Goal: Task Accomplishment & Management: Manage account settings

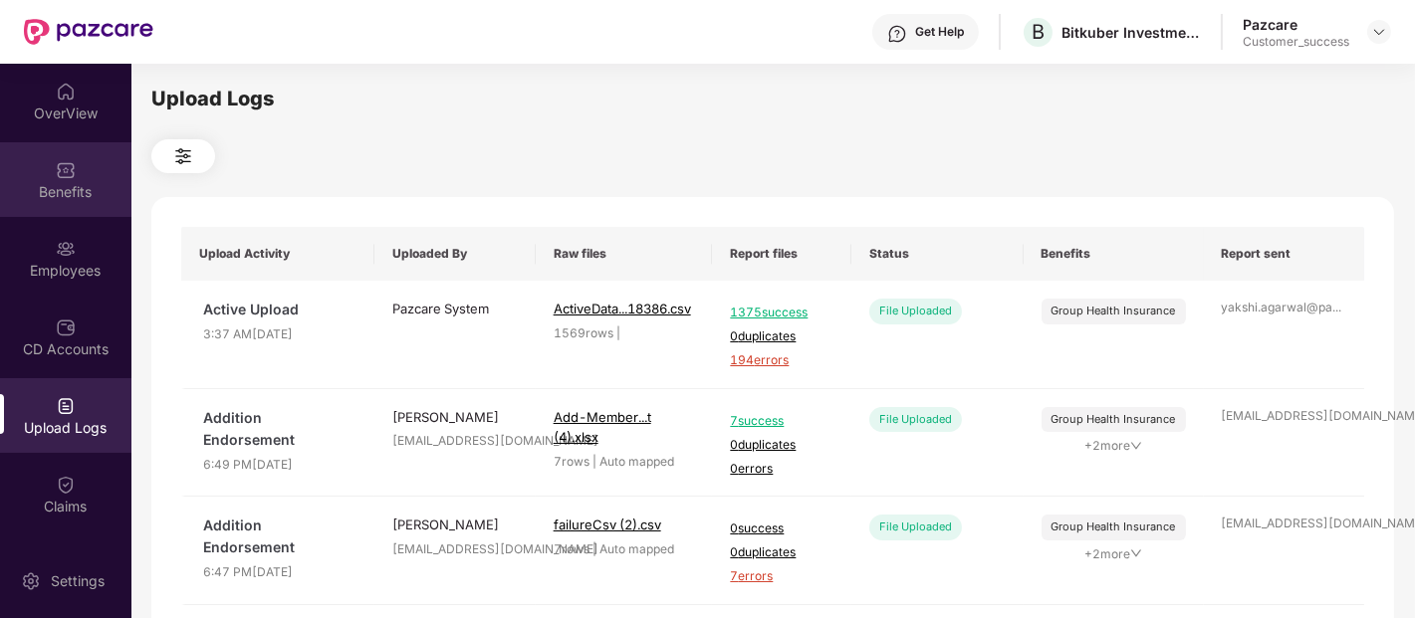
click at [83, 202] on div "Benefits" at bounding box center [65, 179] width 131 height 75
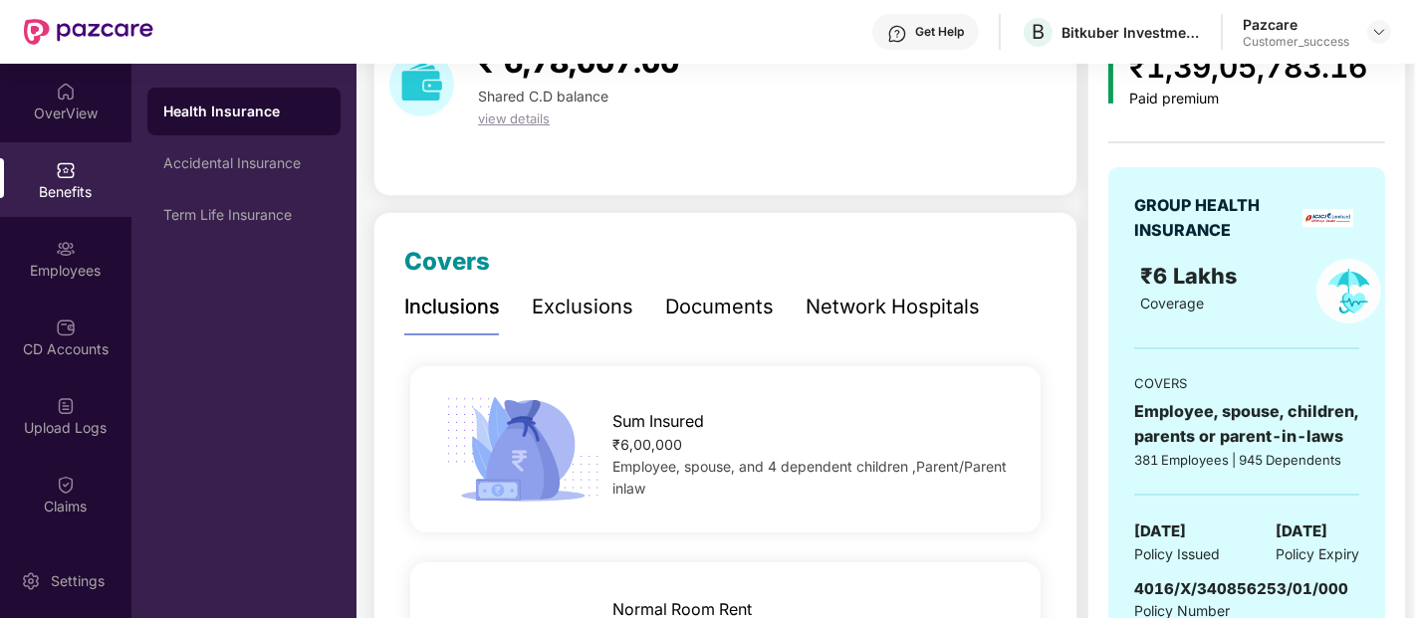
scroll to position [112, 0]
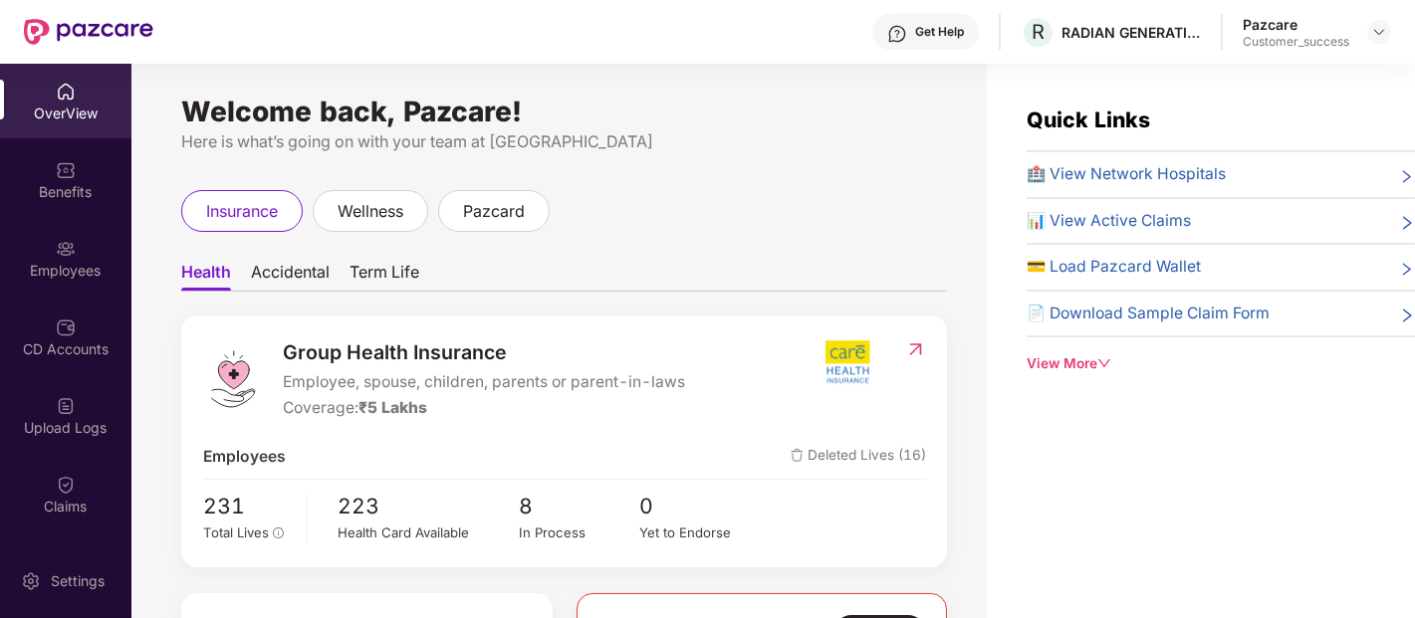
scroll to position [154, 0]
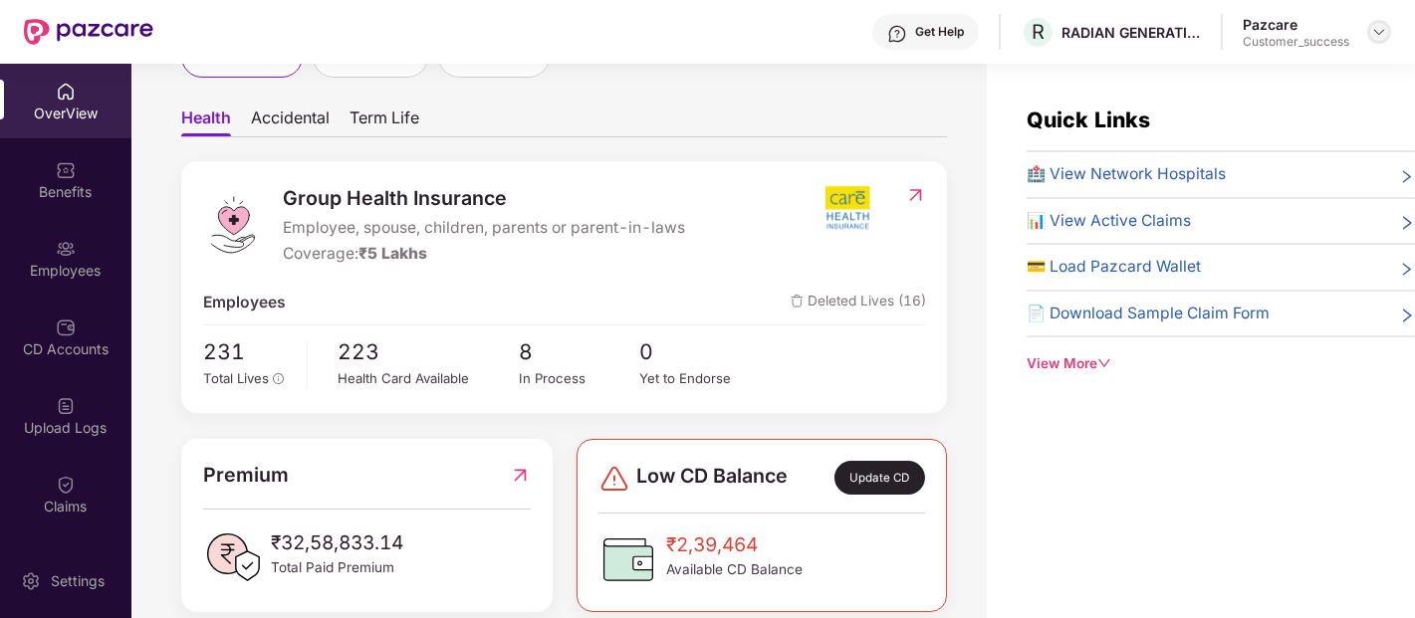
click at [1369, 23] on div at bounding box center [1379, 32] width 24 height 24
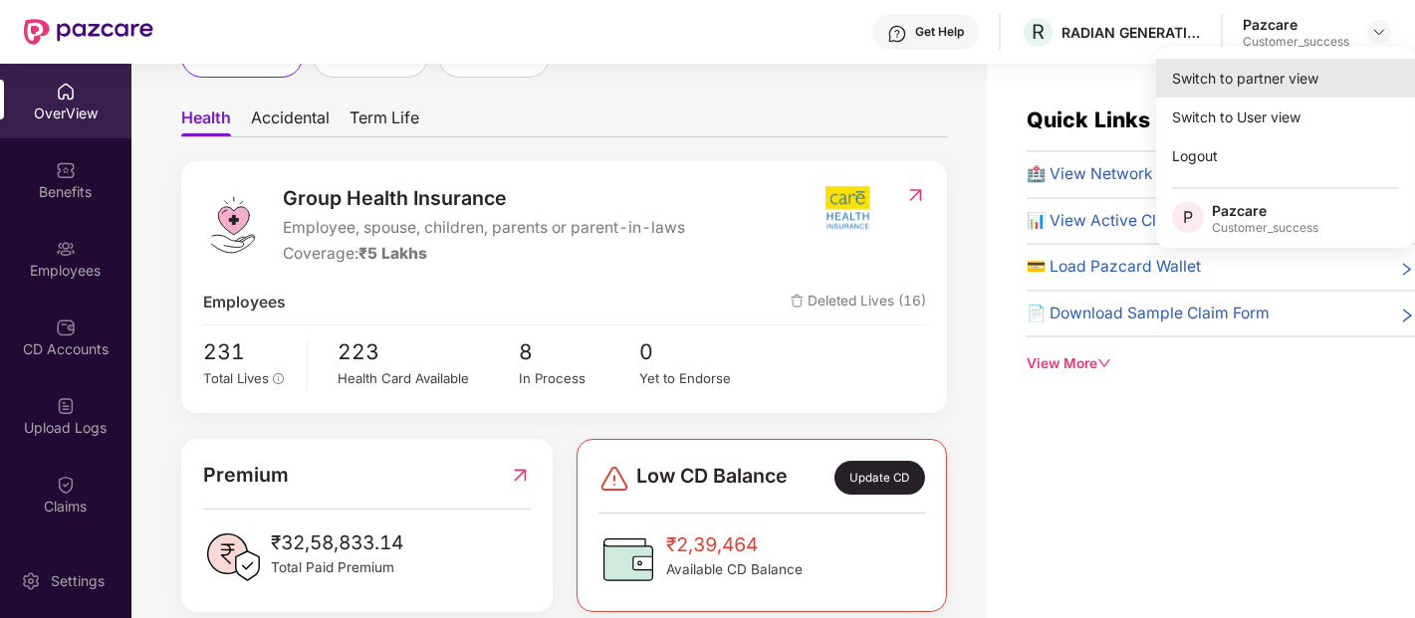
click at [1309, 81] on div "Switch to partner view" at bounding box center [1285, 78] width 259 height 39
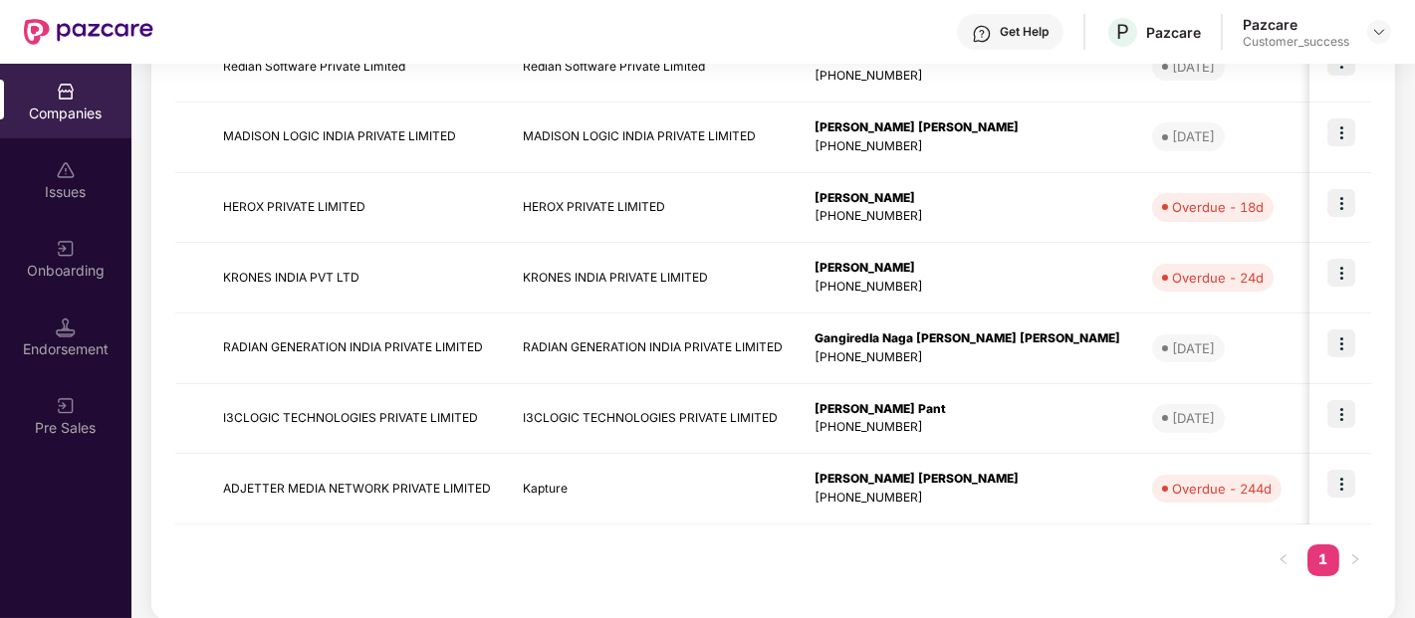
scroll to position [625, 0]
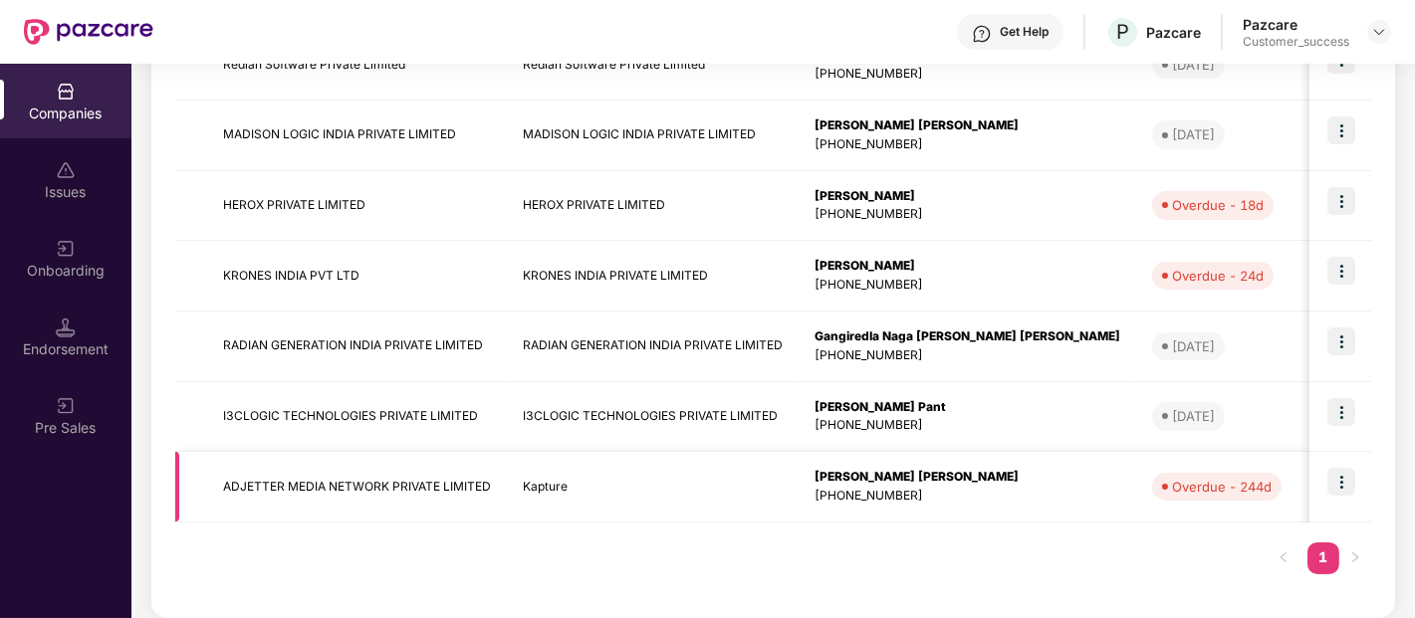
click at [1337, 474] on img at bounding box center [1341, 482] width 28 height 28
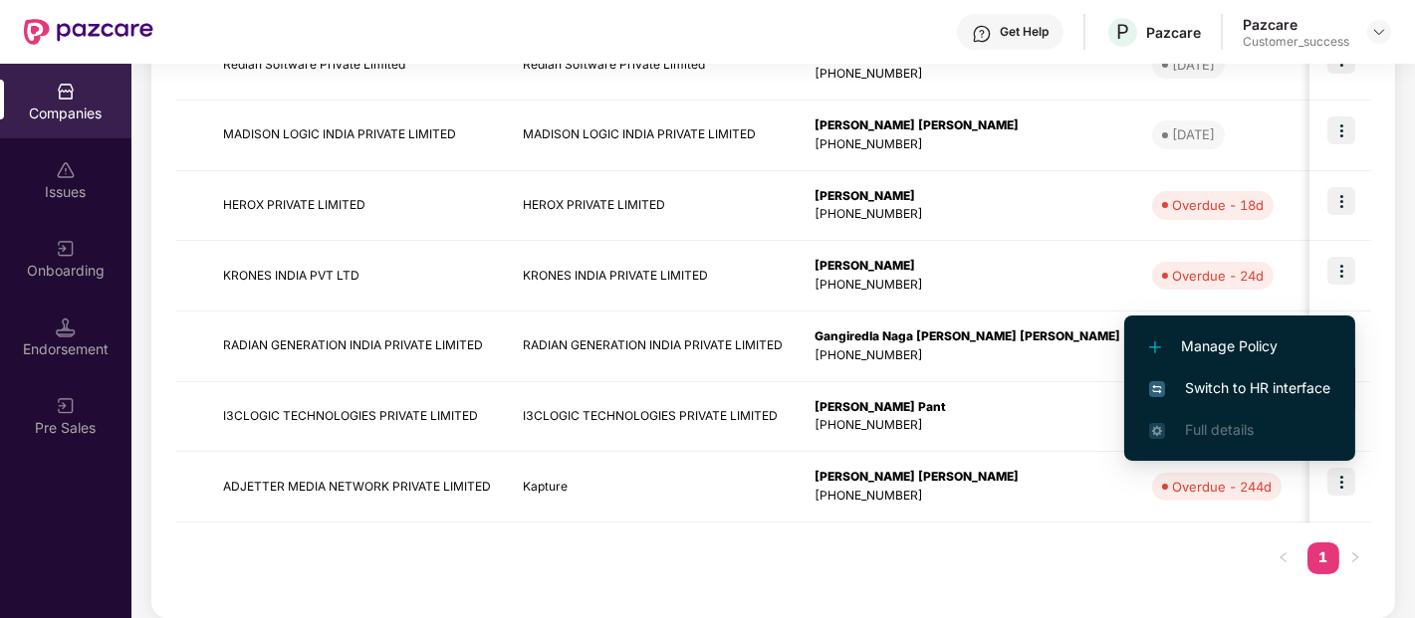
click at [1246, 392] on span "Switch to HR interface" at bounding box center [1239, 388] width 181 height 22
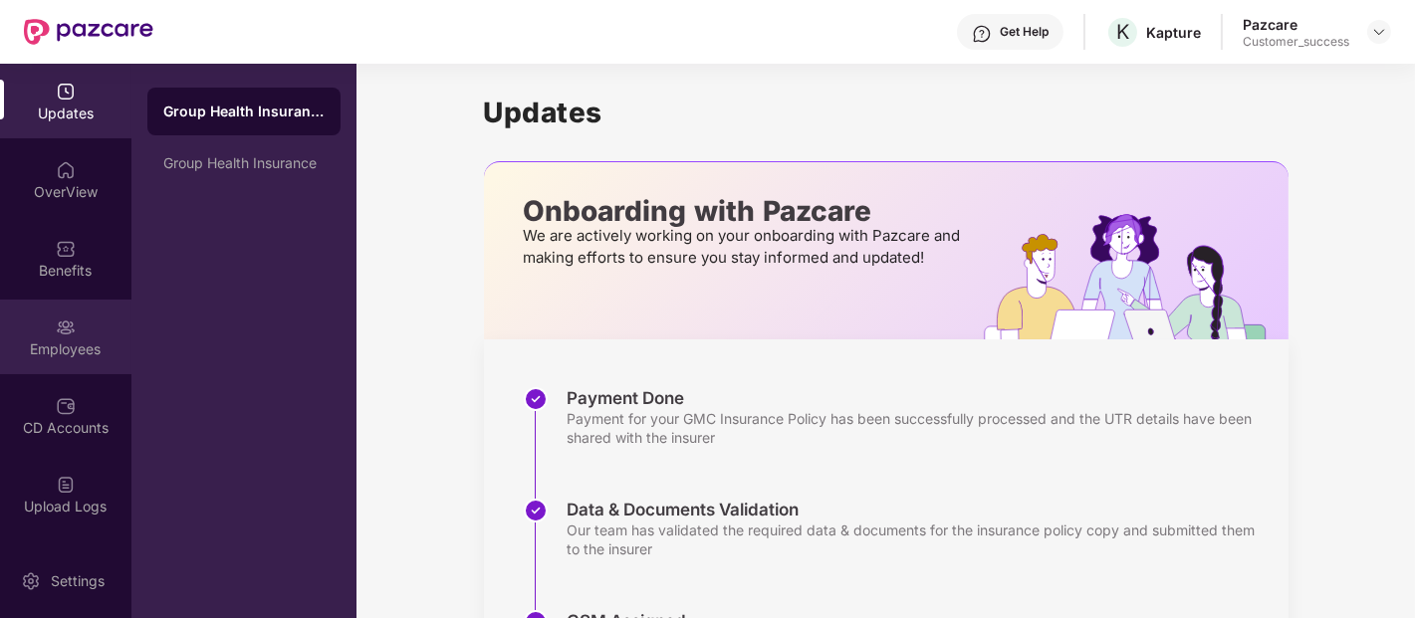
click at [75, 327] on div "Employees" at bounding box center [65, 337] width 131 height 75
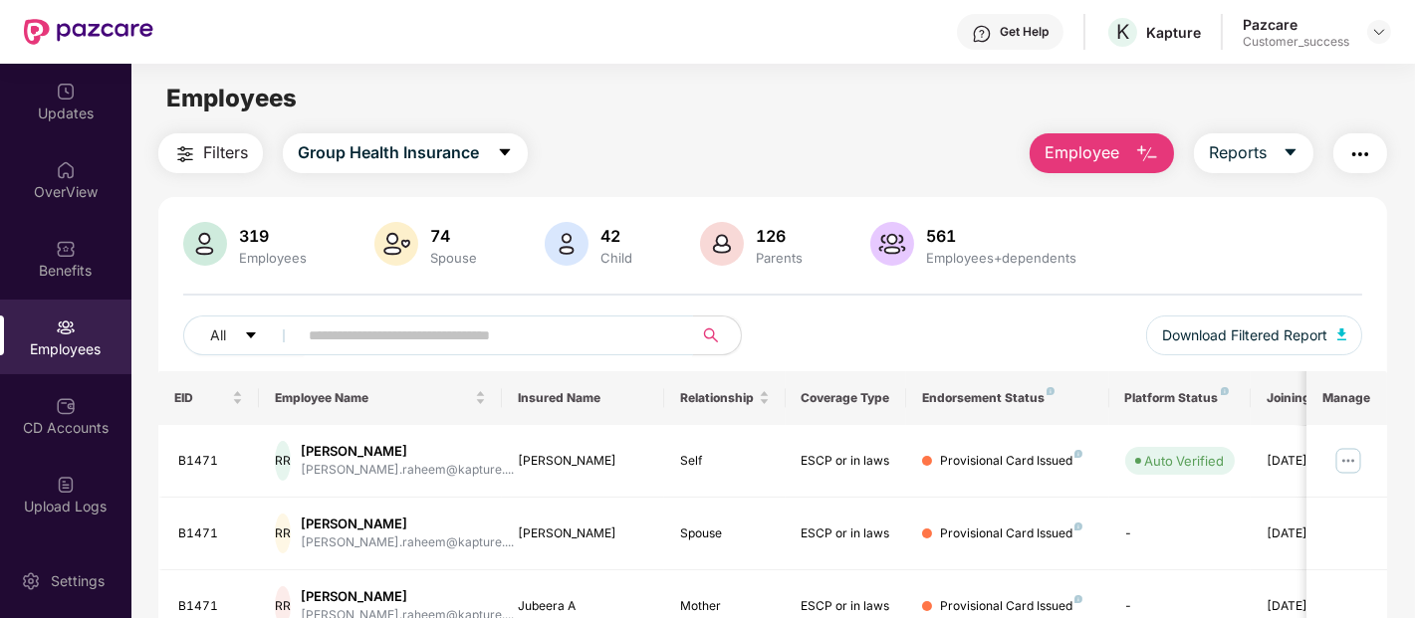
click at [332, 329] on input "text" at bounding box center [487, 336] width 357 height 30
type input "********"
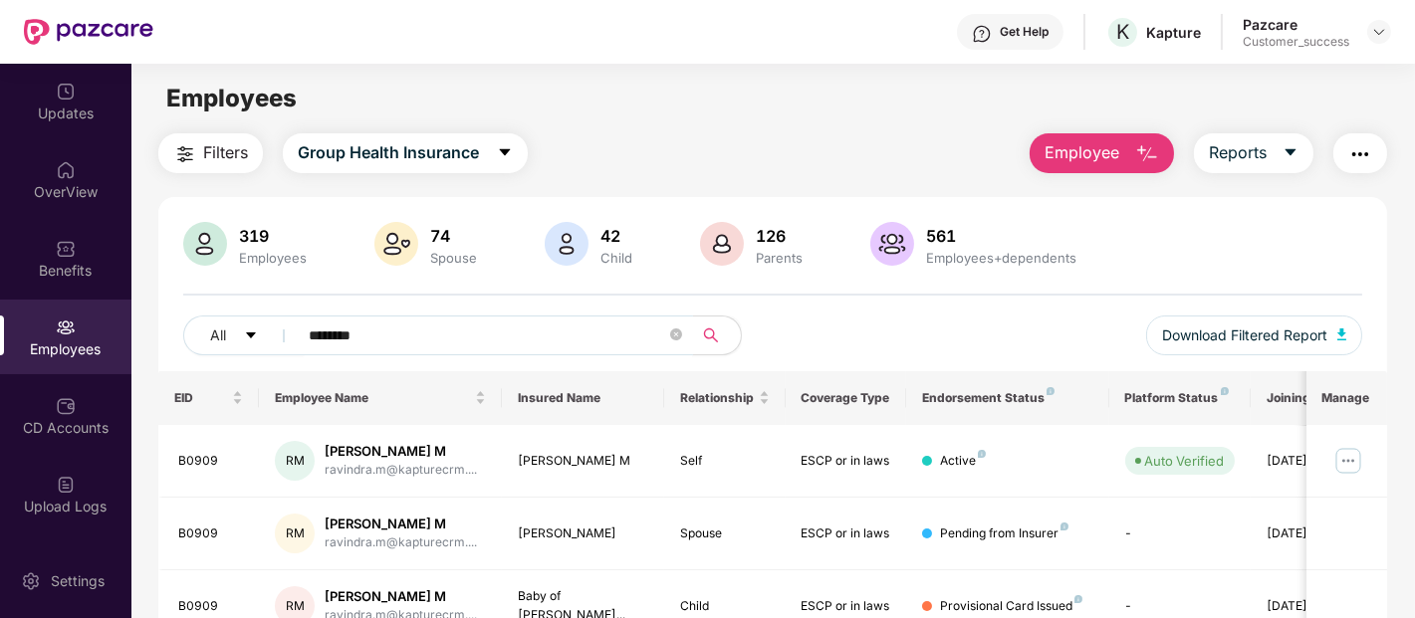
scroll to position [96, 0]
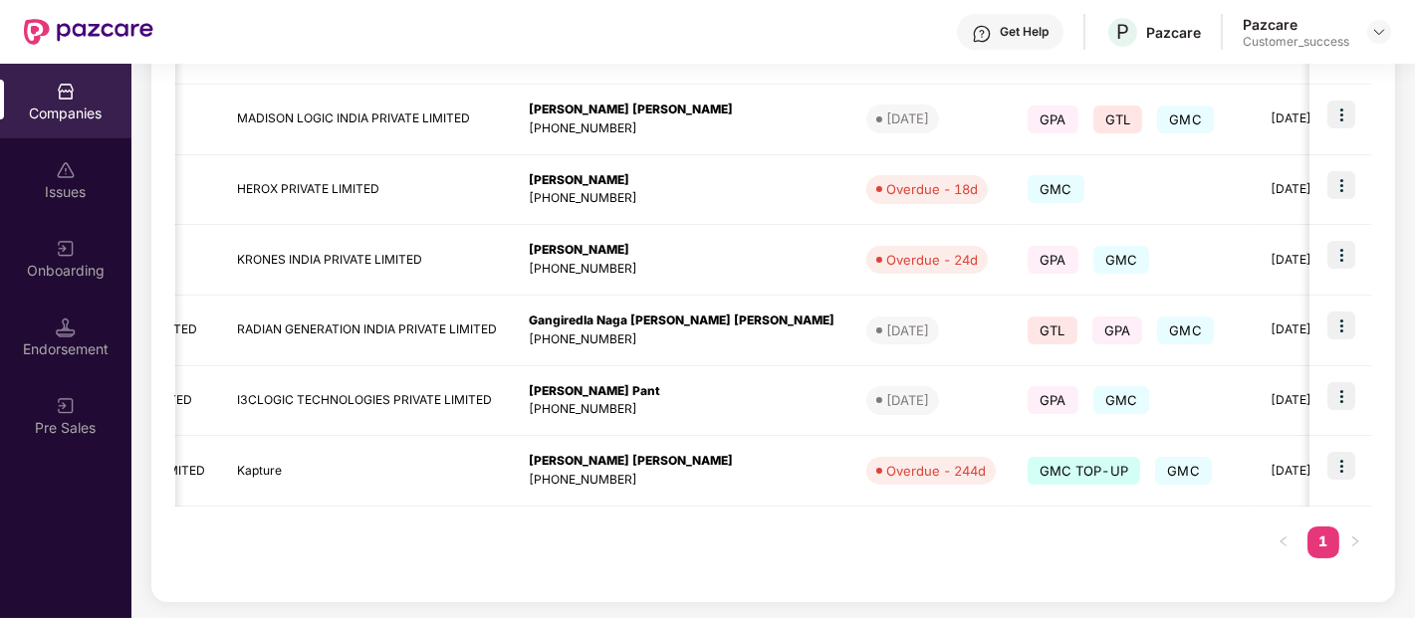
scroll to position [0, 285]
click at [1338, 466] on img at bounding box center [1341, 466] width 28 height 28
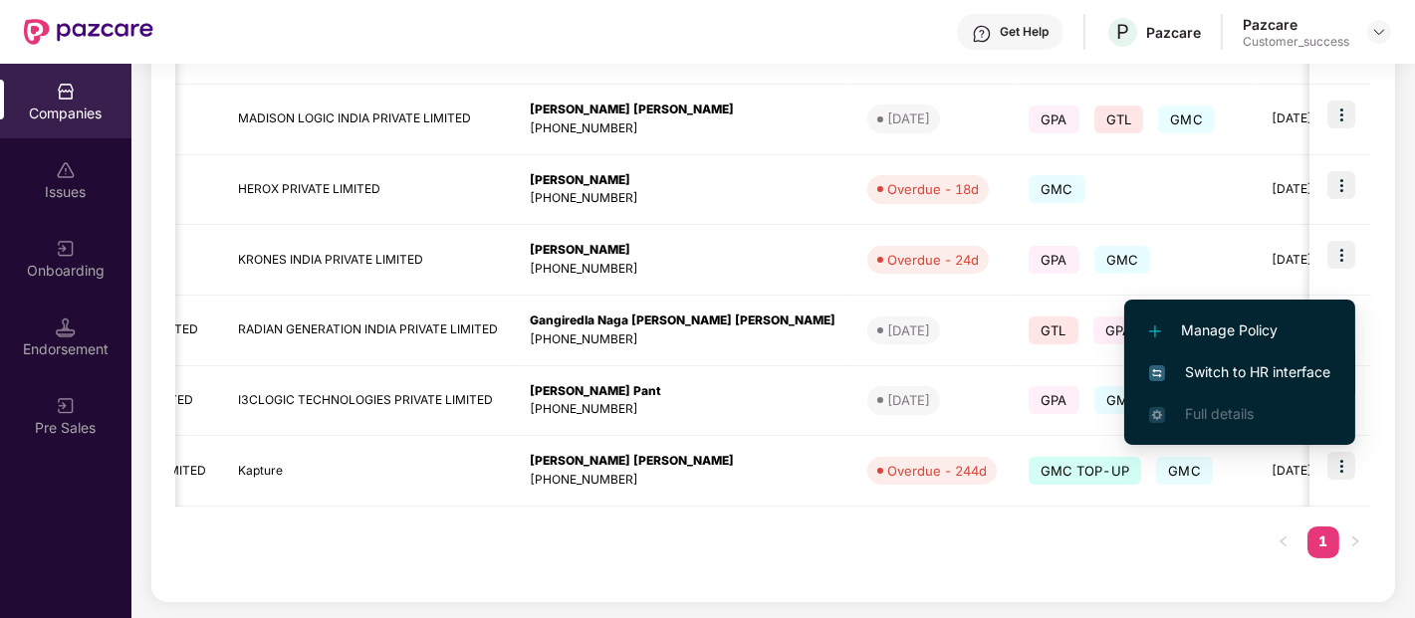
click at [1249, 370] on span "Switch to HR interface" at bounding box center [1239, 372] width 181 height 22
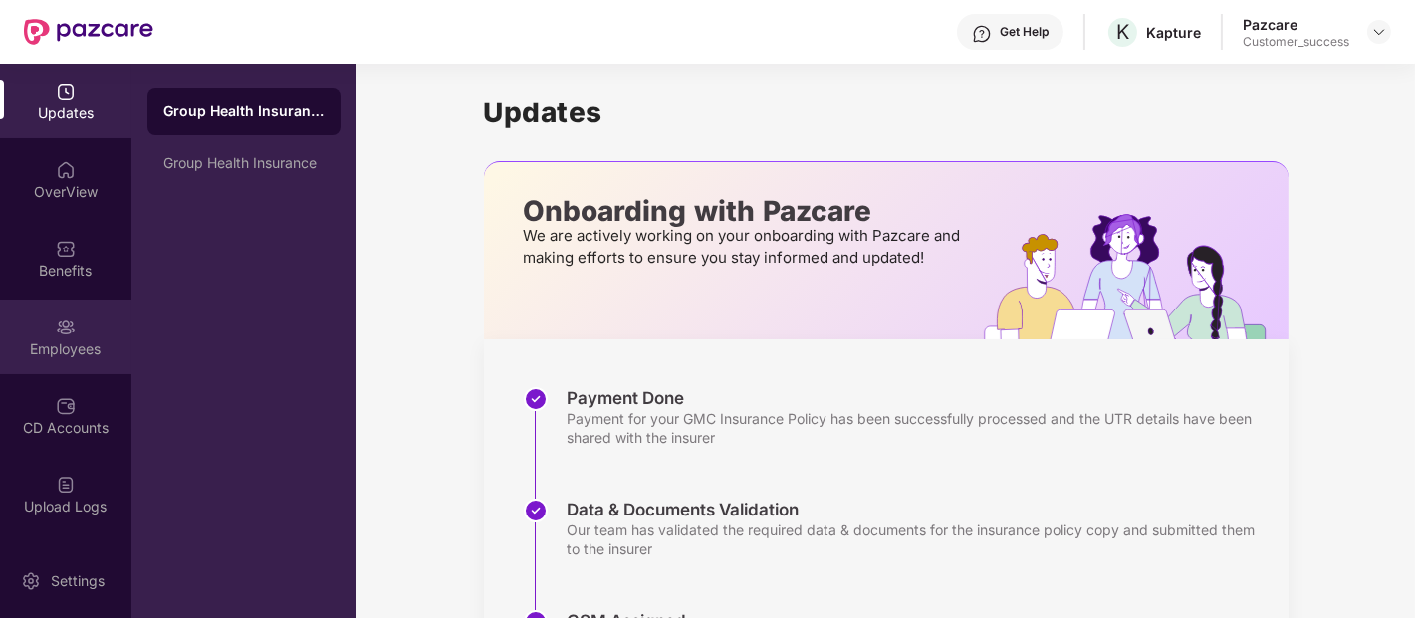
click at [14, 336] on div "Employees" at bounding box center [65, 337] width 131 height 75
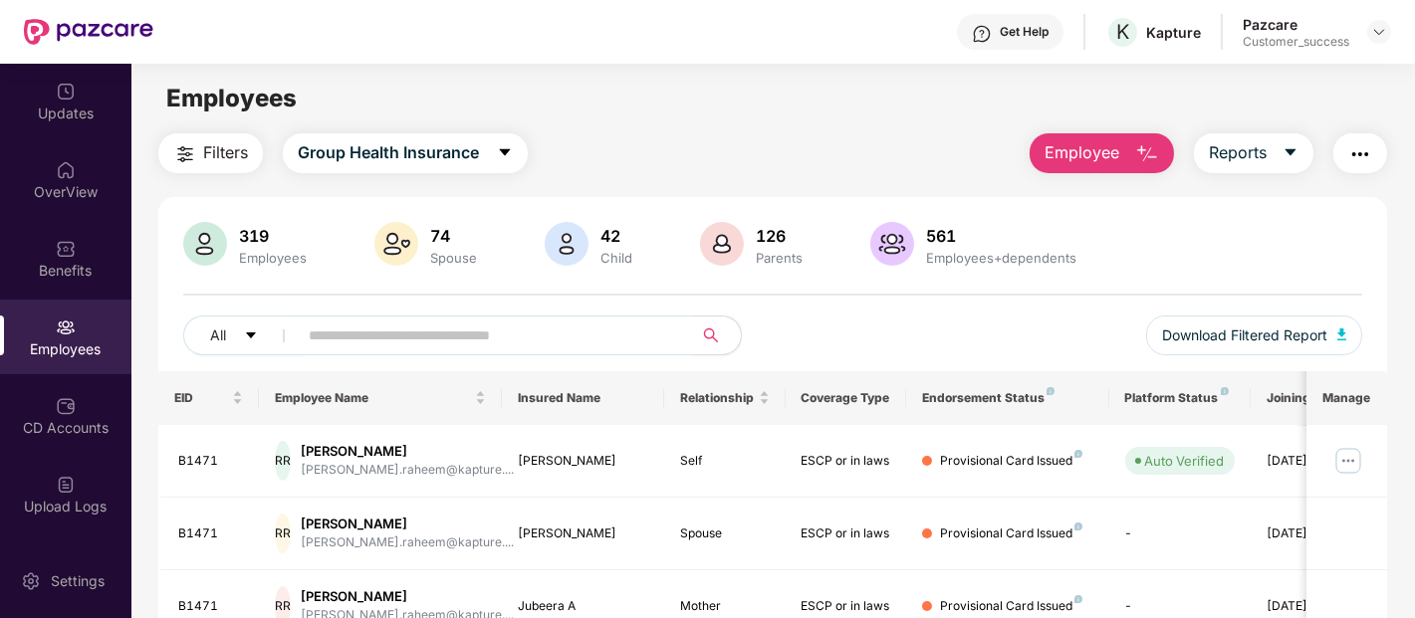
click at [345, 340] on input "text" at bounding box center [487, 336] width 357 height 30
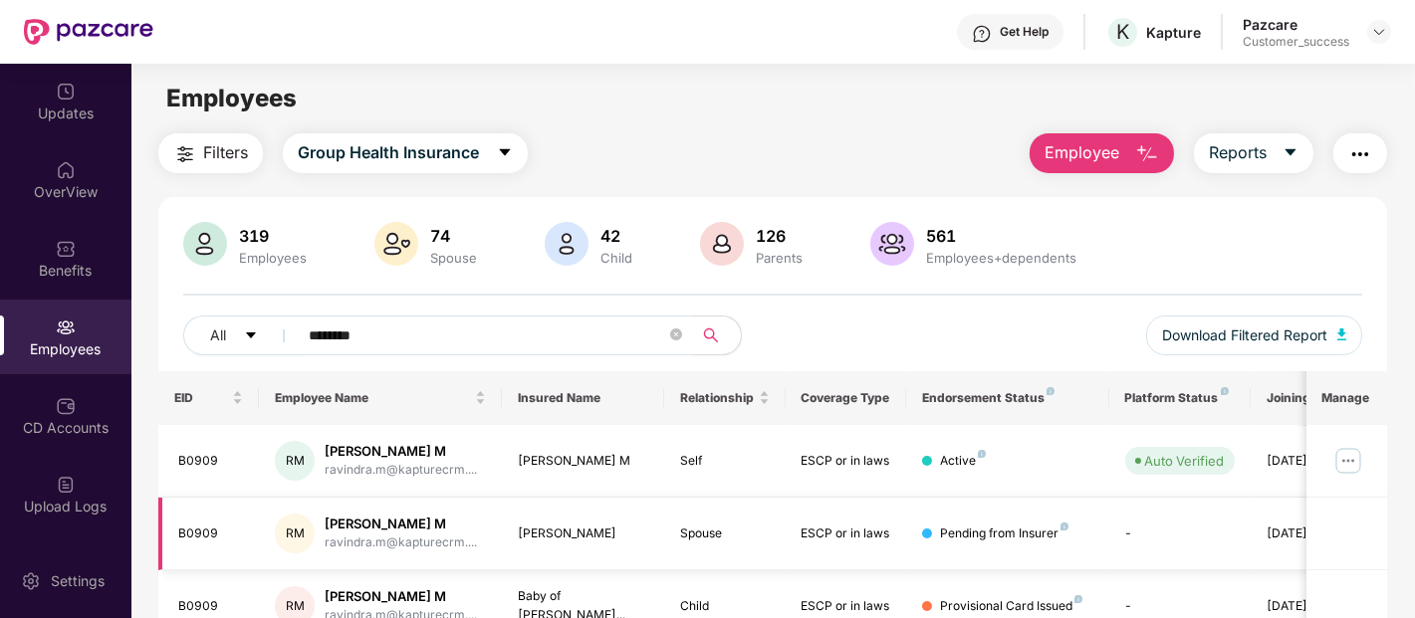
scroll to position [96, 0]
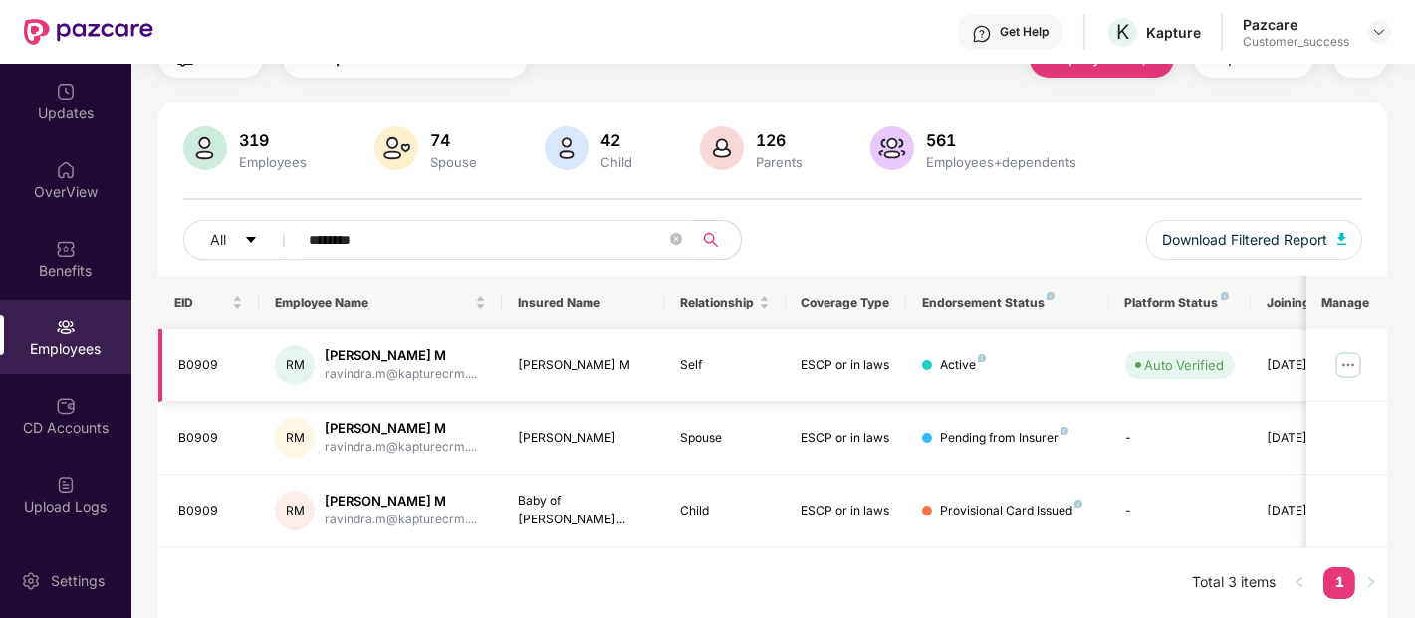
type input "********"
click at [1355, 364] on img at bounding box center [1348, 365] width 32 height 32
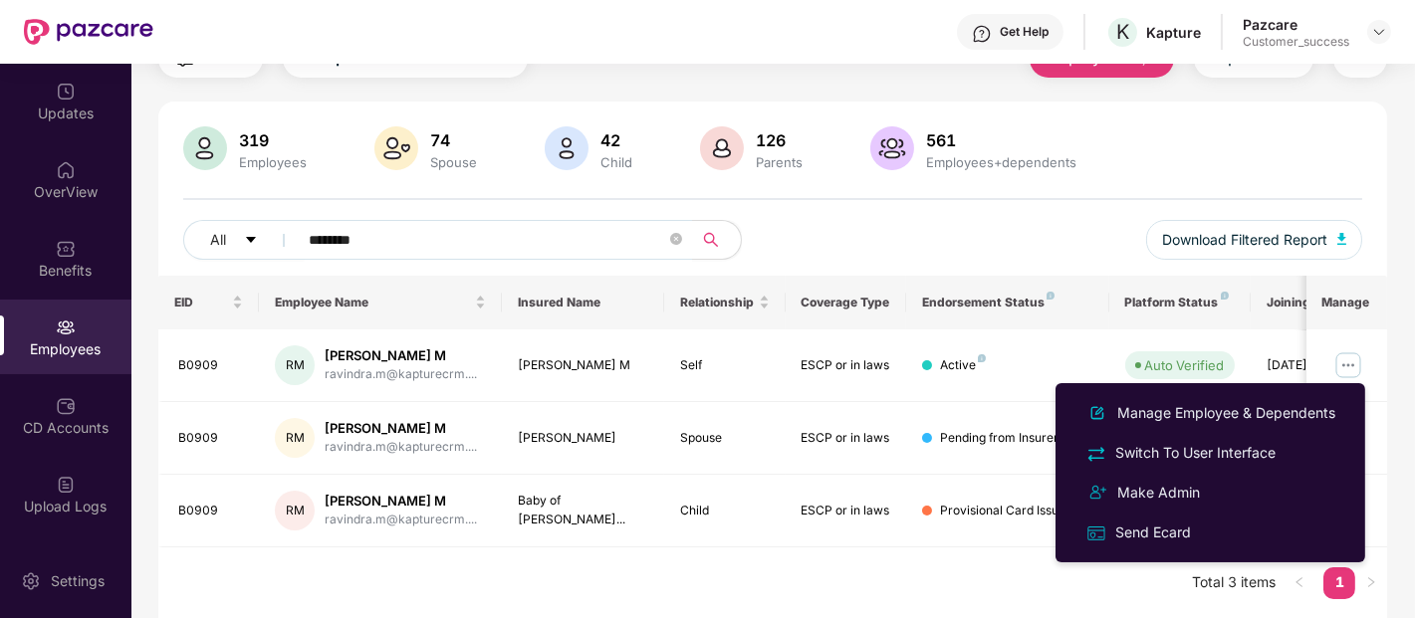
click at [552, 92] on div "Filters Group Health Insurance Employee Reports 319 Employees 74 Spouse 42 Chil…" at bounding box center [772, 328] width 1229 height 581
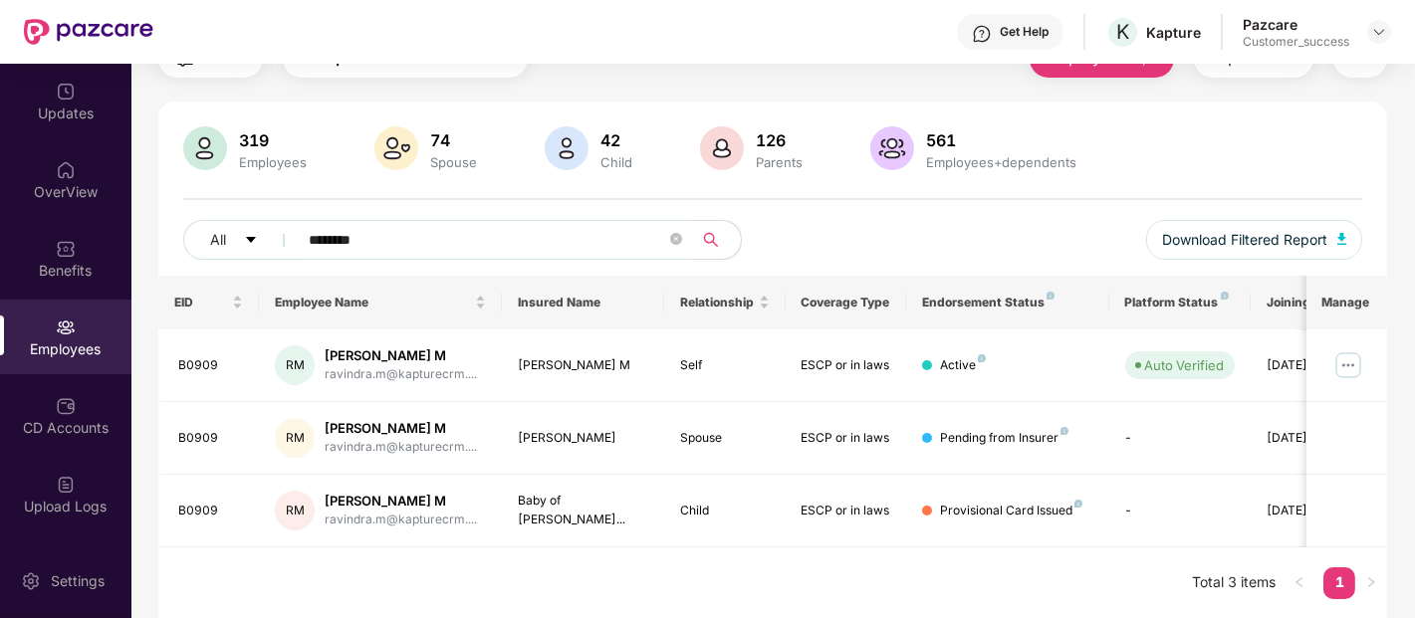
click at [838, 229] on div "All ******** Download Filtered Report" at bounding box center [772, 248] width 1179 height 56
click at [1375, 32] on img at bounding box center [1379, 32] width 16 height 16
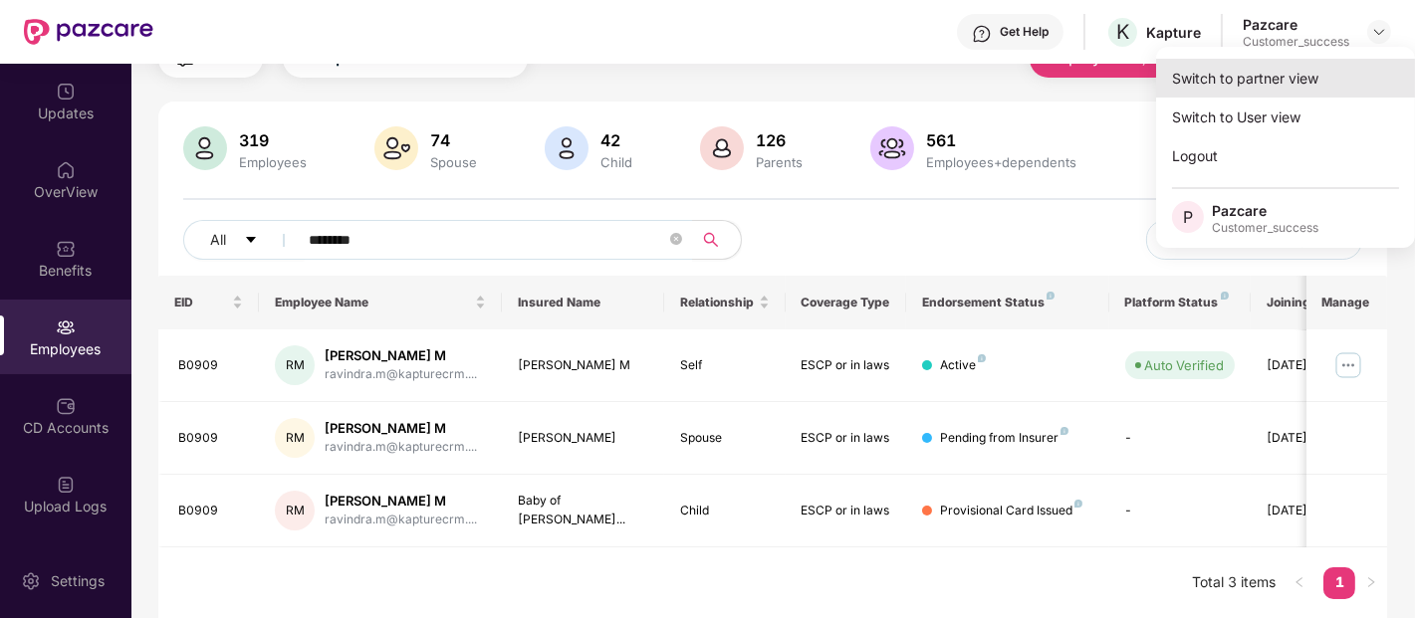
click at [1301, 80] on div "Switch to partner view" at bounding box center [1285, 78] width 259 height 39
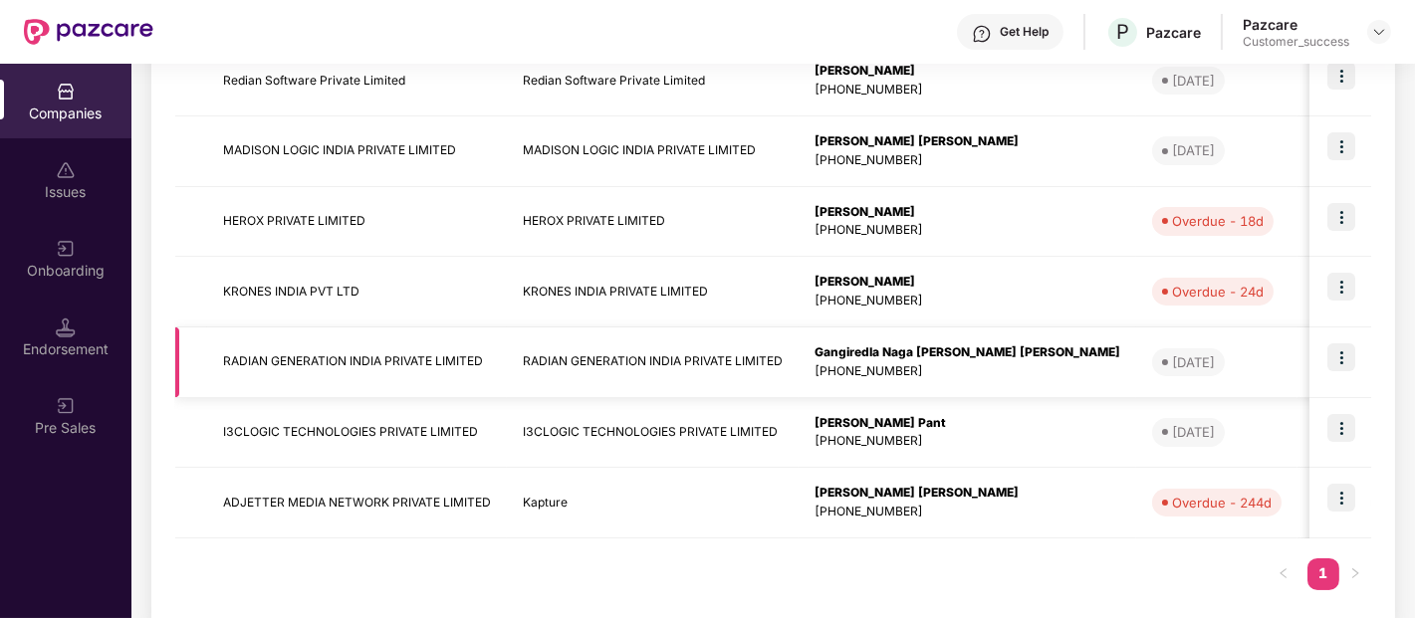
scroll to position [610, 0]
click at [1344, 219] on img at bounding box center [1341, 216] width 28 height 28
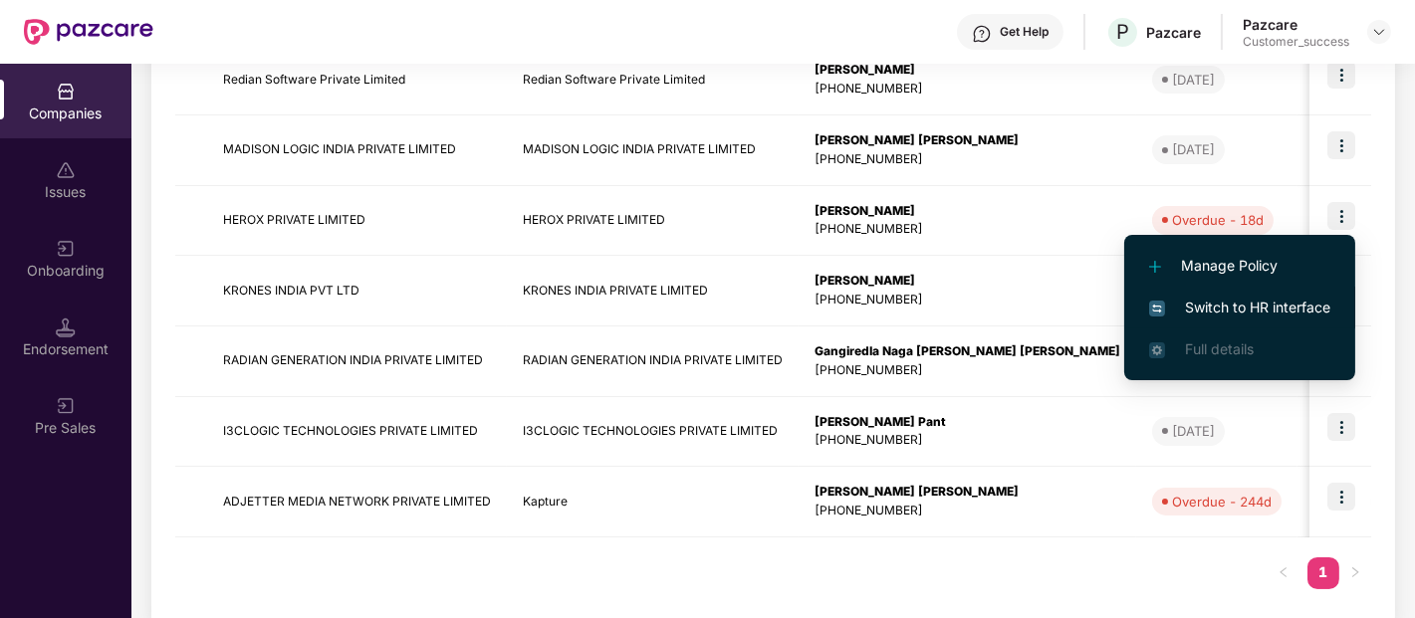
click at [1240, 302] on span "Switch to HR interface" at bounding box center [1239, 308] width 181 height 22
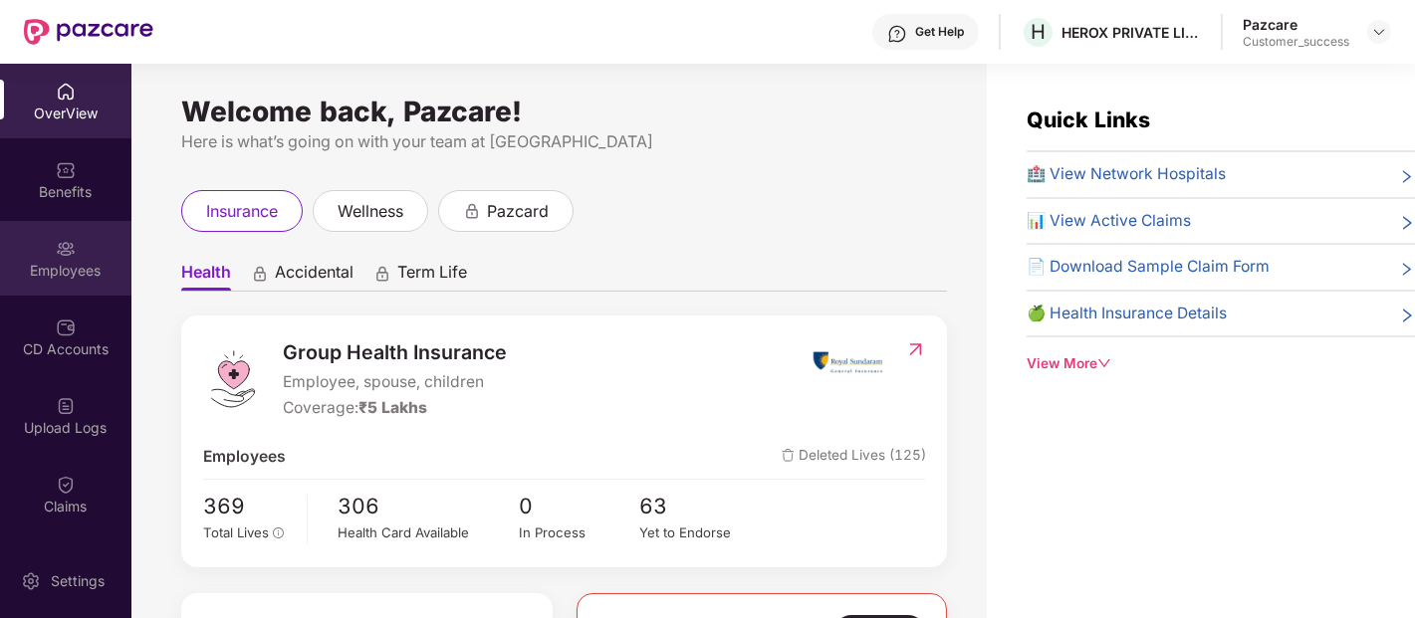
click at [62, 225] on div "Employees" at bounding box center [65, 258] width 131 height 75
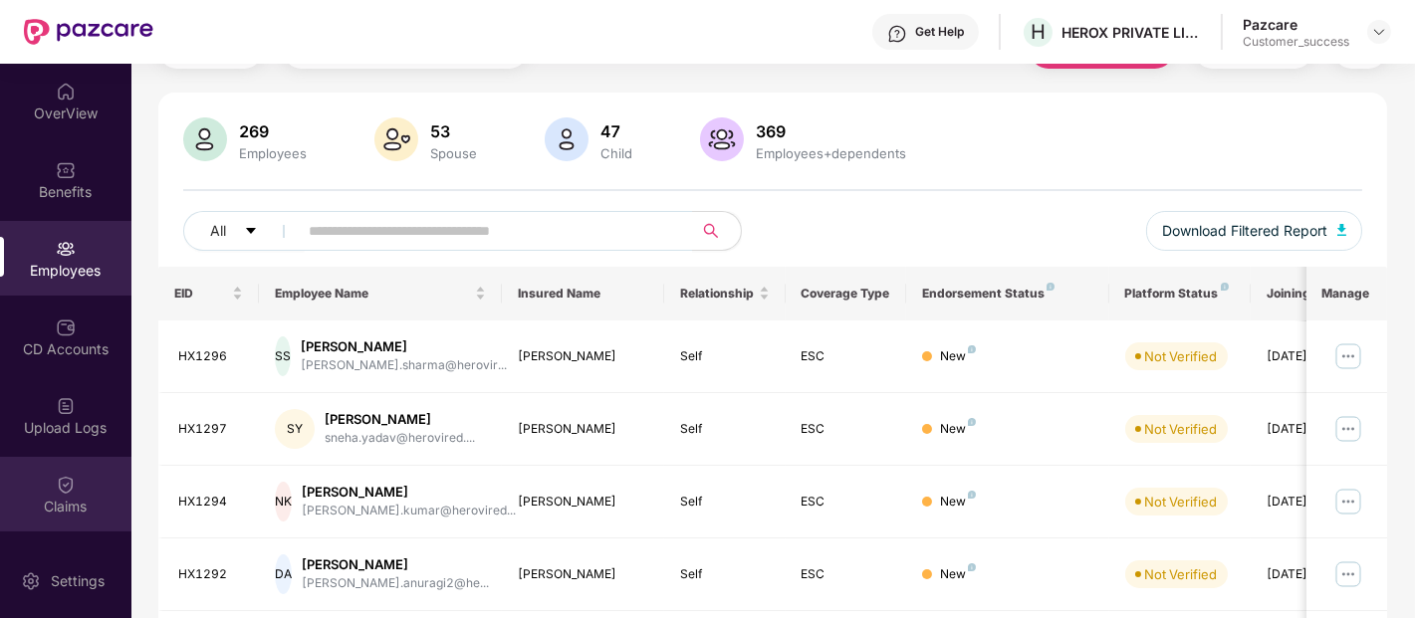
scroll to position [149, 0]
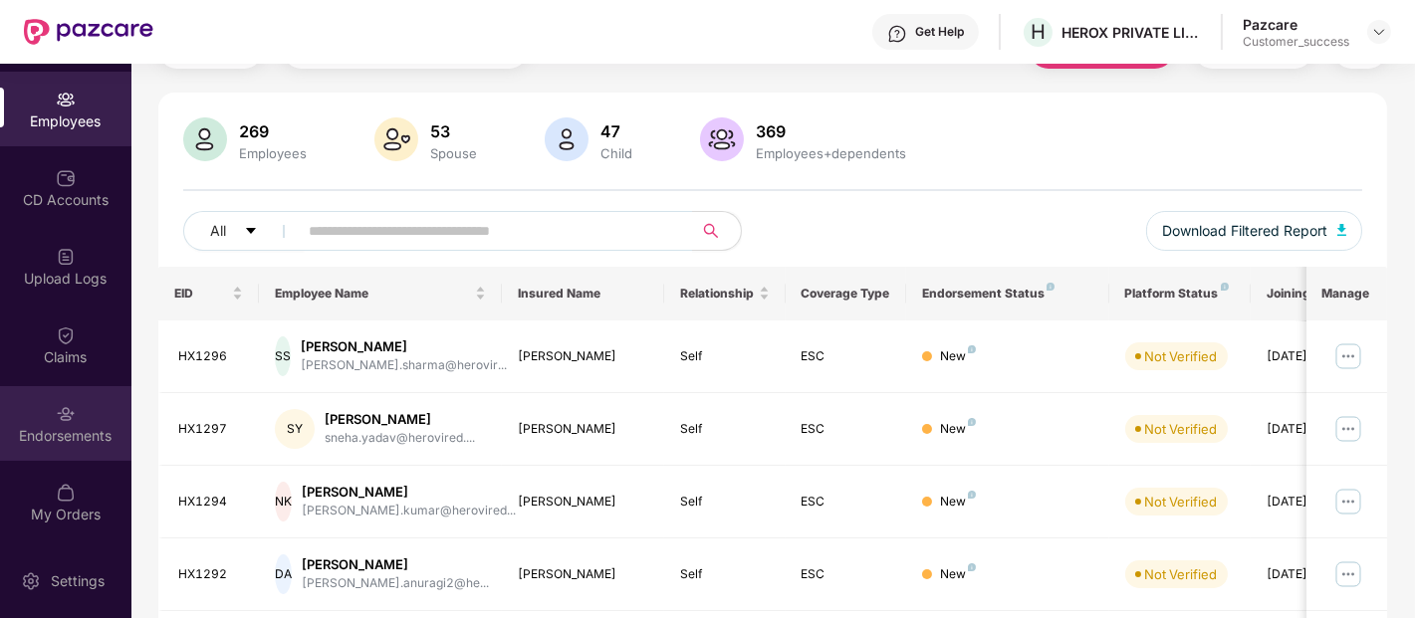
click at [84, 420] on div "Endorsements" at bounding box center [65, 423] width 131 height 75
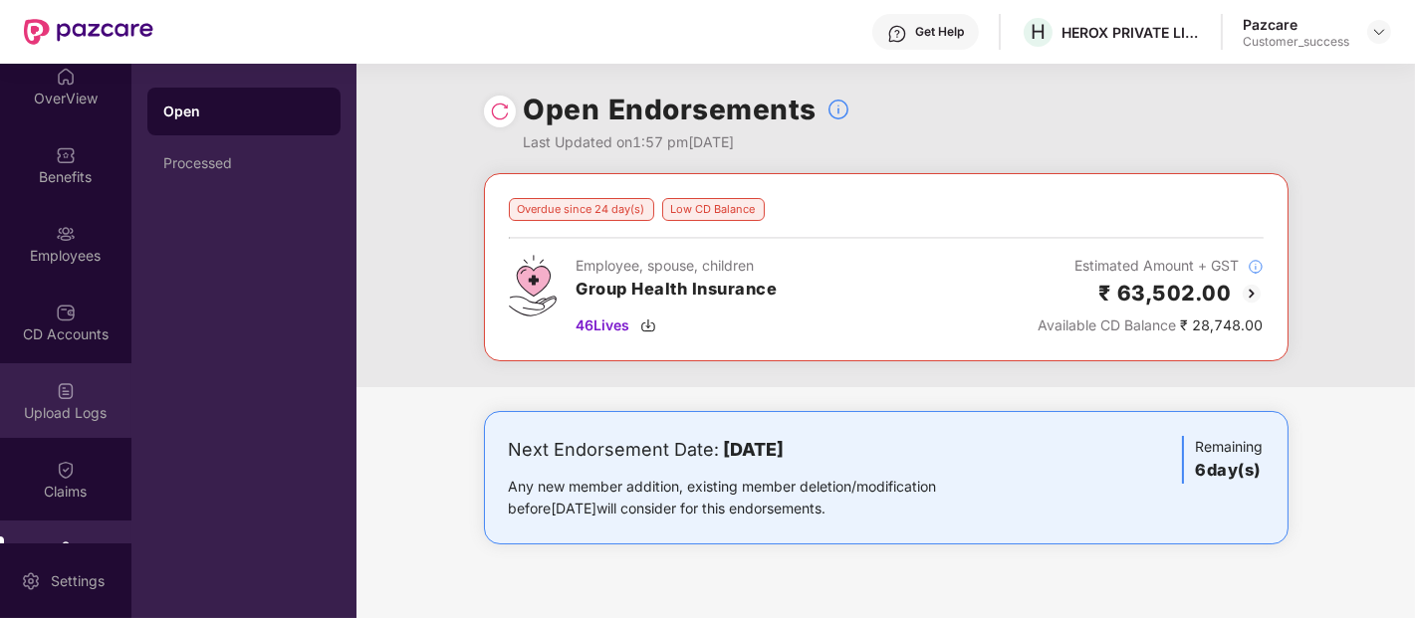
scroll to position [8, 0]
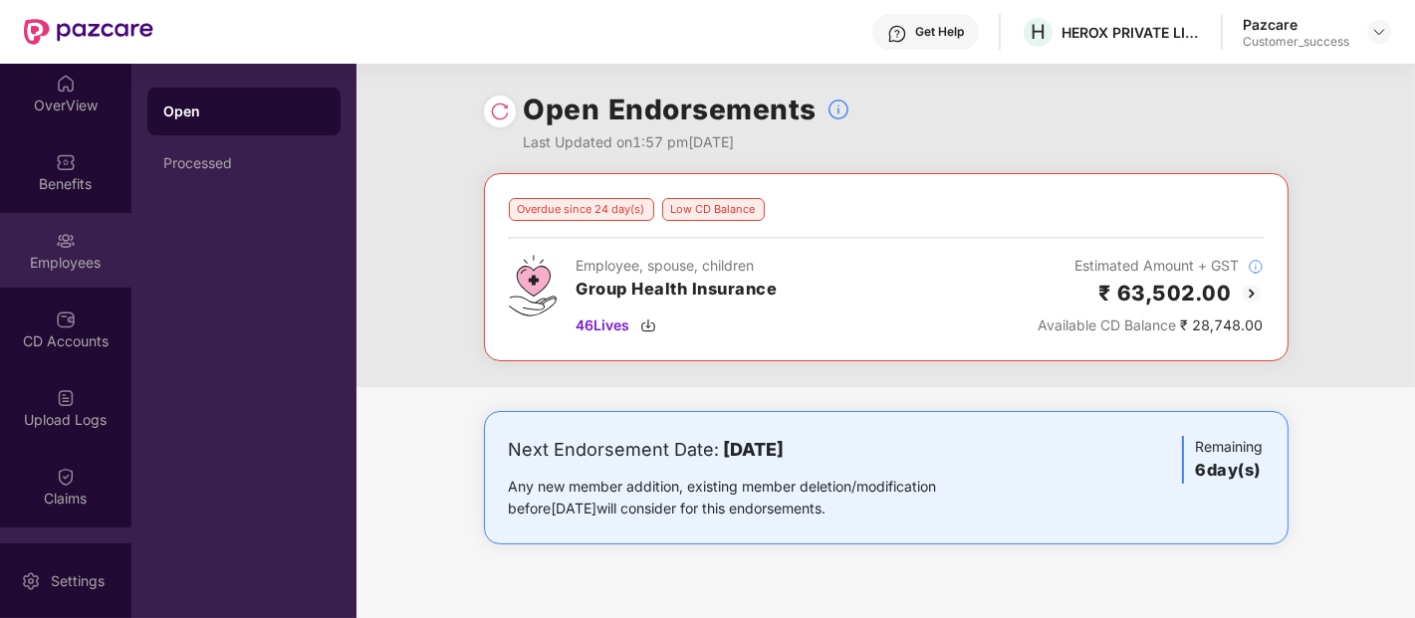
click at [77, 269] on div "Employees" at bounding box center [65, 263] width 131 height 20
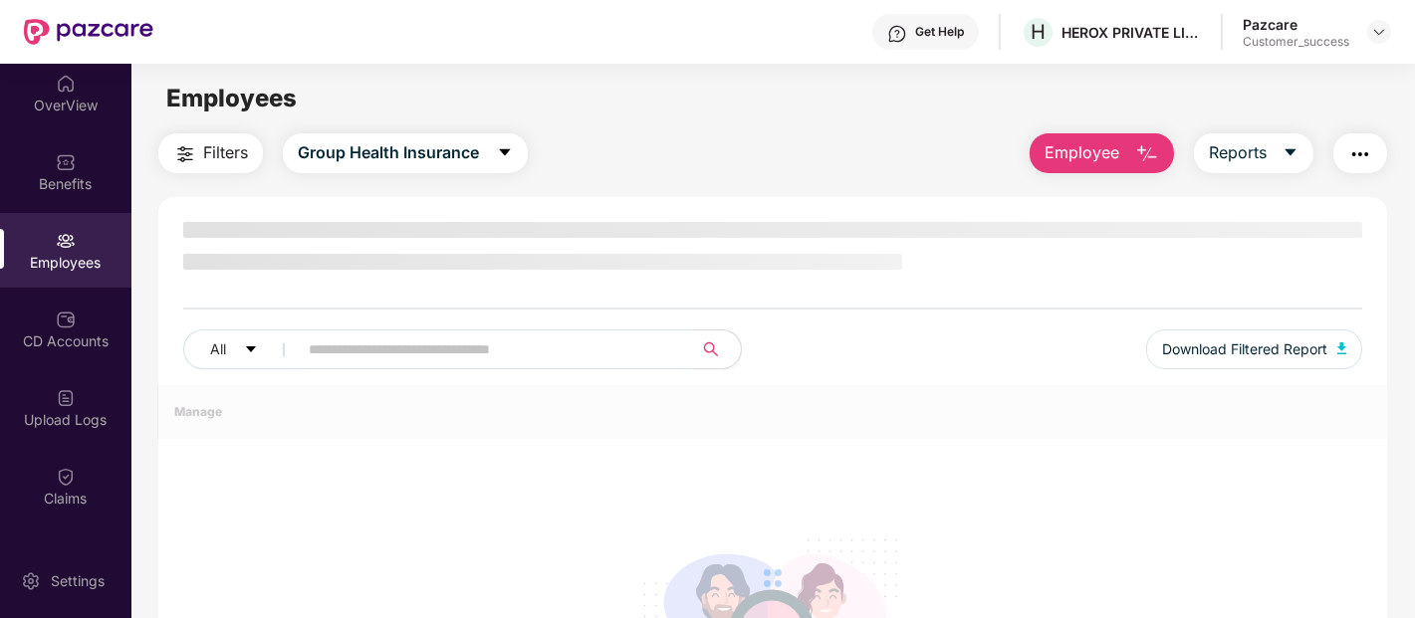
click at [529, 348] on input "text" at bounding box center [487, 350] width 357 height 30
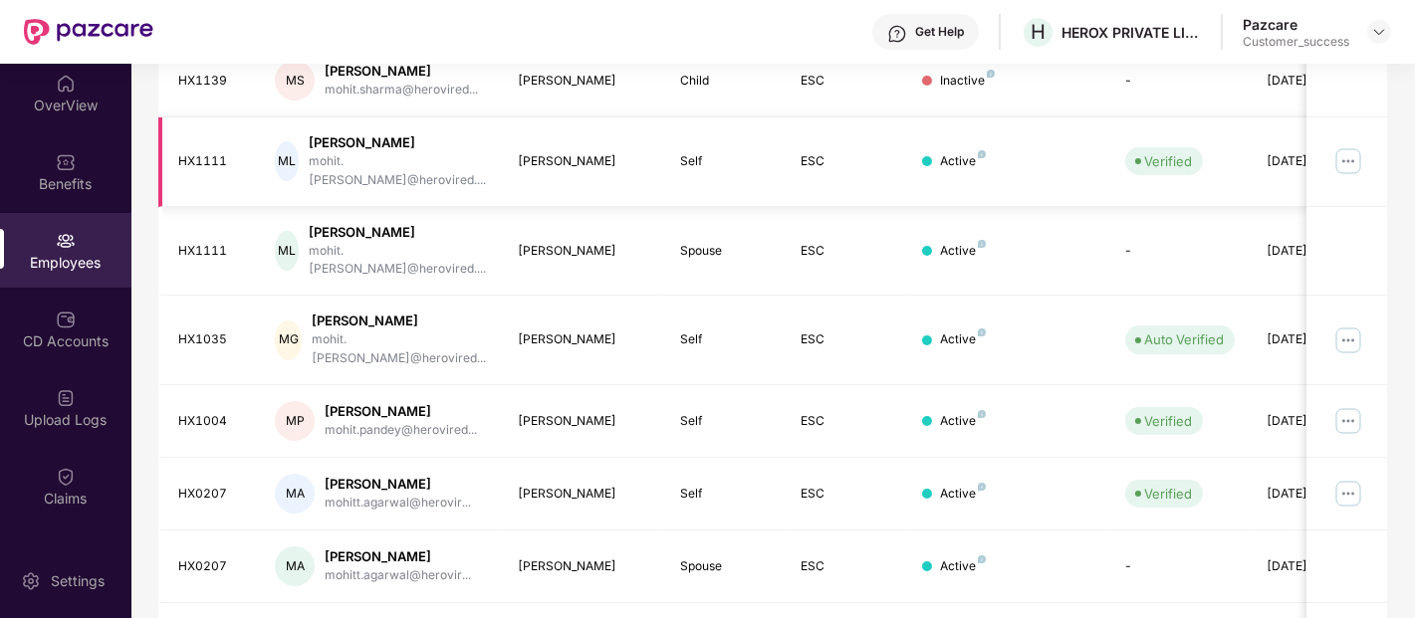
scroll to position [531, 0]
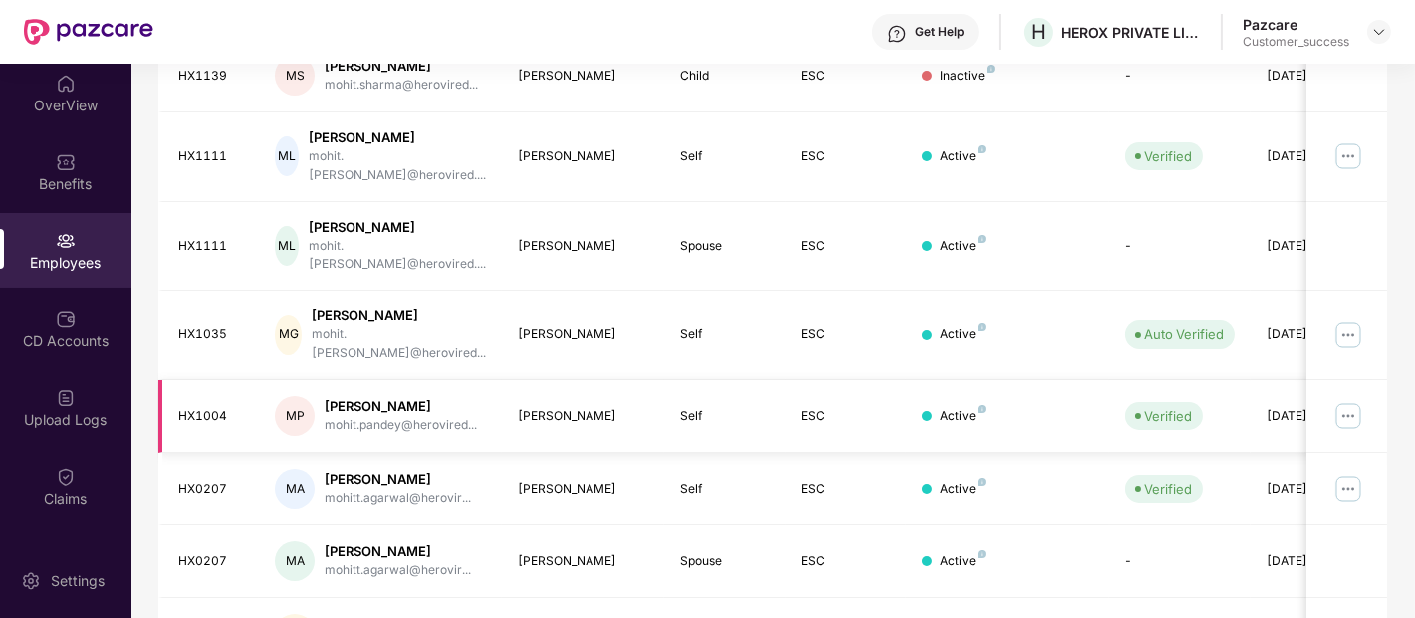
type input "*****"
click at [1349, 400] on img at bounding box center [1348, 416] width 32 height 32
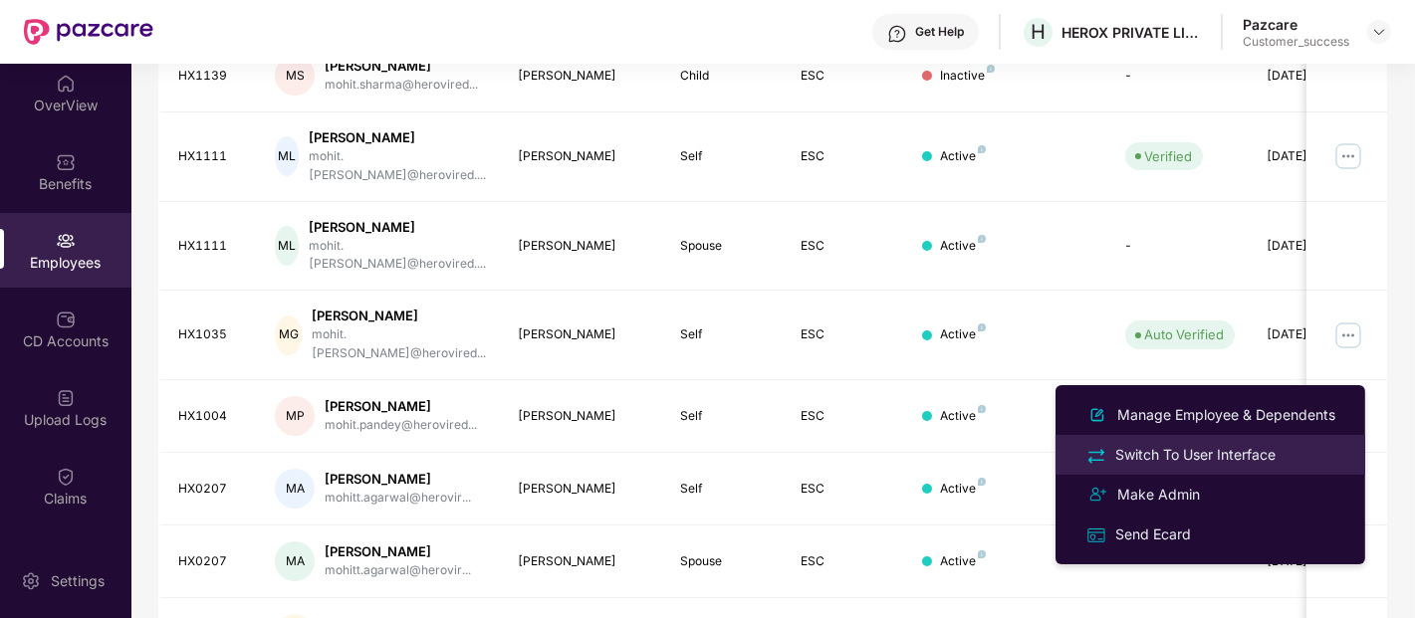
click at [1150, 446] on div "Switch To User Interface" at bounding box center [1195, 455] width 168 height 22
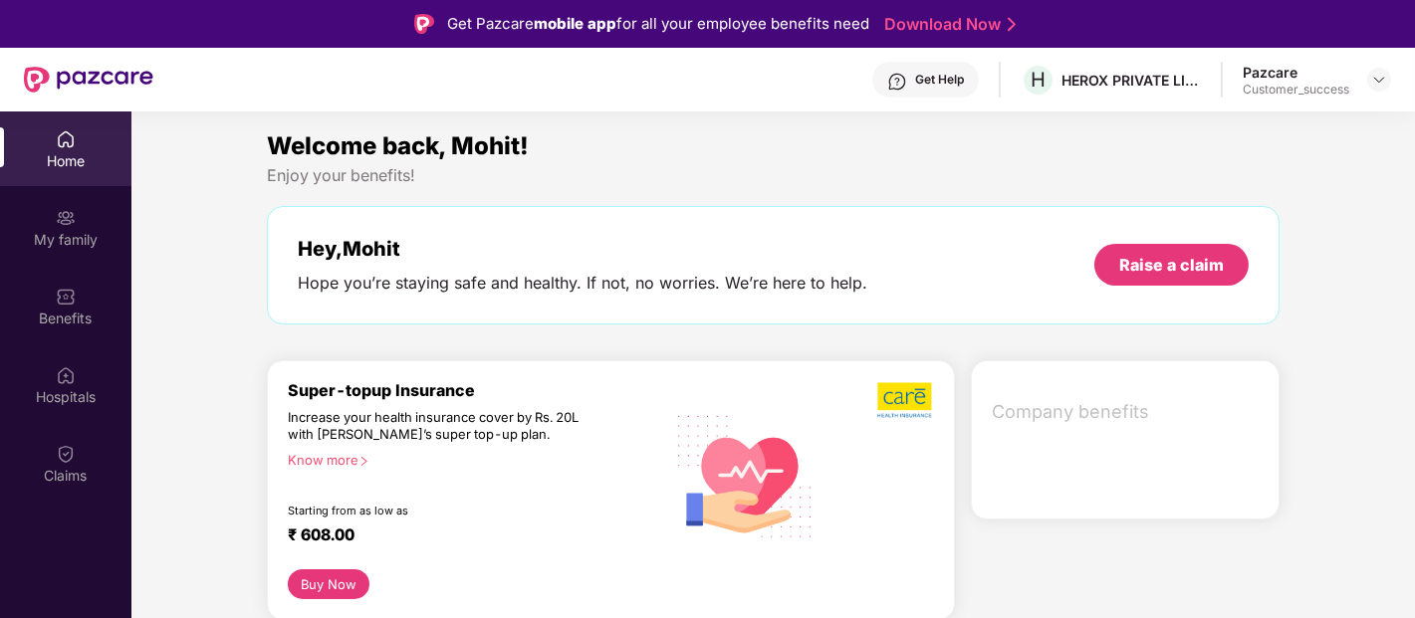
click at [75, 432] on div "Claims" at bounding box center [65, 463] width 131 height 75
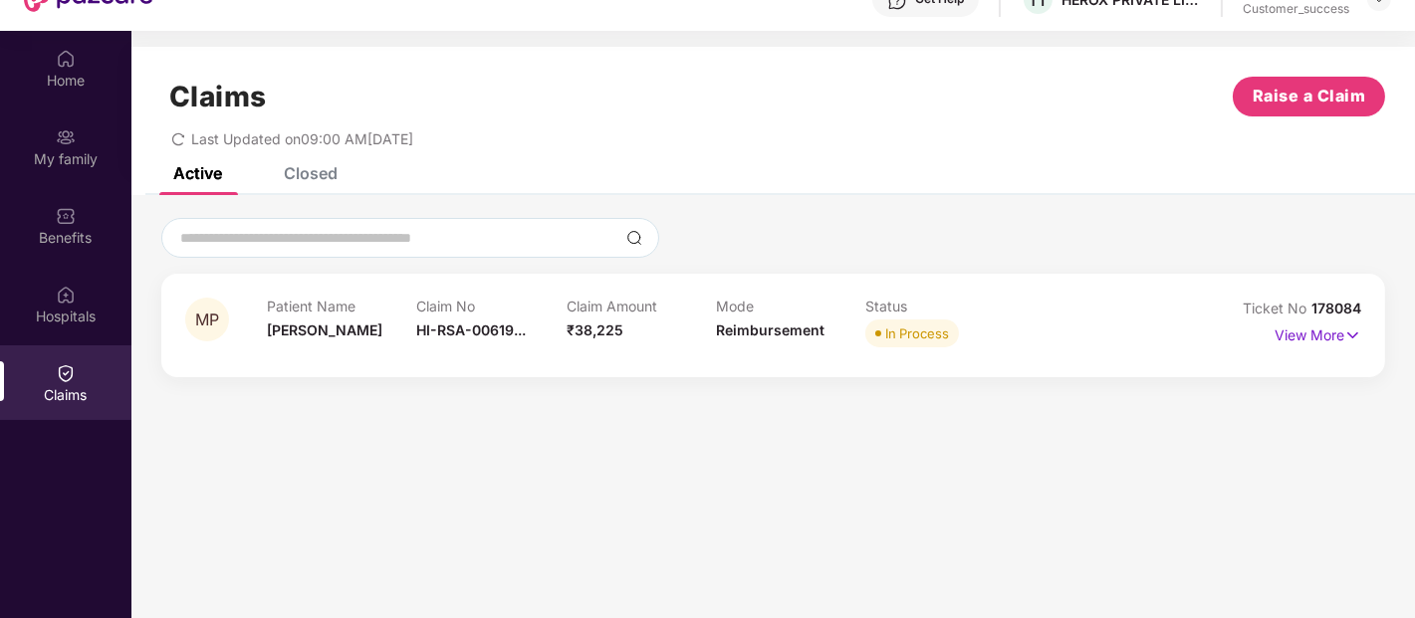
scroll to position [82, 0]
click at [1295, 337] on p "View More" at bounding box center [1317, 332] width 87 height 27
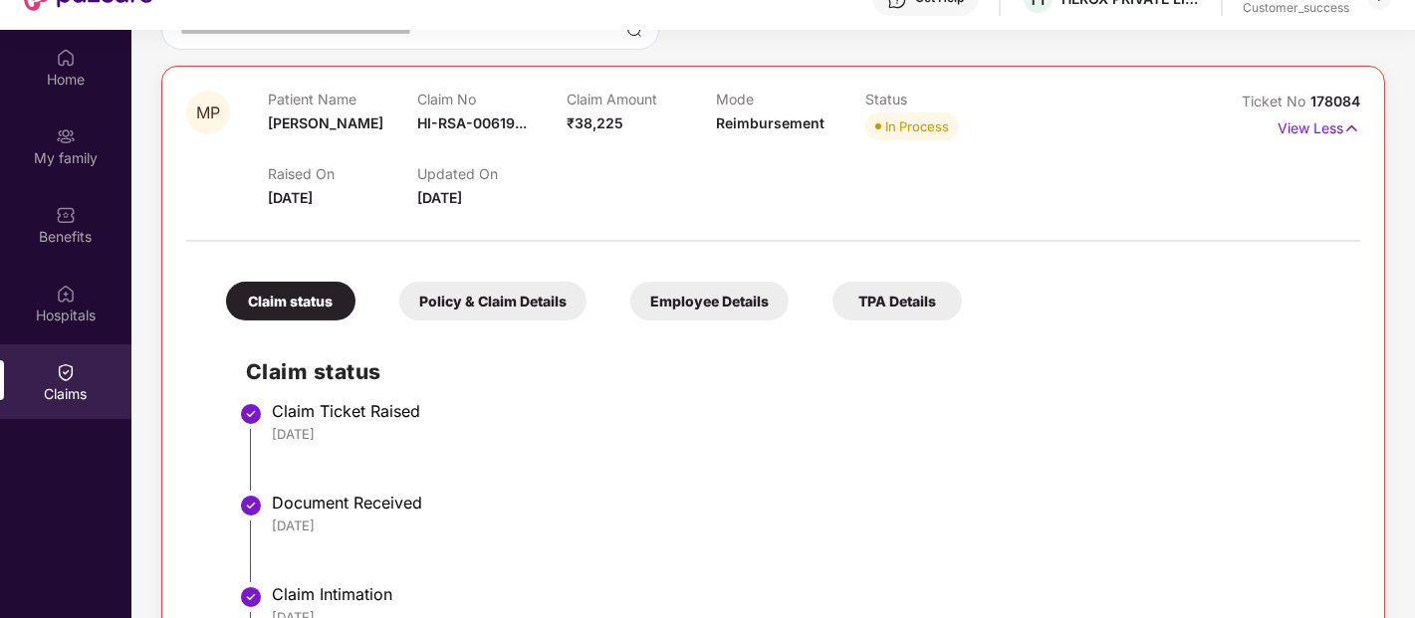
scroll to position [206, 0]
click at [515, 290] on div "Policy & Claim Details" at bounding box center [492, 302] width 187 height 39
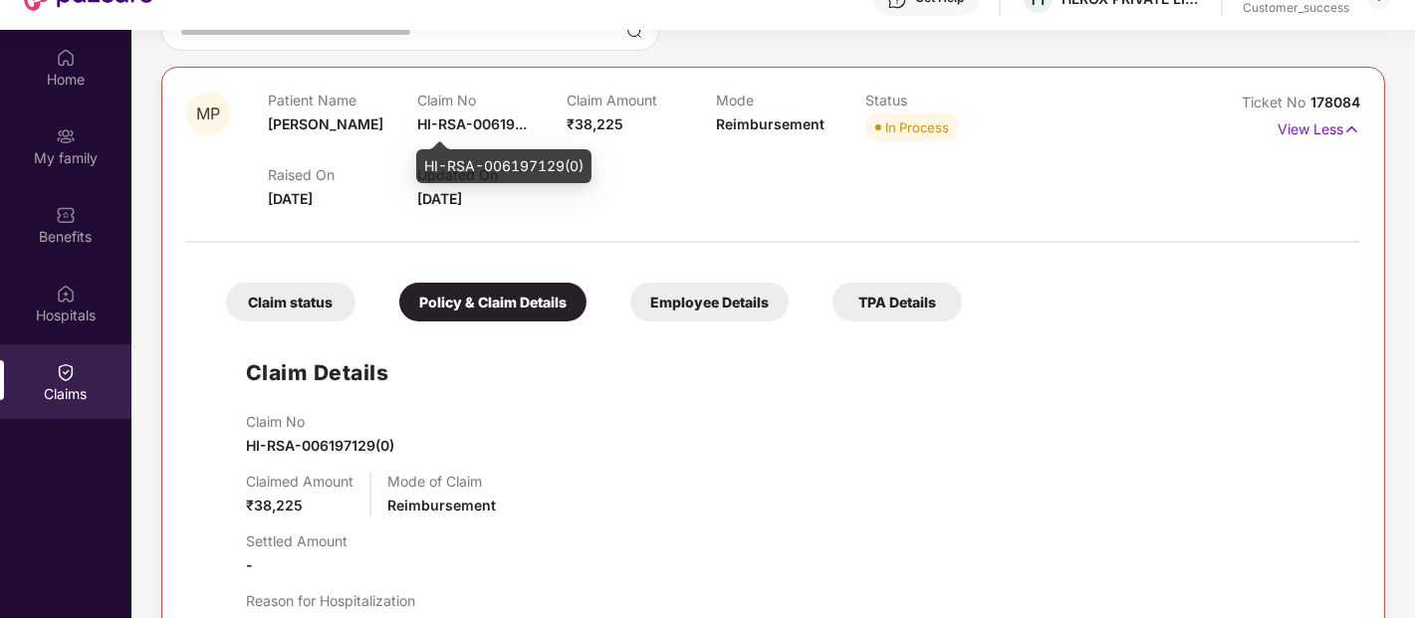
click at [488, 117] on span "HI-RSA-00619..." at bounding box center [472, 123] width 110 height 17
click at [474, 166] on div "HI-RSA-006197129(0)" at bounding box center [503, 166] width 175 height 34
copy div "HI-RSA-006197129(0)"
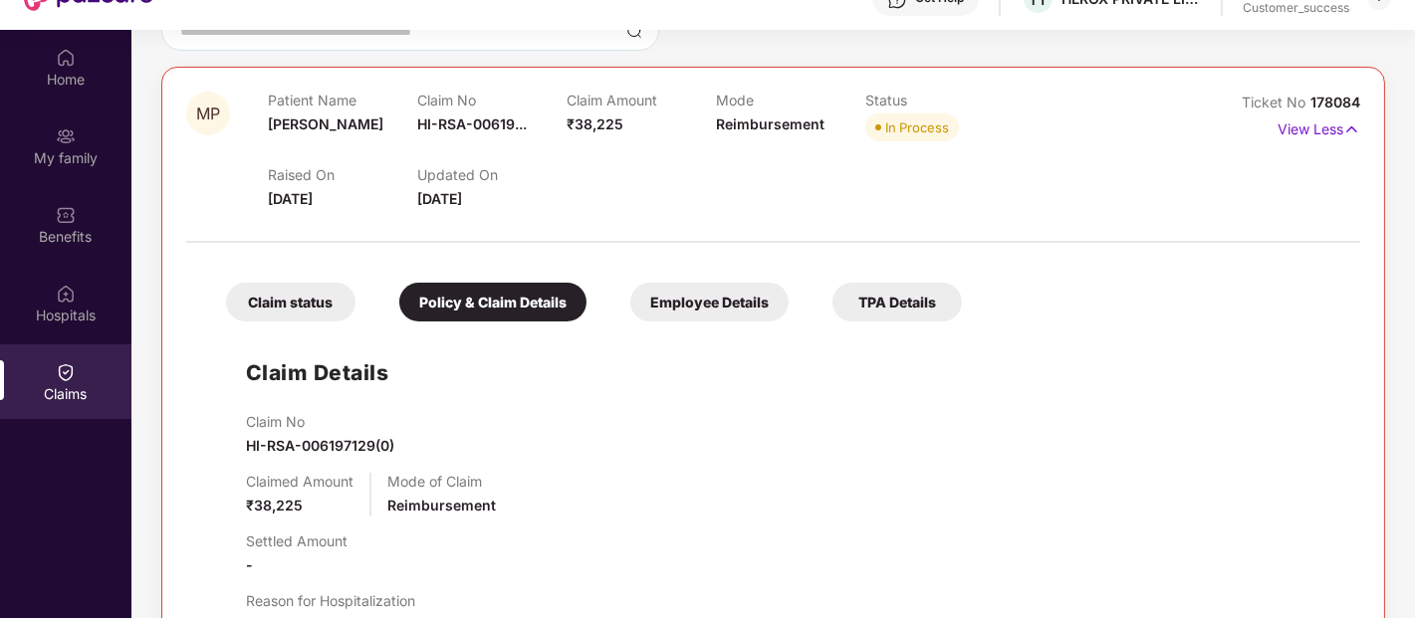
scroll to position [509, 0]
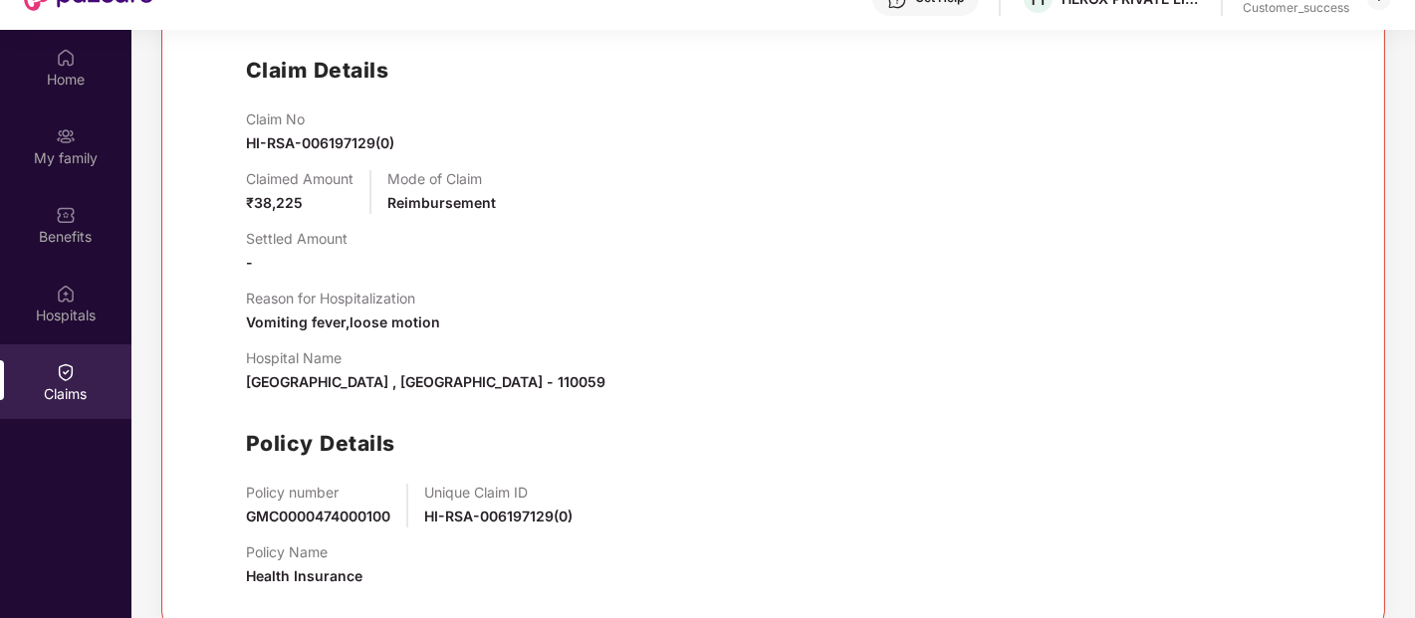
click at [1143, 321] on div "Reason for Hospitalization Vomiting fever,loose motion" at bounding box center [793, 312] width 1094 height 44
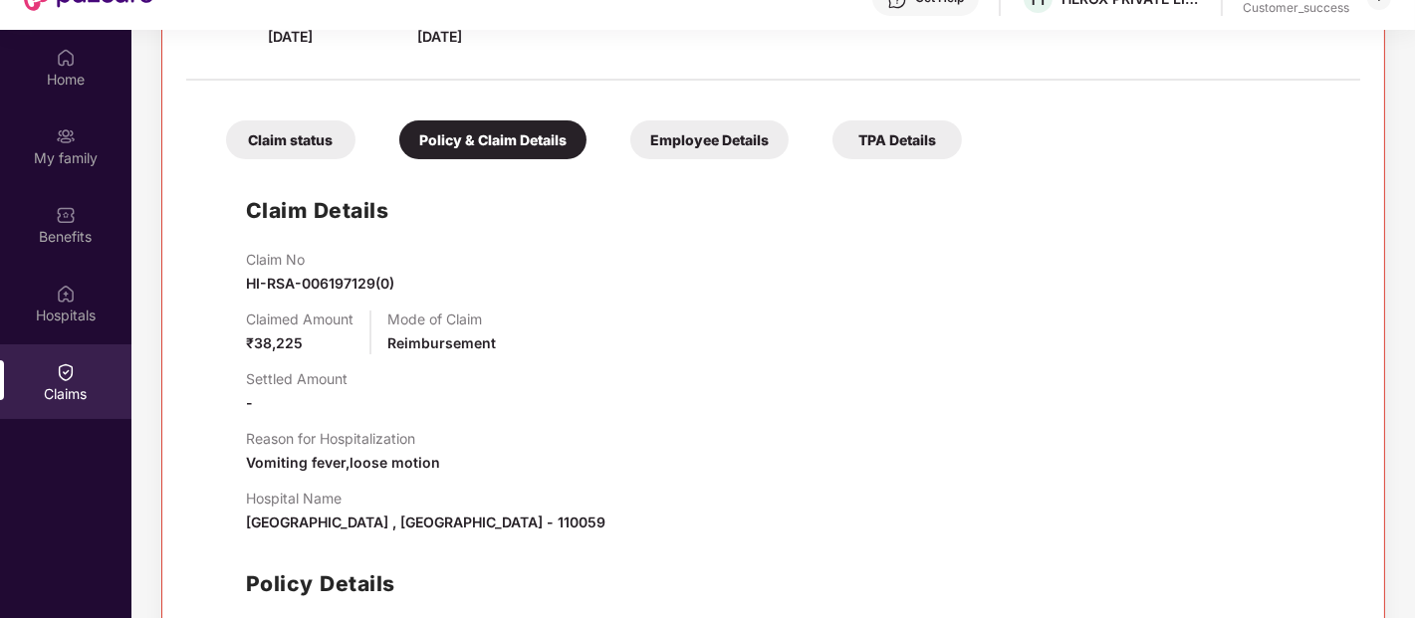
click at [679, 137] on div "Employee Details" at bounding box center [709, 139] width 158 height 39
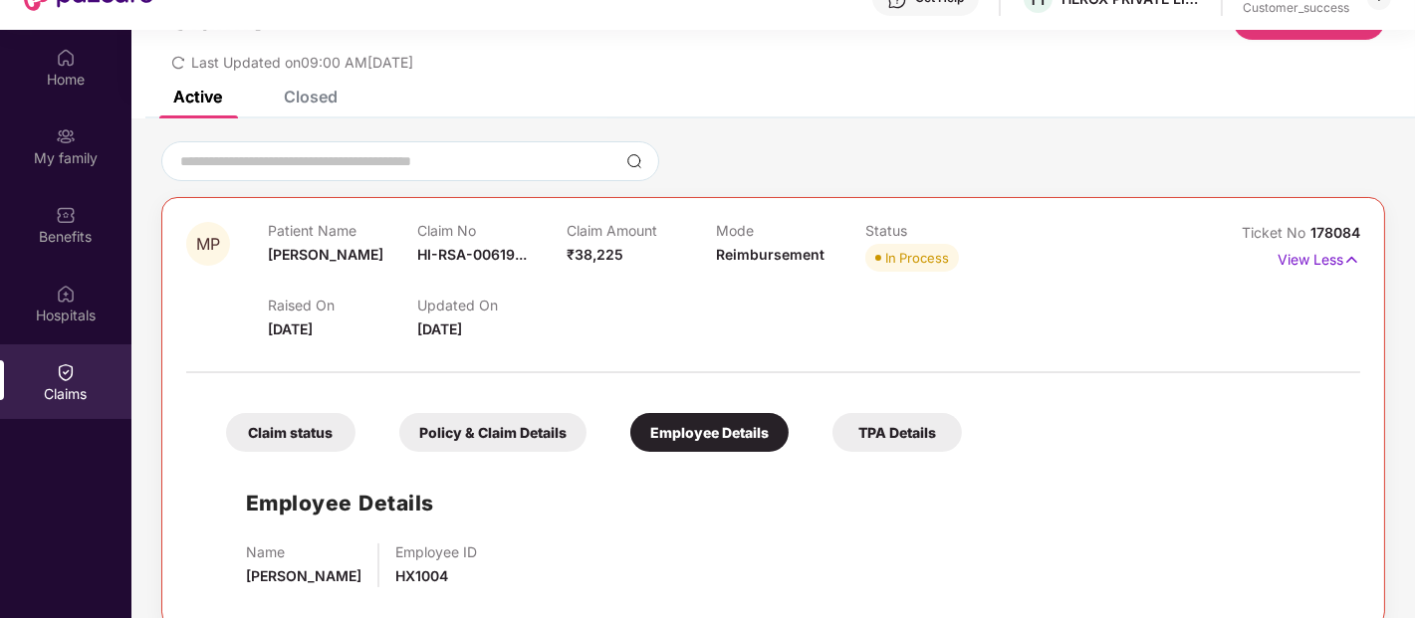
scroll to position [112, 0]
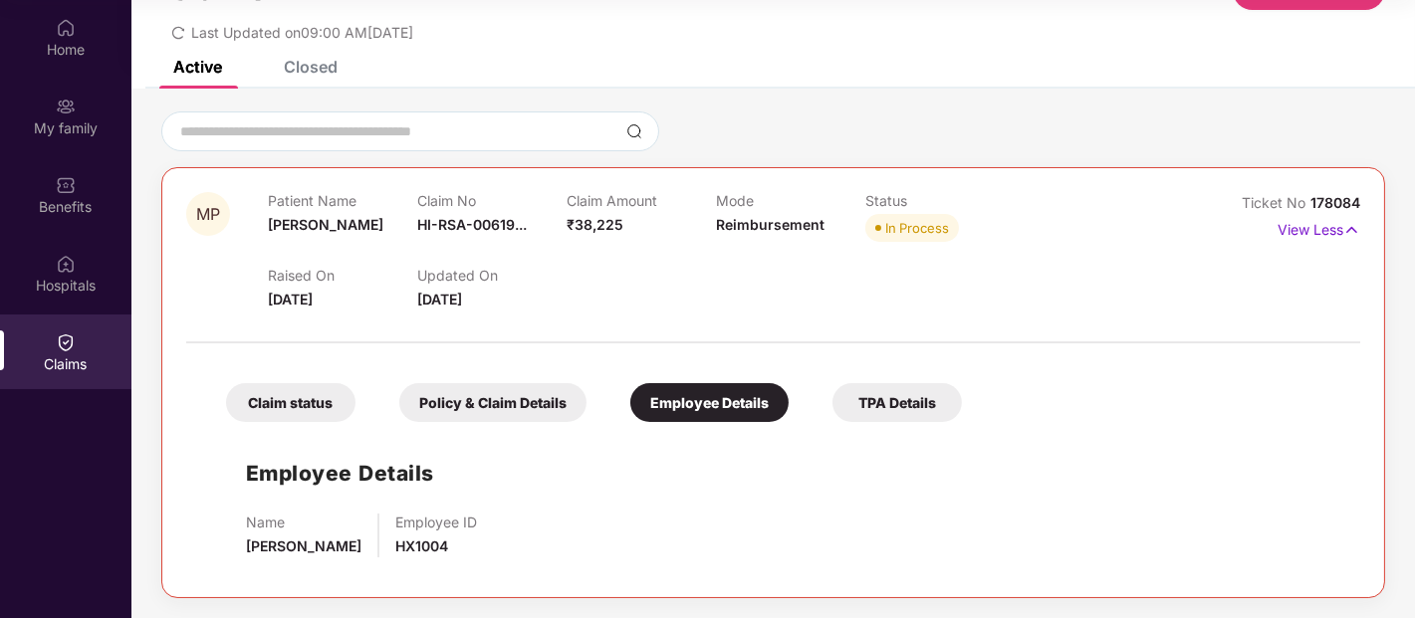
click at [409, 548] on span "HX1004" at bounding box center [421, 546] width 53 height 17
copy span "HX1004"
click at [307, 390] on div "Claim status" at bounding box center [290, 402] width 129 height 39
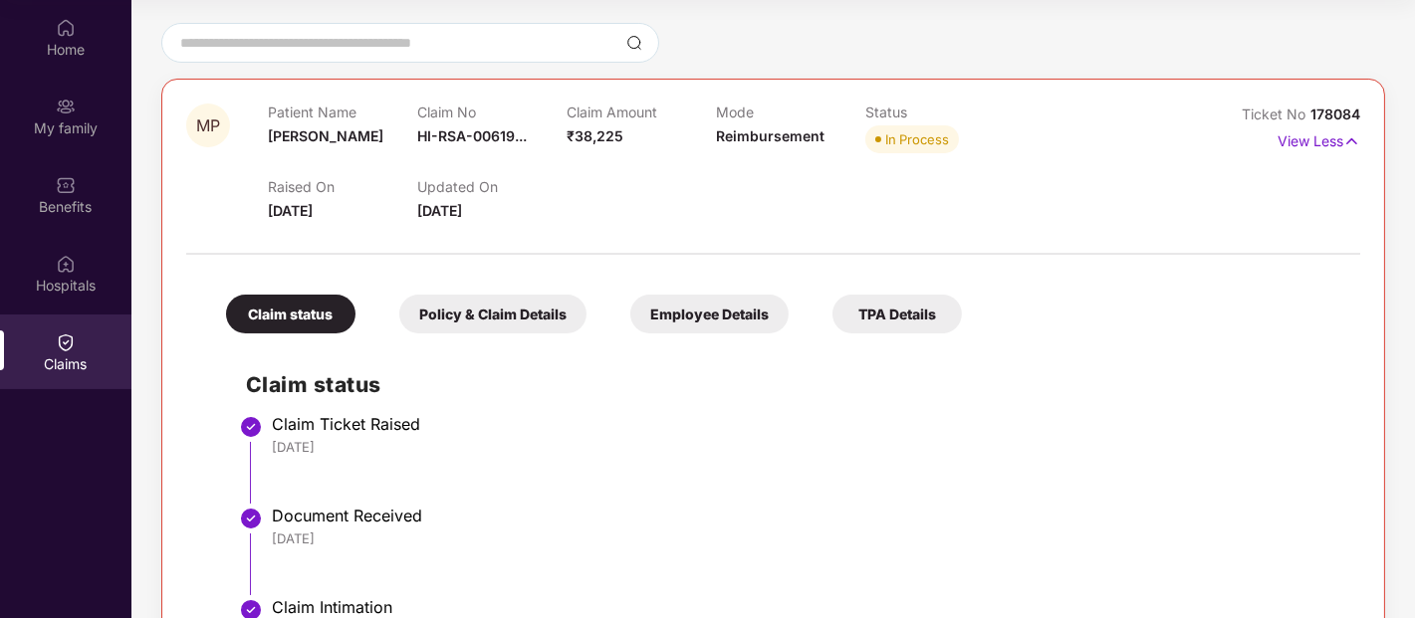
scroll to position [163, 0]
click at [563, 296] on div "Policy & Claim Details" at bounding box center [492, 315] width 187 height 39
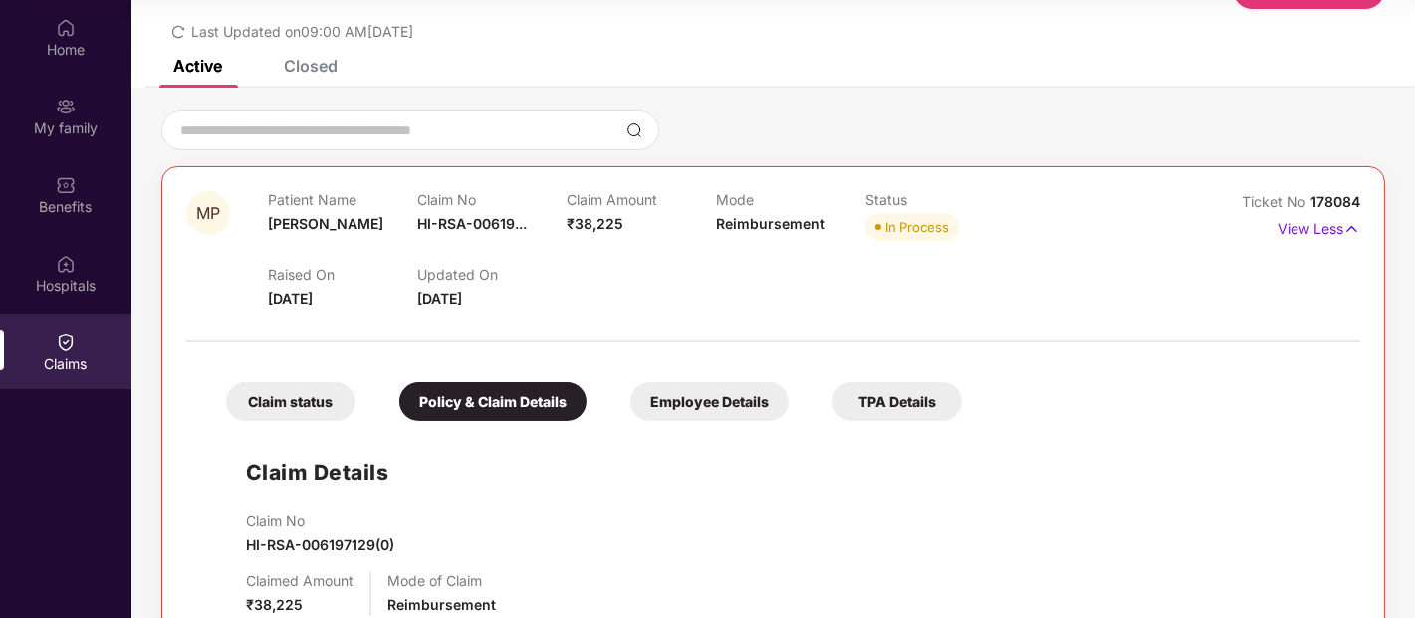
scroll to position [0, 0]
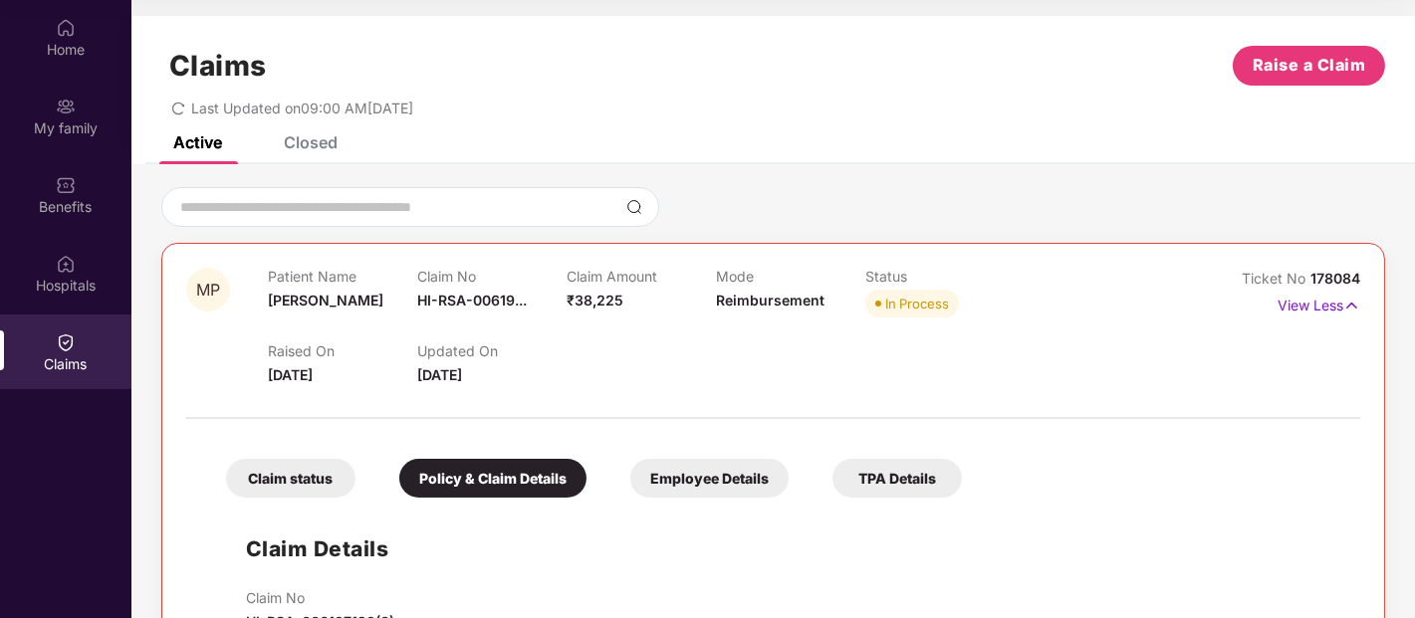
click at [307, 473] on div "Claim status" at bounding box center [290, 478] width 129 height 39
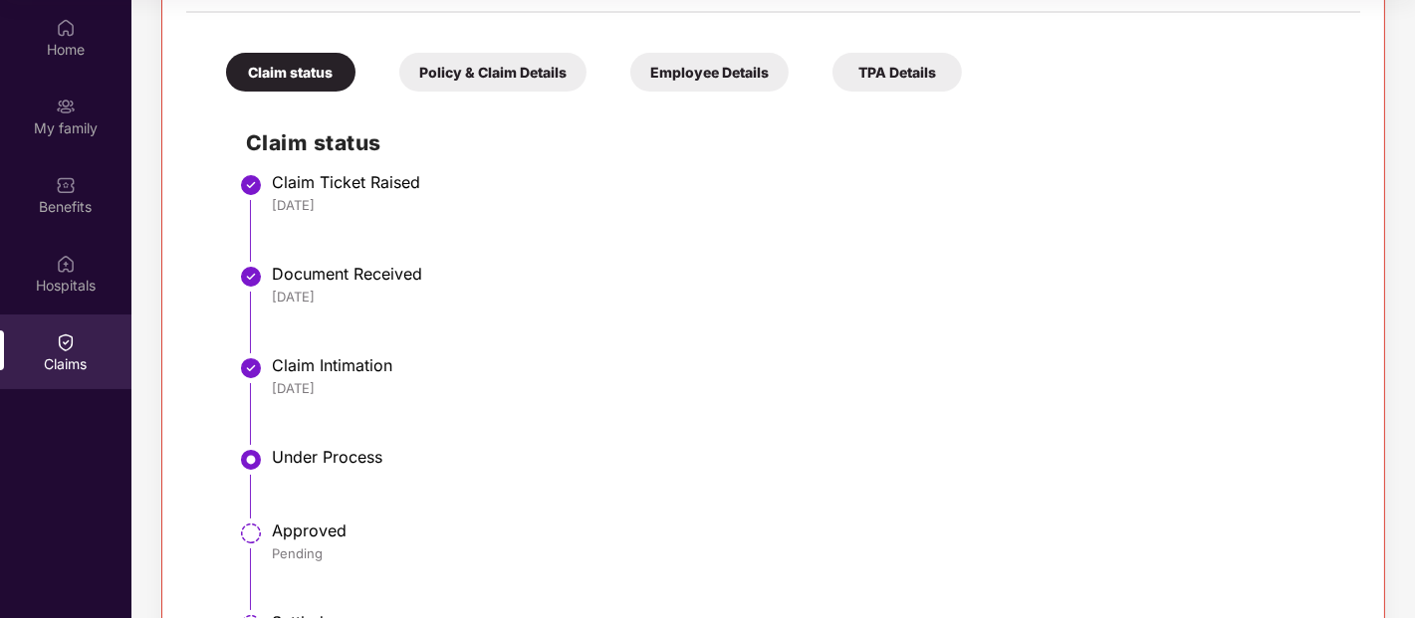
scroll to position [170, 0]
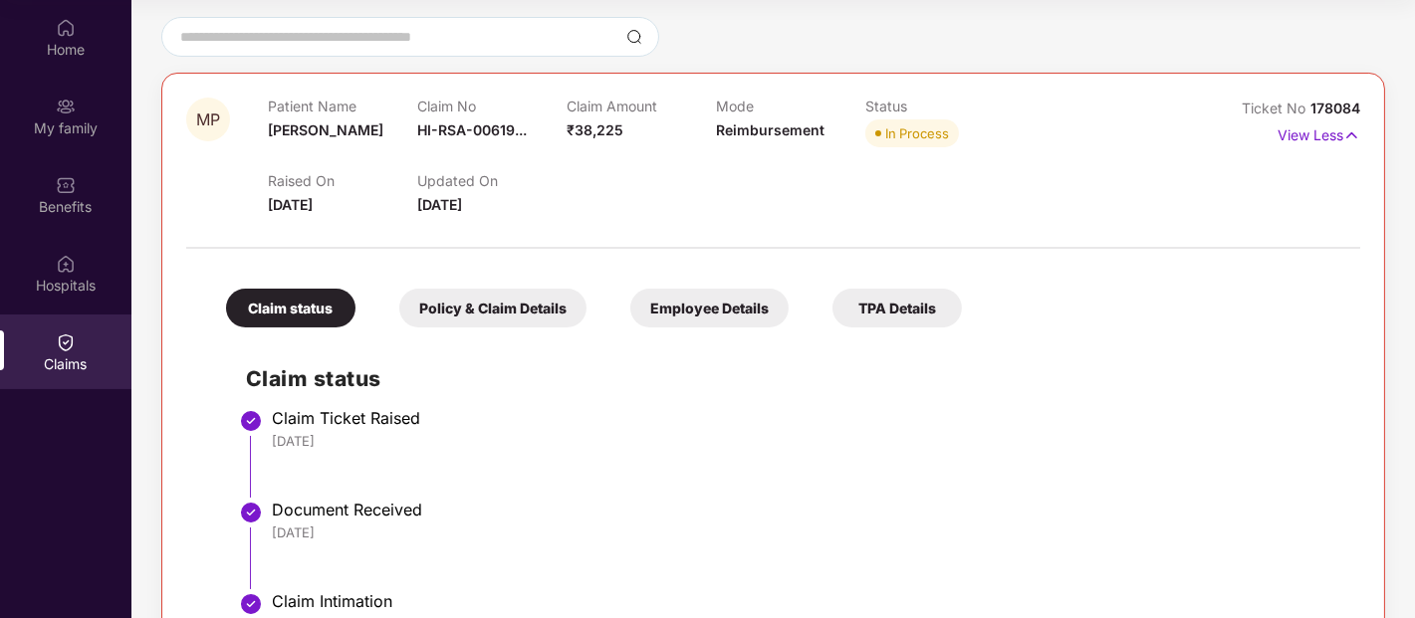
click at [536, 299] on div "Policy & Claim Details" at bounding box center [492, 308] width 187 height 39
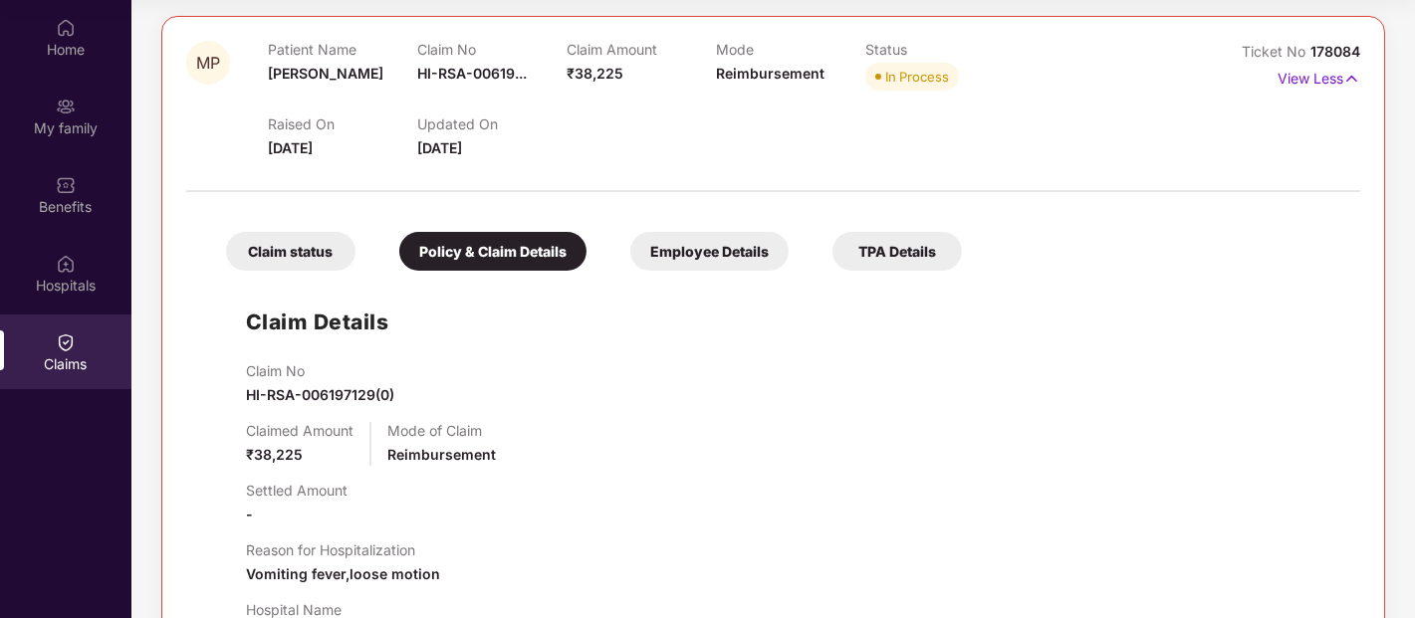
scroll to position [229, 0]
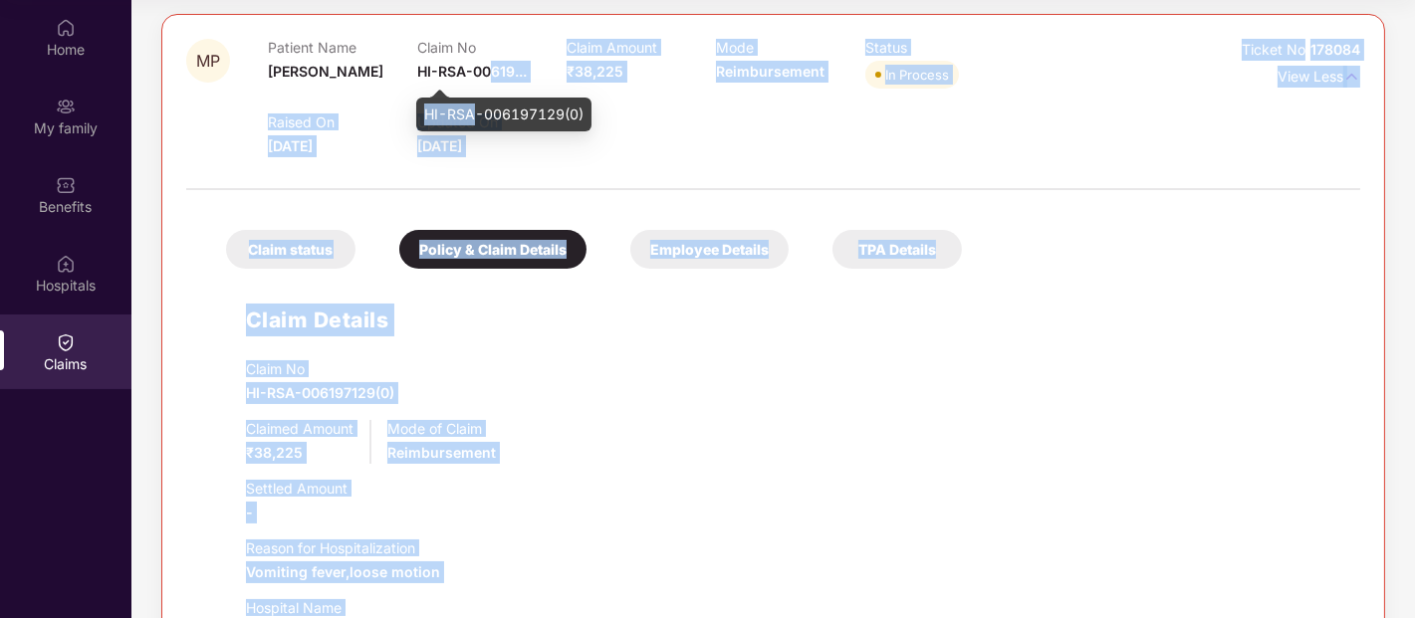
drag, startPoint x: 491, startPoint y: 65, endPoint x: 478, endPoint y: 106, distance: 42.8
click at [478, 106] on body "Get Pazcare mobile app for all your employee benefits need Download Now Get Hel…" at bounding box center [707, 197] width 1415 height 618
click at [478, 106] on div "HI-RSA-006197129(0)" at bounding box center [503, 115] width 175 height 34
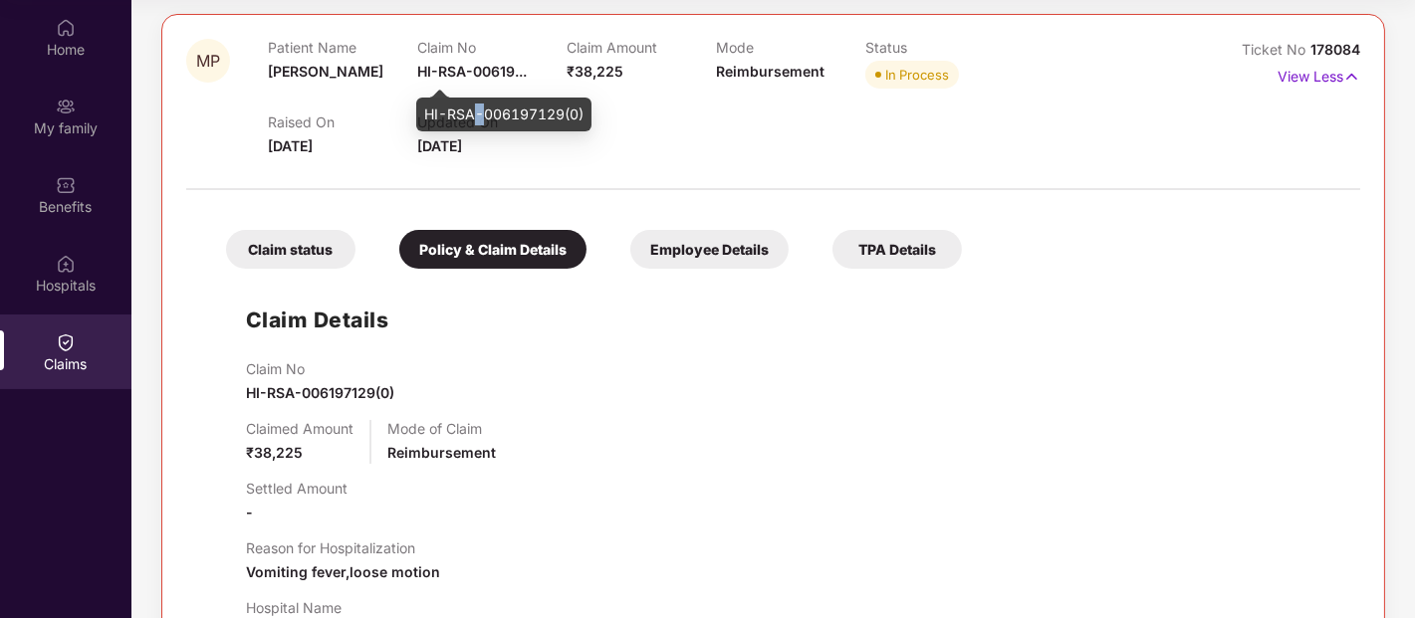
click at [478, 106] on div "HI-RSA-006197129(0)" at bounding box center [503, 115] width 175 height 34
copy div "HI-RSA-006197129(0)"
click at [1276, 398] on div "Claim No HI-RSA-006197129(0)" at bounding box center [793, 382] width 1094 height 44
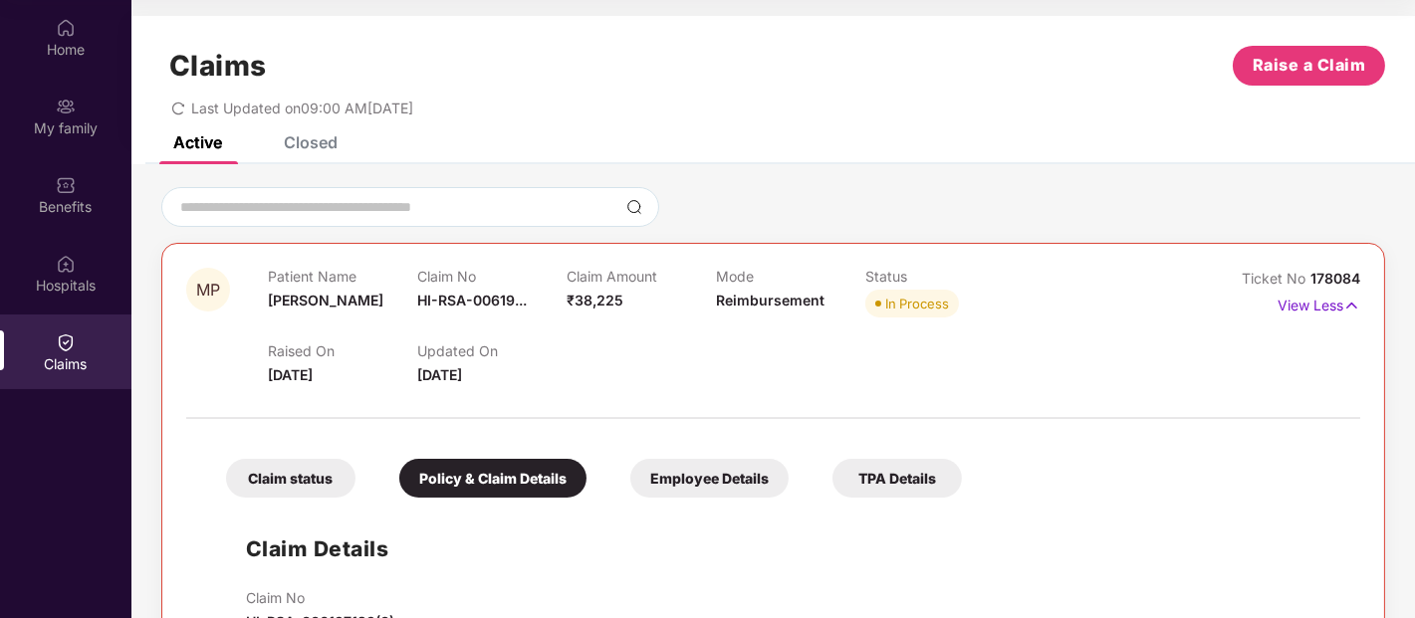
scroll to position [0, 0]
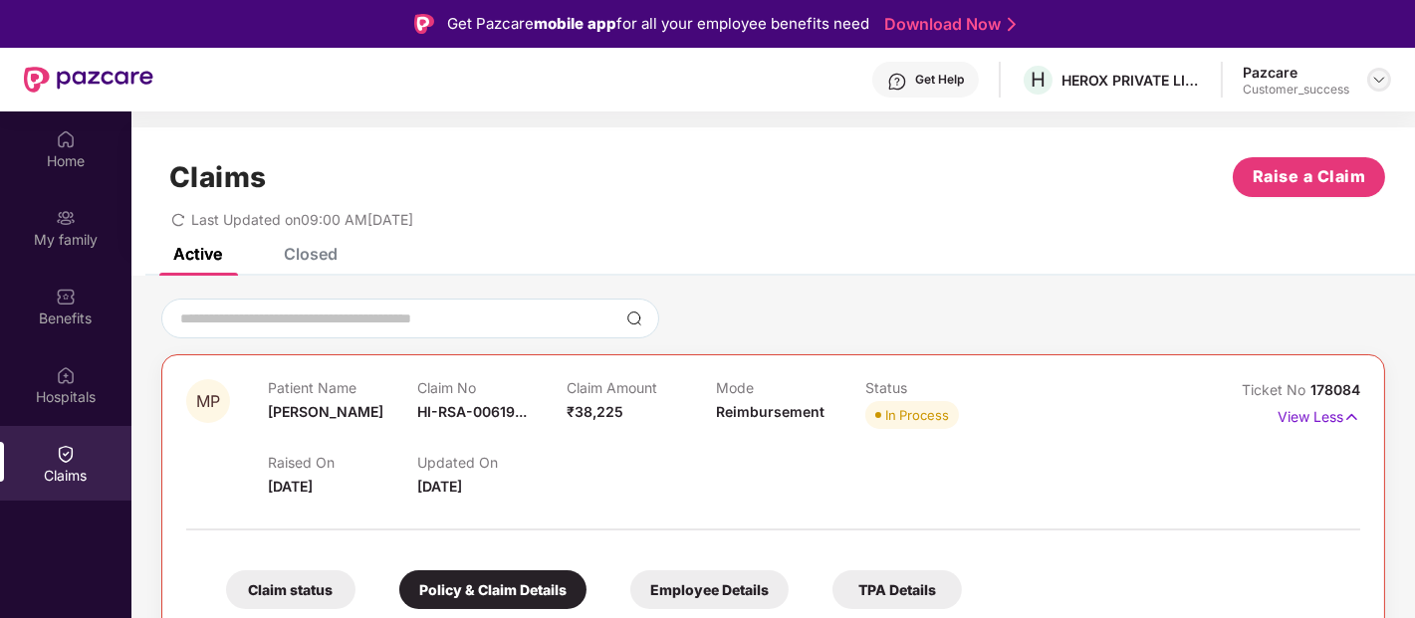
click at [1385, 72] on img at bounding box center [1379, 80] width 16 height 16
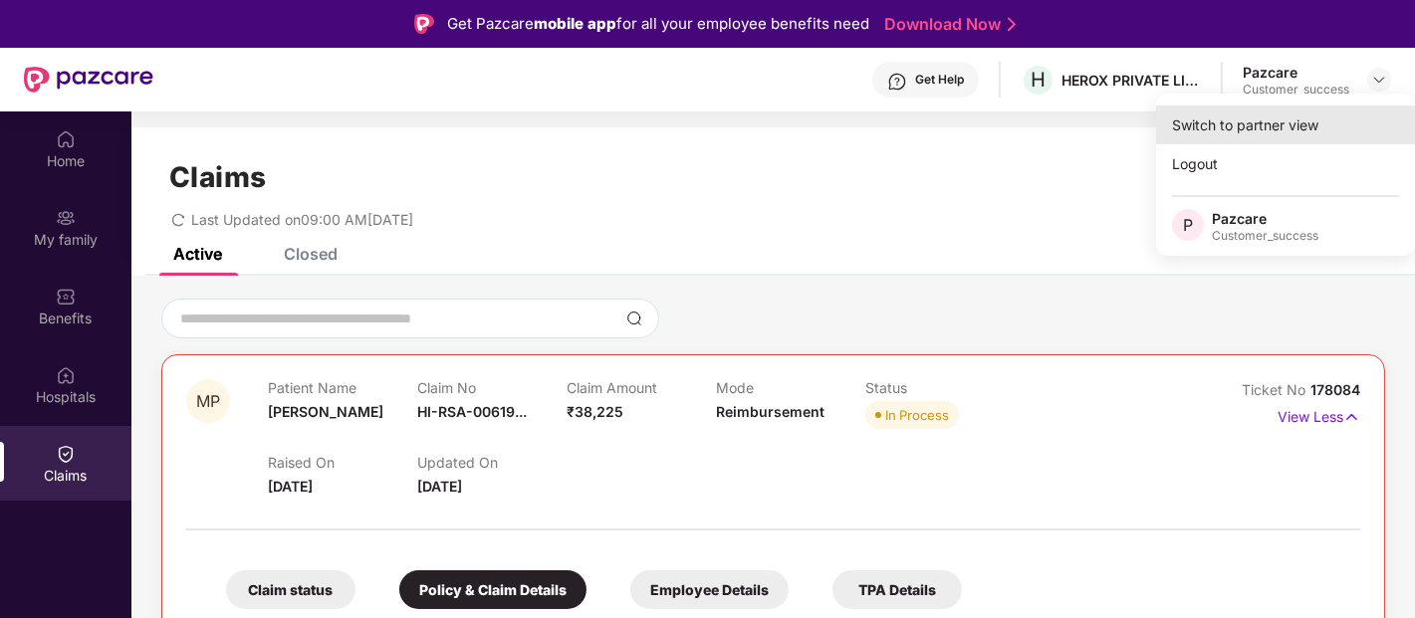
click at [1242, 116] on div "Switch to partner view" at bounding box center [1285, 125] width 259 height 39
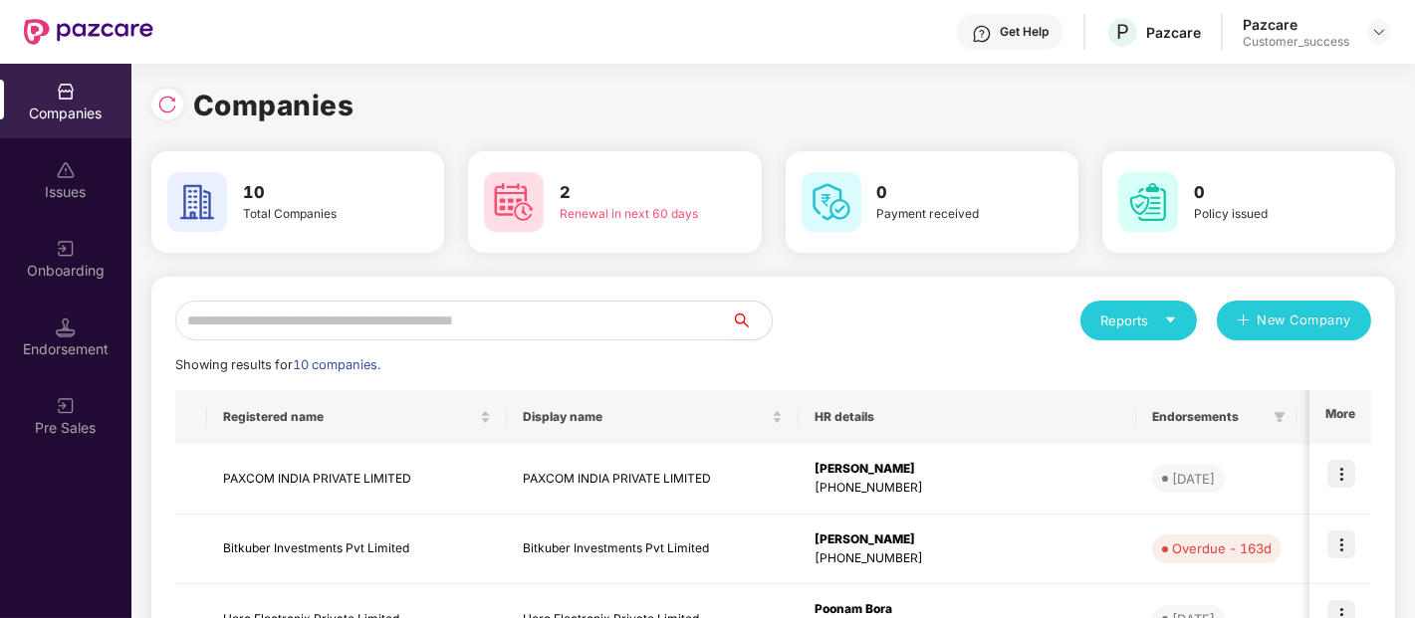
click at [339, 314] on input "text" at bounding box center [453, 321] width 557 height 40
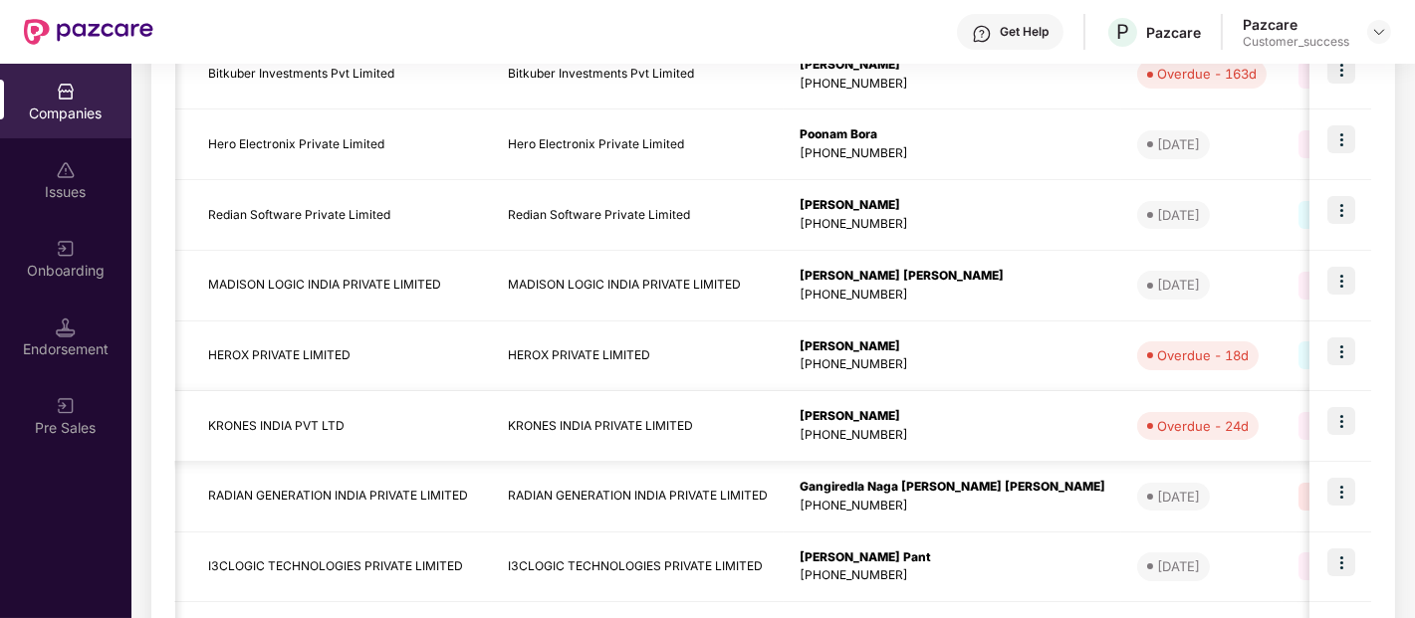
scroll to position [473, 0]
type input "***"
click at [1337, 210] on img at bounding box center [1341, 212] width 28 height 28
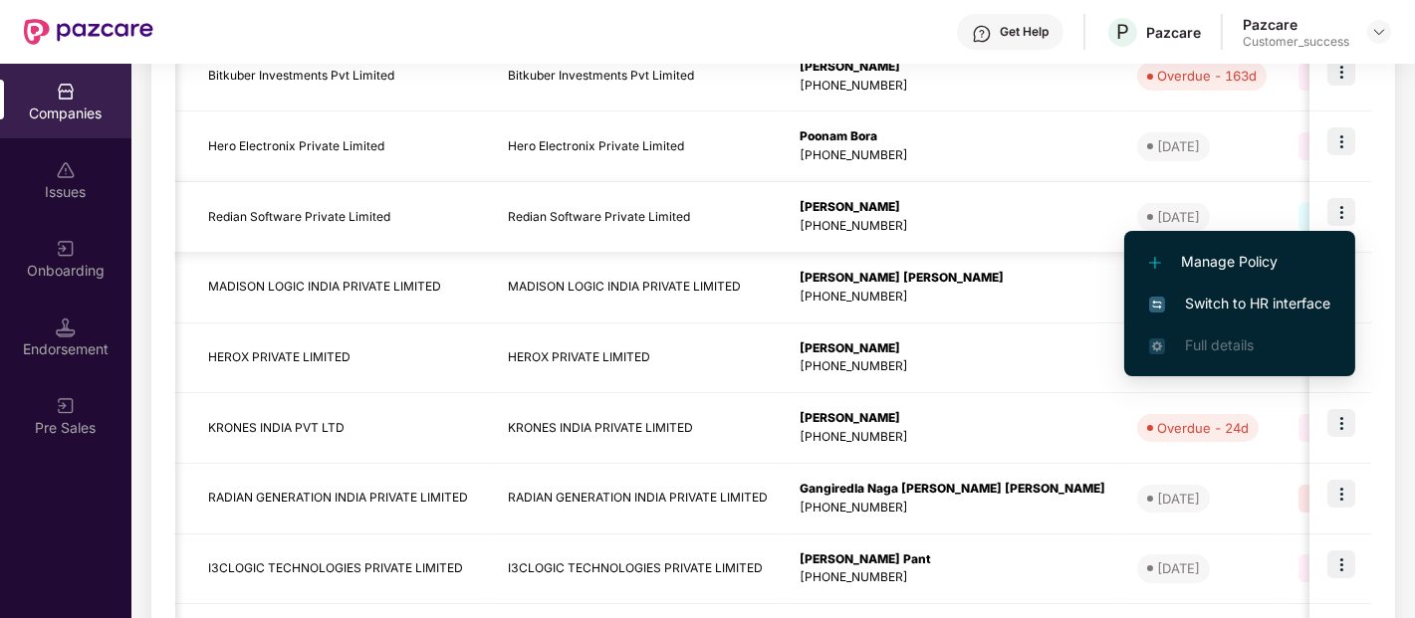
click at [1337, 204] on img at bounding box center [1341, 212] width 28 height 28
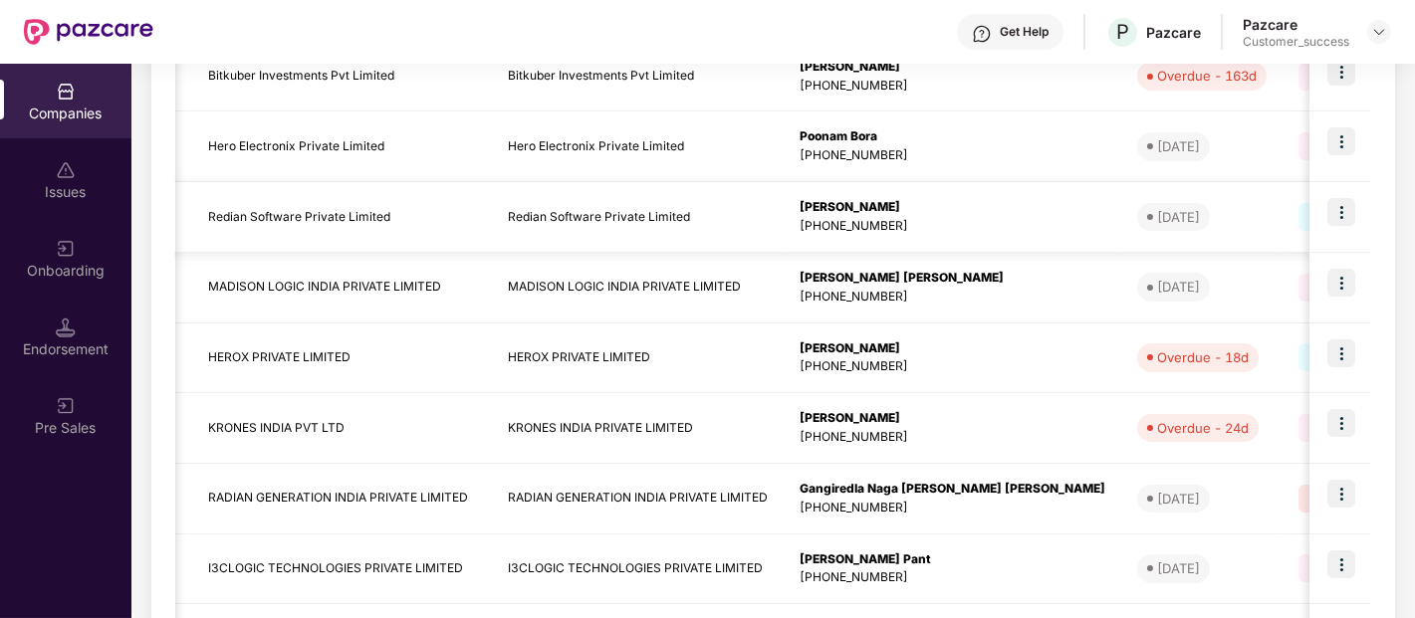
click at [1337, 204] on img at bounding box center [1341, 212] width 28 height 28
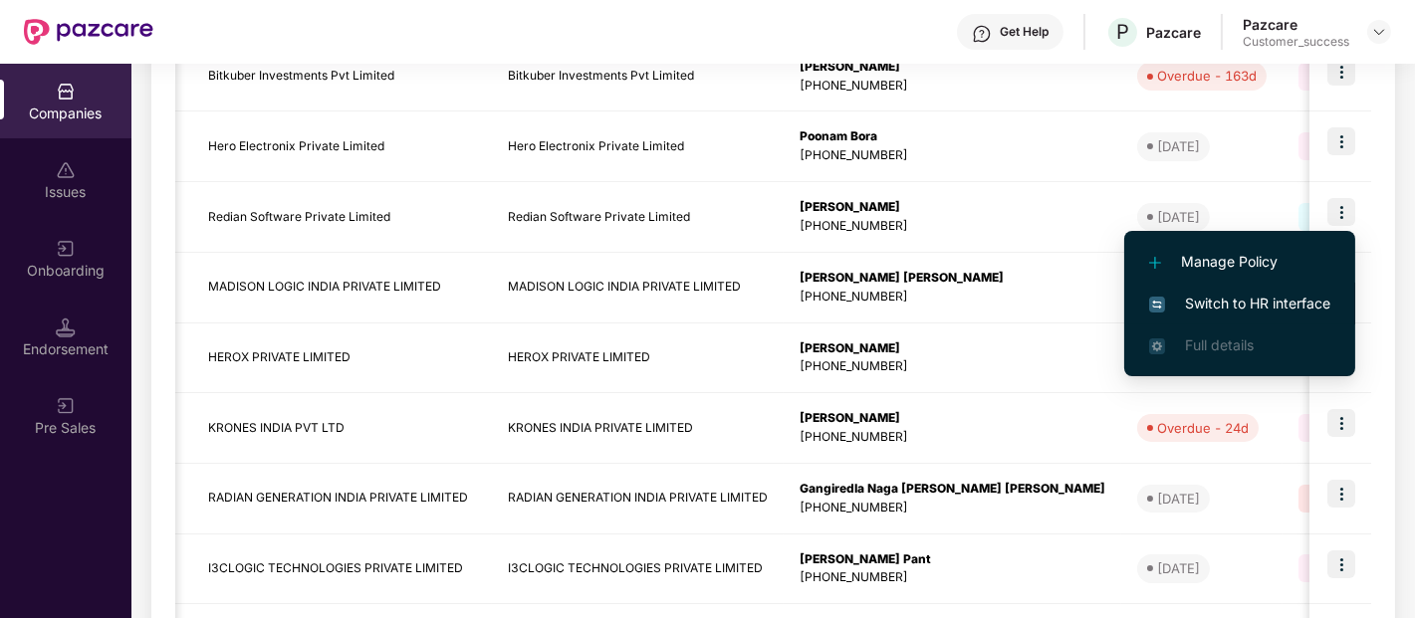
click at [1209, 314] on span "Switch to HR interface" at bounding box center [1239, 304] width 181 height 22
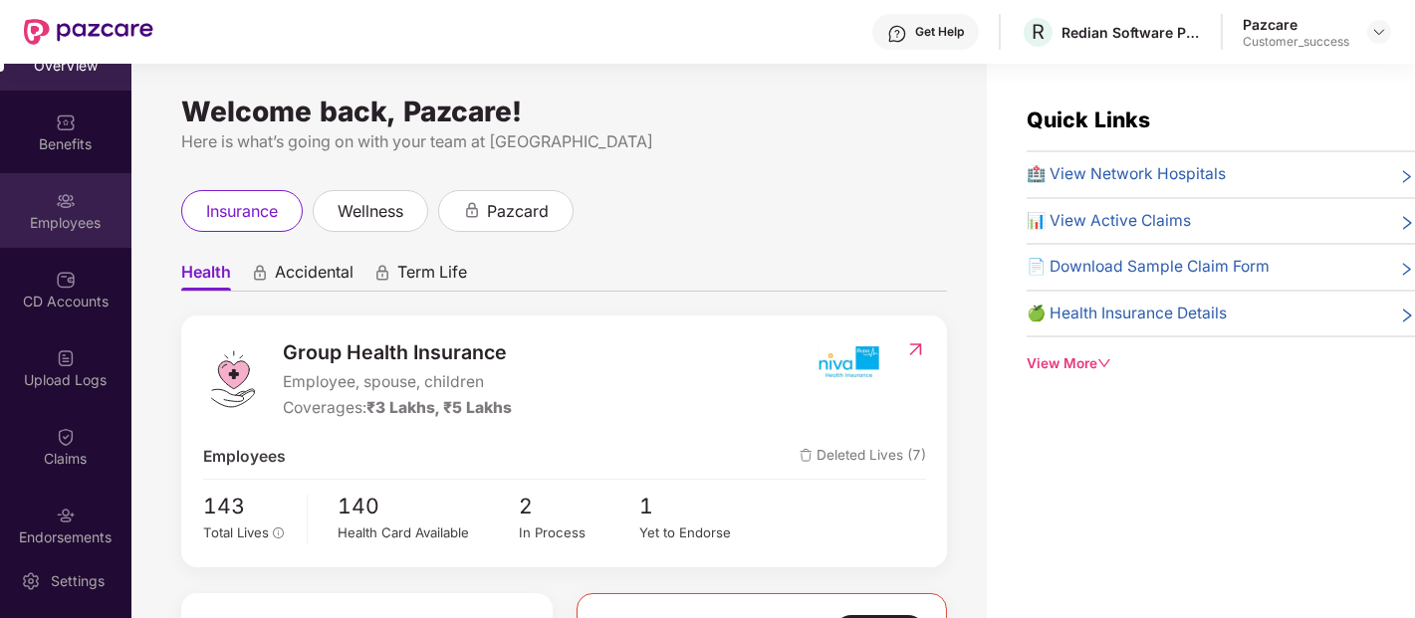
scroll to position [0, 0]
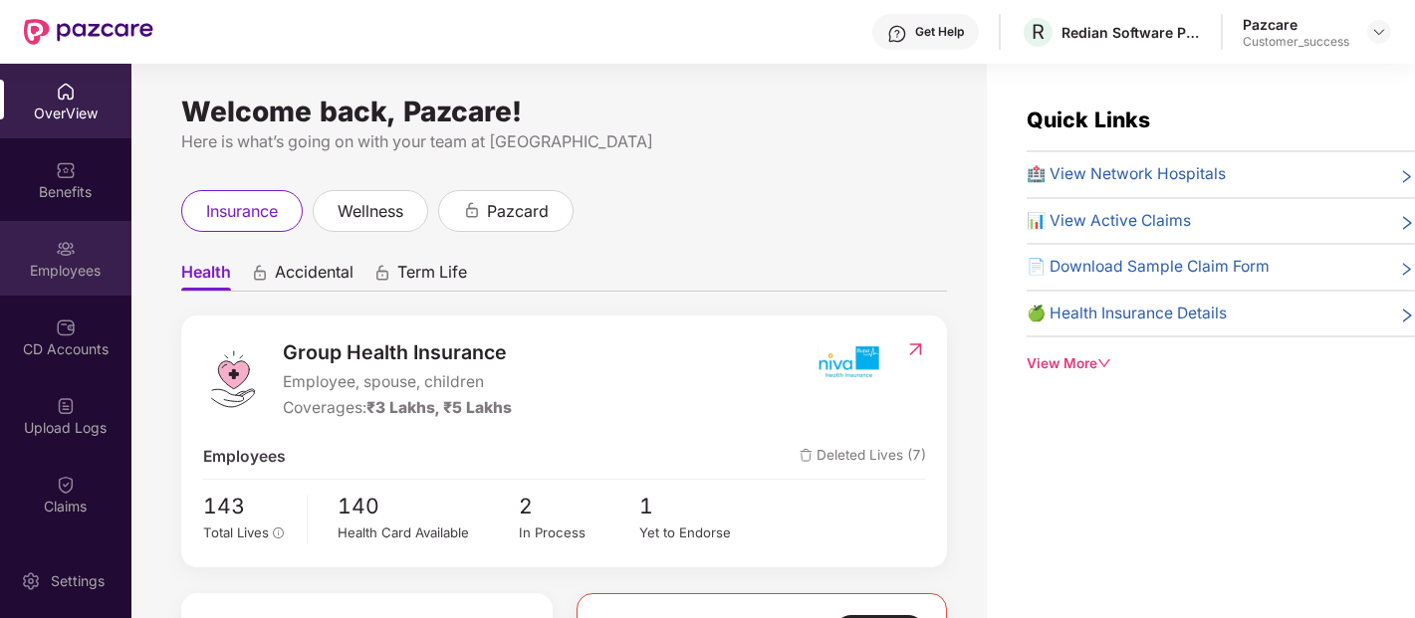
click at [32, 226] on div "Employees" at bounding box center [65, 258] width 131 height 75
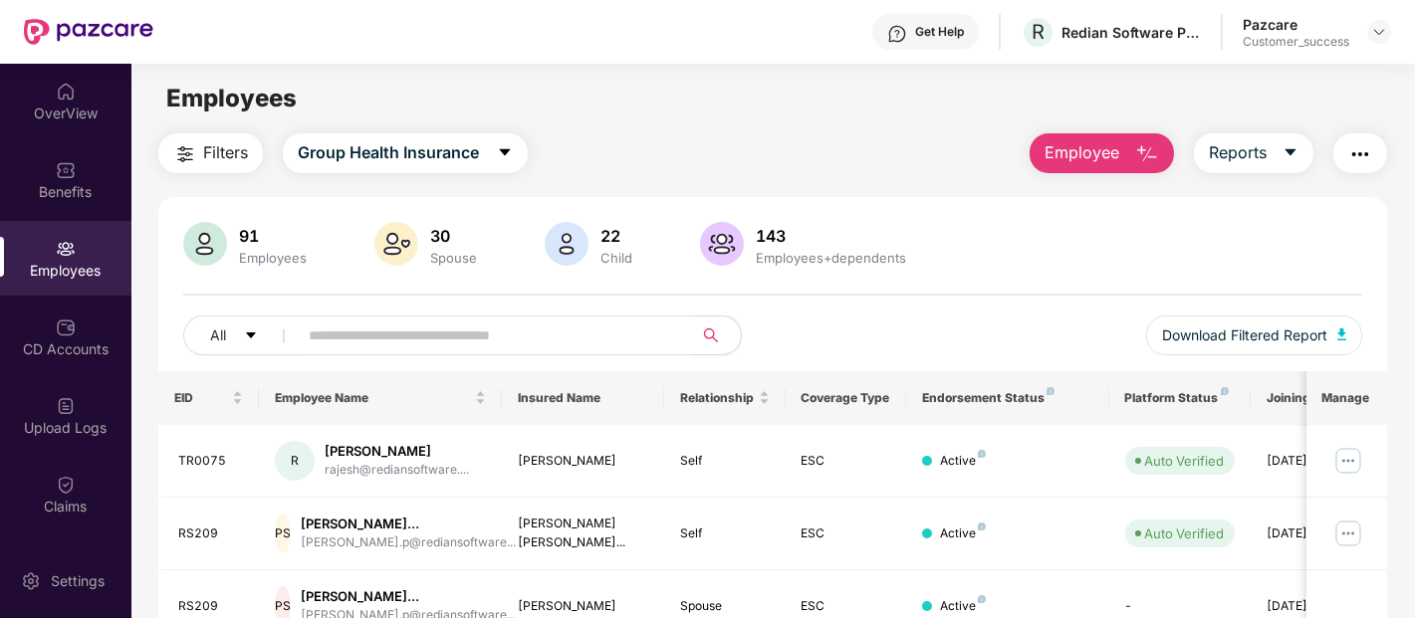
click at [1107, 159] on span "Employee" at bounding box center [1081, 152] width 75 height 25
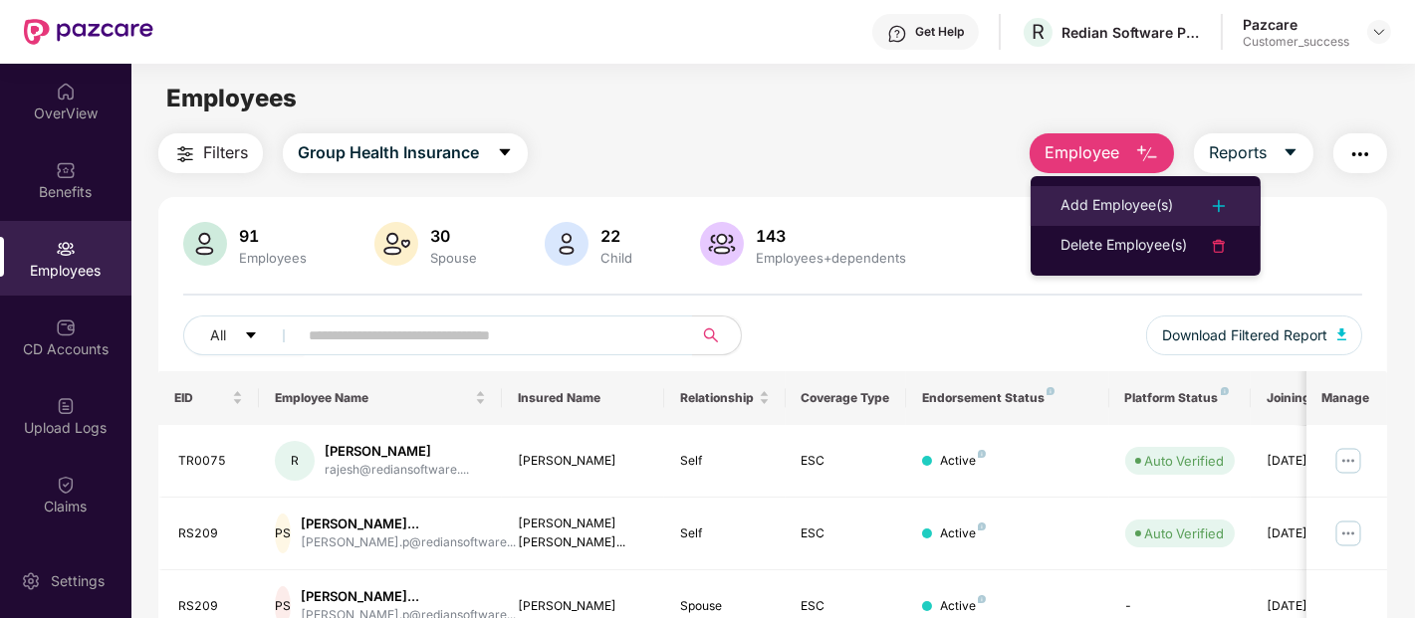
click at [1065, 194] on div "Add Employee(s)" at bounding box center [1116, 206] width 113 height 24
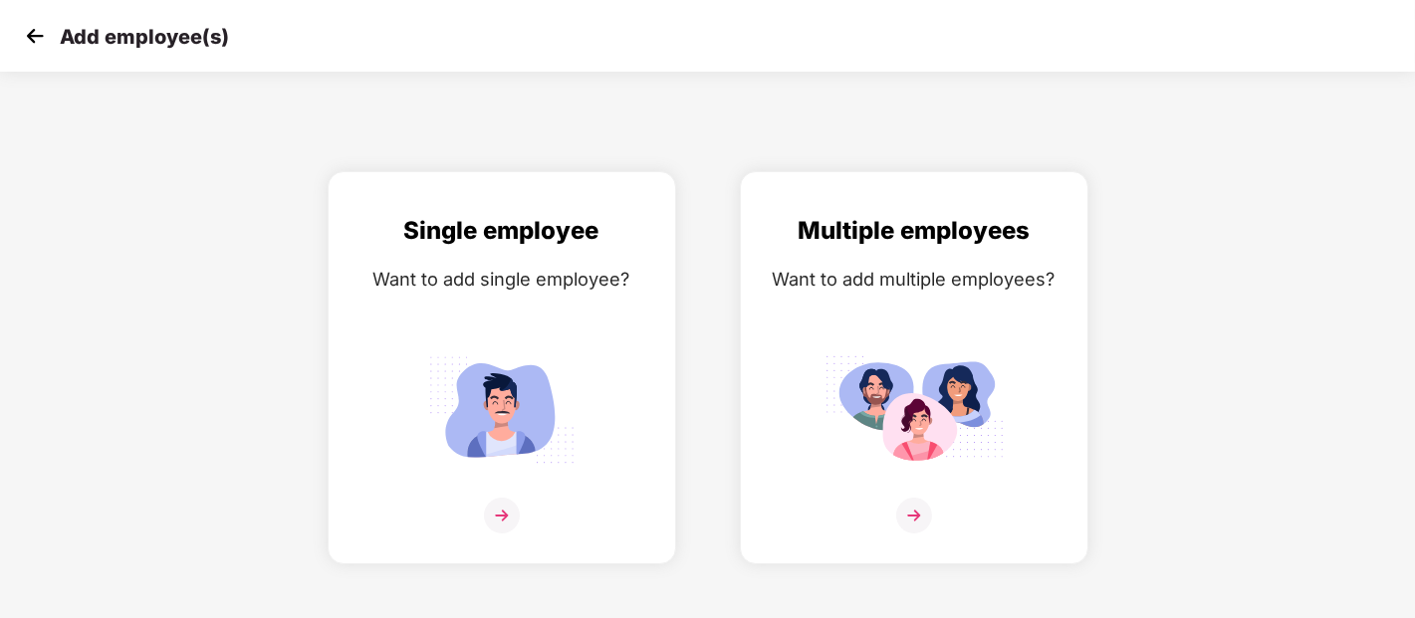
click at [1196, 425] on div "Single employee Want to add single employee? Multiple employees Want to add mul…" at bounding box center [707, 367] width 1479 height 393
click at [33, 42] on img at bounding box center [35, 36] width 30 height 30
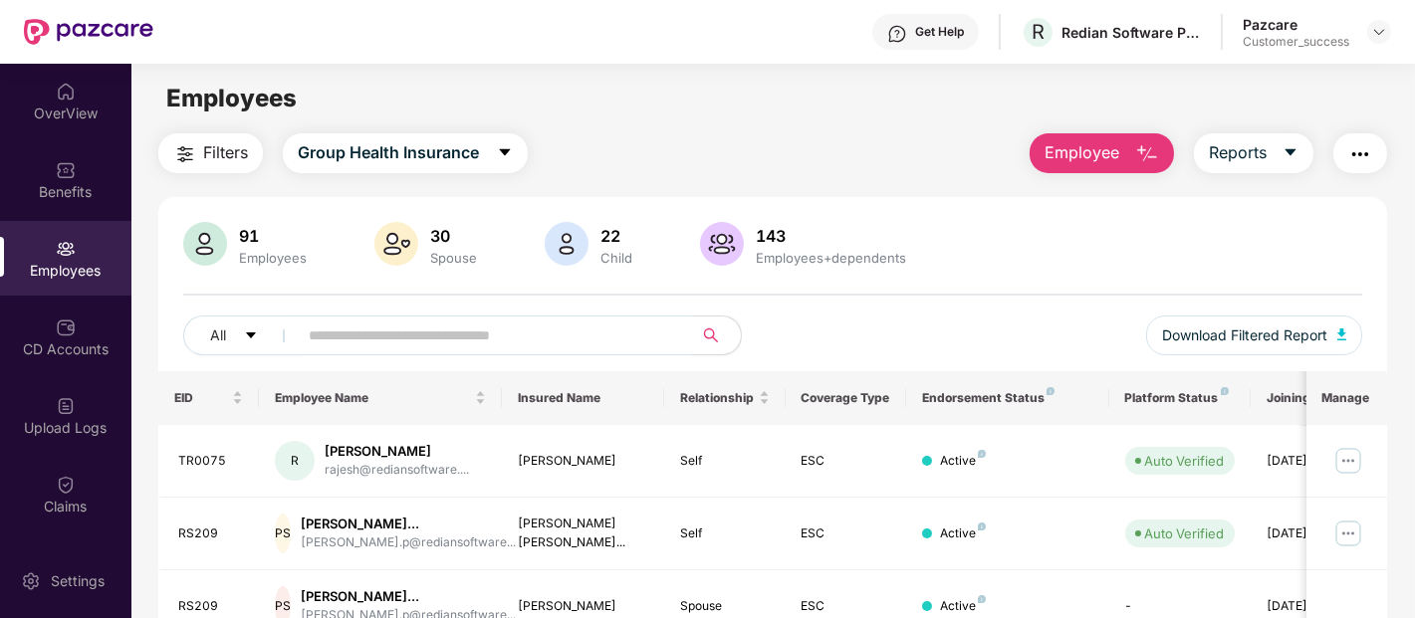
click at [1101, 141] on span "Employee" at bounding box center [1081, 152] width 75 height 25
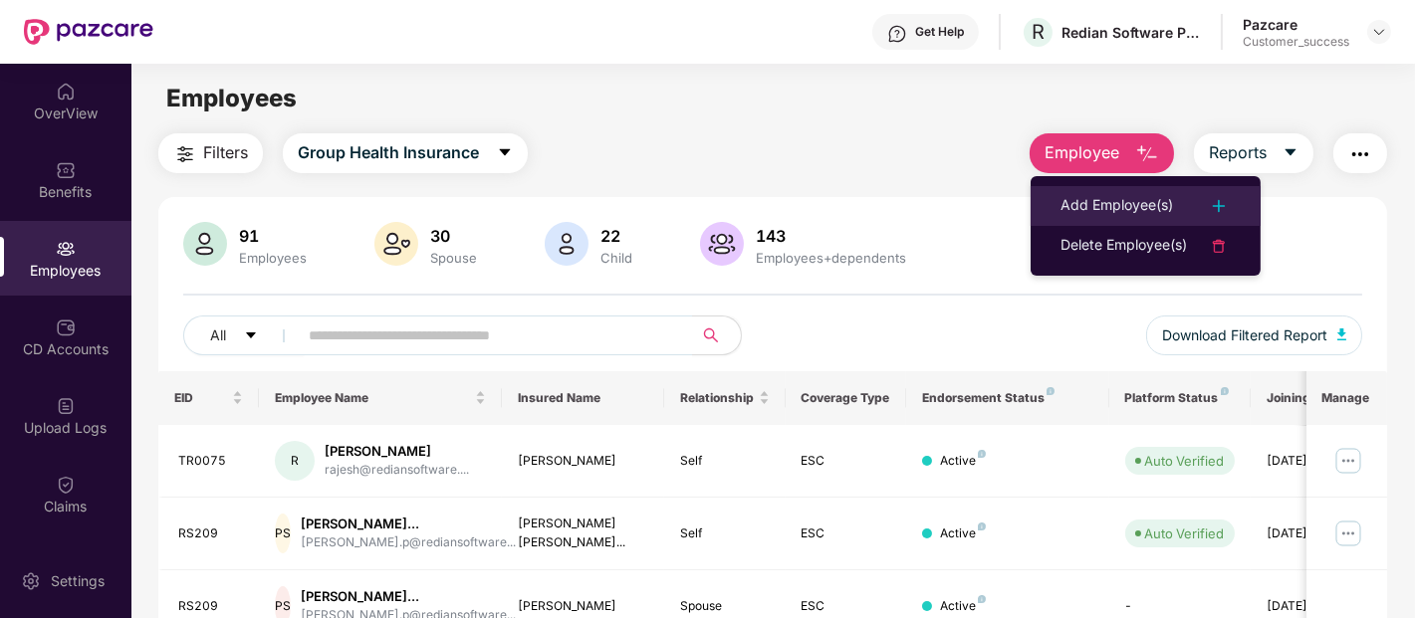
click at [1069, 192] on li "Add Employee(s)" at bounding box center [1146, 206] width 230 height 40
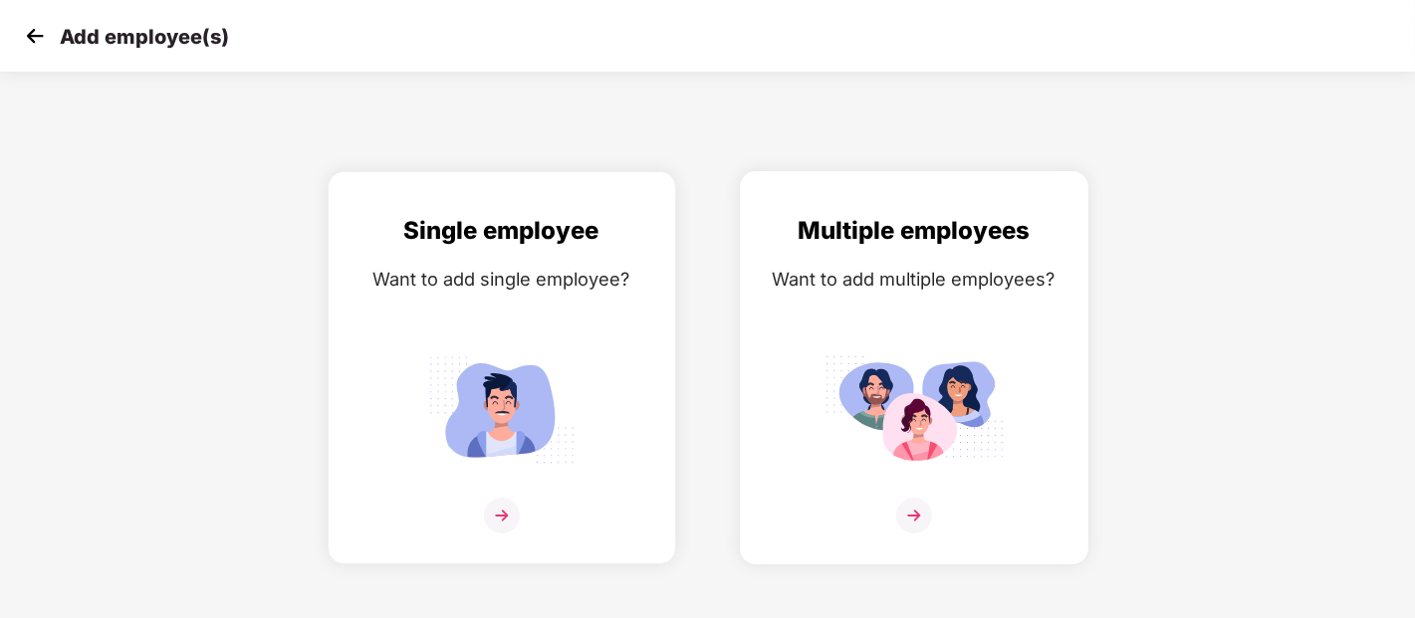
click at [882, 301] on div "Multiple employees Want to add multiple employees?" at bounding box center [914, 385] width 307 height 346
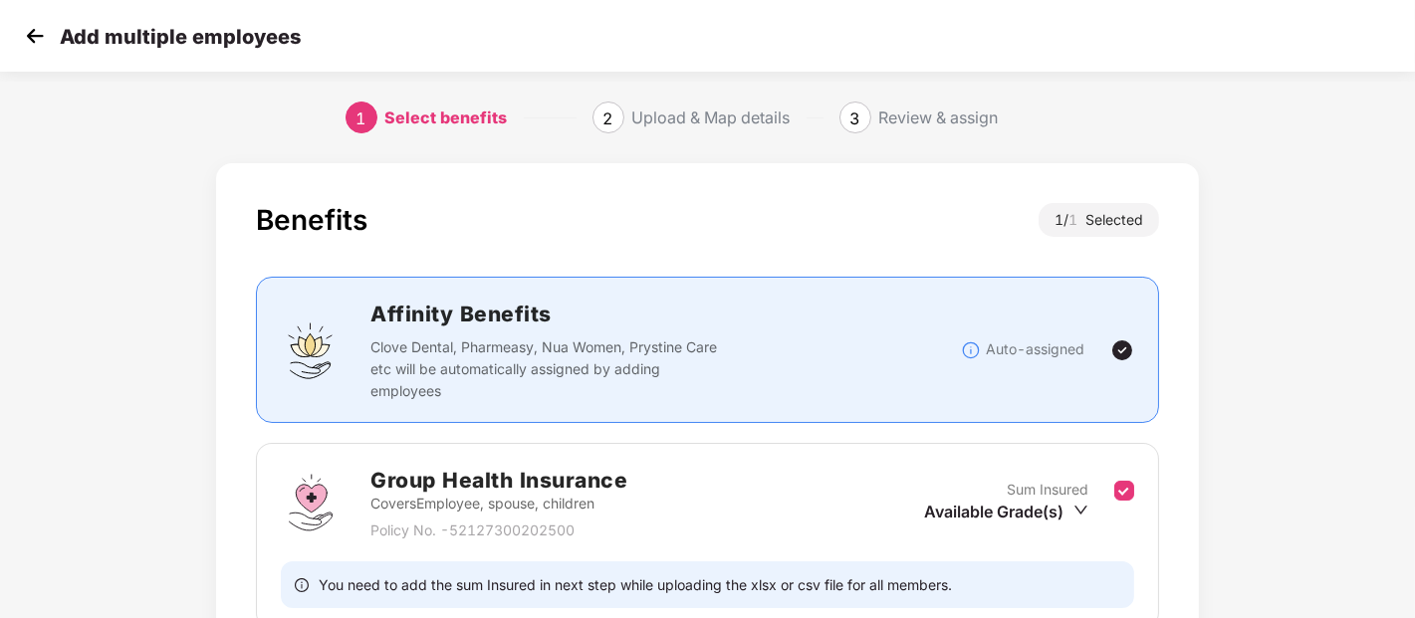
scroll to position [184, 0]
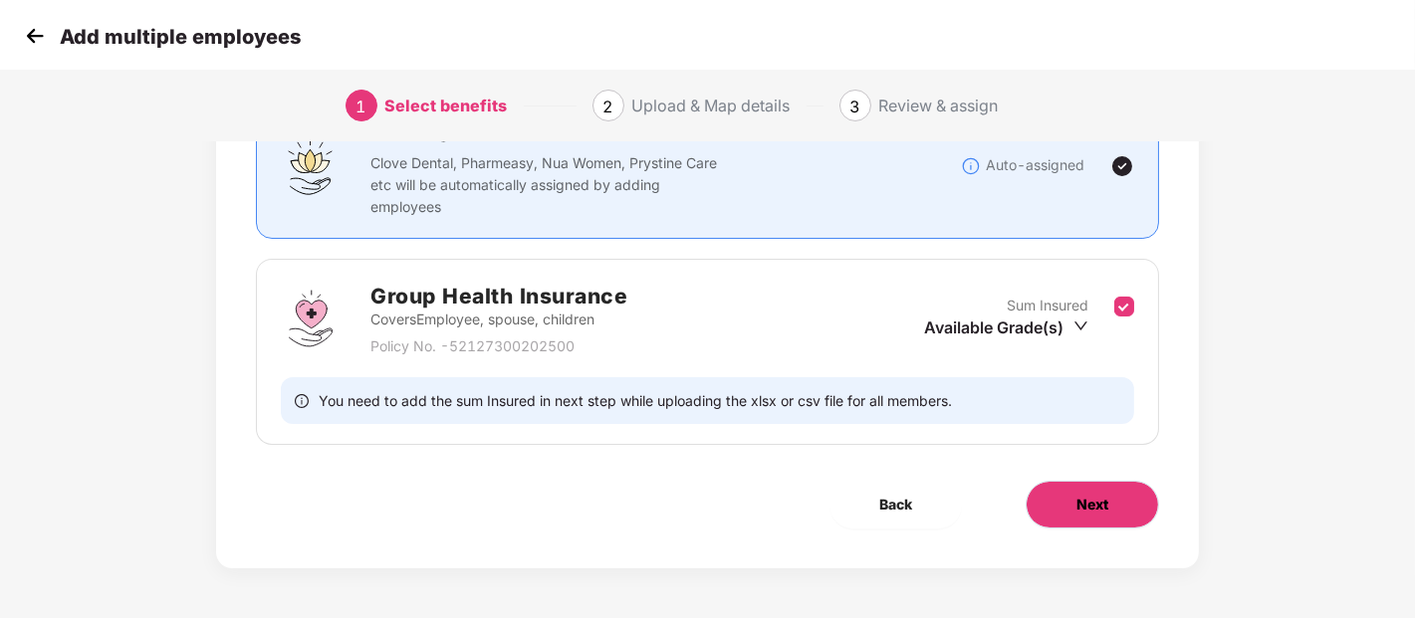
click at [1136, 501] on button "Next" at bounding box center [1092, 505] width 133 height 48
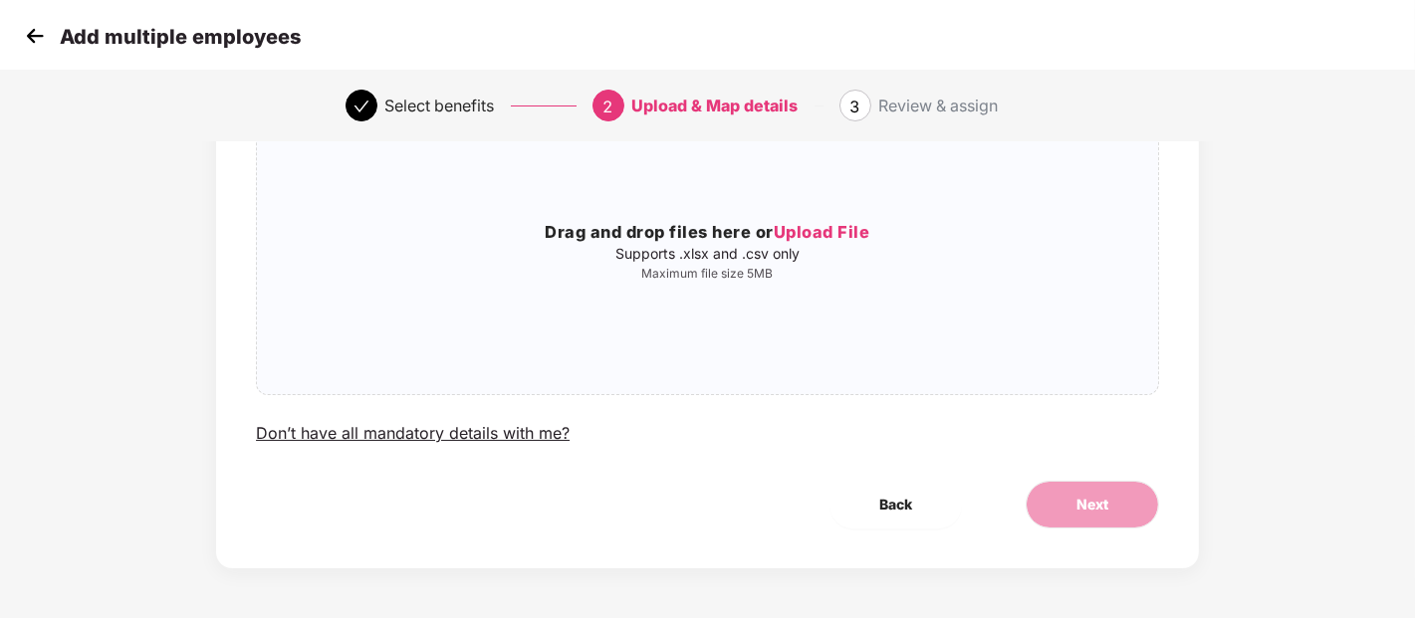
scroll to position [0, 0]
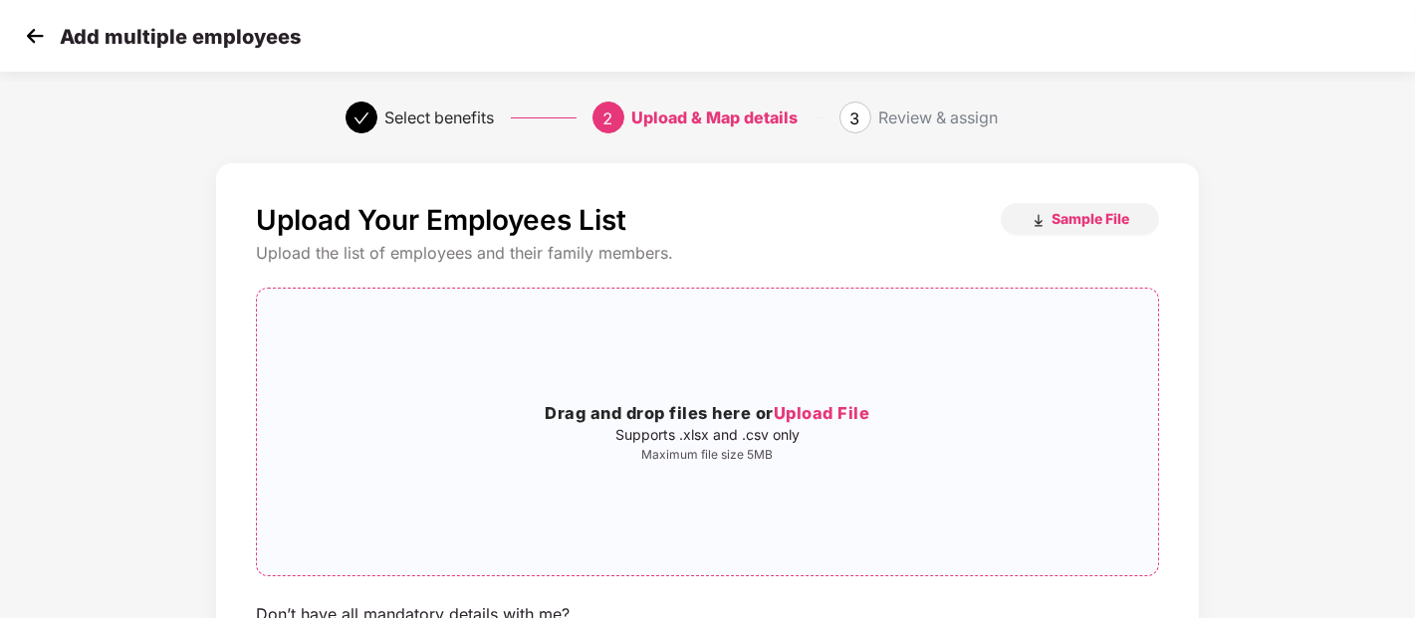
click at [679, 436] on p "Supports .xlsx and .csv only" at bounding box center [707, 435] width 901 height 16
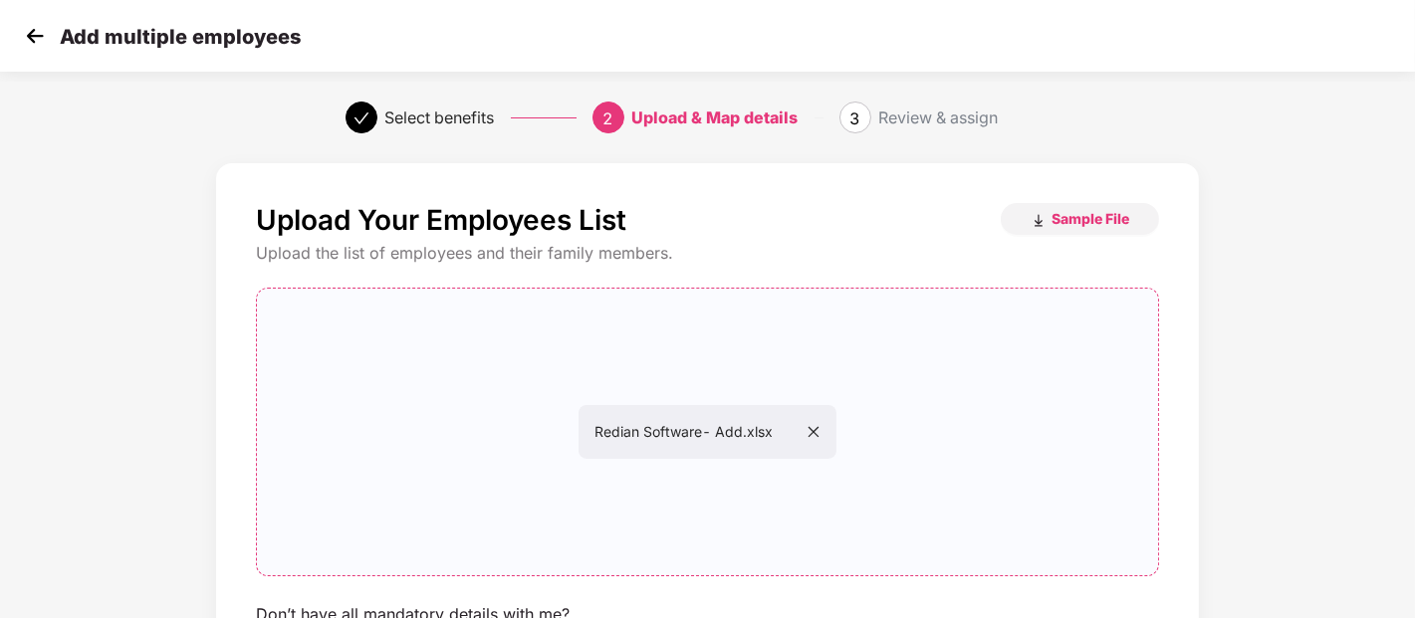
scroll to position [181, 0]
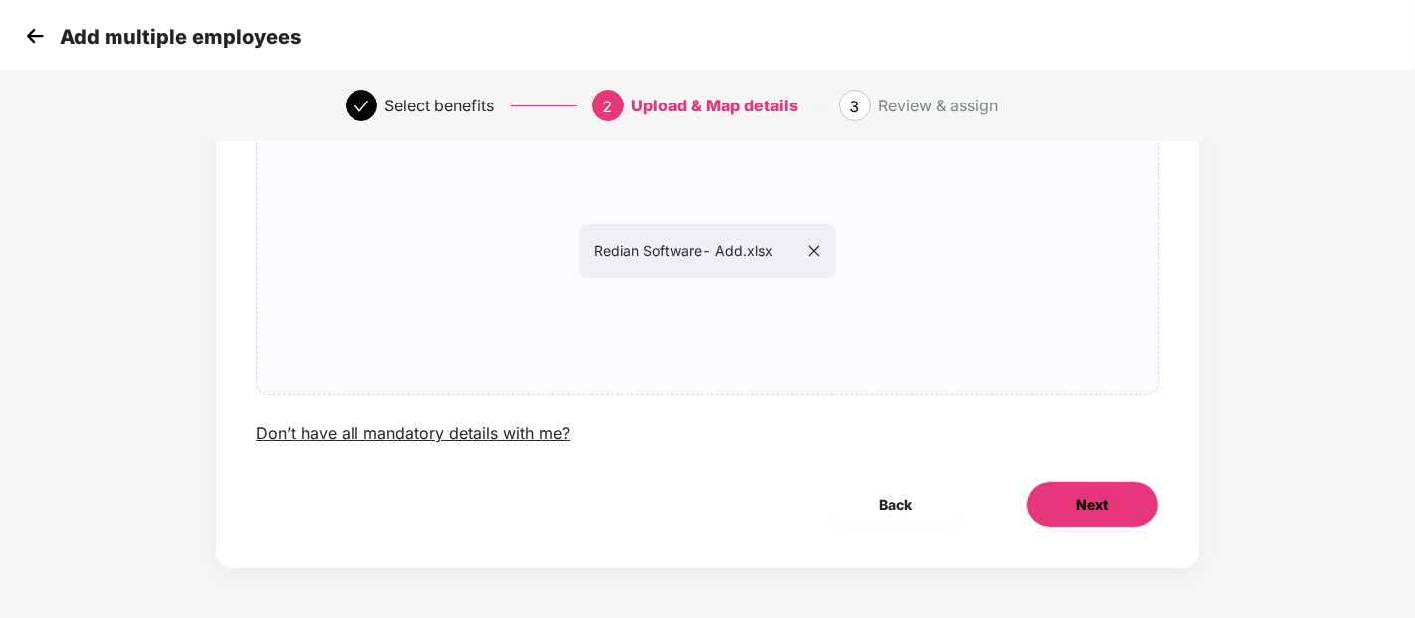
click at [1116, 503] on button "Next" at bounding box center [1092, 505] width 133 height 48
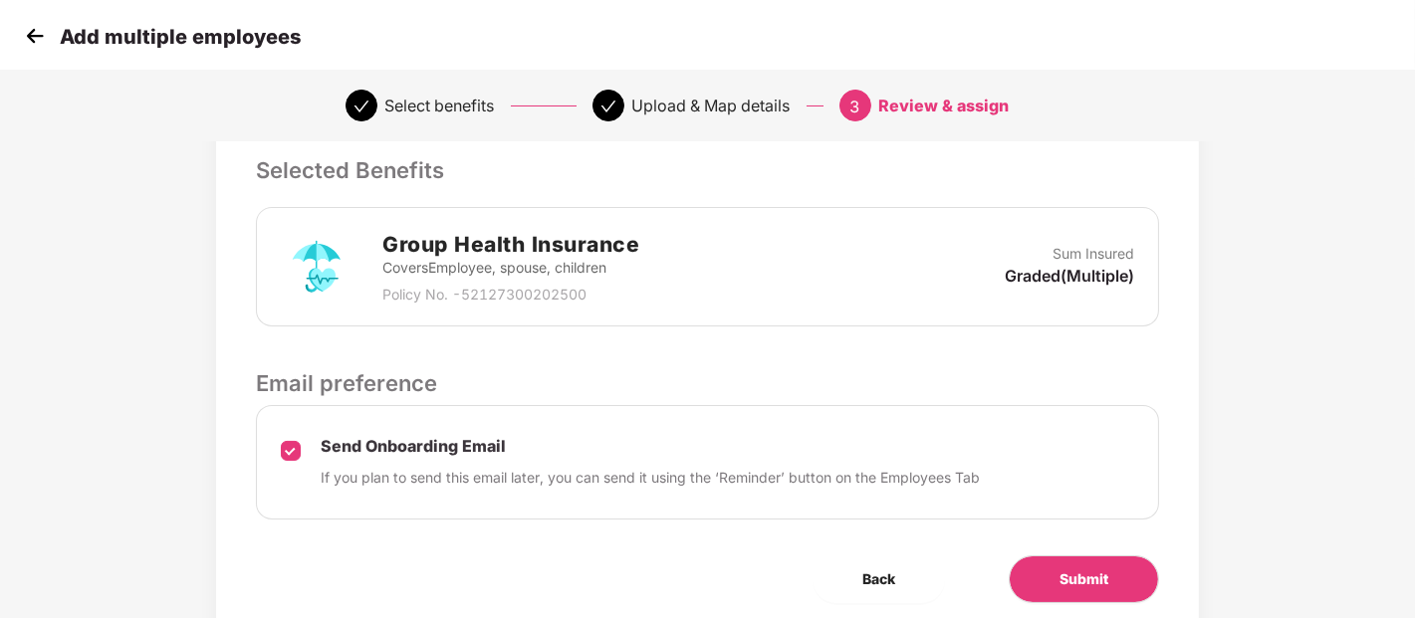
scroll to position [450, 0]
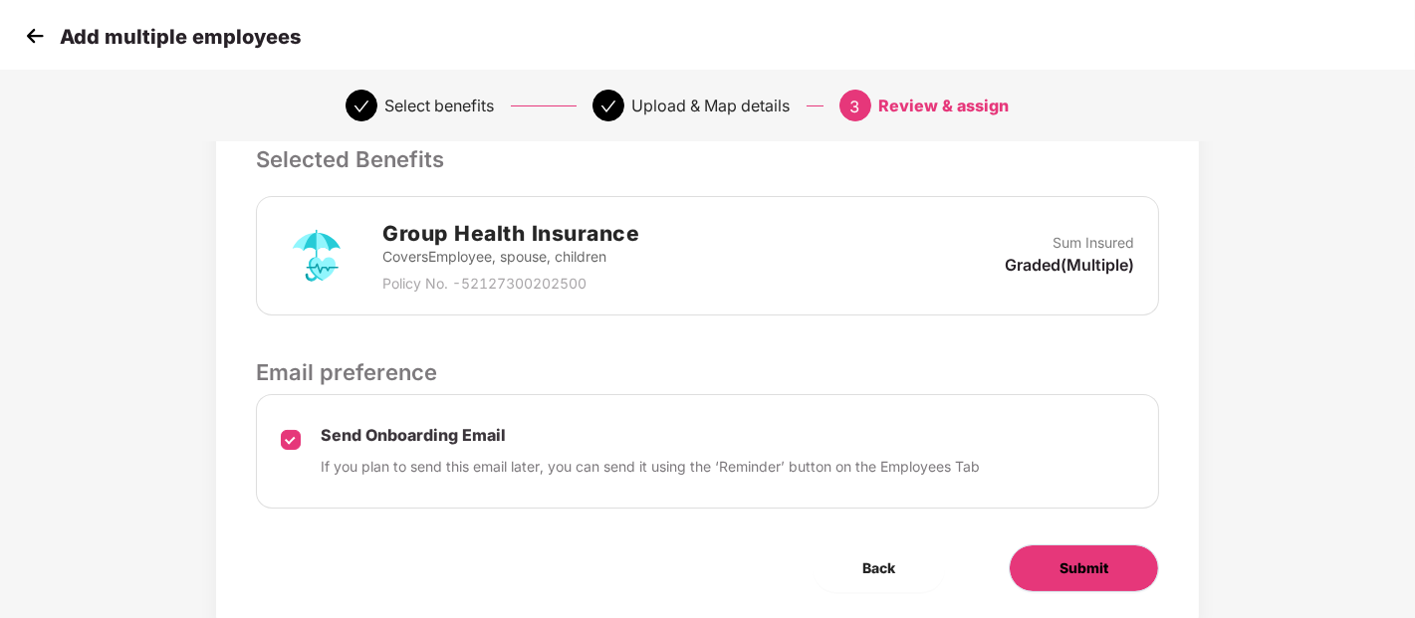
click at [1043, 556] on button "Submit" at bounding box center [1084, 569] width 150 height 48
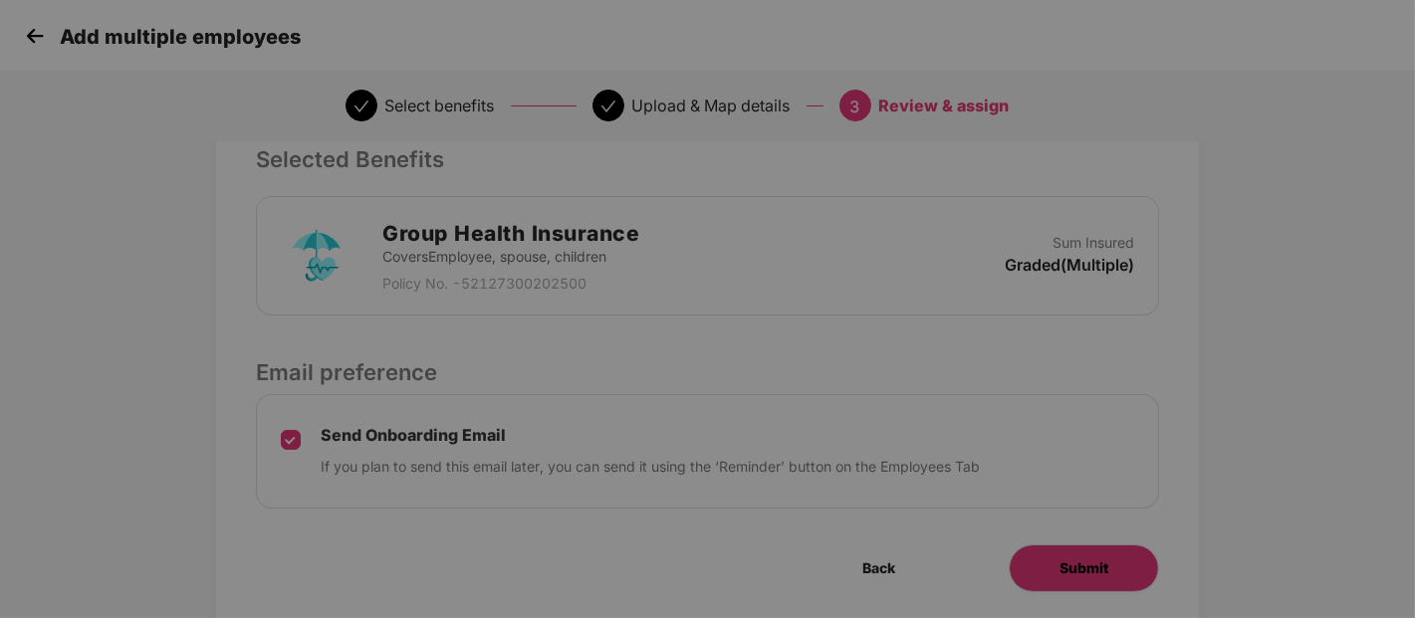
scroll to position [0, 0]
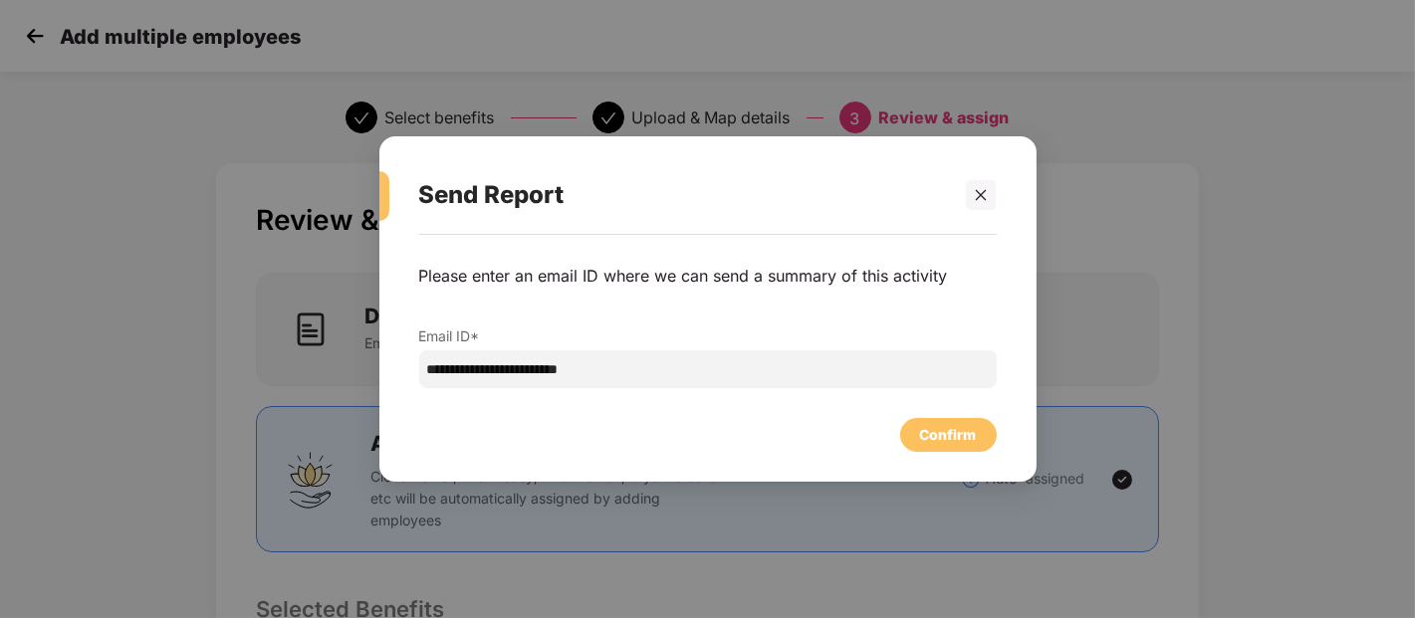
drag, startPoint x: 976, startPoint y: 408, endPoint x: 966, endPoint y: 420, distance: 15.6
click at [972, 412] on div "Confirm" at bounding box center [707, 430] width 577 height 44
click at [962, 422] on div "Confirm" at bounding box center [948, 435] width 97 height 34
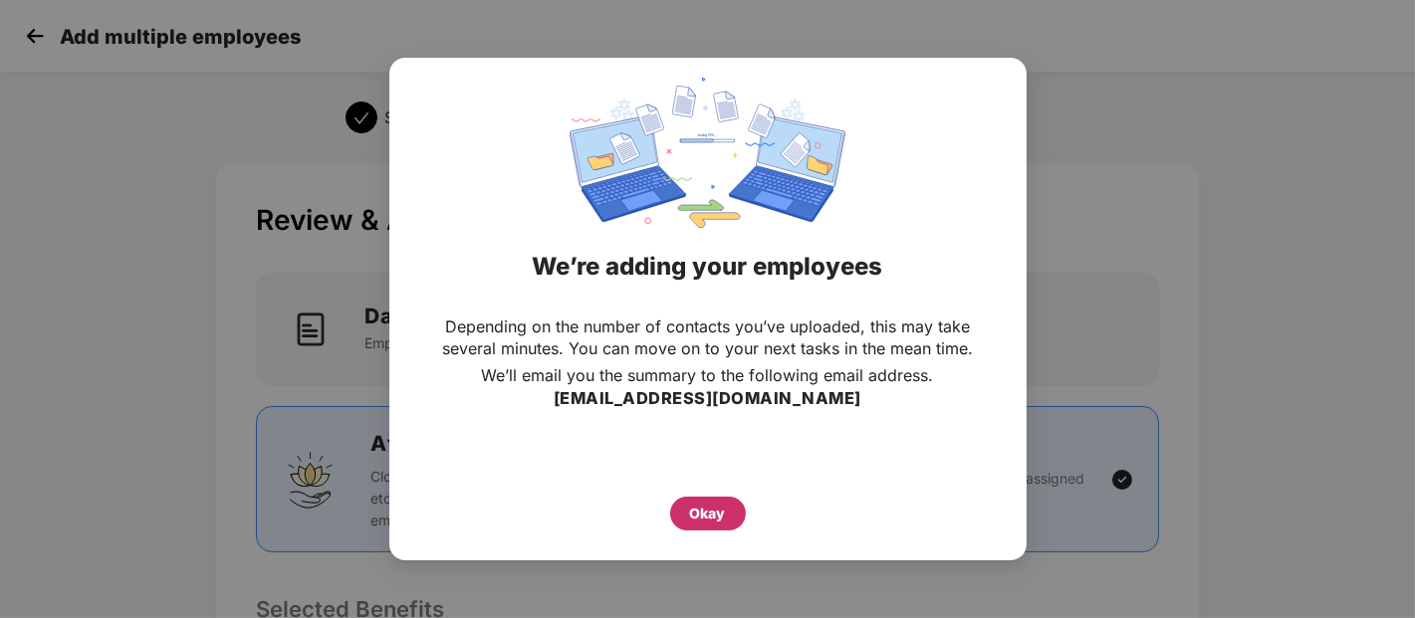
click at [698, 519] on div "Okay" at bounding box center [708, 514] width 36 height 22
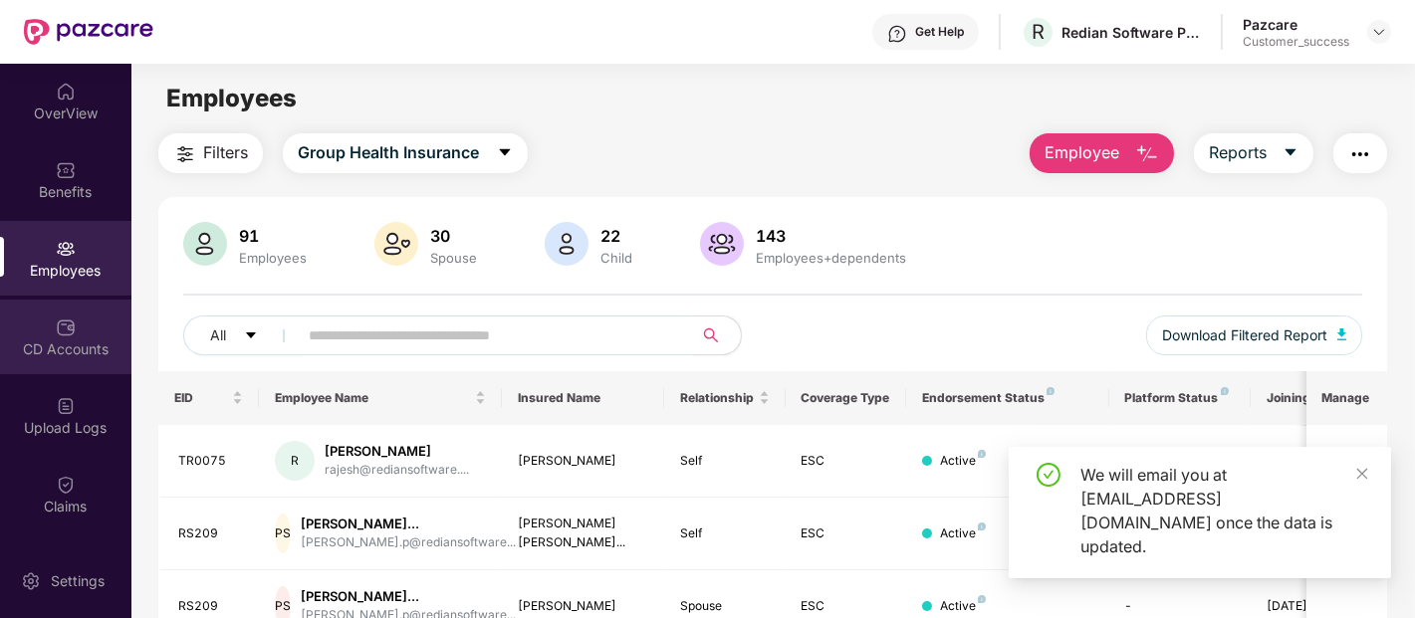
click at [23, 329] on div "CD Accounts" at bounding box center [65, 337] width 131 height 75
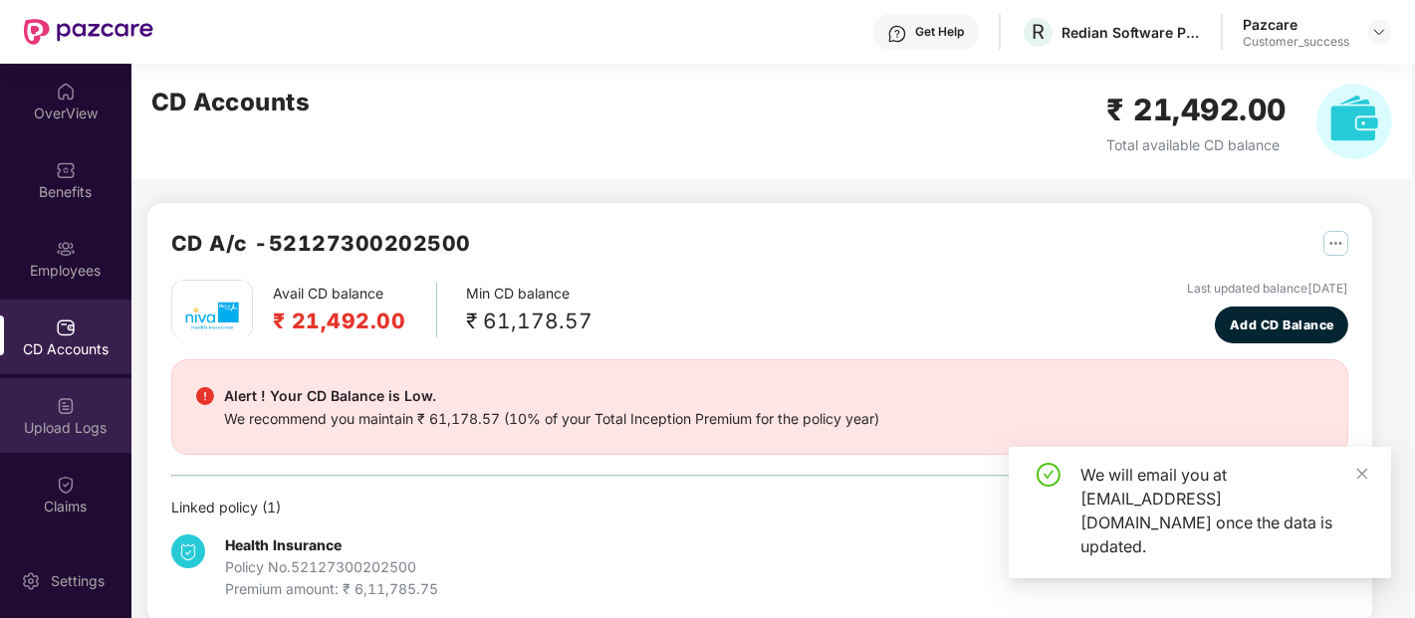
click at [56, 419] on div "Upload Logs" at bounding box center [65, 428] width 131 height 20
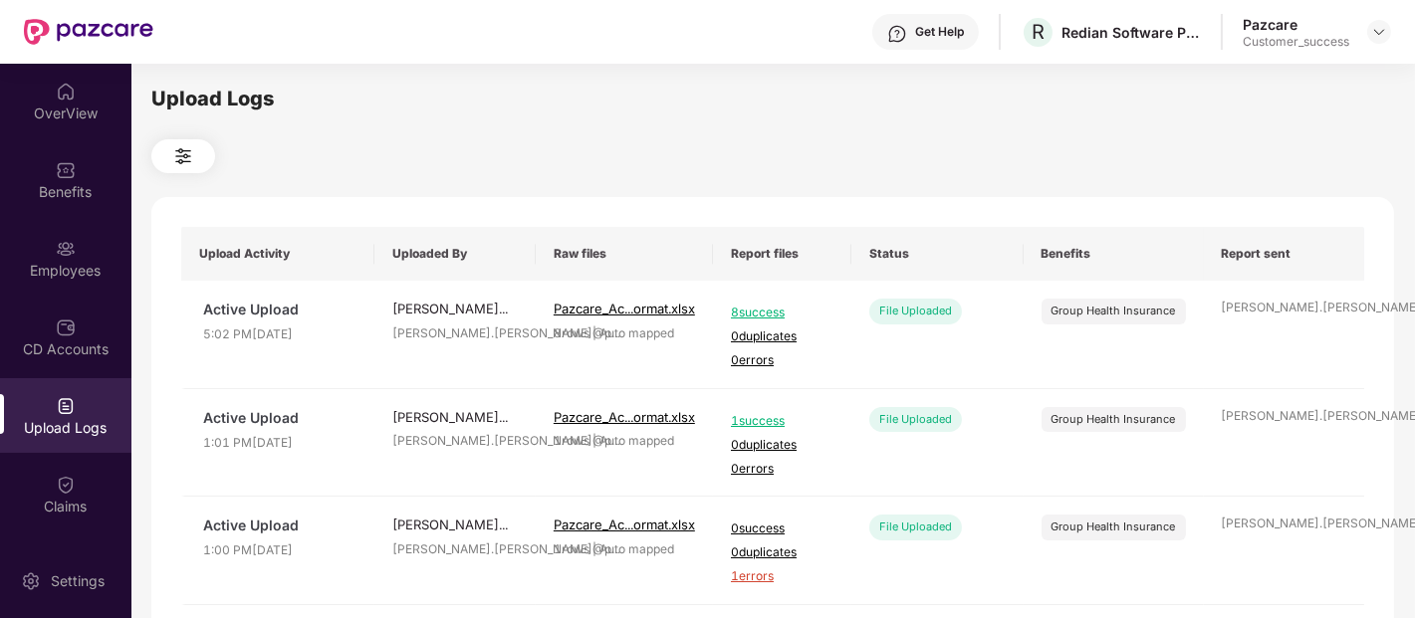
click at [85, 418] on div "Upload Logs" at bounding box center [65, 428] width 131 height 20
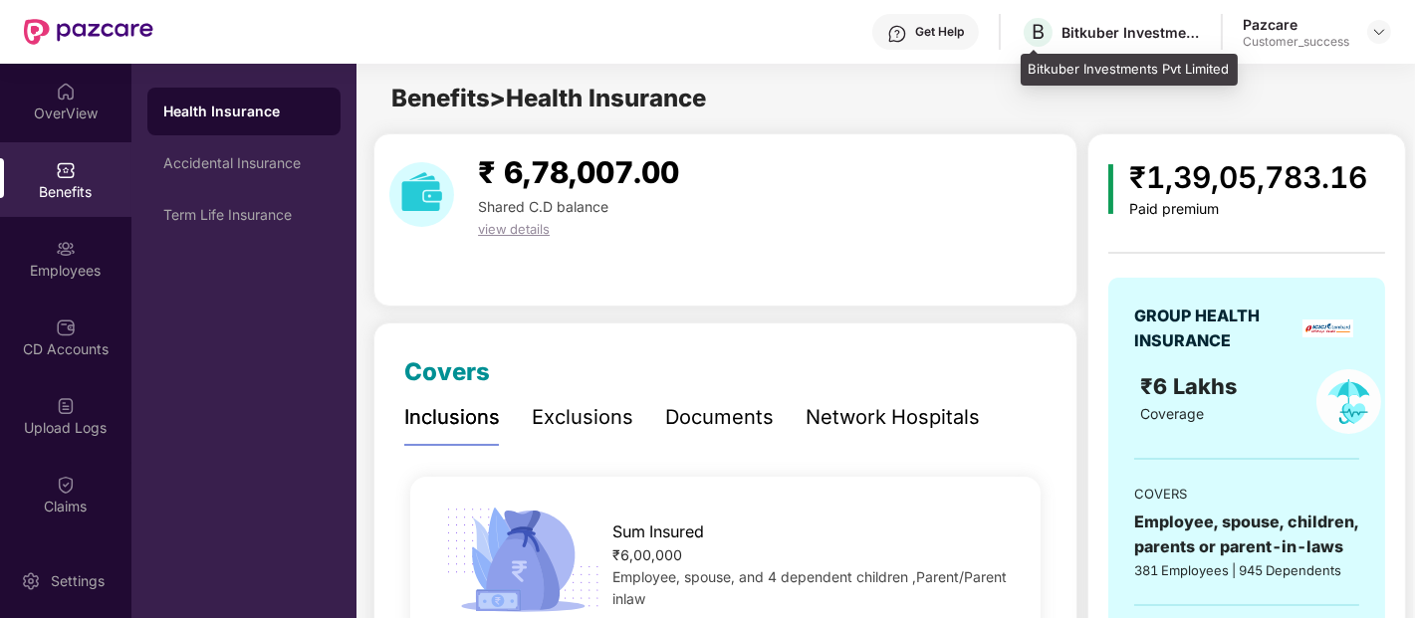
click at [1077, 33] on div "Bitkuber Investments Pvt Limited" at bounding box center [1130, 32] width 139 height 19
click at [1046, 35] on span "B" at bounding box center [1038, 32] width 35 height 35
click at [1078, 30] on div "Bitkuber Investments Pvt Limited" at bounding box center [1130, 32] width 139 height 19
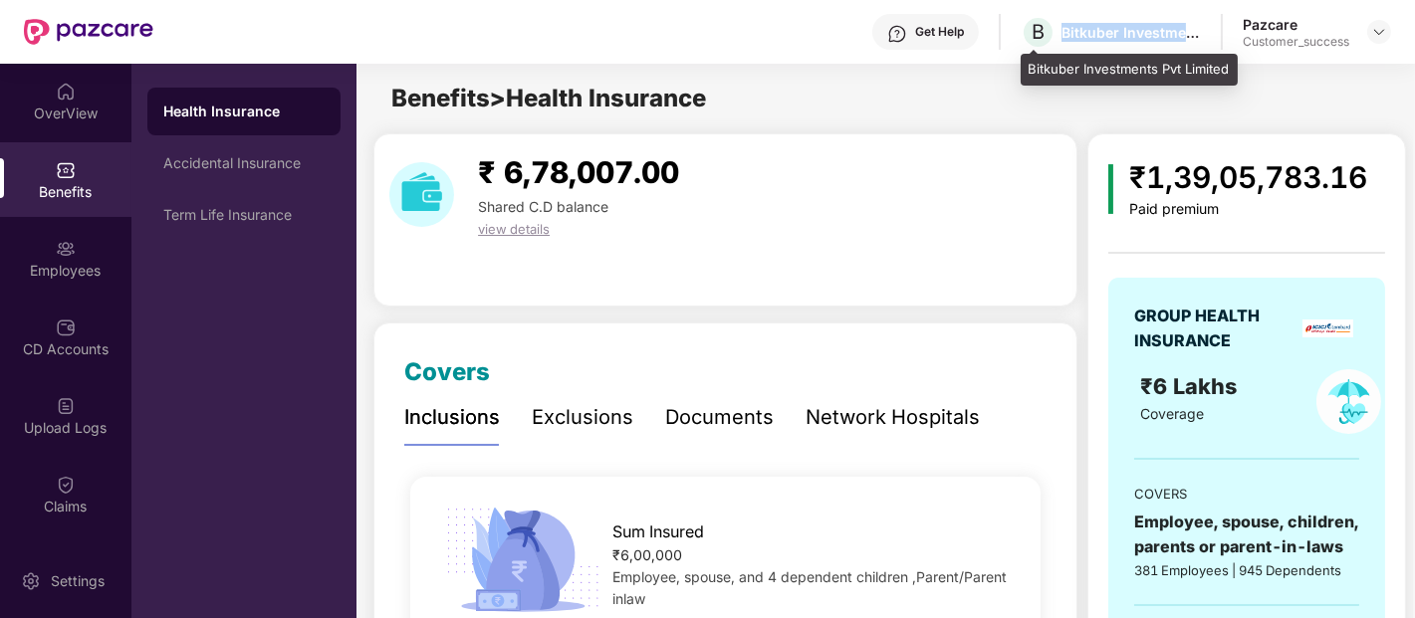
copy div "Bitkuber Investments Pvt Limited"
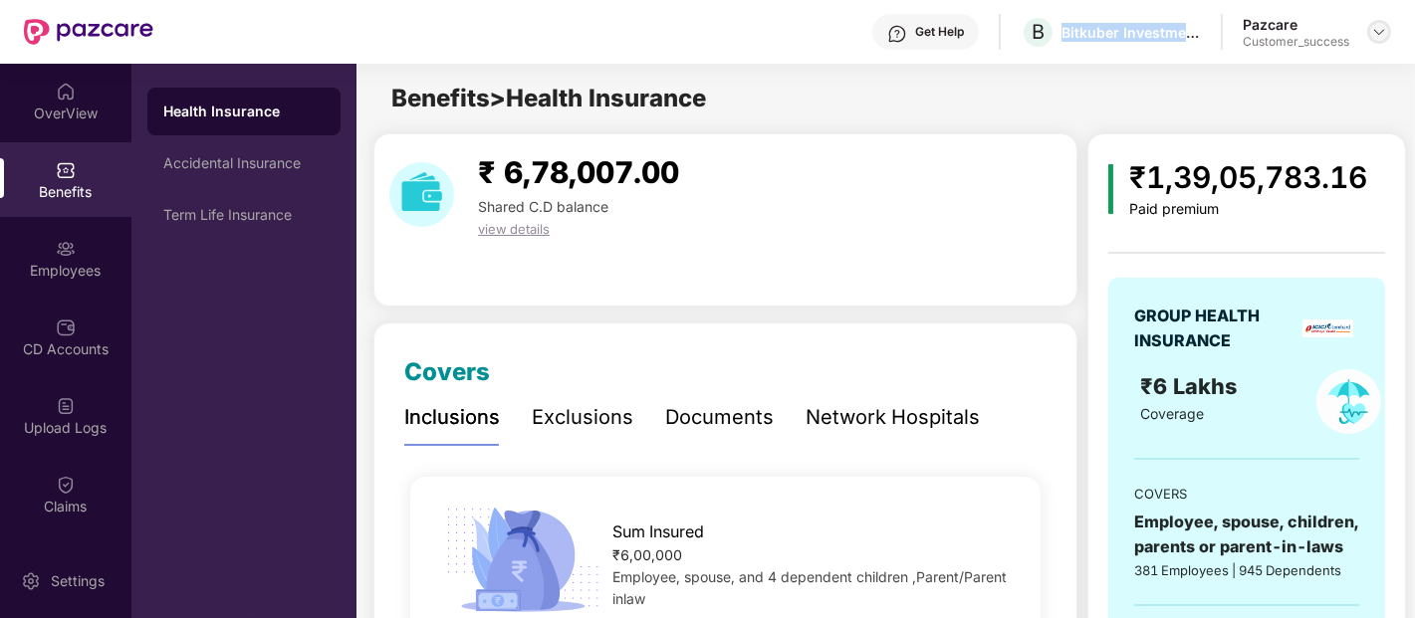
click at [1379, 27] on img at bounding box center [1379, 32] width 16 height 16
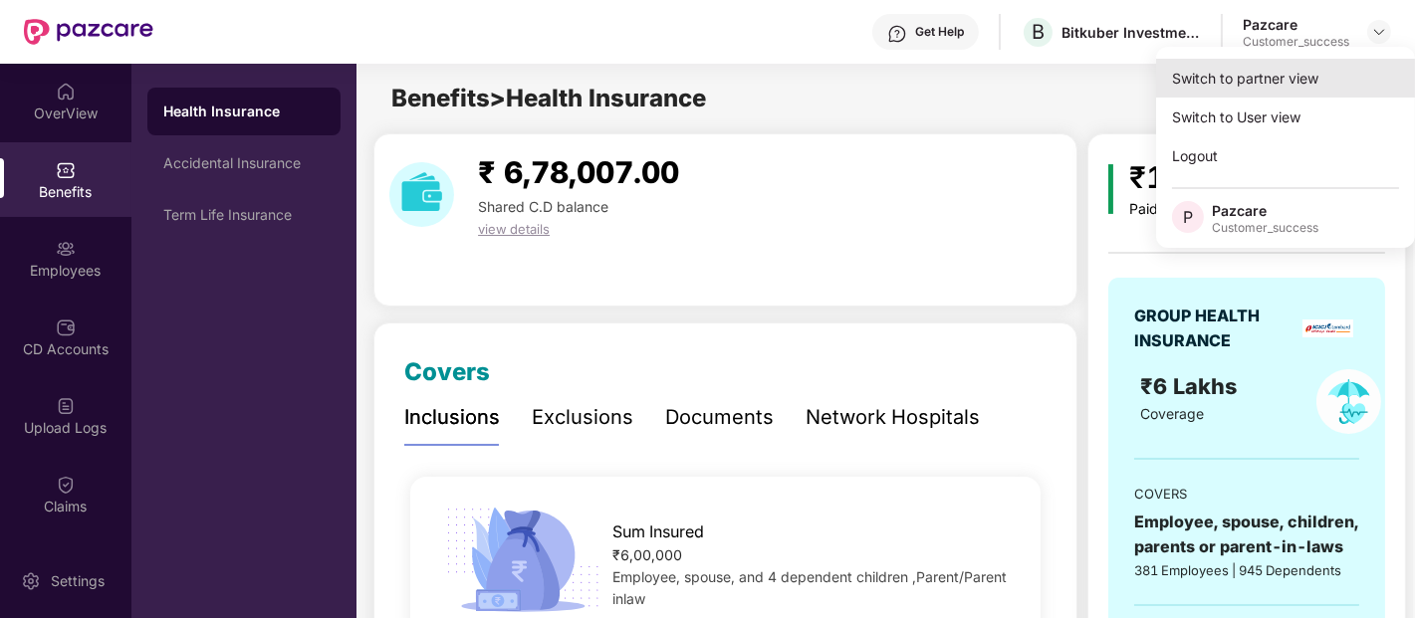
click at [1253, 78] on div "Switch to partner view" at bounding box center [1285, 78] width 259 height 39
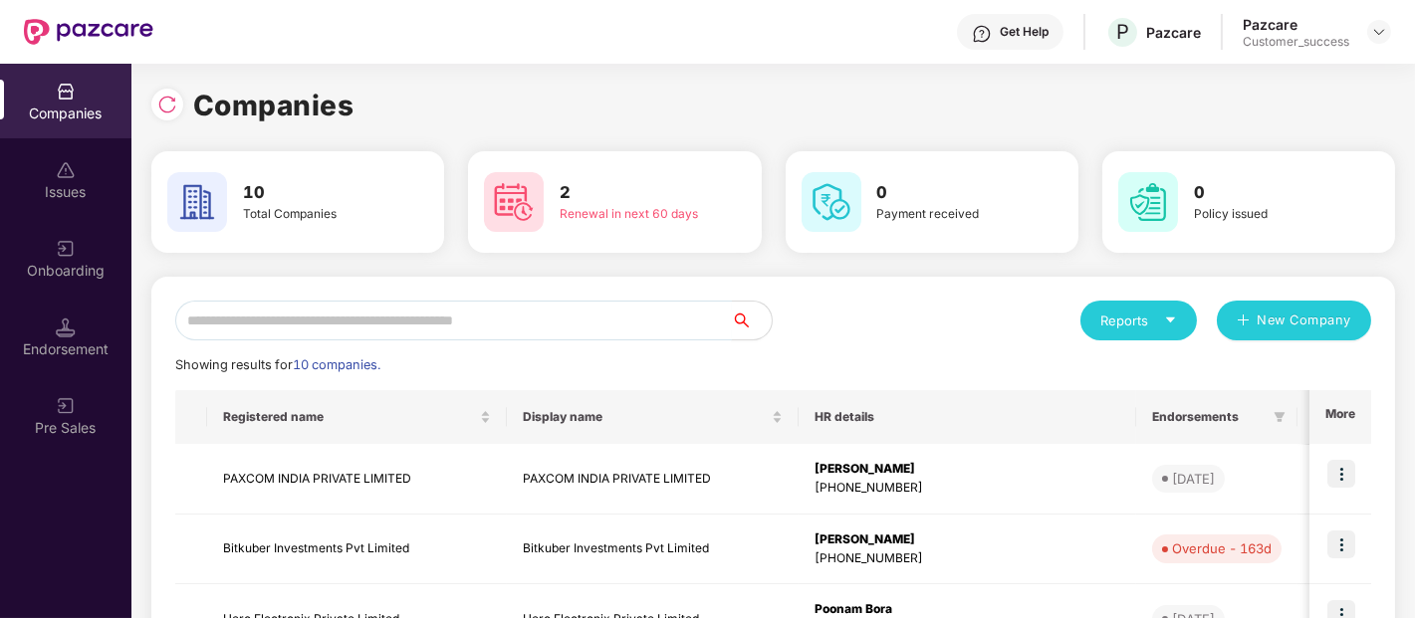
click at [503, 323] on input "text" at bounding box center [453, 321] width 557 height 40
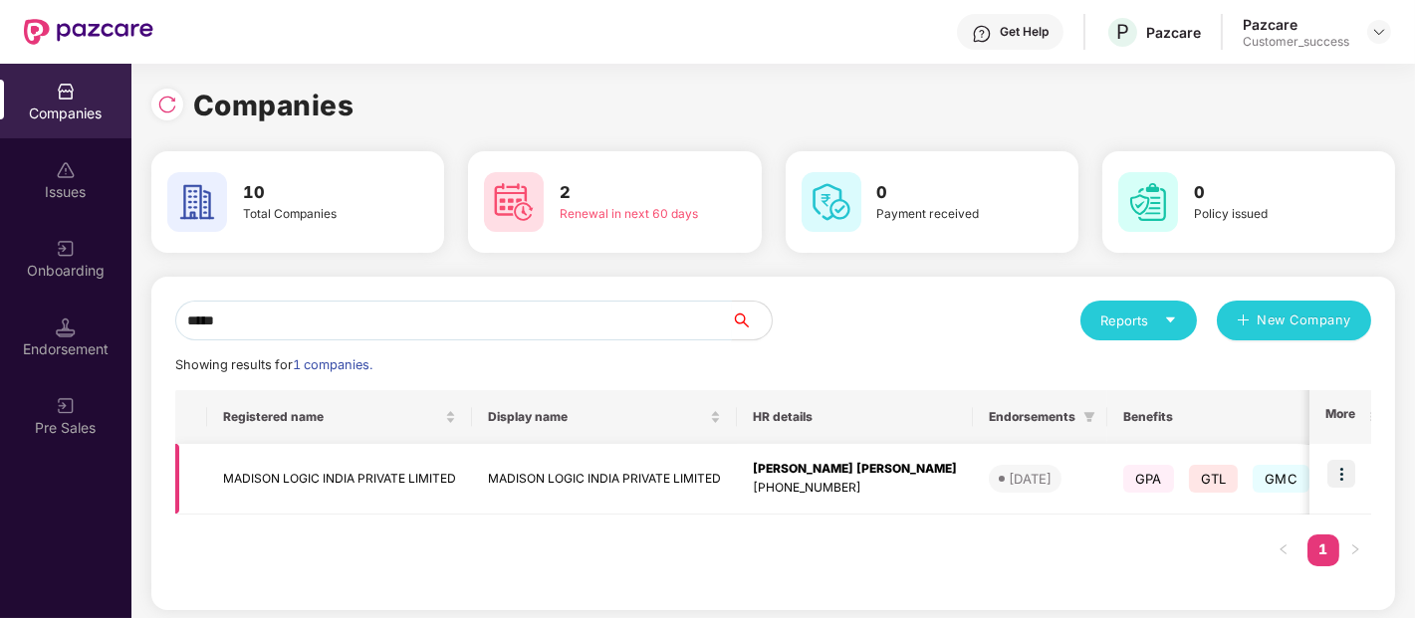
type input "*****"
click at [1327, 468] on img at bounding box center [1341, 474] width 28 height 28
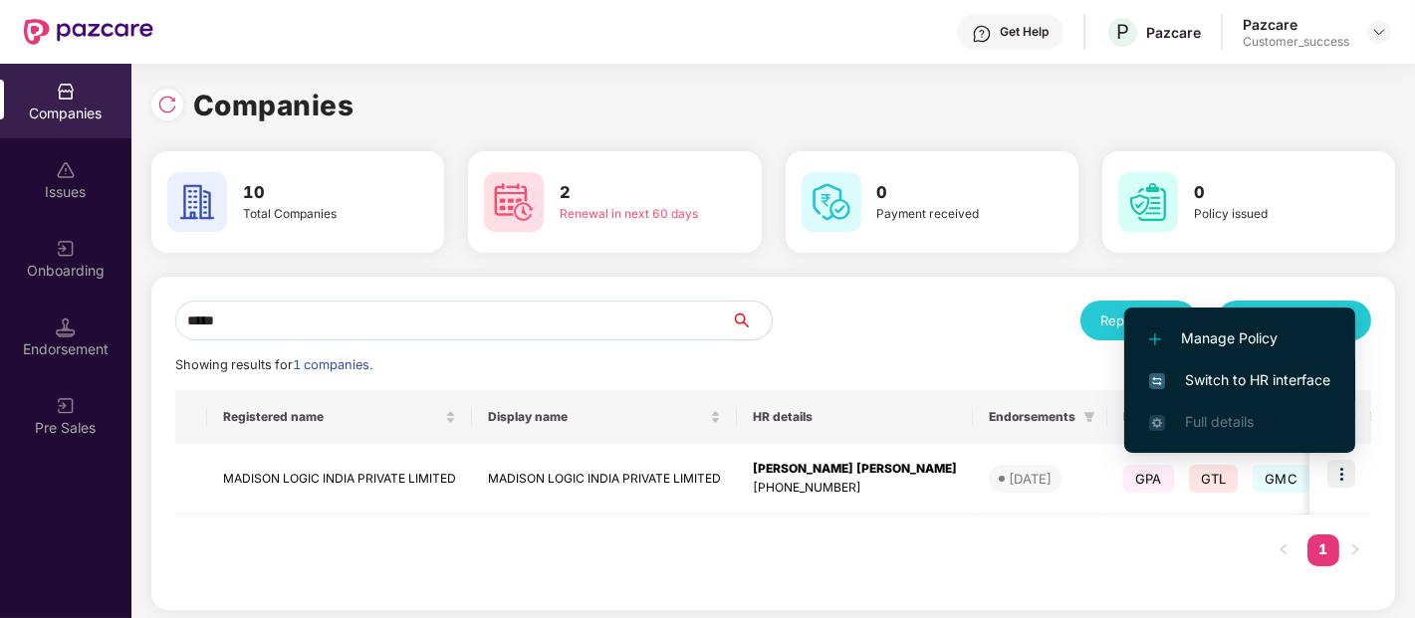
click at [1181, 378] on span "Switch to HR interface" at bounding box center [1239, 380] width 181 height 22
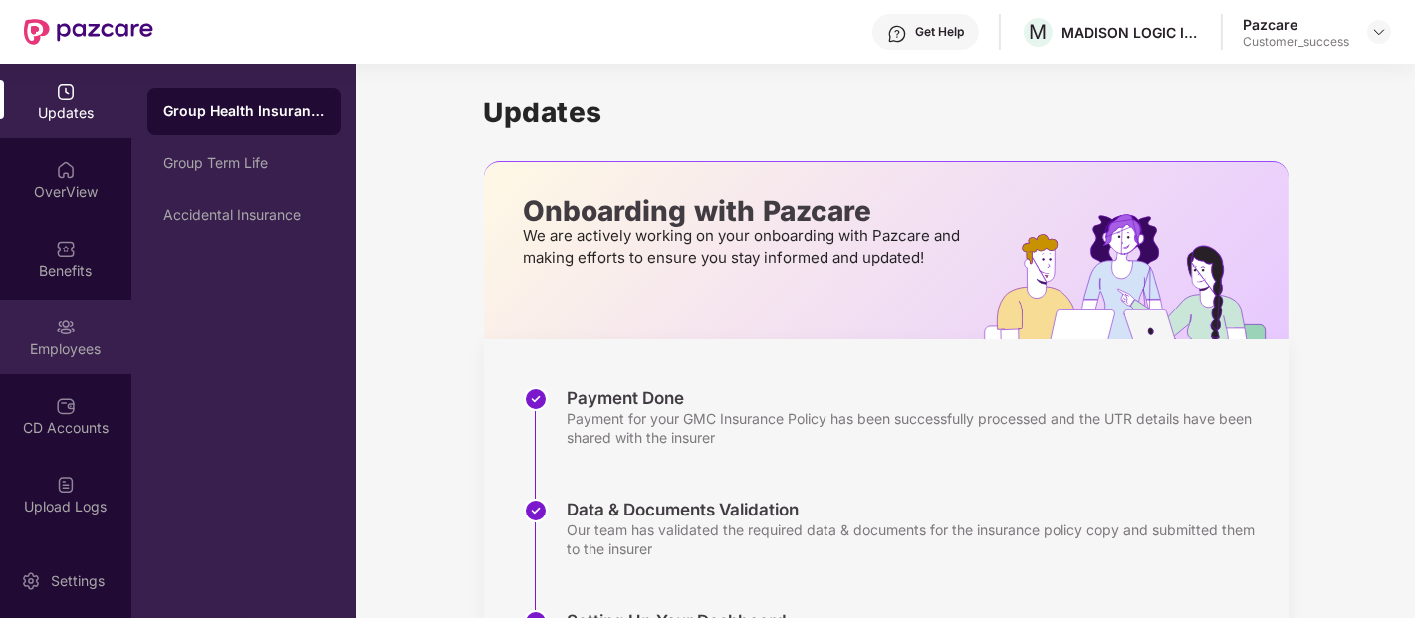
click at [58, 363] on div "Employees" at bounding box center [65, 337] width 131 height 75
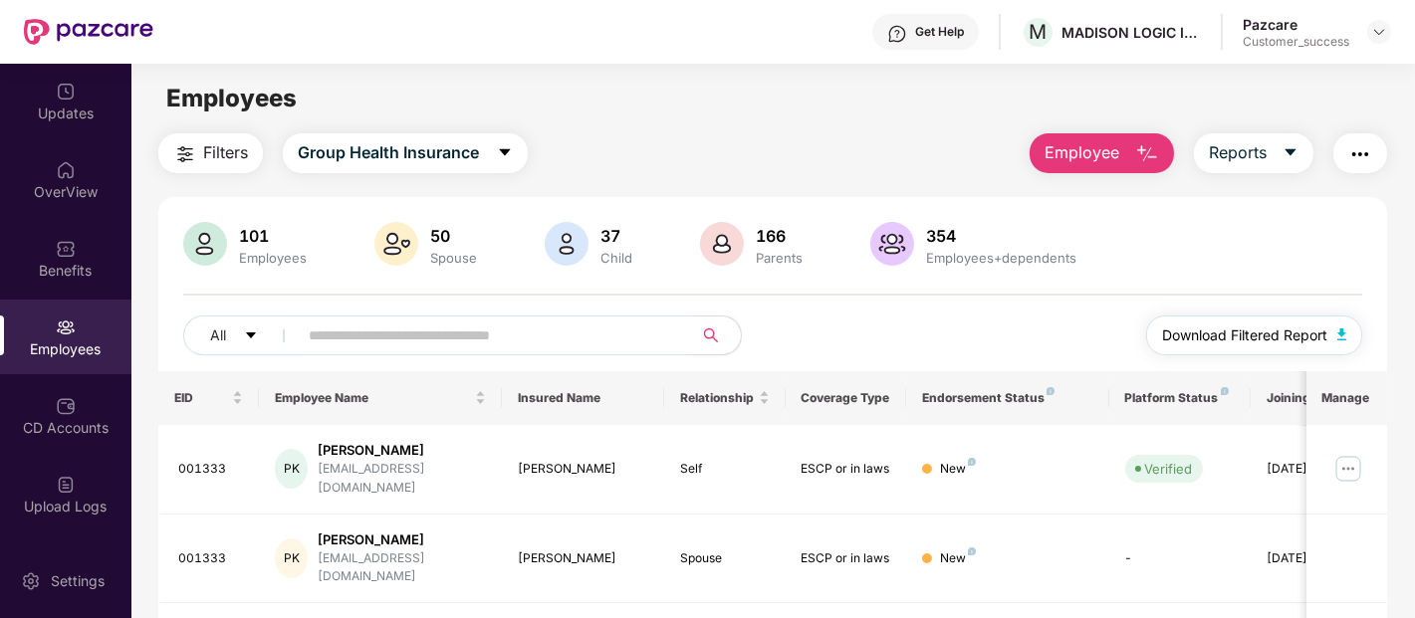
click at [1181, 323] on button "Download Filtered Report" at bounding box center [1254, 336] width 217 height 40
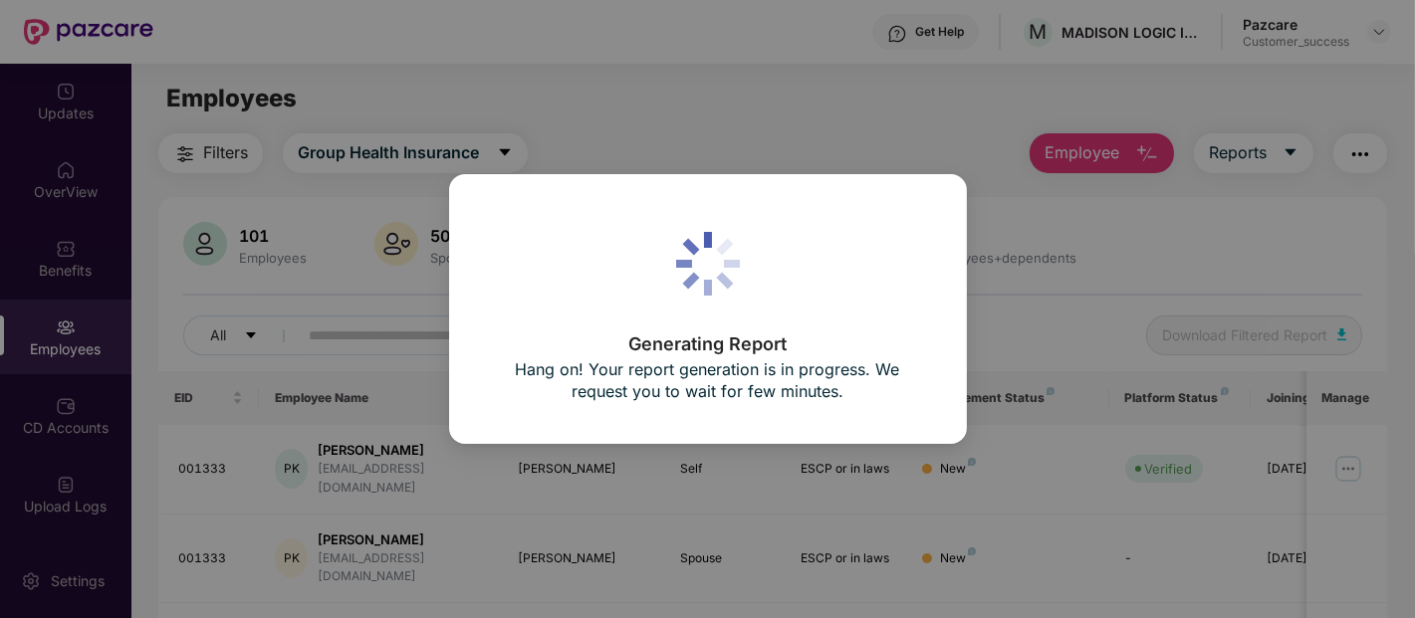
click at [1088, 431] on div "Generating Report Hang on! Your report generation is in progress. We request yo…" at bounding box center [707, 309] width 1415 height 618
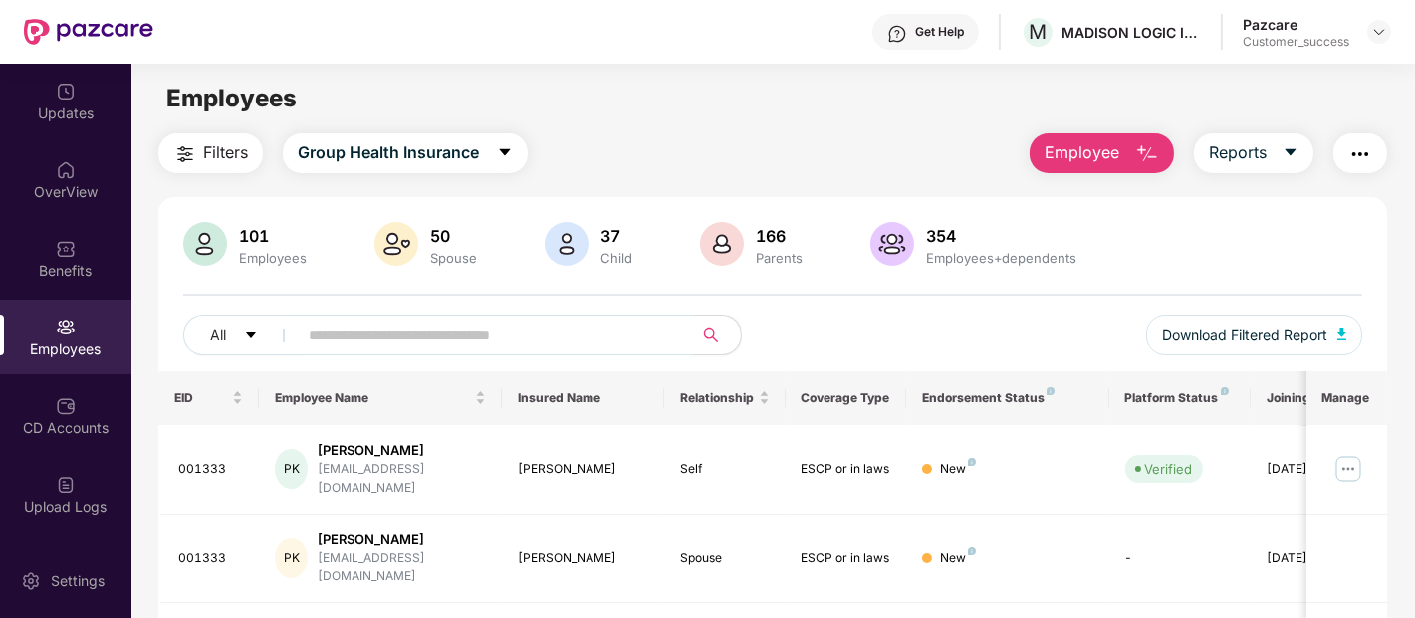
click at [393, 336] on input "text" at bounding box center [487, 336] width 357 height 30
click at [250, 336] on icon "caret-down" at bounding box center [251, 336] width 10 height 6
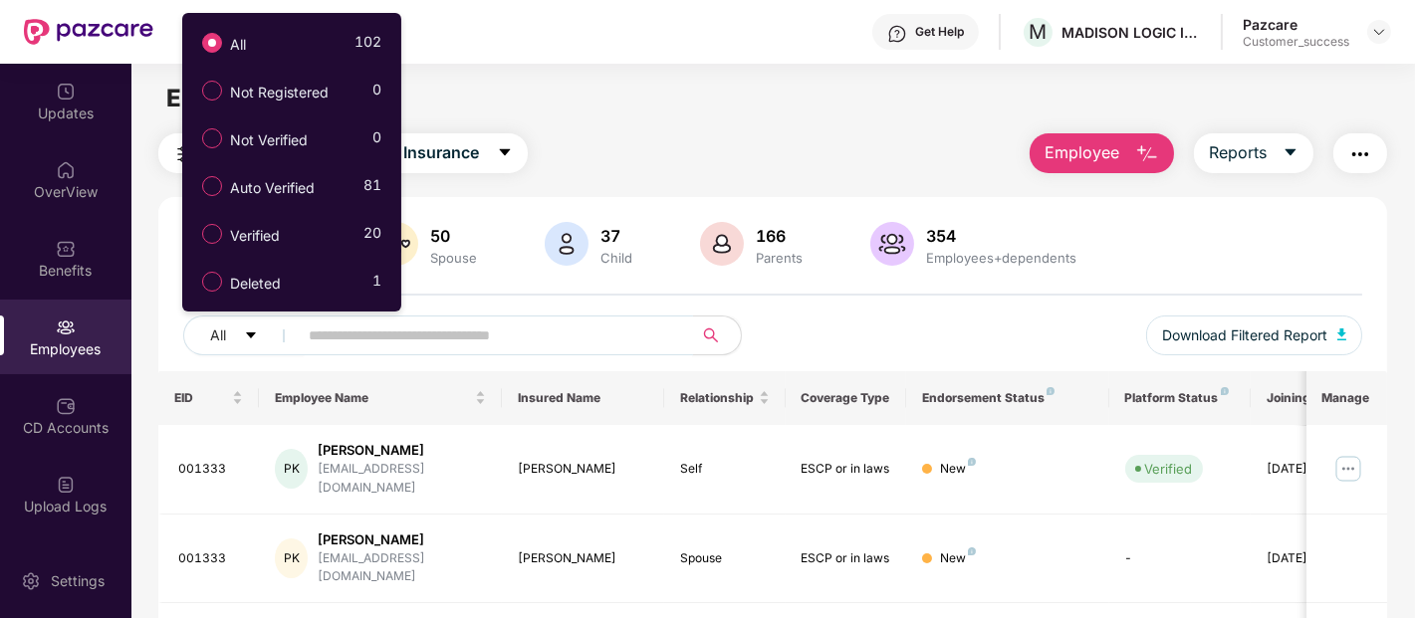
click at [631, 329] on input "text" at bounding box center [487, 336] width 357 height 30
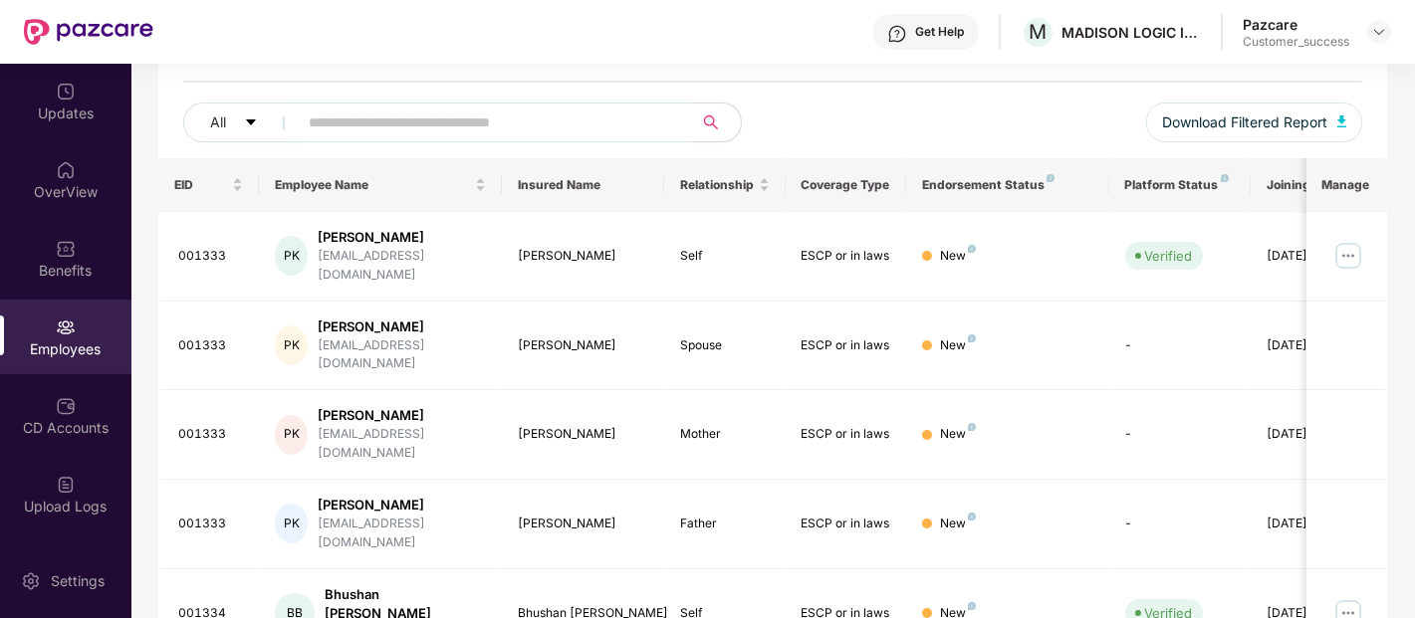
scroll to position [214, 0]
click at [1372, 37] on img at bounding box center [1379, 32] width 16 height 16
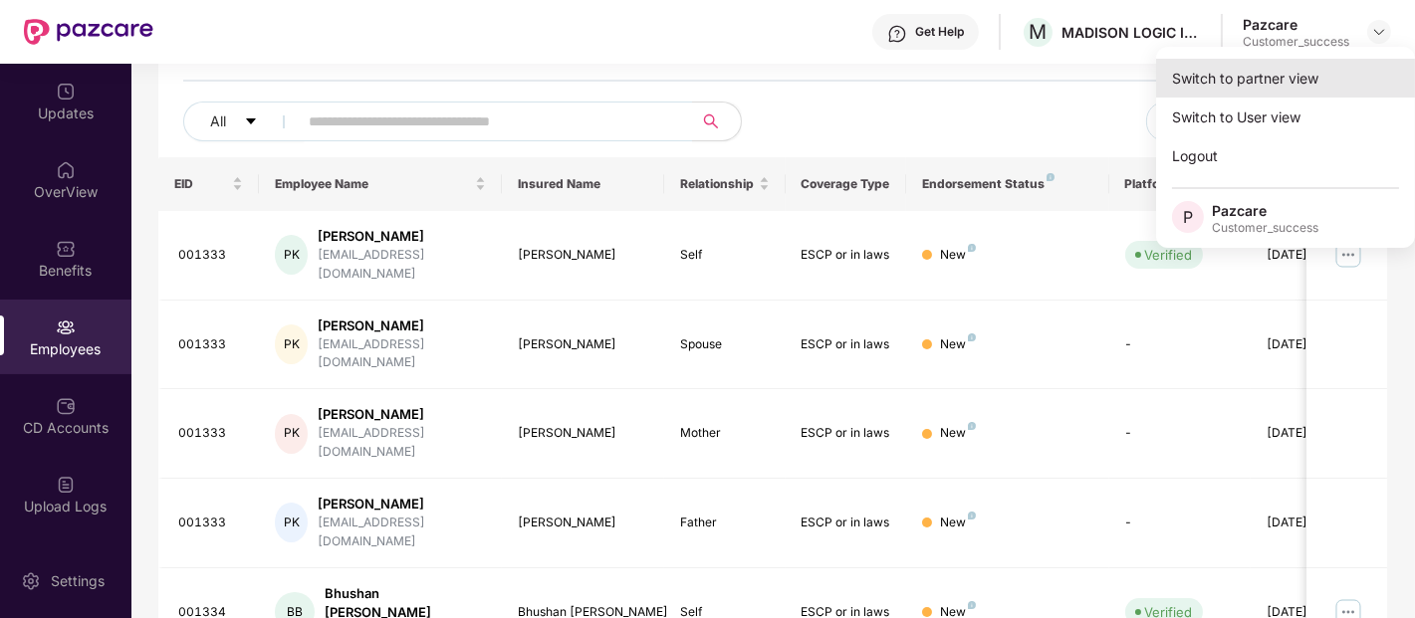
click at [1279, 83] on div "Switch to partner view" at bounding box center [1285, 78] width 259 height 39
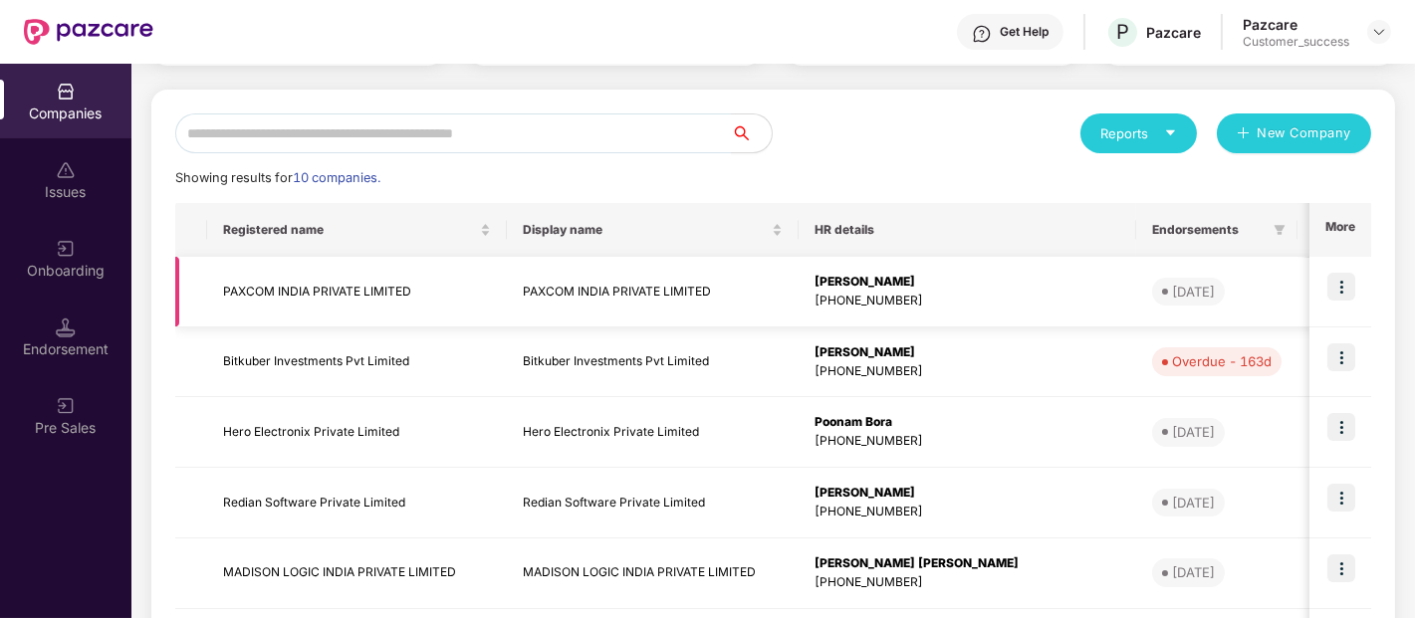
scroll to position [189, 0]
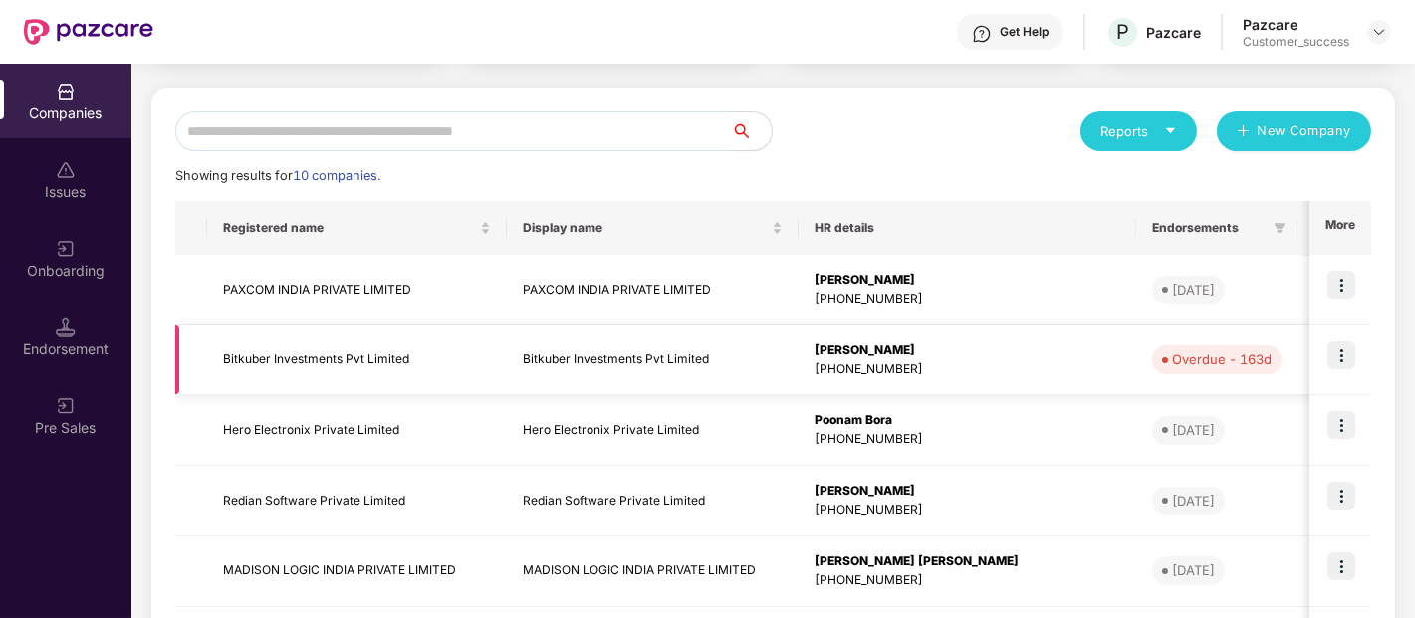
click at [1341, 370] on td at bounding box center [1340, 361] width 62 height 71
click at [1339, 356] on img at bounding box center [1341, 356] width 28 height 28
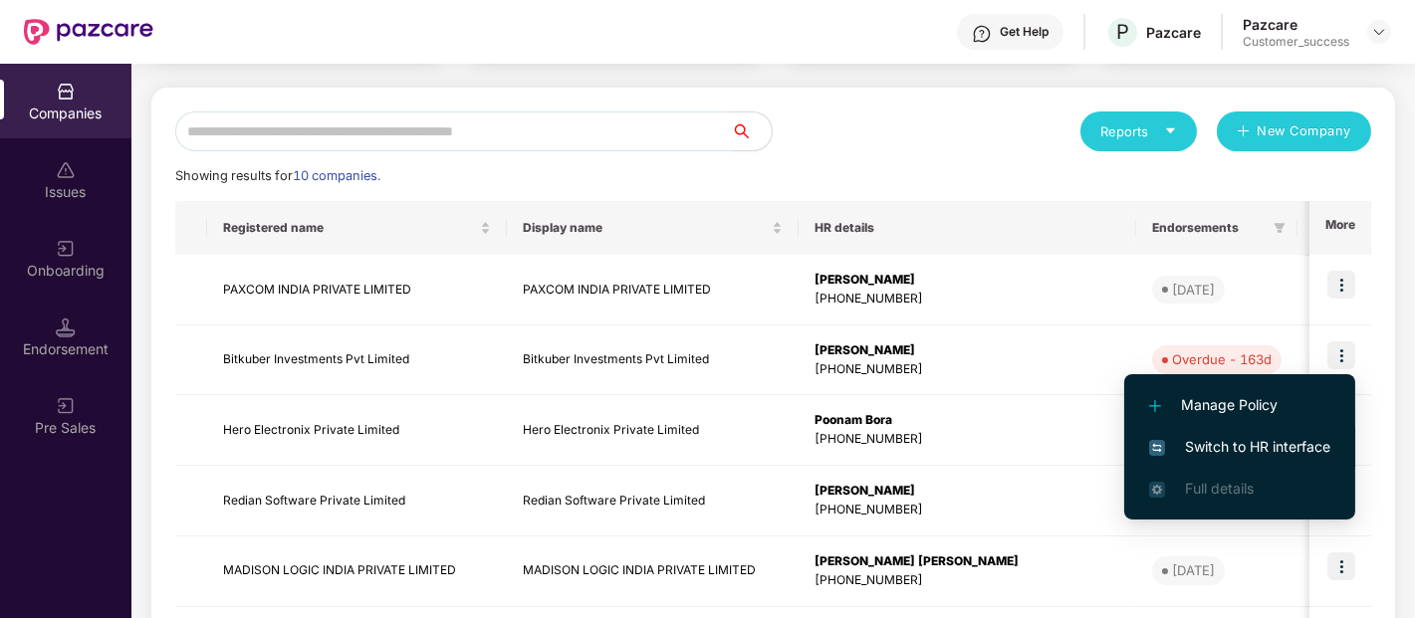
click at [1203, 446] on span "Switch to HR interface" at bounding box center [1239, 447] width 181 height 22
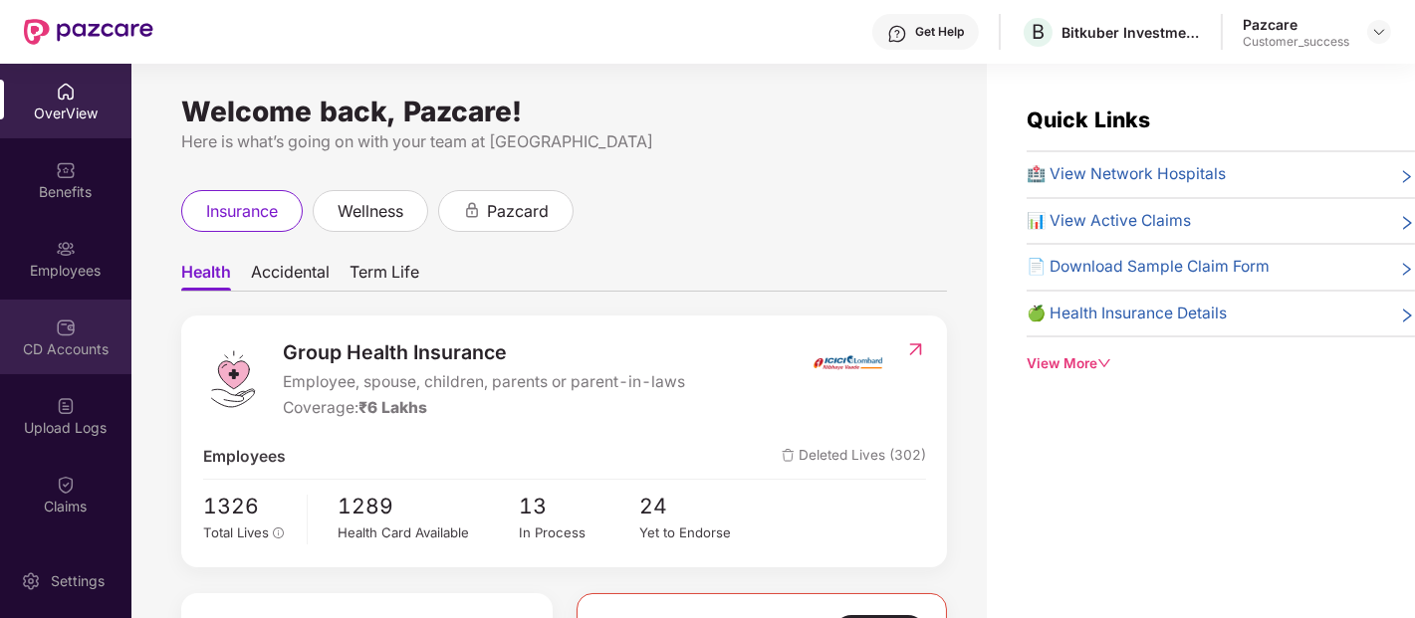
click at [55, 356] on div "CD Accounts" at bounding box center [65, 350] width 131 height 20
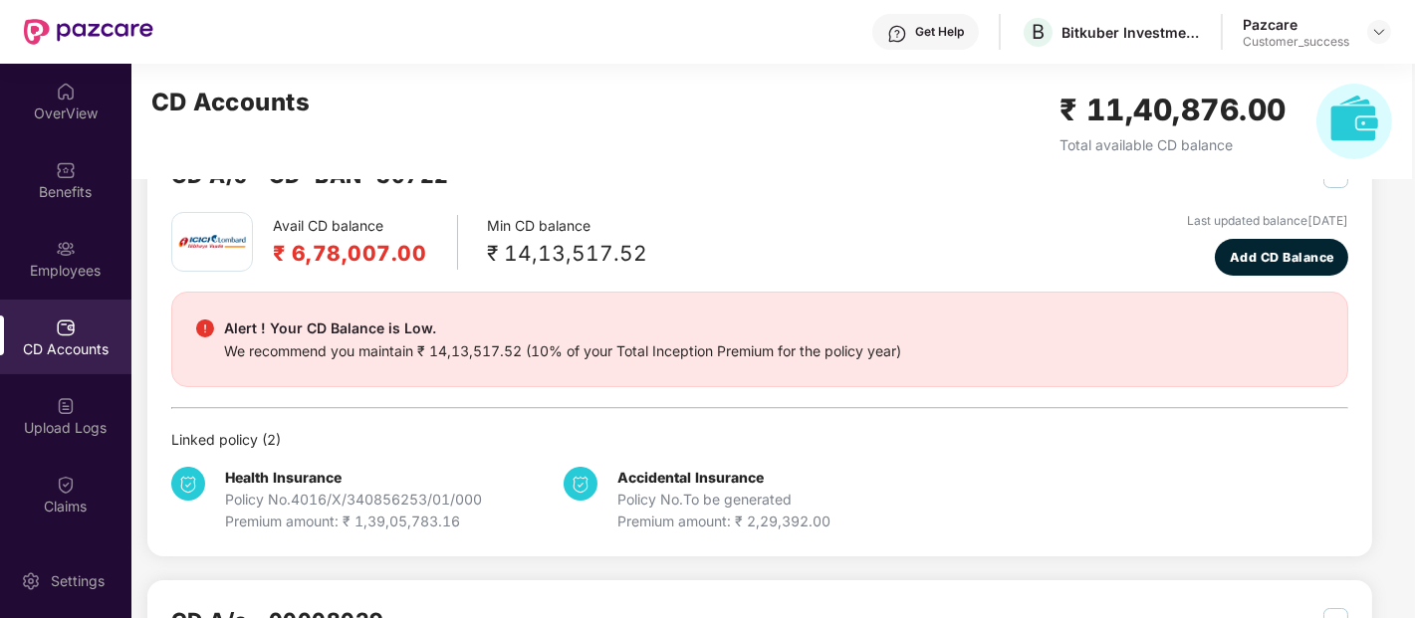
scroll to position [0, 0]
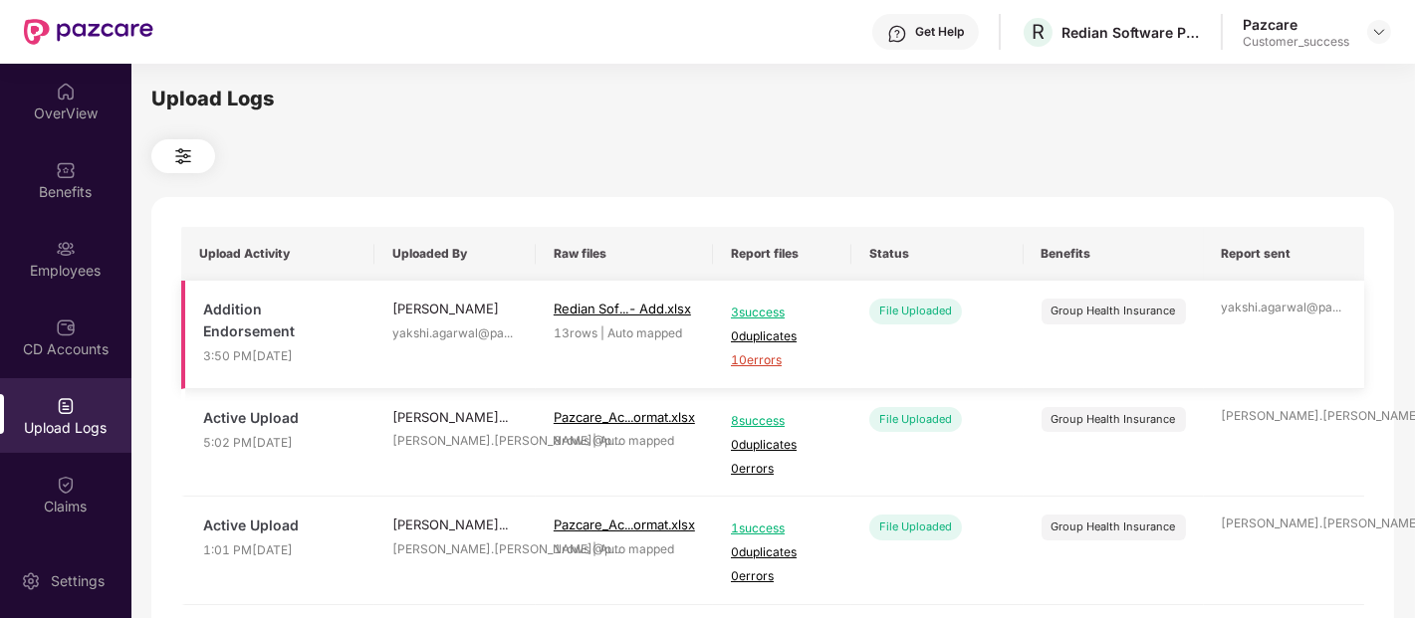
click at [767, 363] on span "10 errors" at bounding box center [782, 360] width 103 height 19
click at [30, 270] on div "Employees" at bounding box center [65, 271] width 131 height 20
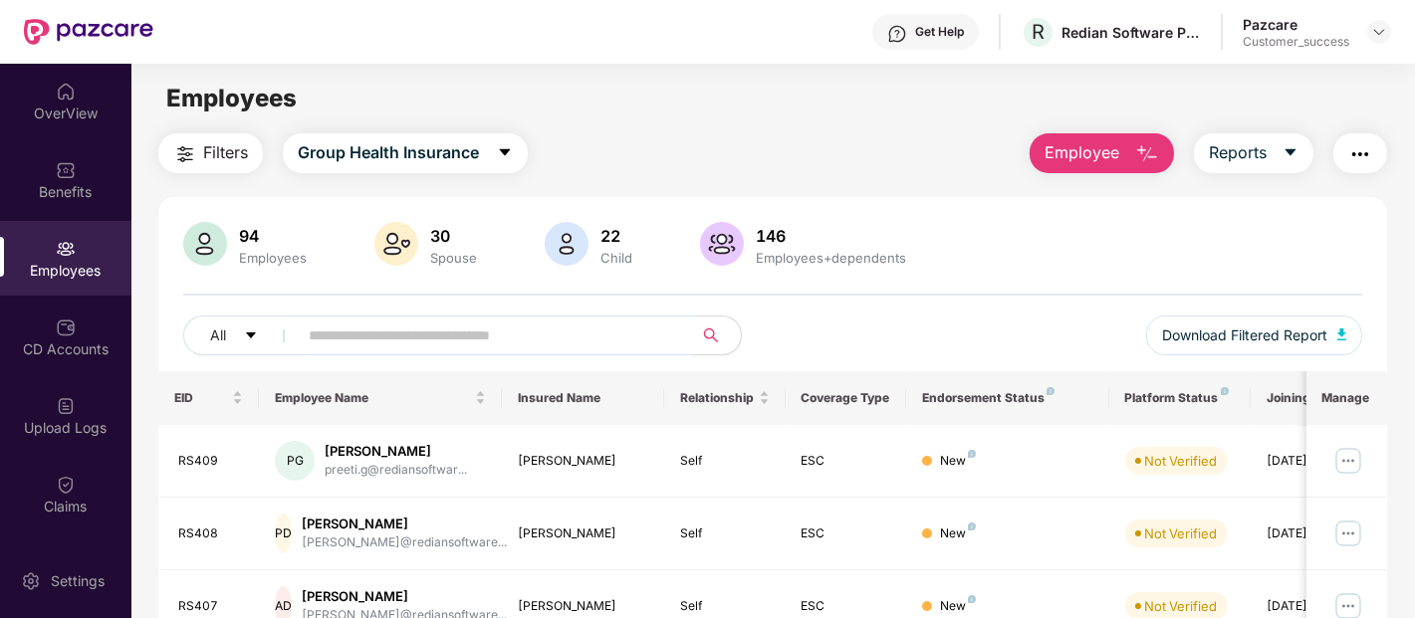
click at [428, 344] on input "text" at bounding box center [487, 336] width 357 height 30
paste input "*****"
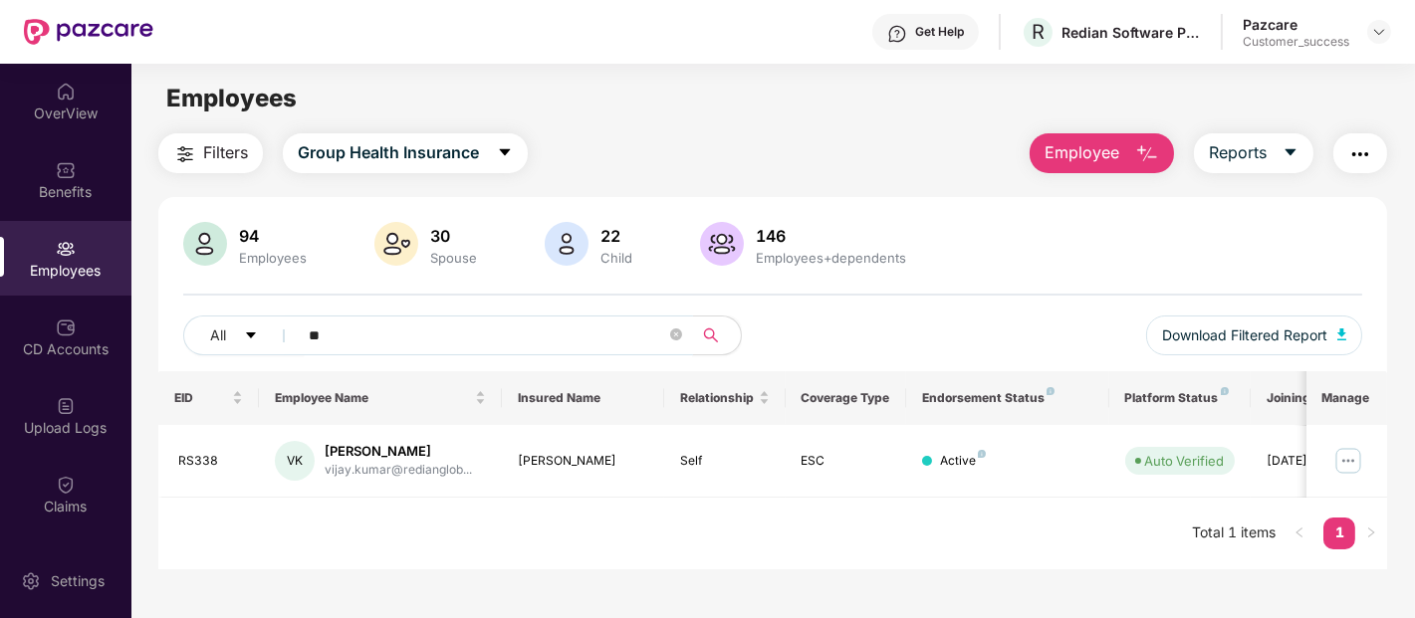
type input "*"
paste input "*****"
type input "*"
paste input "*****"
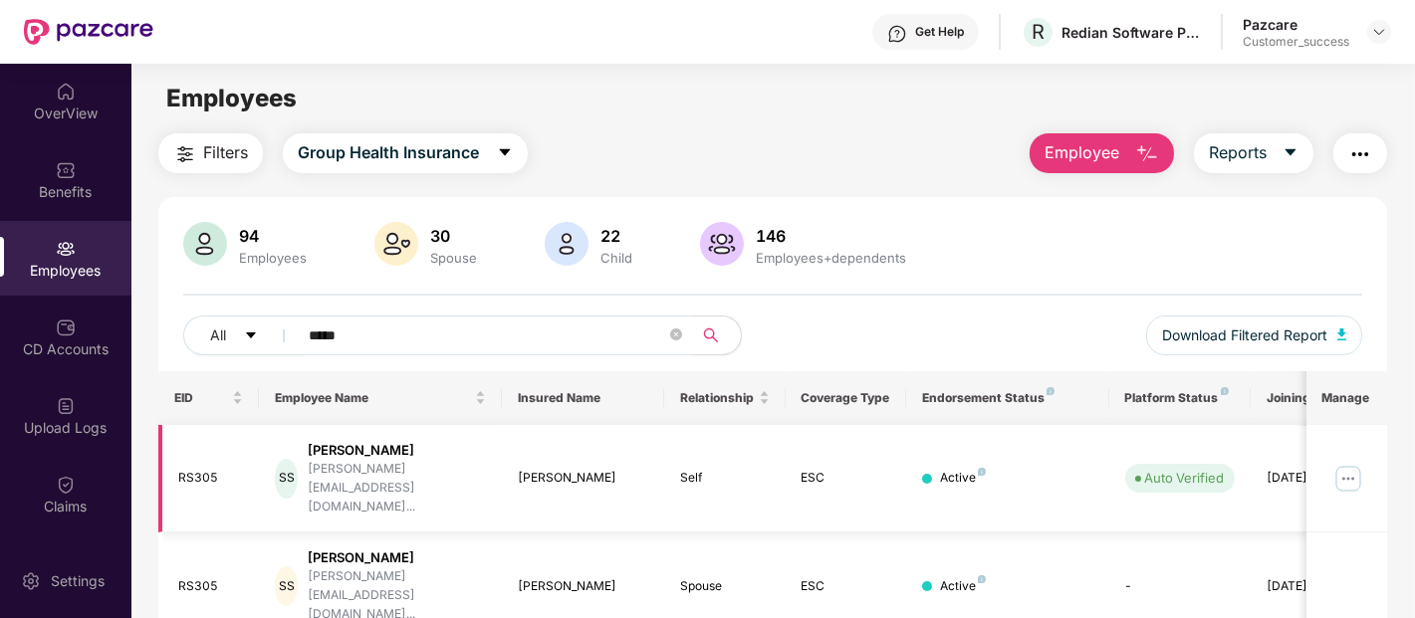
type input "*****"
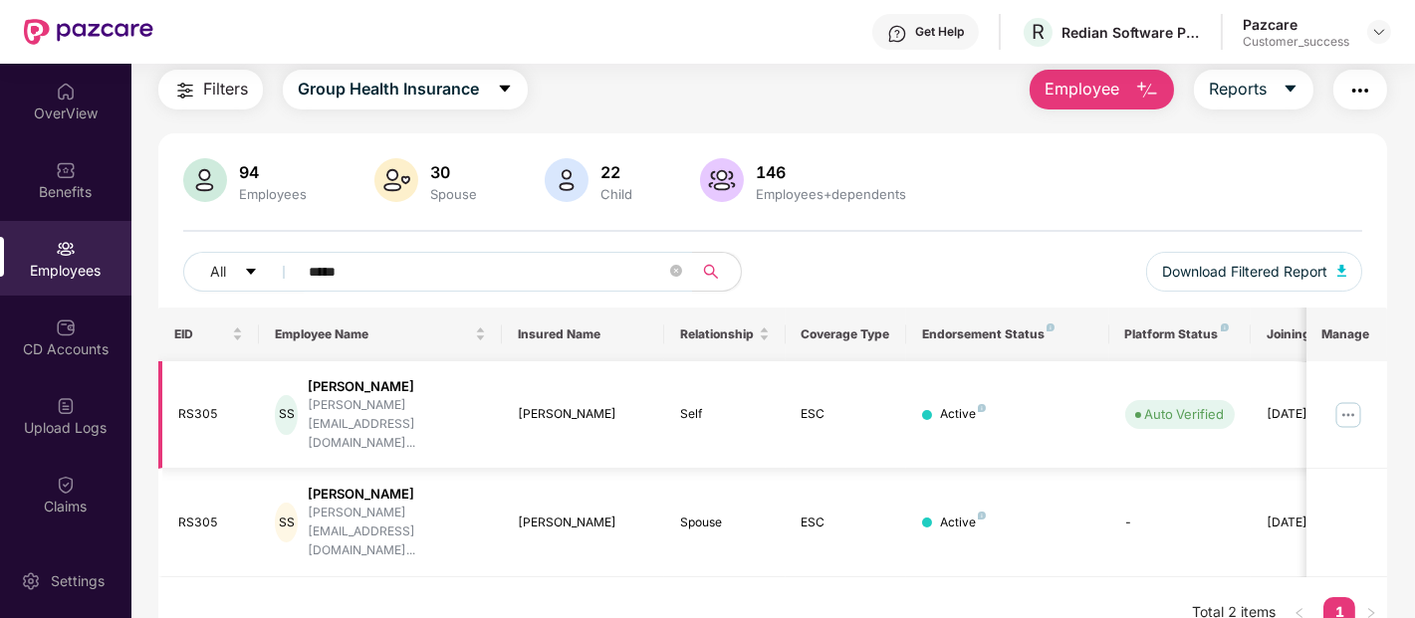
click at [1335, 399] on img at bounding box center [1348, 415] width 32 height 32
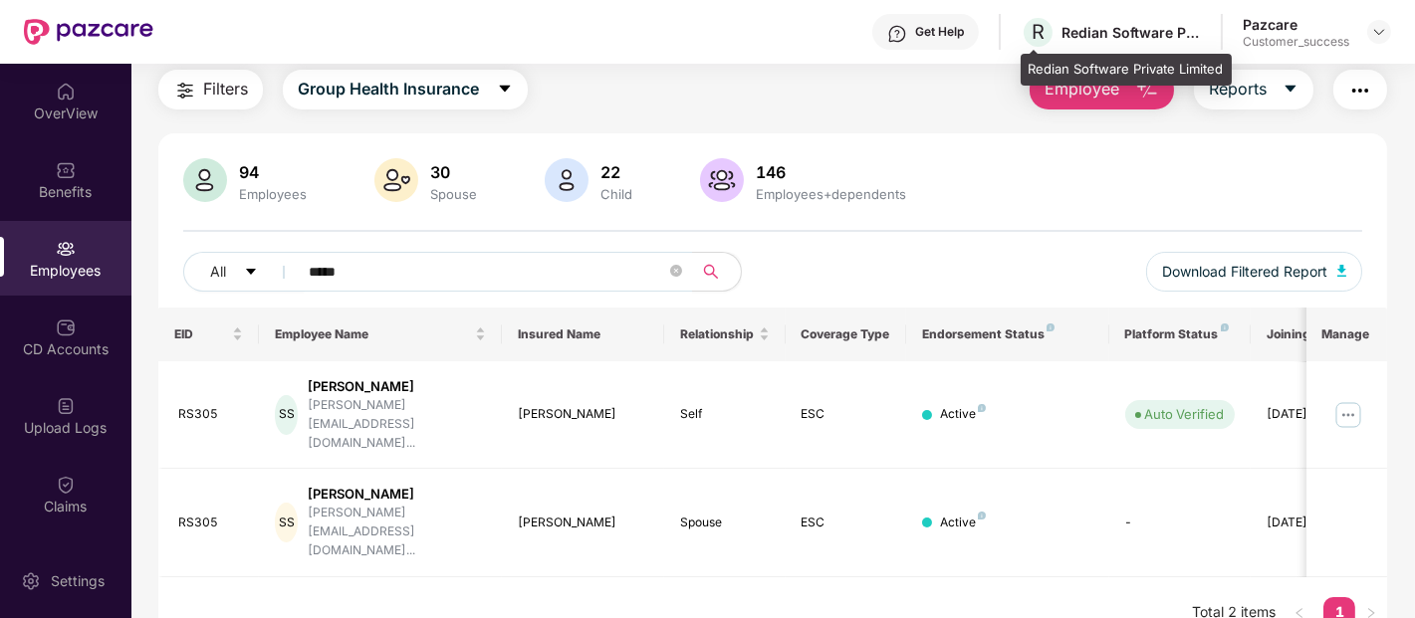
click at [1109, 28] on div "Redian Software Private Limited" at bounding box center [1130, 32] width 139 height 19
copy div "Redian Software Private Limited"
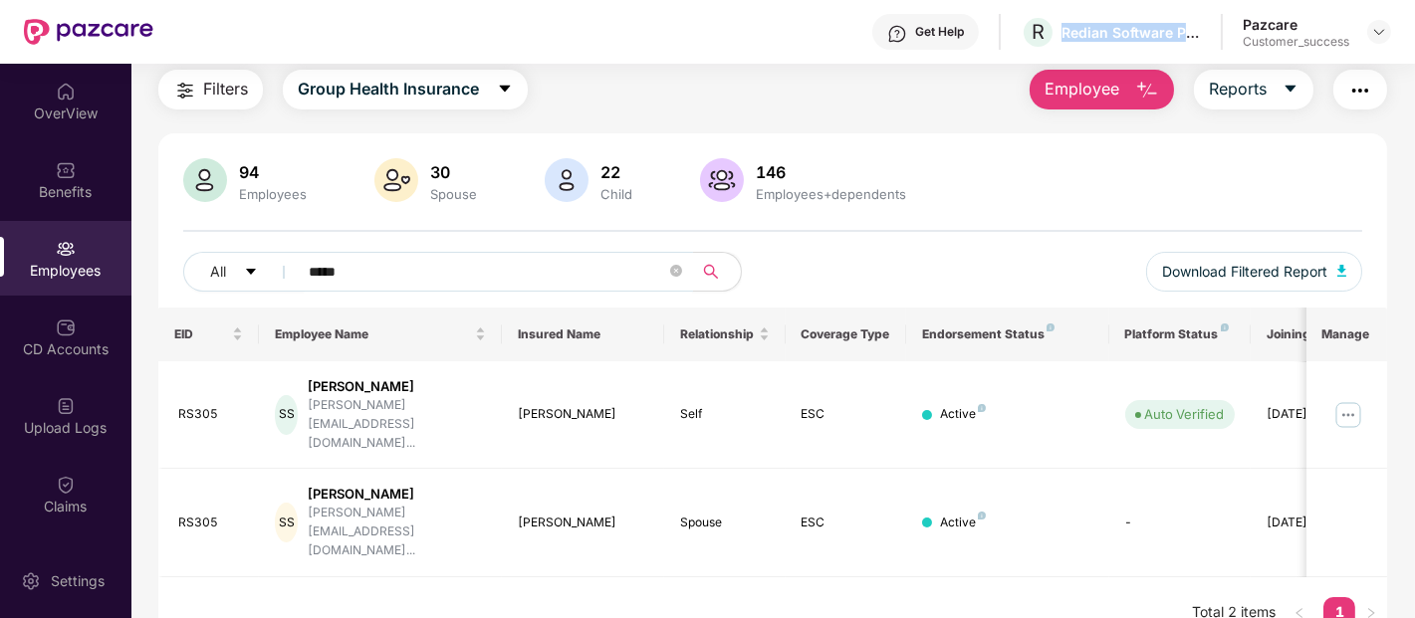
scroll to position [0, 0]
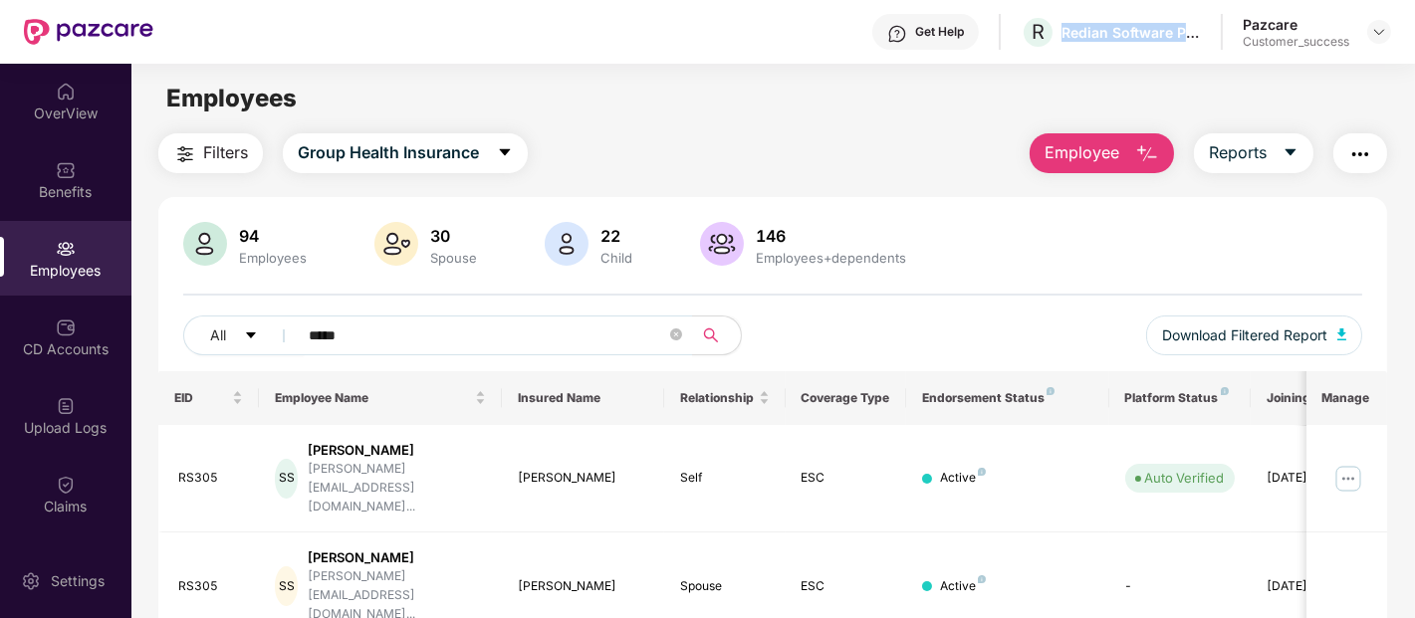
click at [1119, 153] on span "Employee" at bounding box center [1081, 152] width 75 height 25
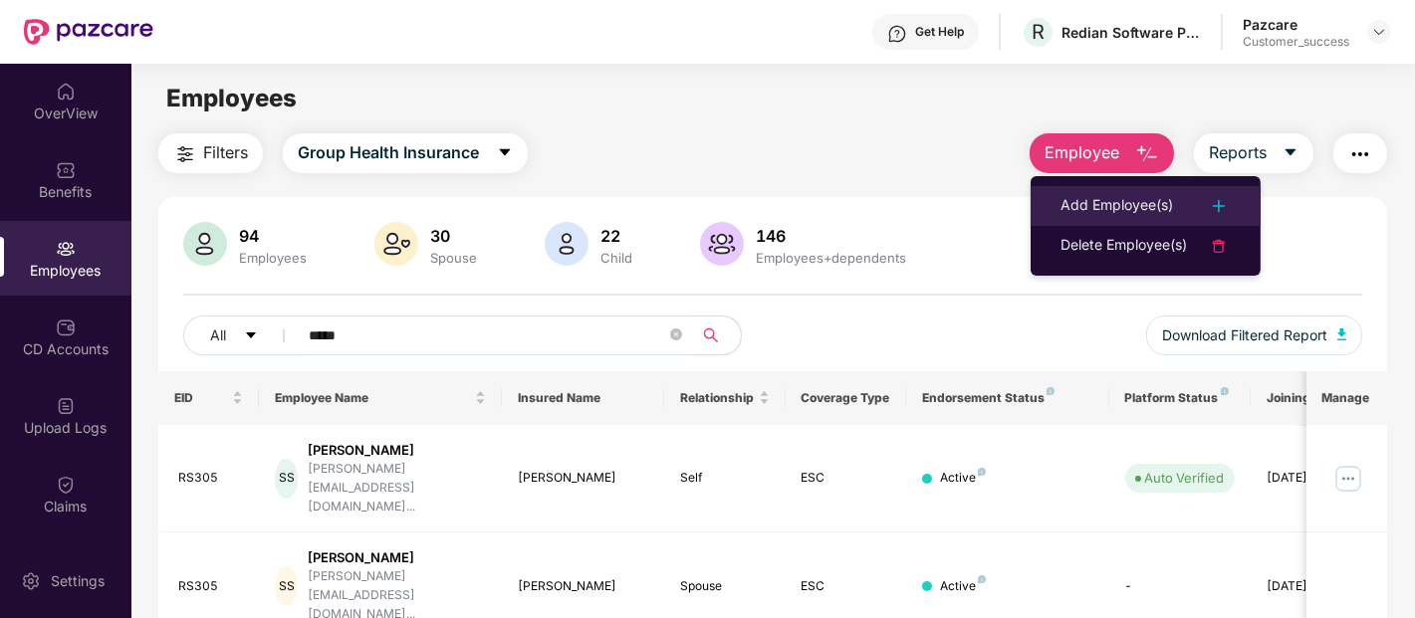
click at [1082, 197] on div "Add Employee(s)" at bounding box center [1116, 206] width 113 height 24
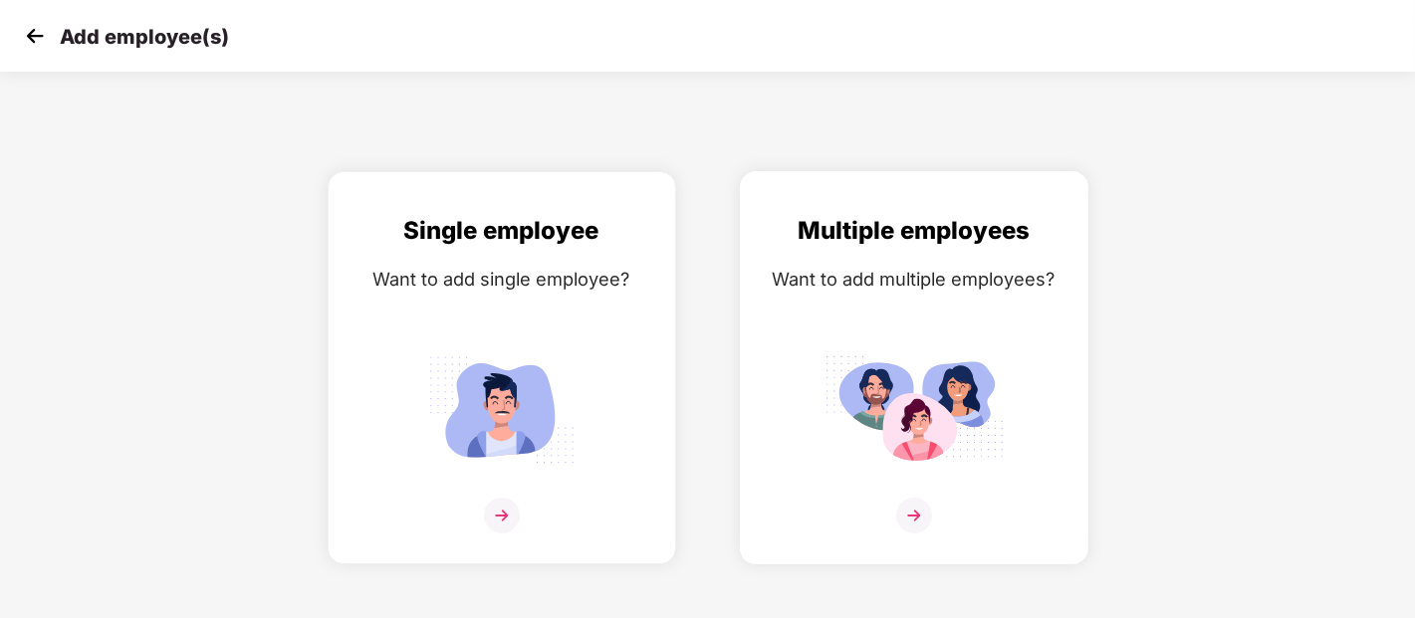
click at [883, 253] on div "Multiple employees Want to add multiple employees?" at bounding box center [914, 385] width 307 height 346
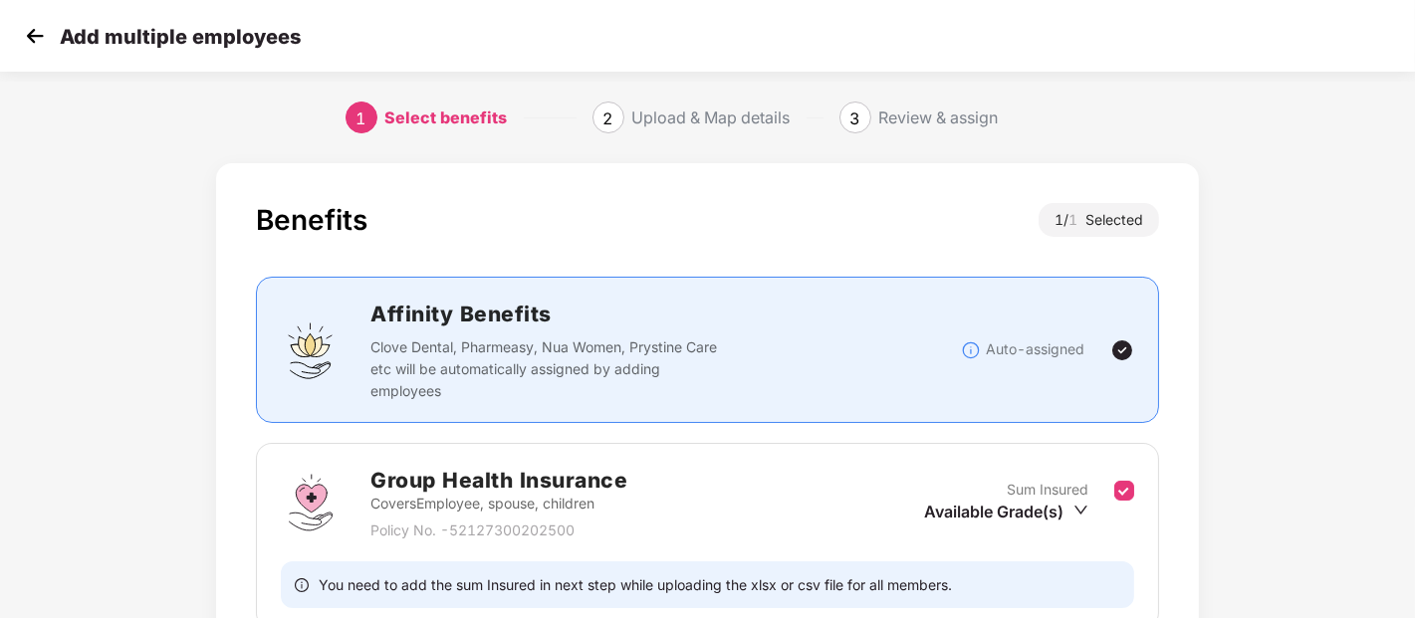
scroll to position [184, 0]
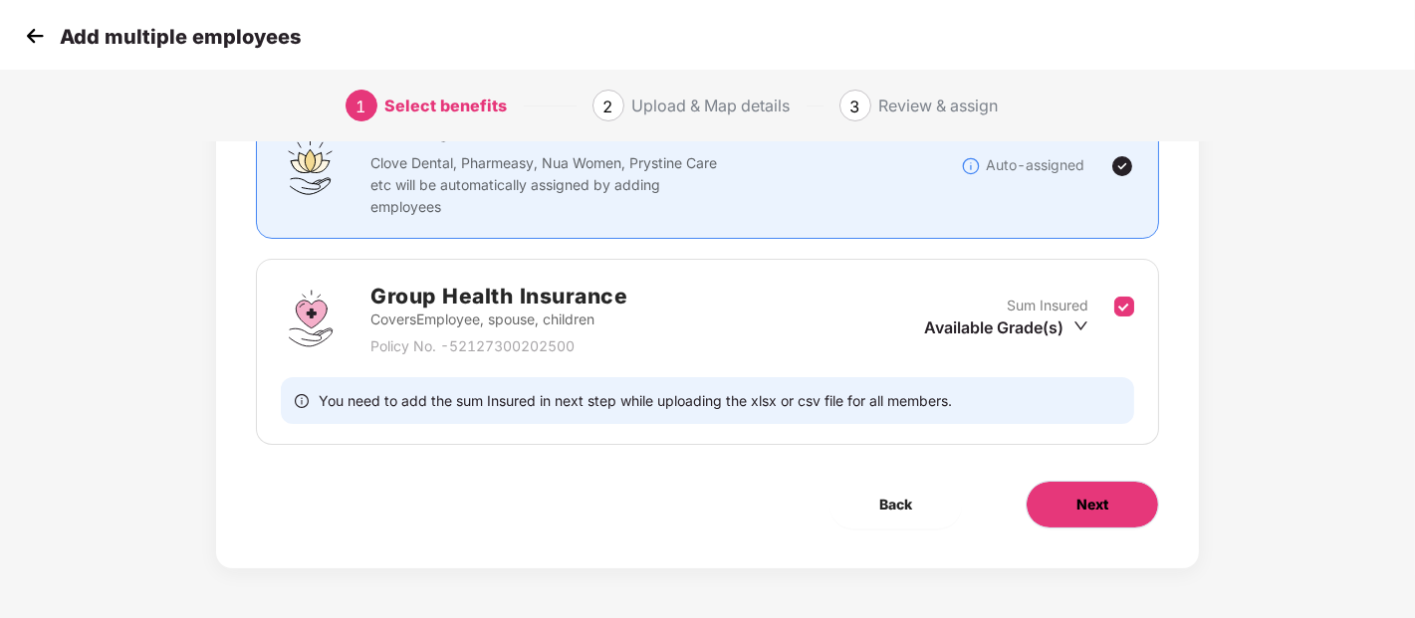
click at [1117, 514] on button "Next" at bounding box center [1092, 505] width 133 height 48
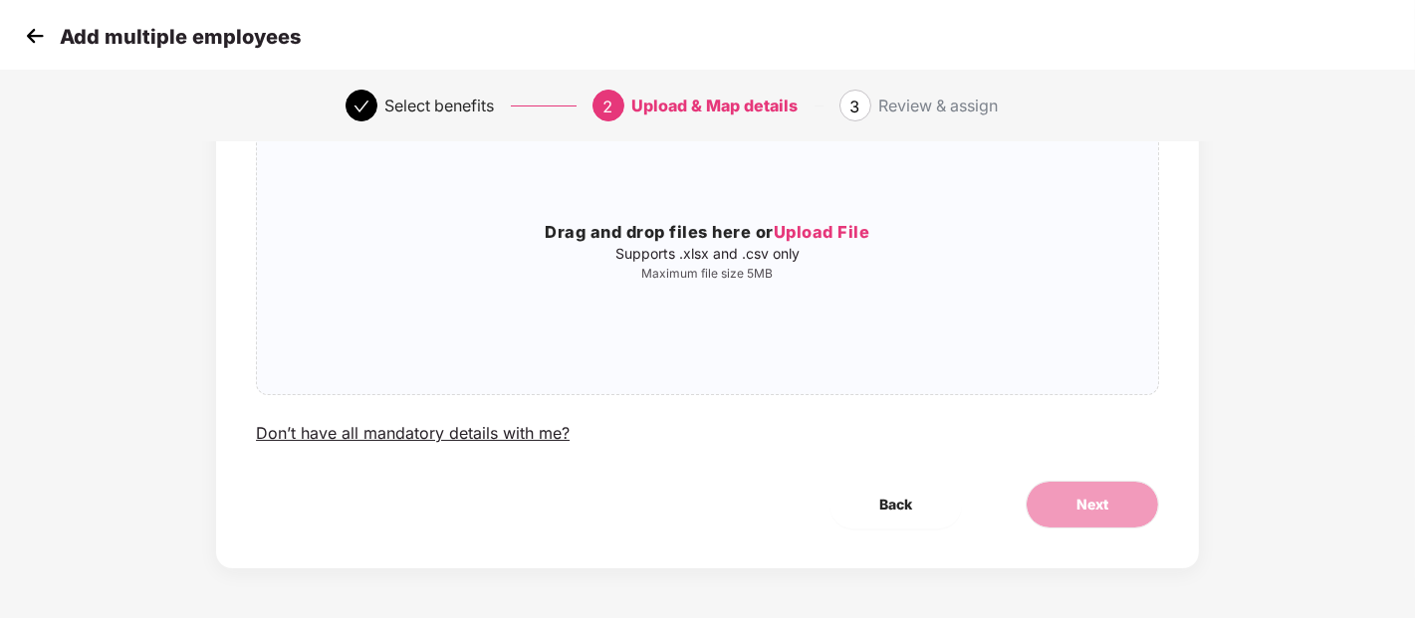
scroll to position [0, 0]
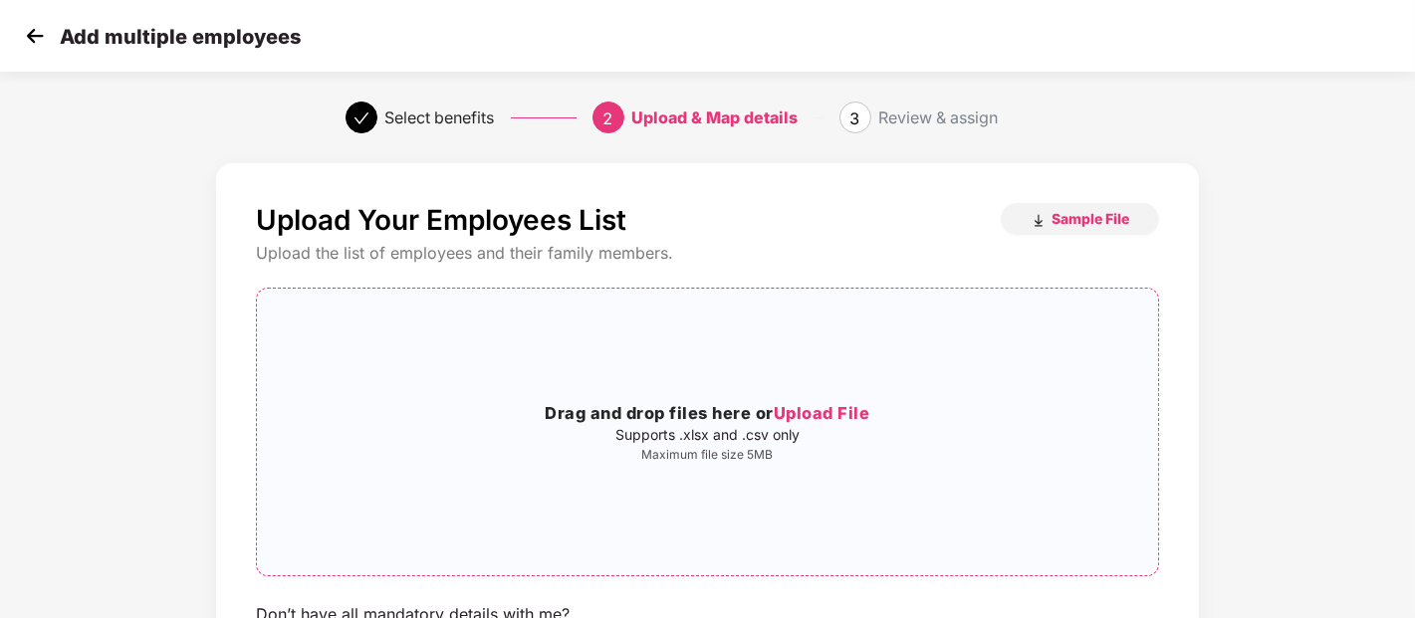
click at [724, 378] on div "Drag and drop files here or Upload File Supports .xlsx and .csv only Maximum fi…" at bounding box center [707, 432] width 901 height 255
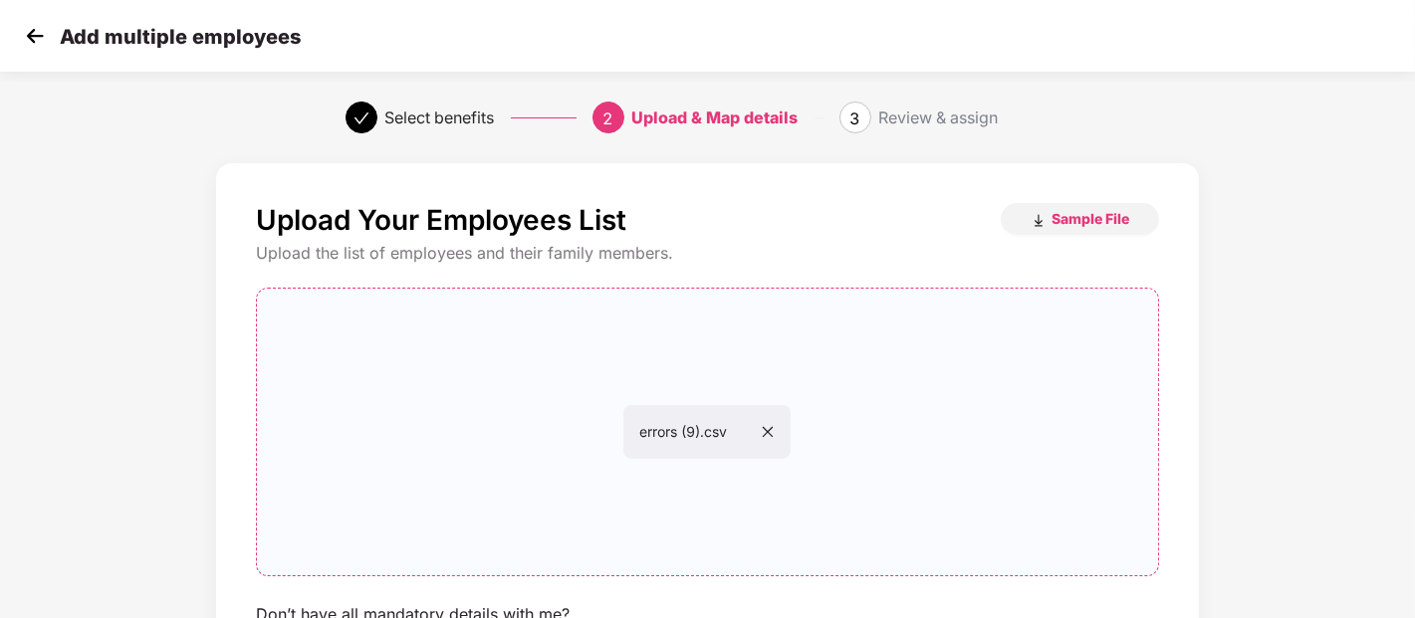
scroll to position [181, 0]
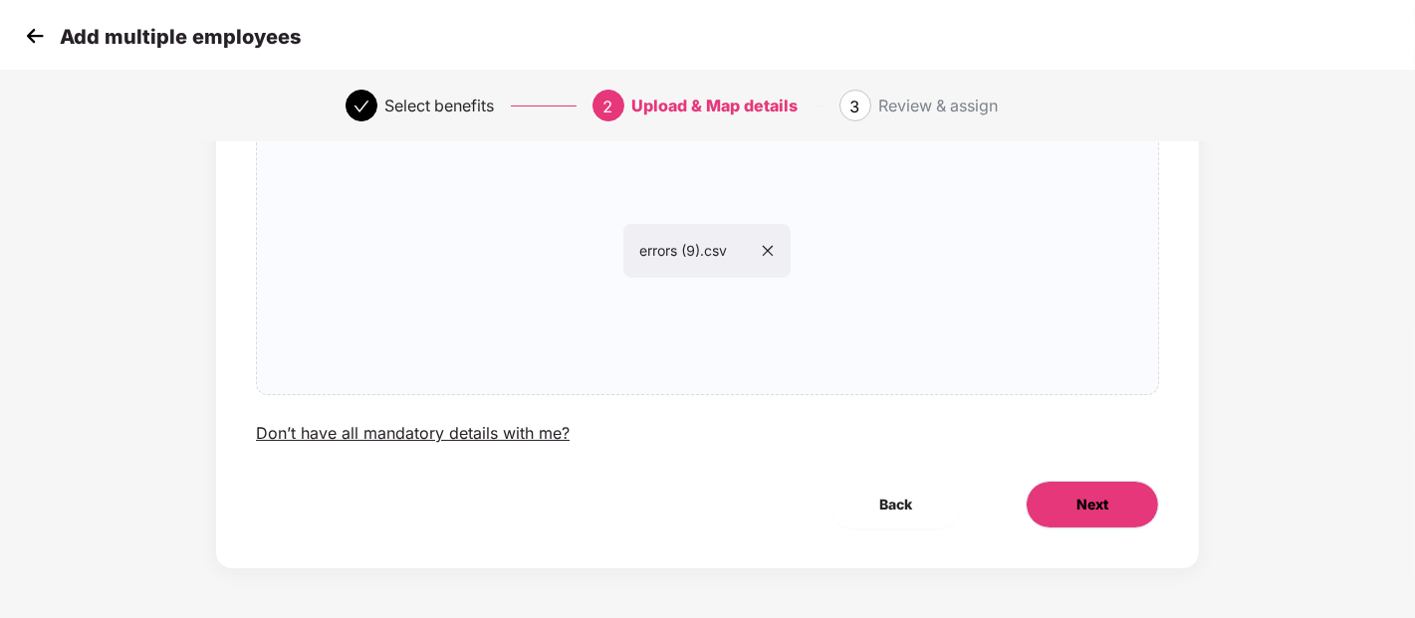
click at [1042, 522] on button "Next" at bounding box center [1092, 505] width 133 height 48
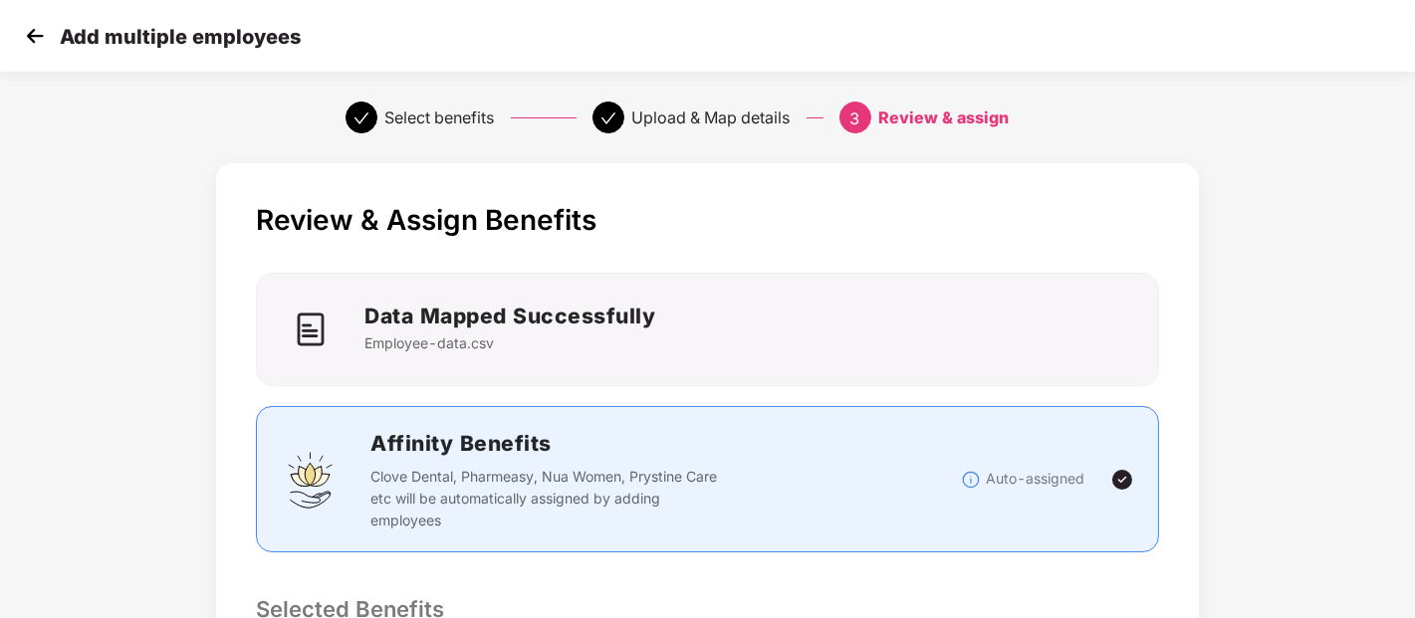
scroll to position [514, 0]
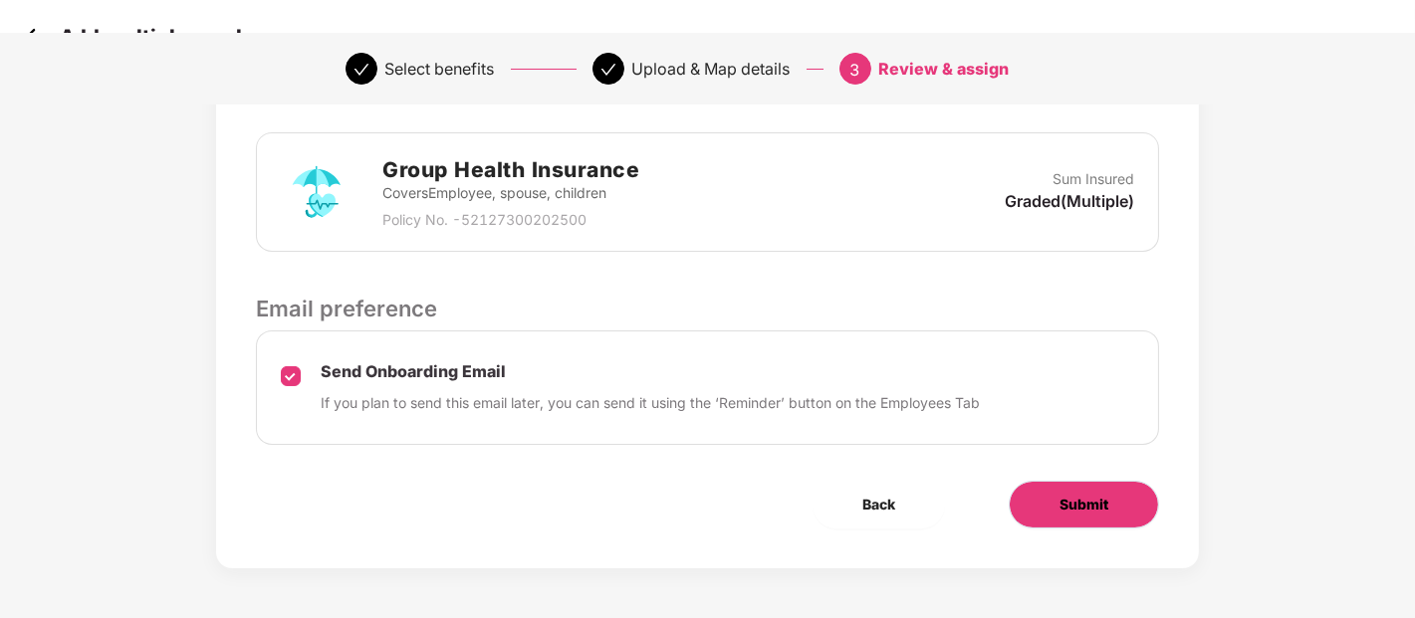
click at [1034, 515] on button "Submit" at bounding box center [1084, 505] width 150 height 48
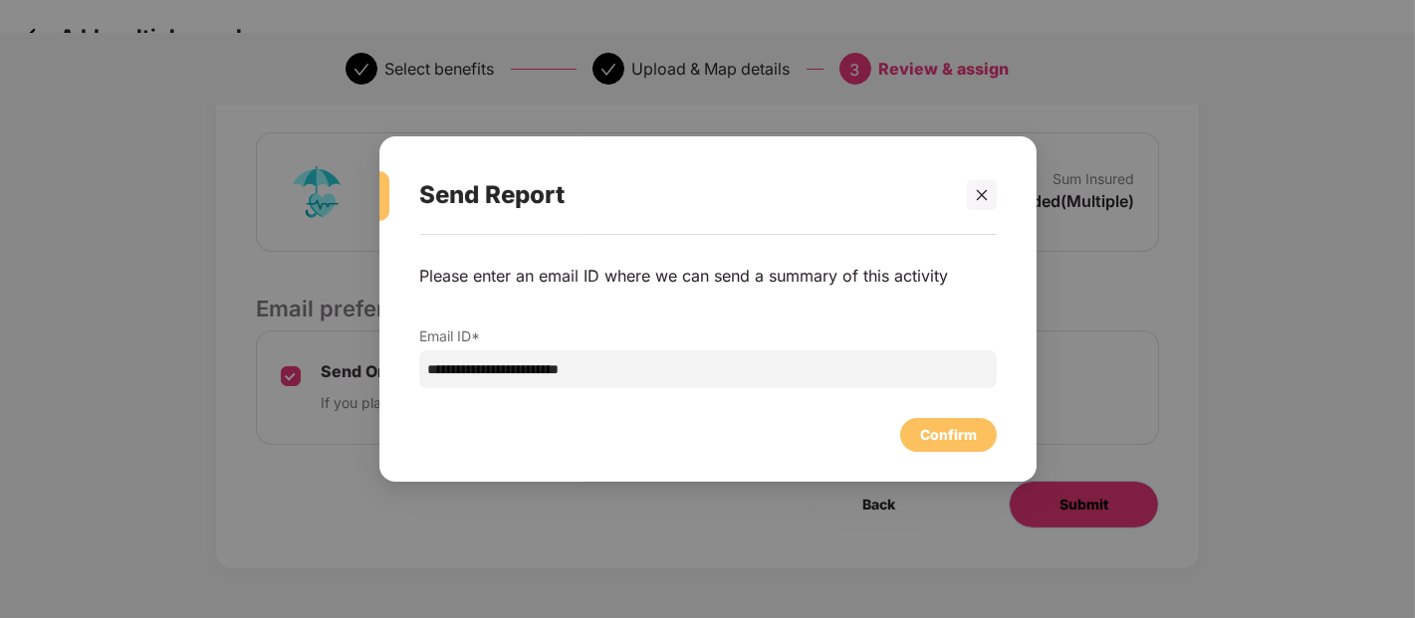
scroll to position [0, 0]
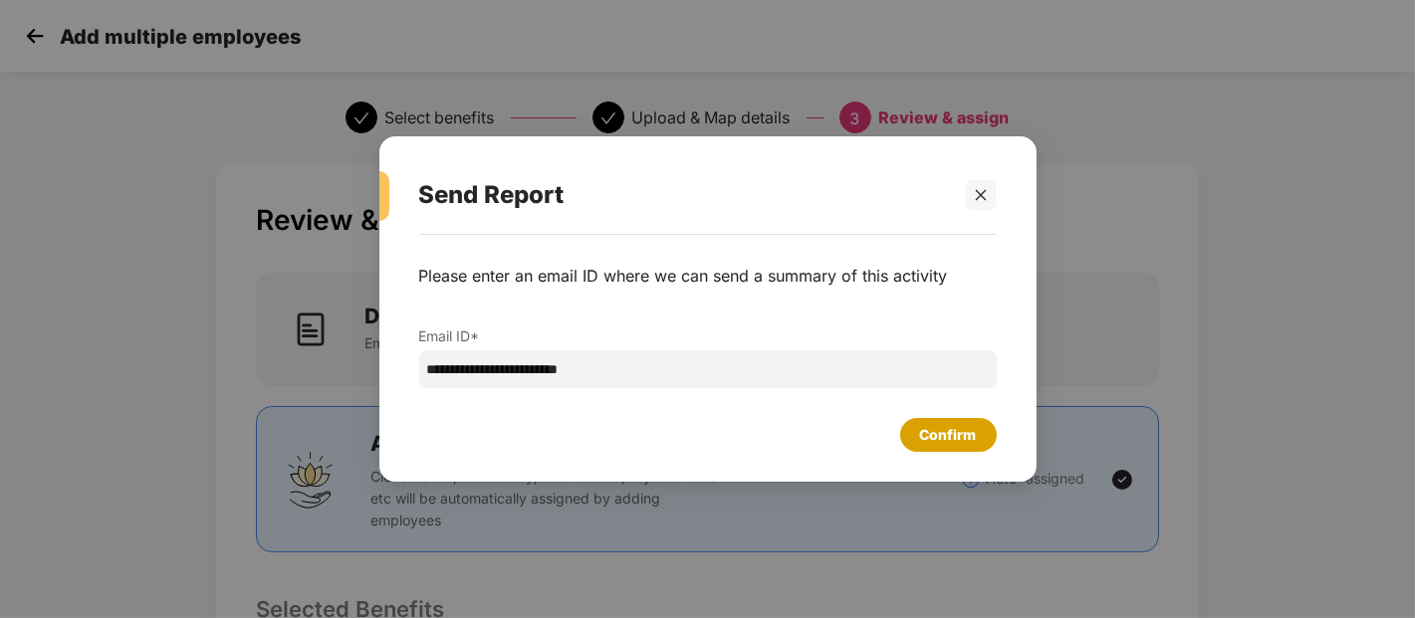
click at [923, 431] on div "Confirm" at bounding box center [948, 435] width 57 height 22
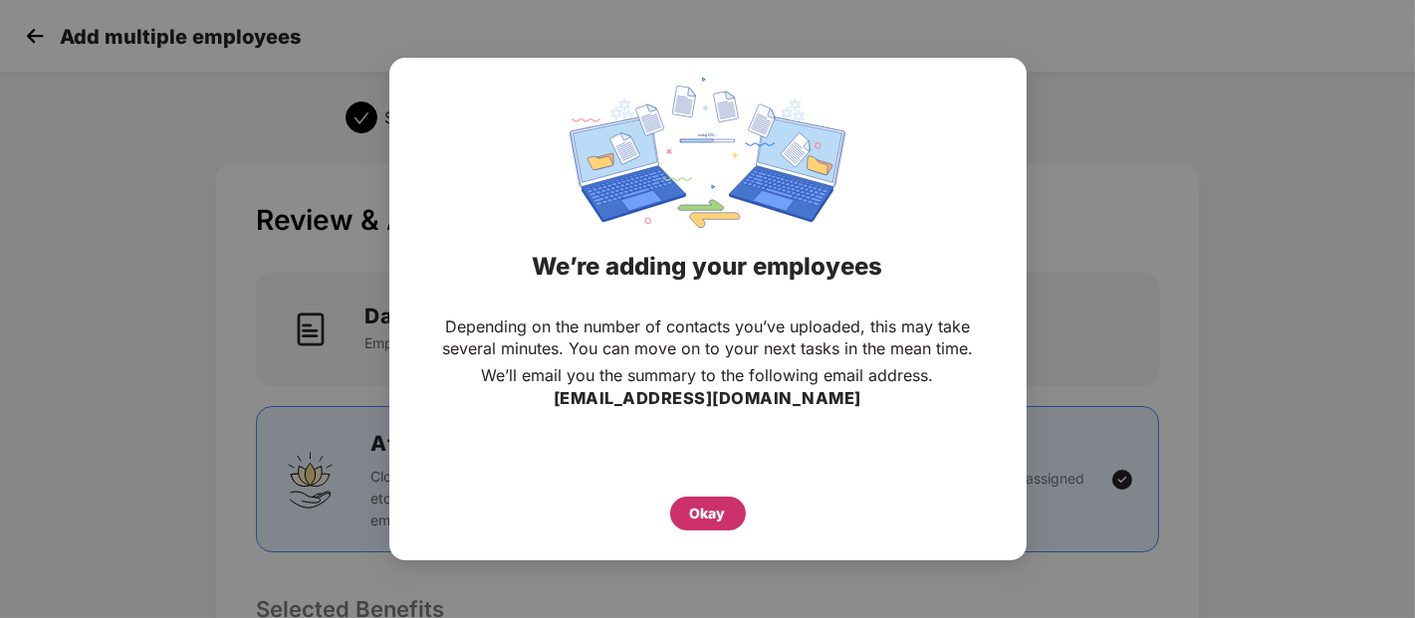
click at [702, 511] on div "Okay" at bounding box center [708, 514] width 36 height 22
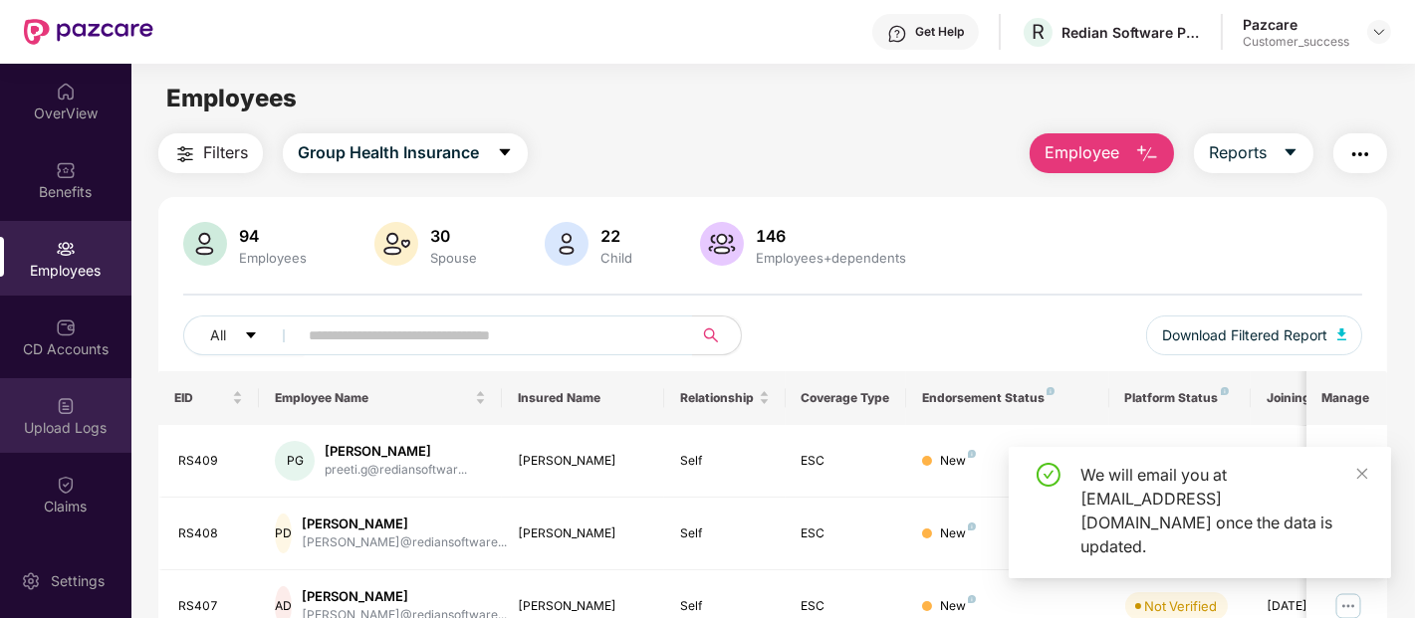
click at [81, 391] on div "Upload Logs" at bounding box center [65, 415] width 131 height 75
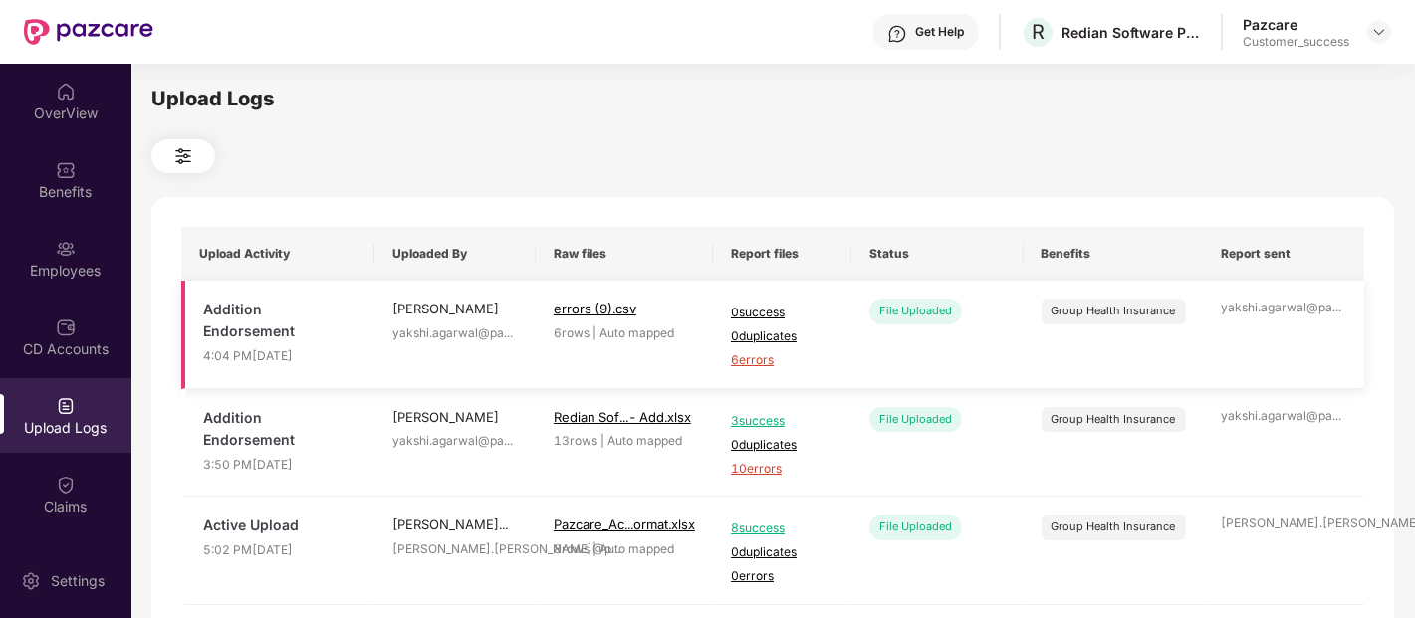
click at [743, 362] on span "6 errors" at bounding box center [782, 360] width 103 height 19
click at [661, 190] on div "Upload Logs Upload Activity Uploaded By Raw files Report files Status Benefits …" at bounding box center [772, 338] width 1243 height 509
click at [72, 240] on img at bounding box center [66, 249] width 20 height 20
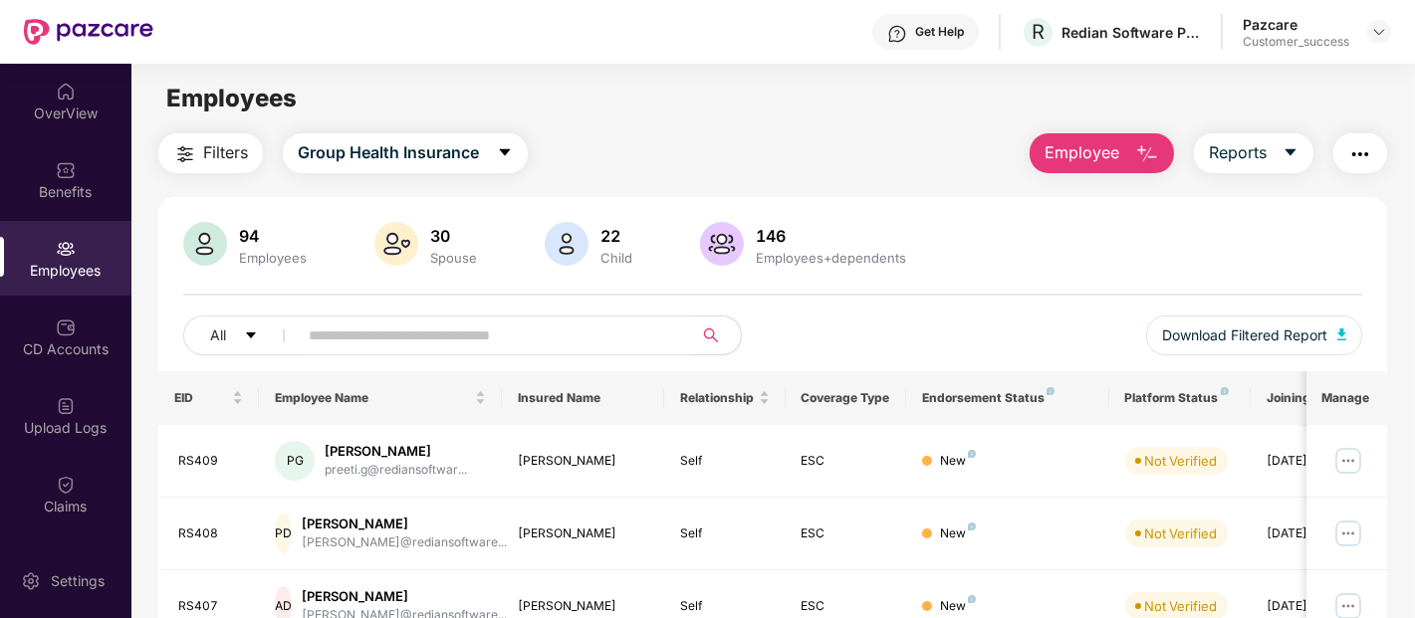
click at [1082, 153] on span "Employee" at bounding box center [1081, 152] width 75 height 25
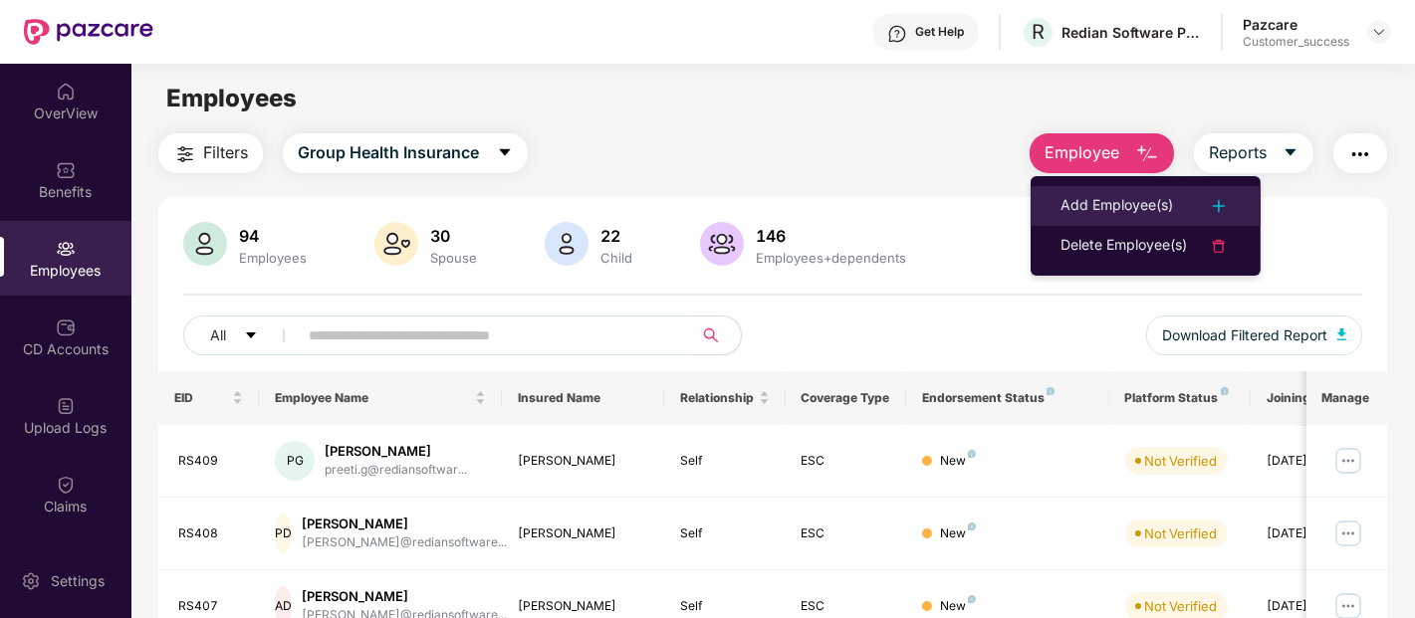
click at [1096, 196] on div "Add Employee(s)" at bounding box center [1116, 206] width 113 height 24
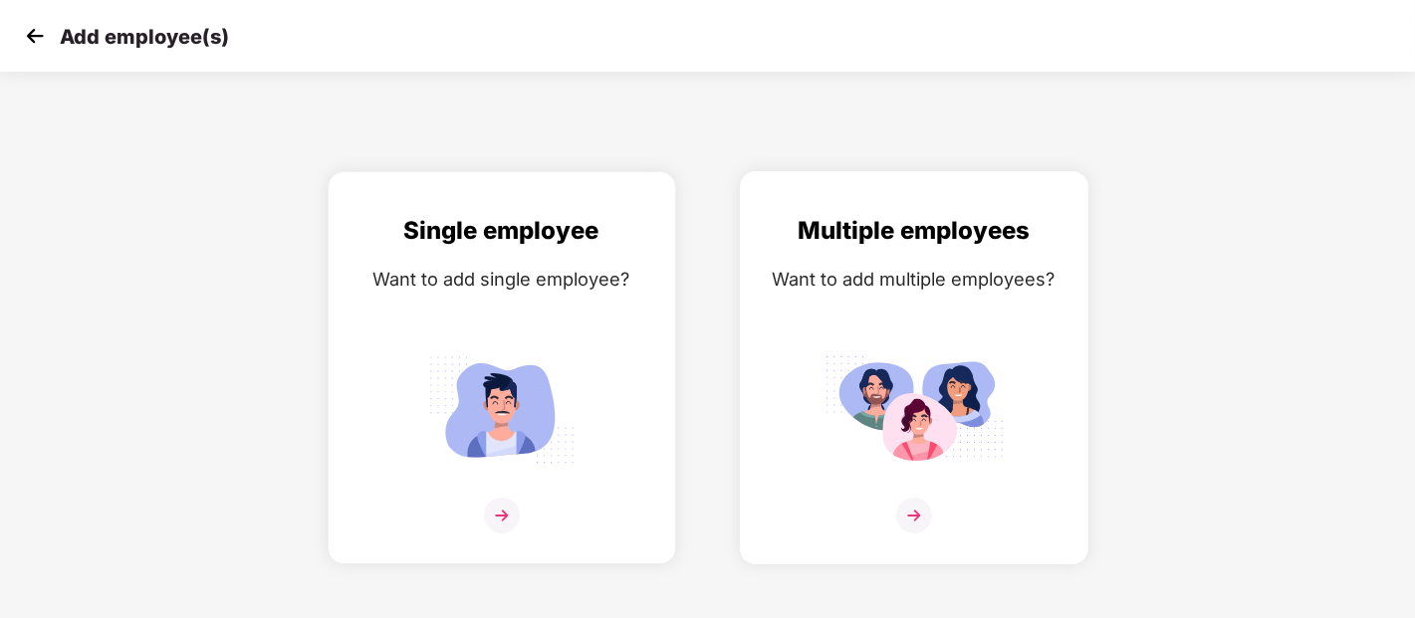
click at [850, 324] on div "Multiple employees Want to add multiple employees?" at bounding box center [914, 385] width 307 height 346
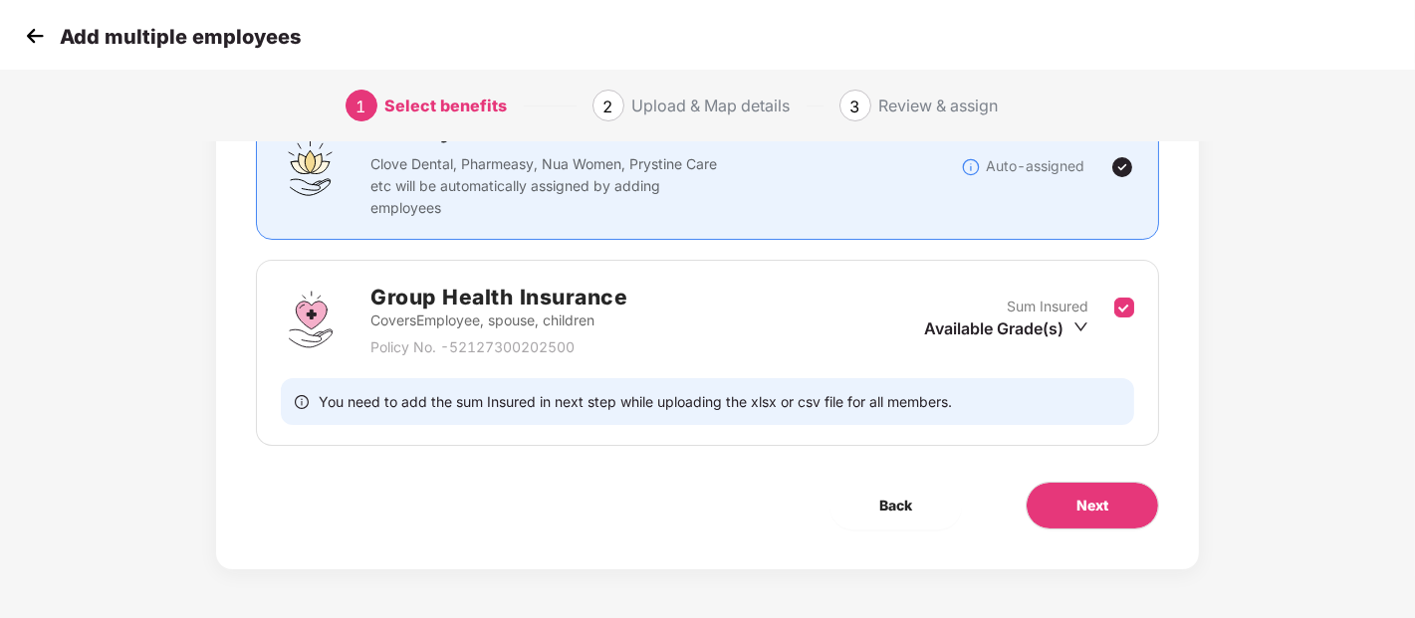
scroll to position [184, 0]
click at [1113, 500] on button "Next" at bounding box center [1092, 505] width 133 height 48
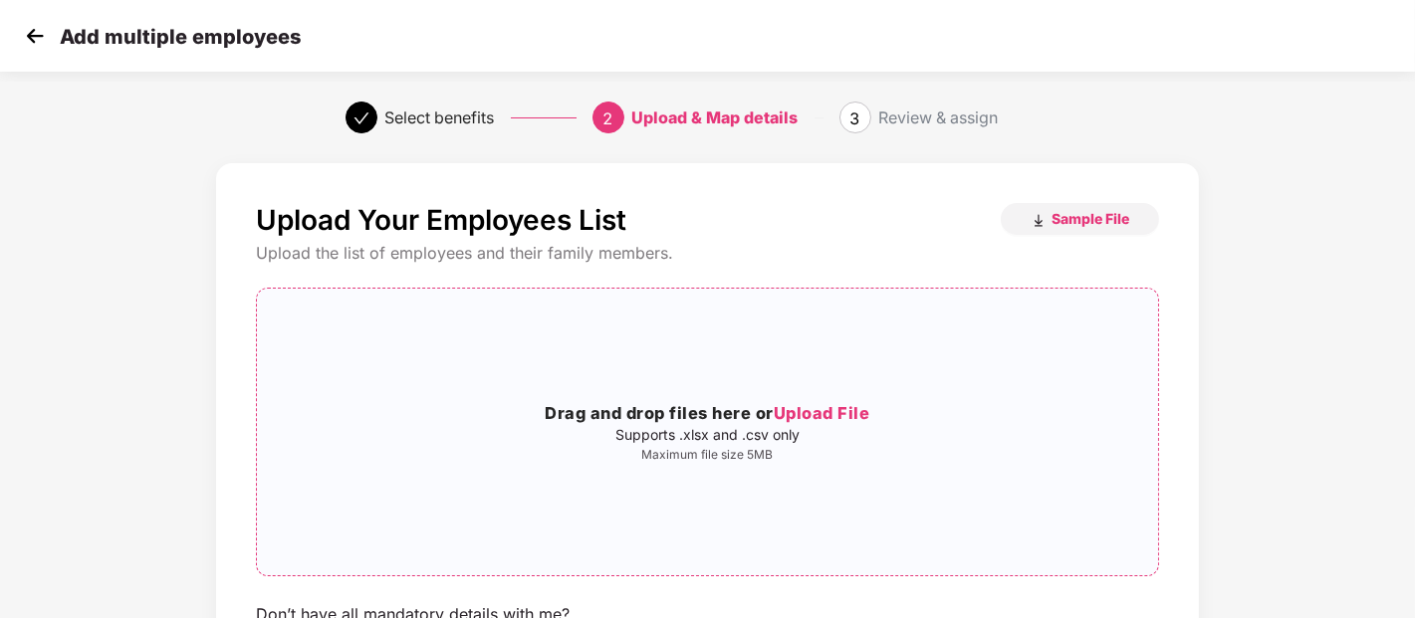
click at [757, 481] on div "Drag and drop files here or Upload File Supports .xlsx and .csv only Maximum fi…" at bounding box center [707, 432] width 901 height 255
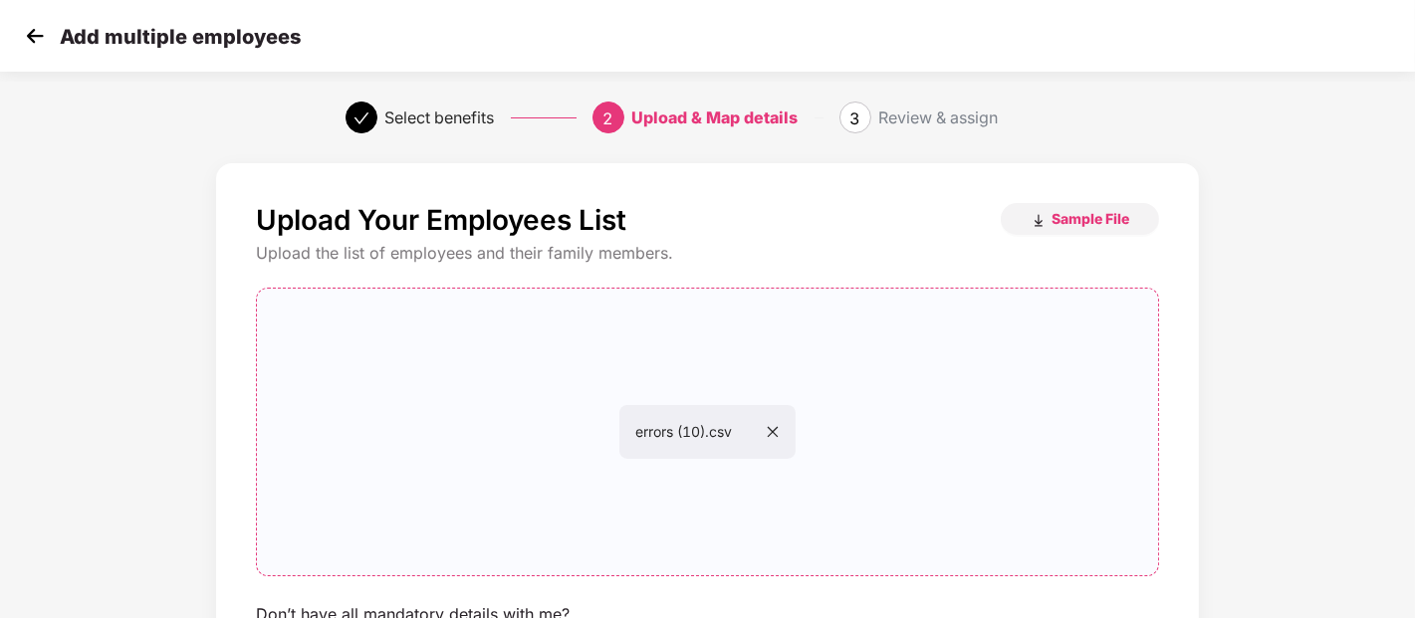
scroll to position [181, 0]
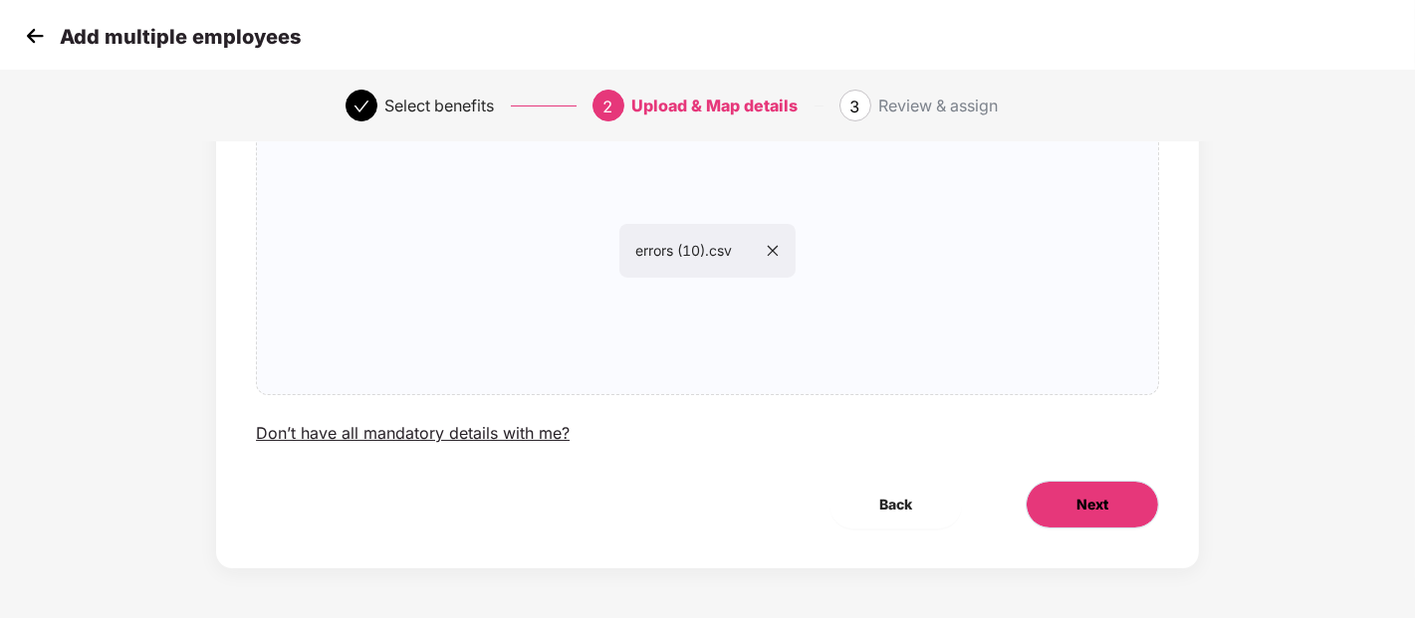
click at [1088, 494] on span "Next" at bounding box center [1092, 505] width 32 height 22
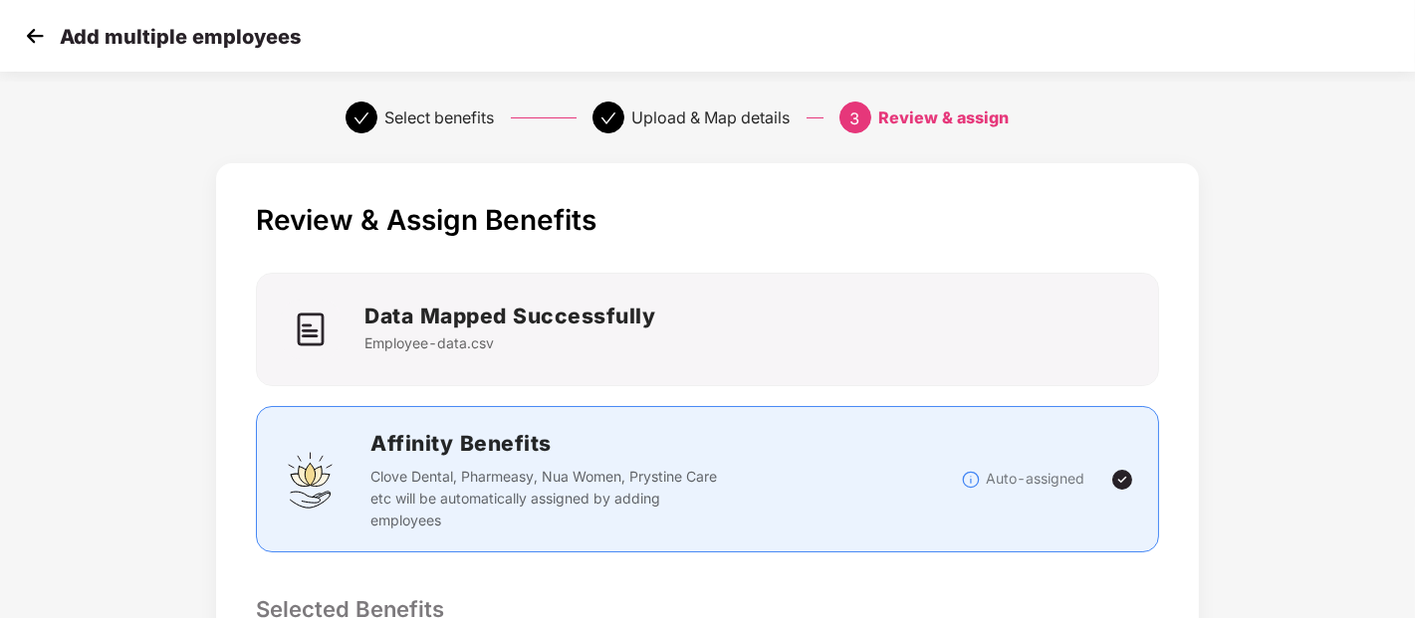
scroll to position [514, 0]
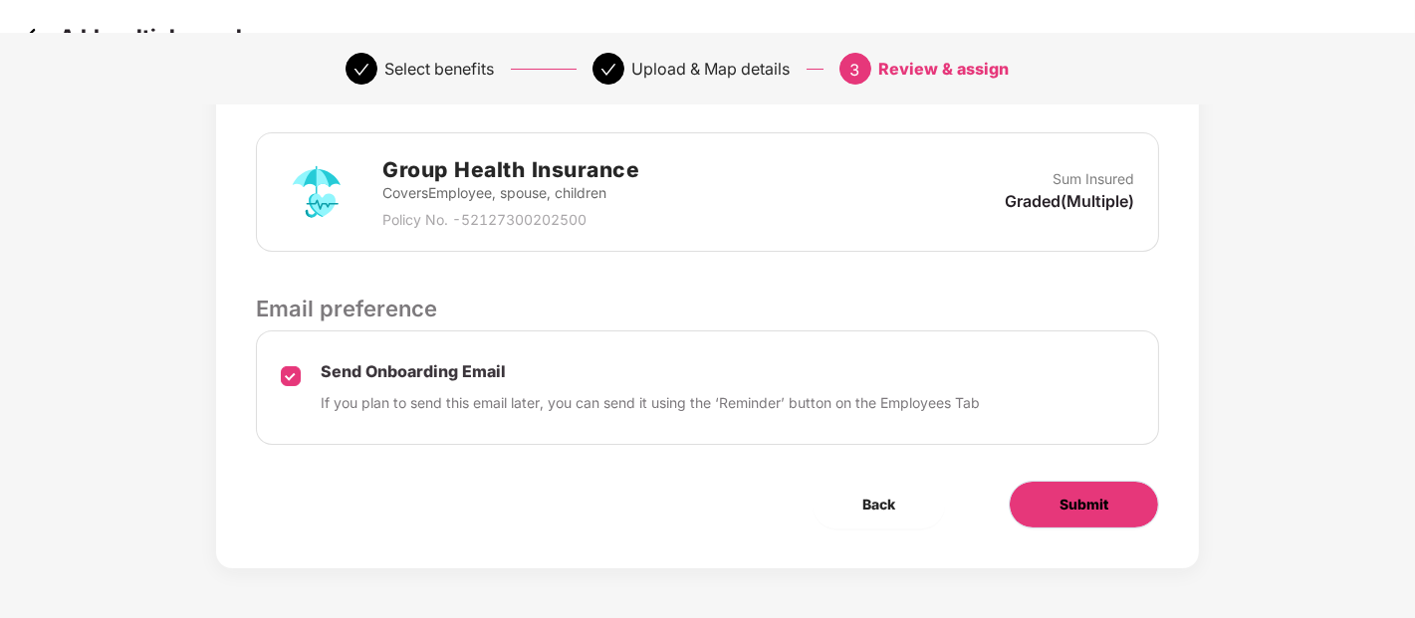
click at [1043, 490] on button "Submit" at bounding box center [1084, 505] width 150 height 48
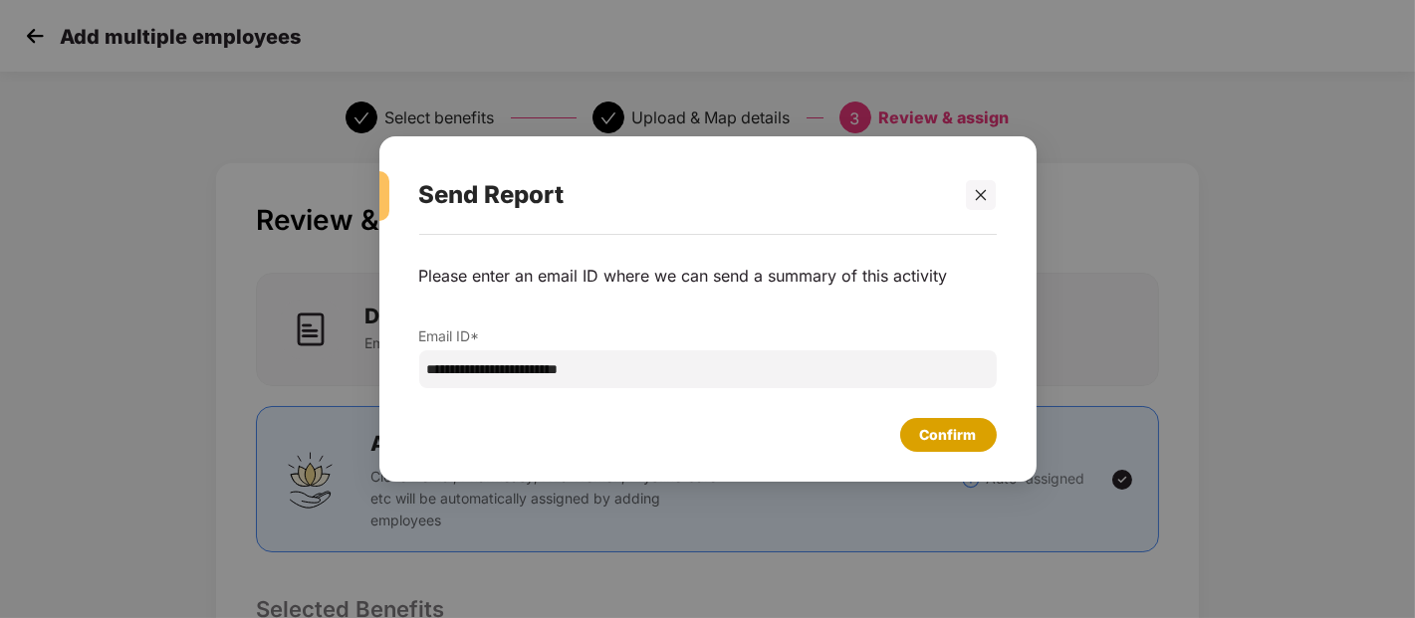
click at [929, 421] on div "Confirm" at bounding box center [948, 435] width 97 height 34
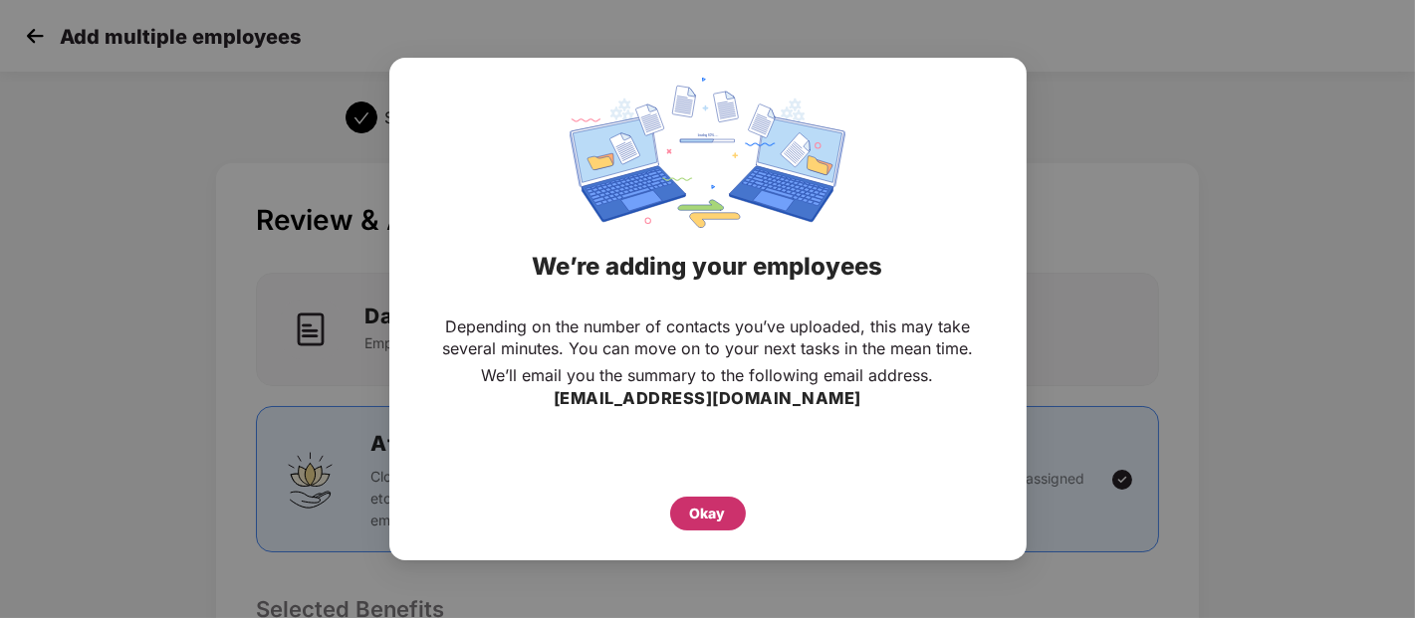
click at [699, 523] on div "Okay" at bounding box center [708, 514] width 36 height 22
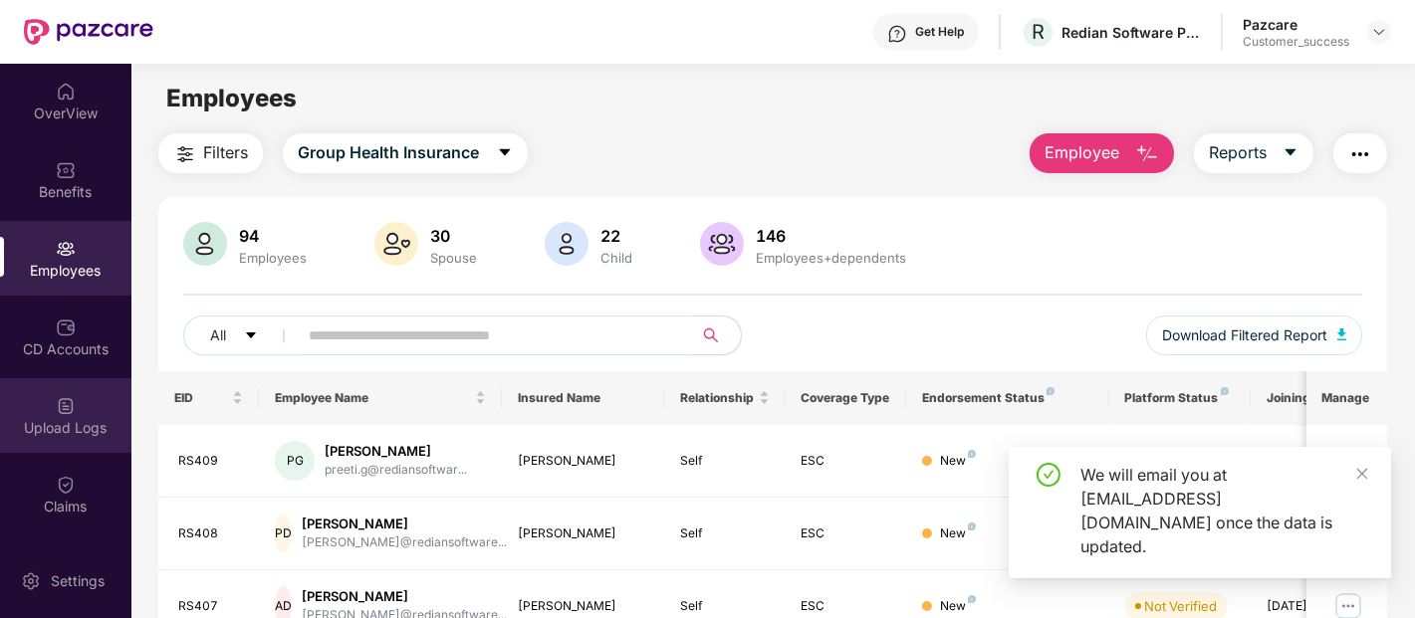
click at [56, 406] on img at bounding box center [66, 406] width 20 height 20
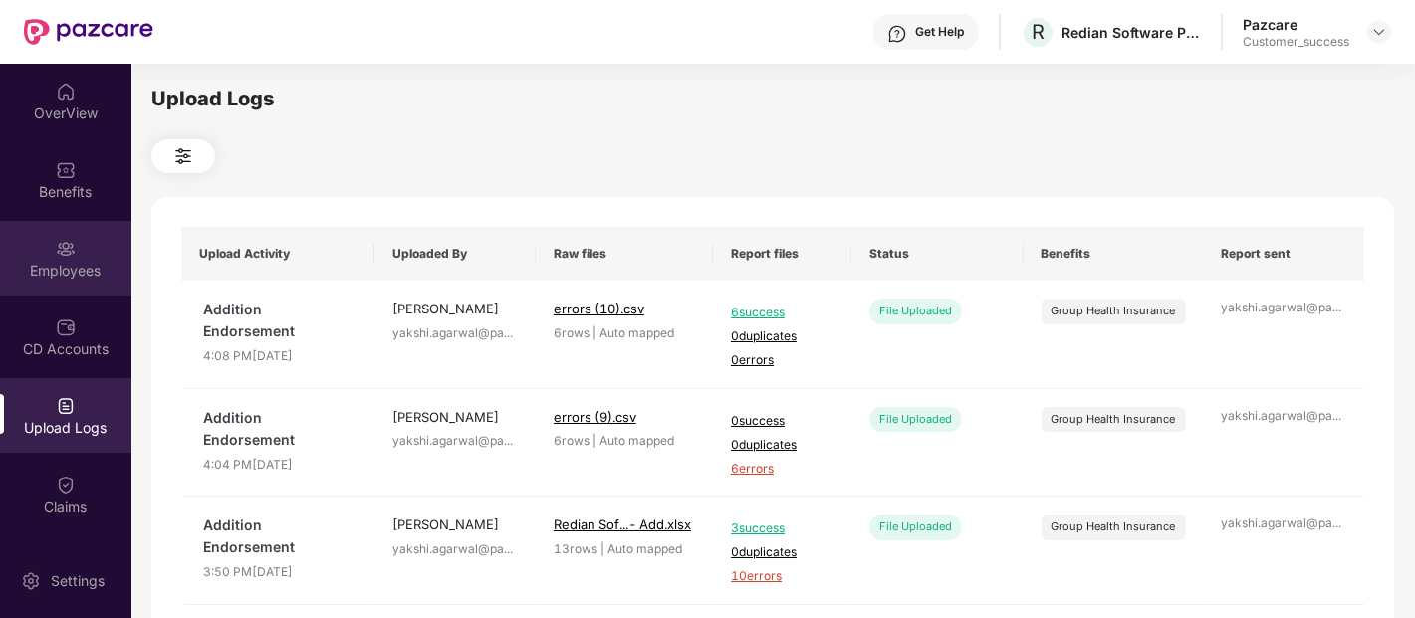
click at [108, 247] on div "Employees" at bounding box center [65, 258] width 131 height 75
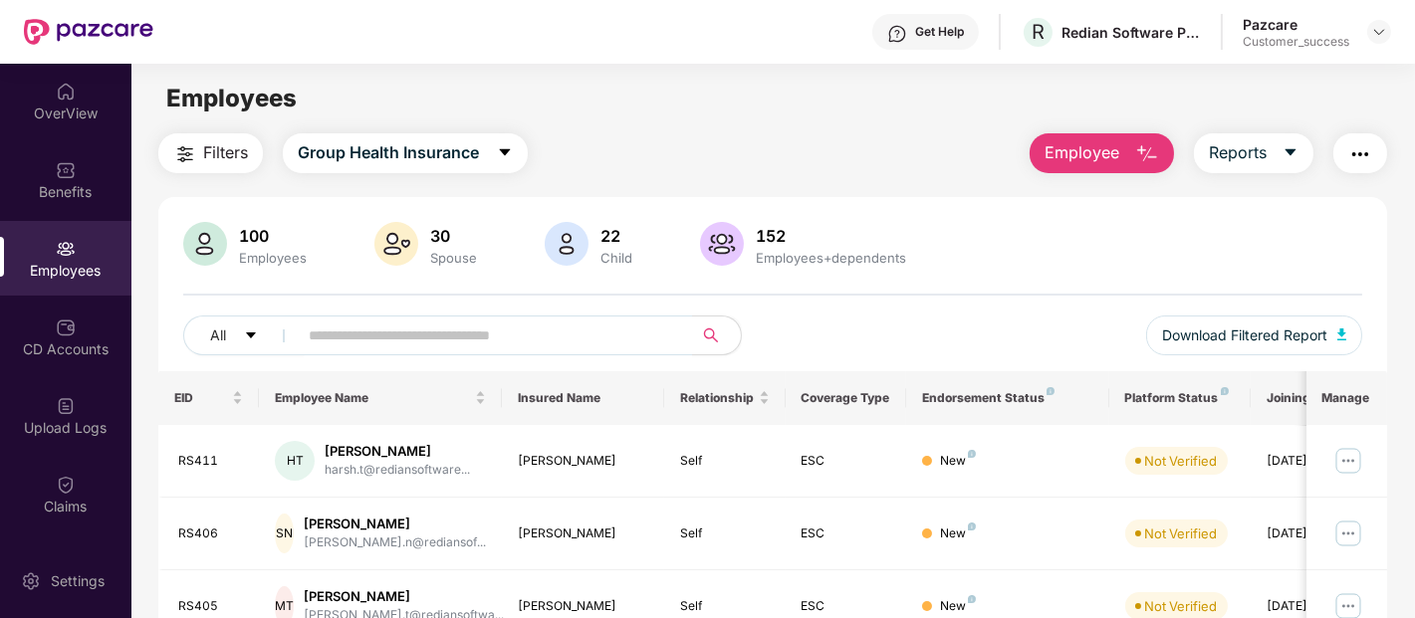
click at [1090, 161] on span "Employee" at bounding box center [1081, 152] width 75 height 25
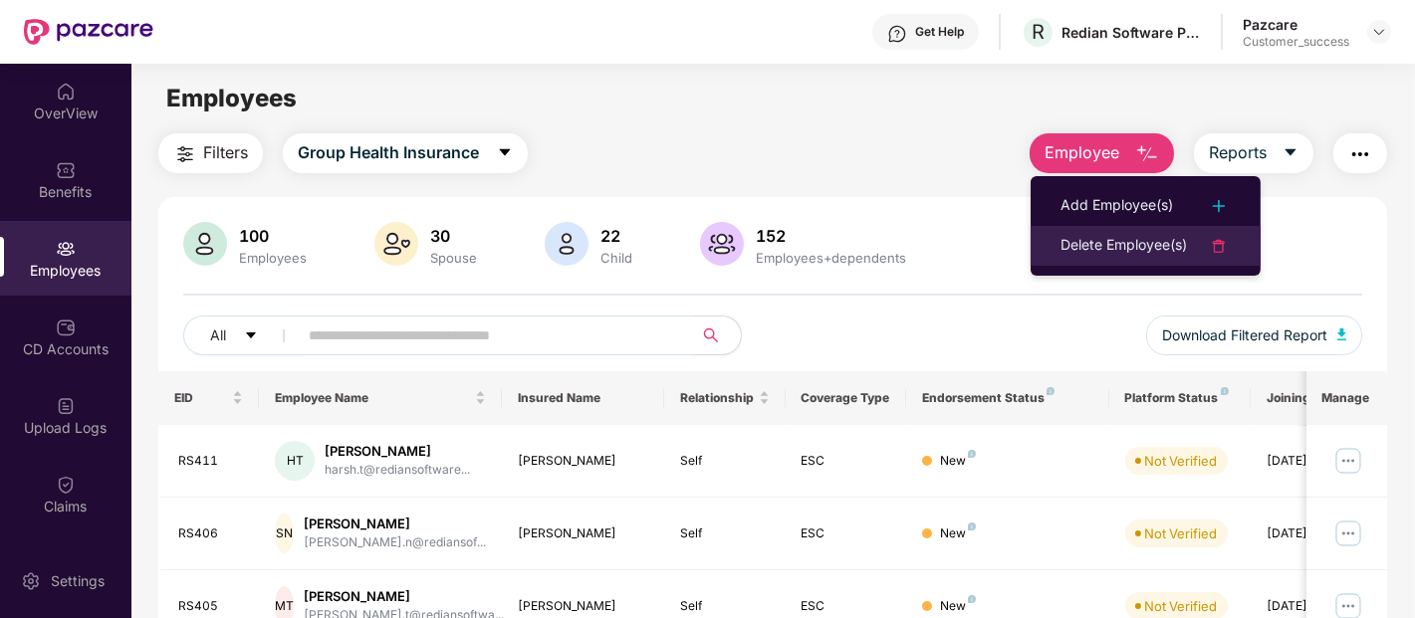
click at [1102, 245] on div "Delete Employee(s)" at bounding box center [1123, 246] width 126 height 24
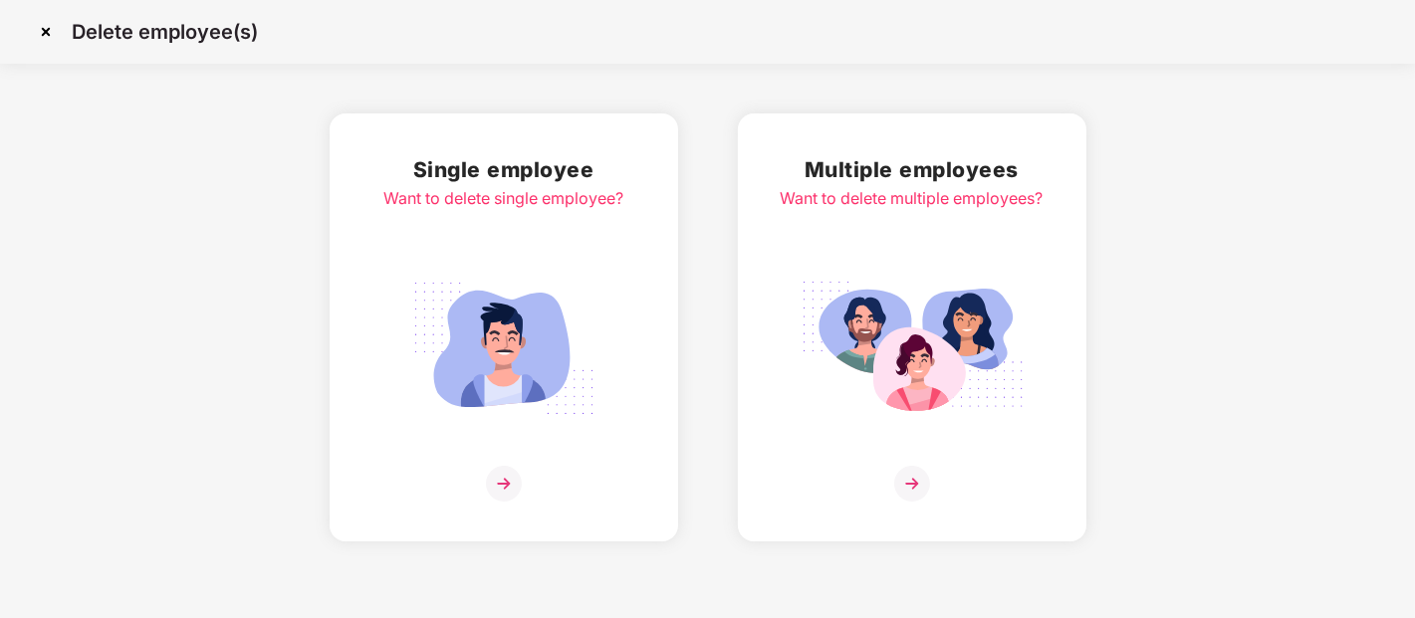
click at [858, 273] on img at bounding box center [912, 348] width 223 height 155
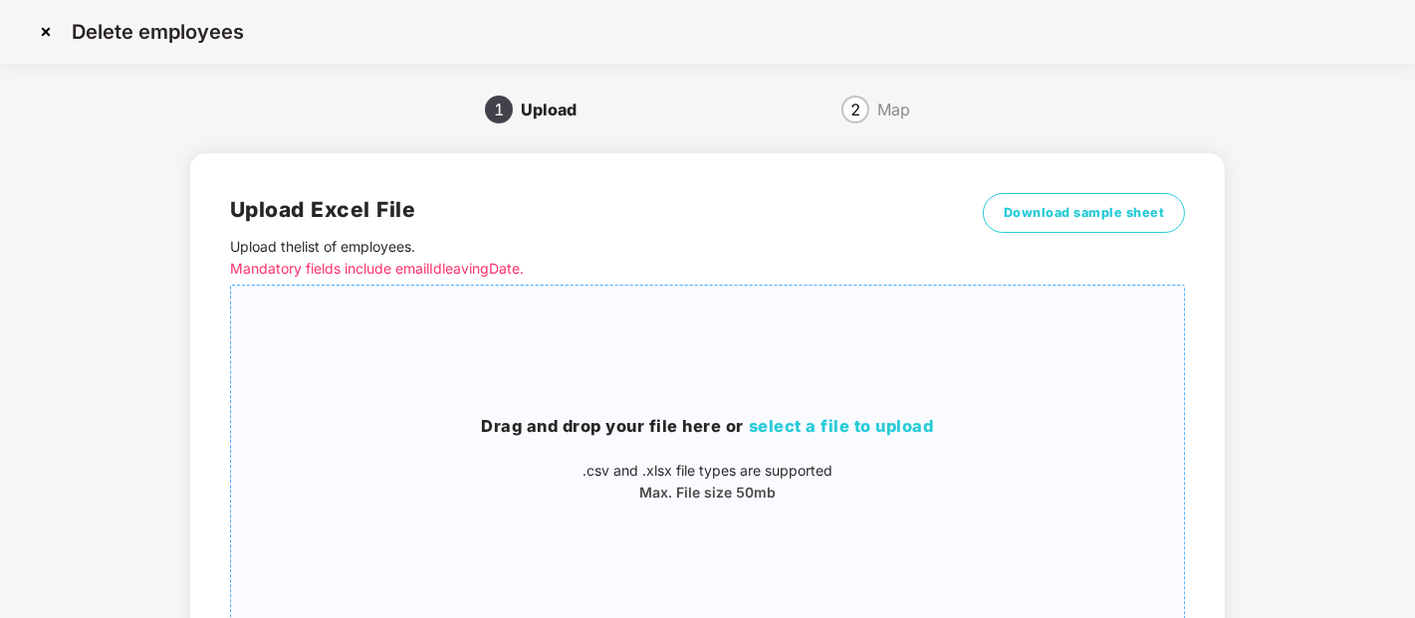
click at [641, 443] on div "Drag and drop your file here or select a file to upload .csv and .xlsx file typ…" at bounding box center [708, 459] width 954 height 90
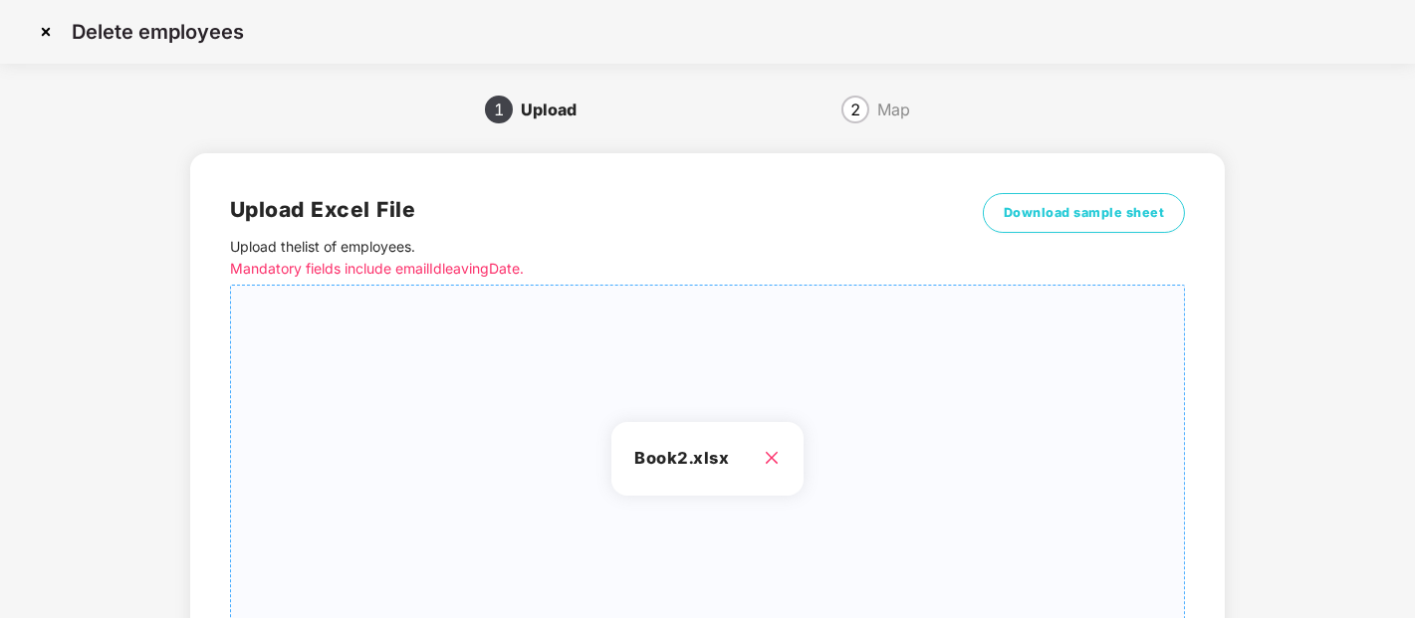
scroll to position [179, 0]
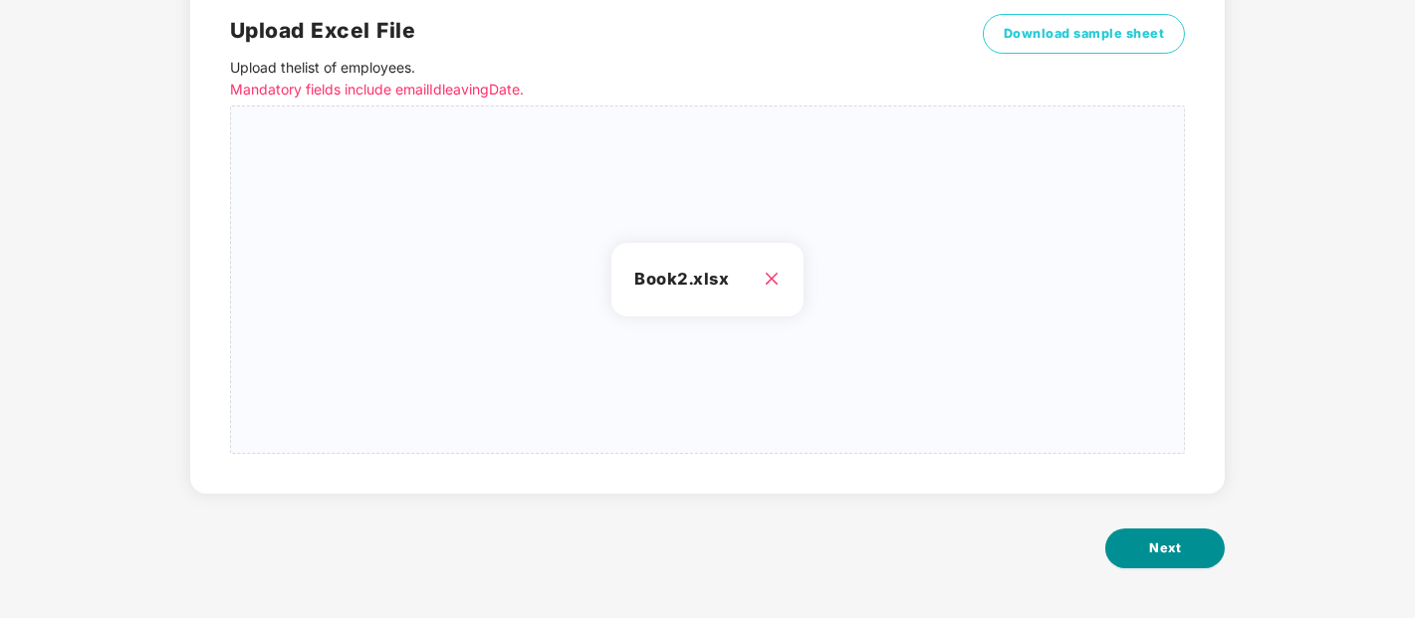
click at [1172, 555] on span "Next" at bounding box center [1165, 549] width 32 height 20
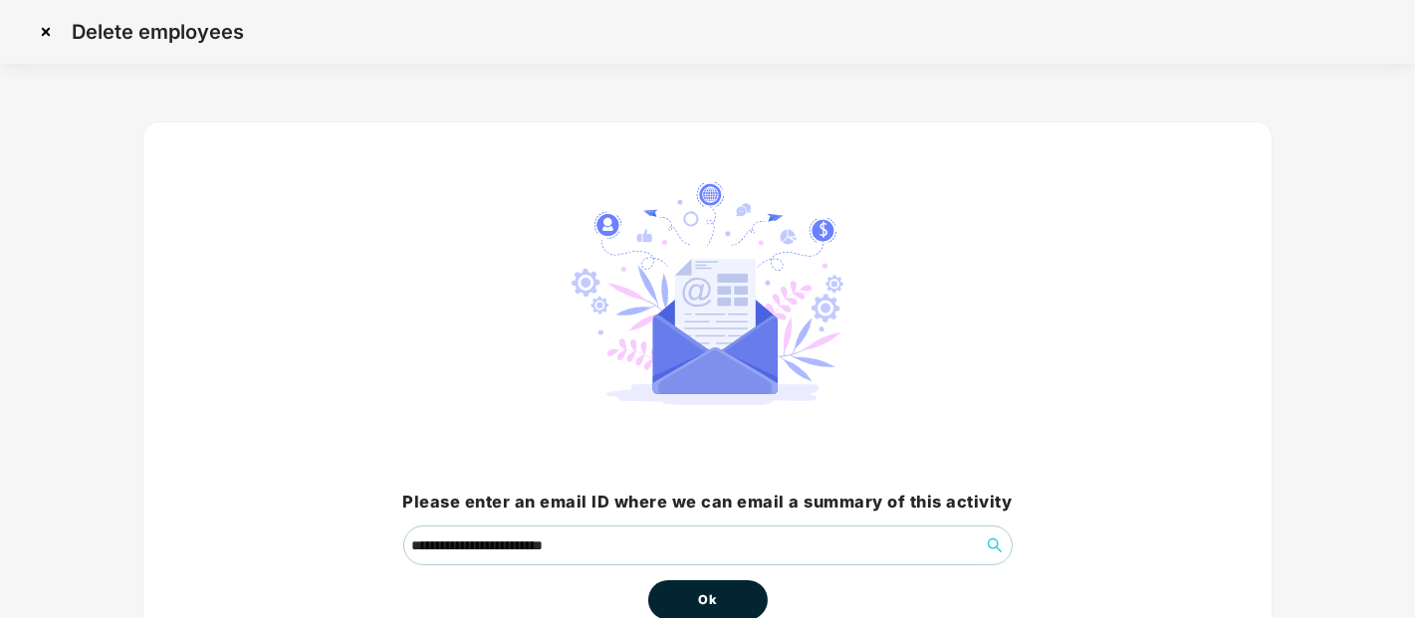
scroll to position [116, 0]
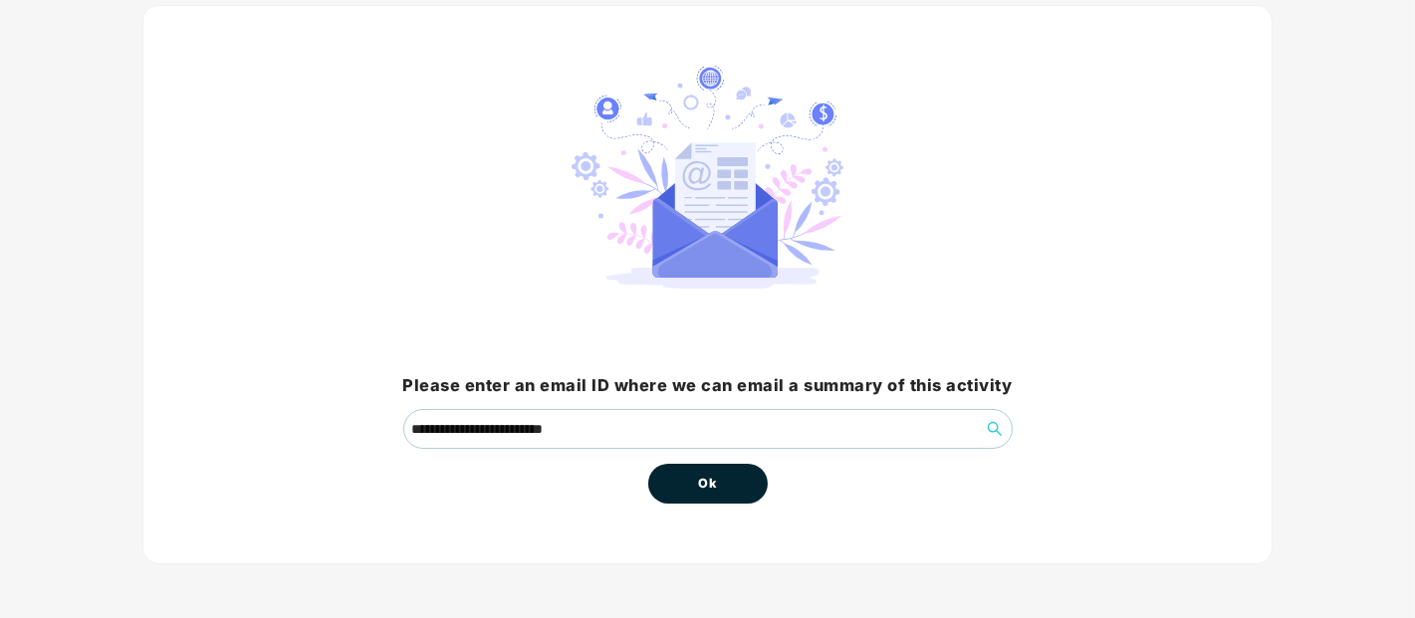
click at [685, 475] on button "Ok" at bounding box center [707, 484] width 119 height 40
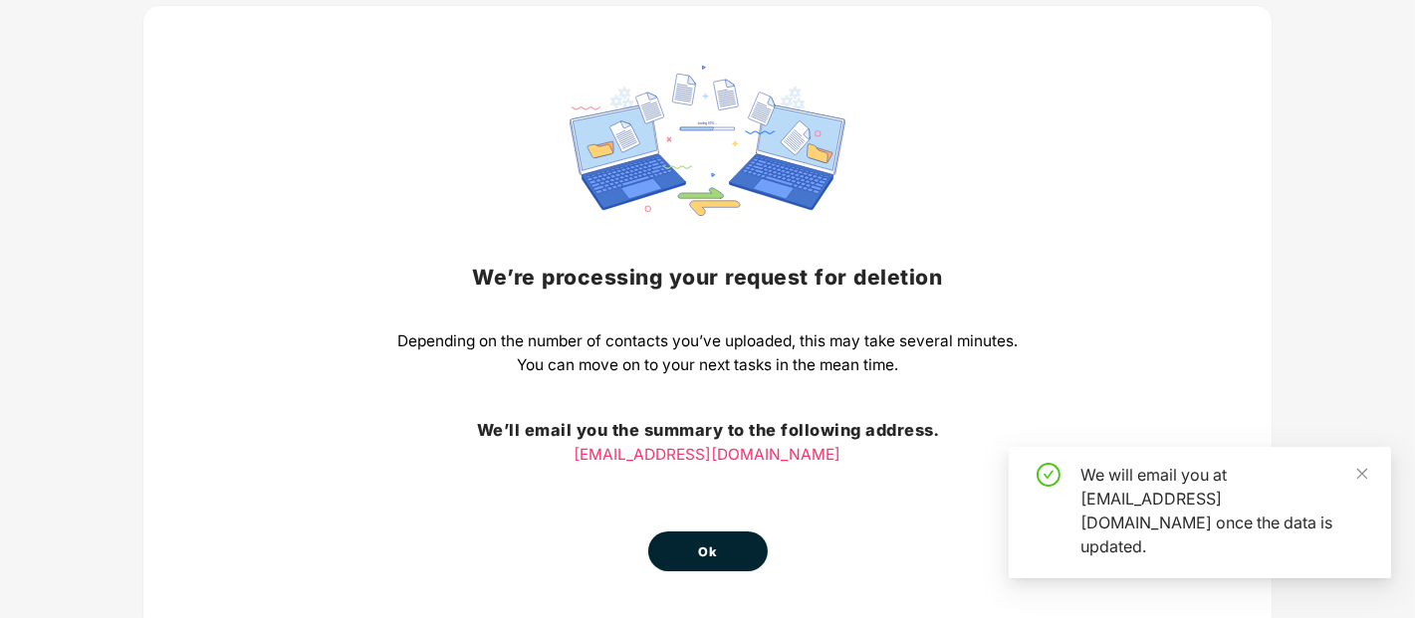
click at [728, 479] on div "We’re processing your request for deletion Depending on the number of contacts …" at bounding box center [707, 319] width 620 height 506
click at [715, 543] on span "Ok" at bounding box center [708, 553] width 18 height 20
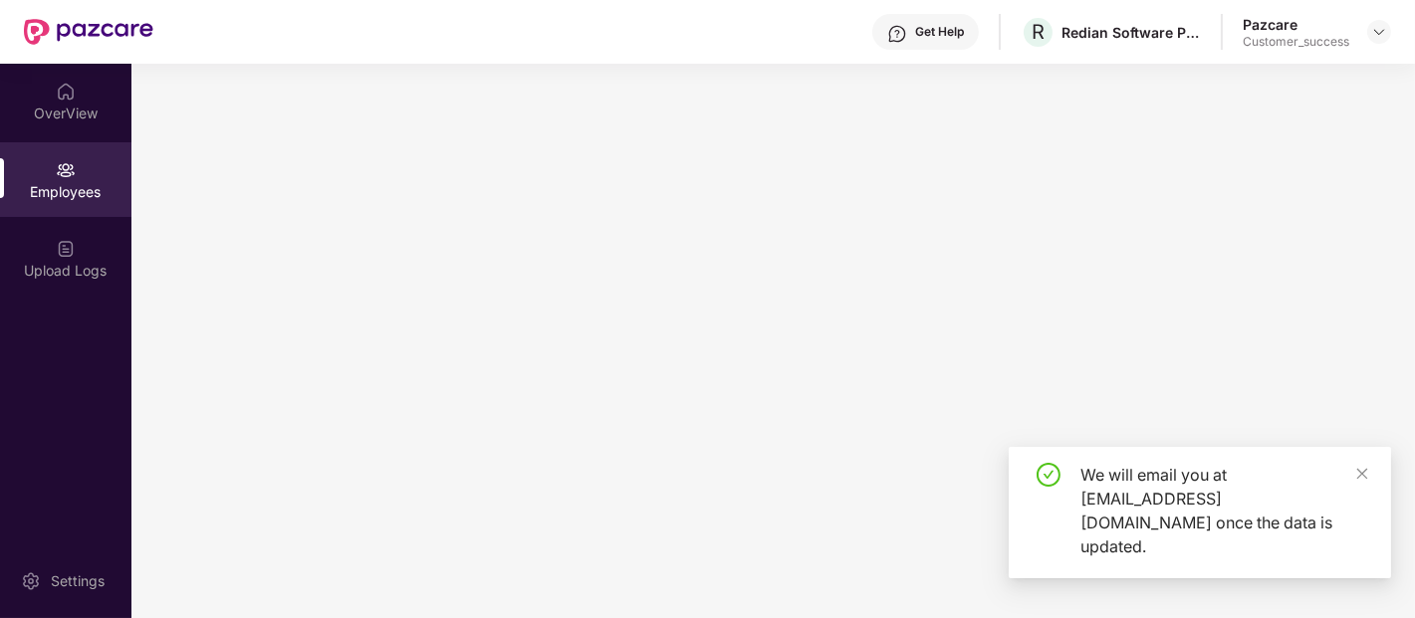
scroll to position [0, 0]
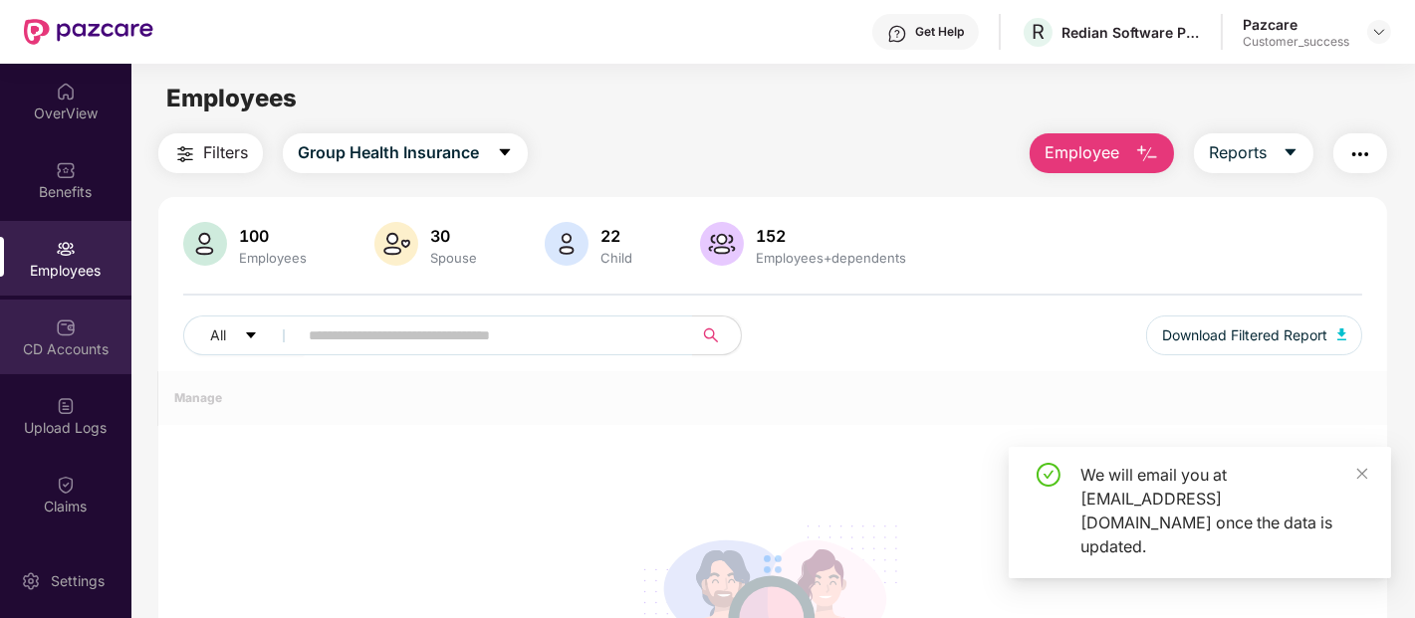
click at [95, 314] on div "CD Accounts" at bounding box center [65, 337] width 131 height 75
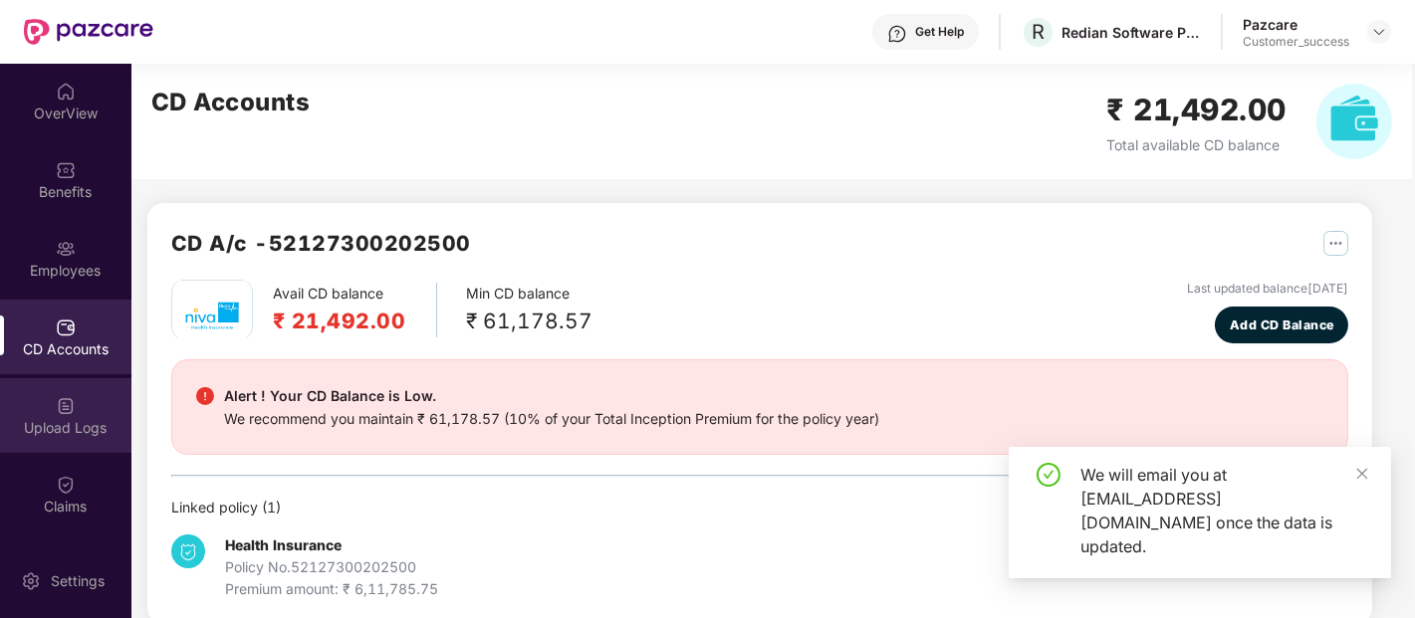
click at [81, 409] on div "Upload Logs" at bounding box center [65, 415] width 131 height 75
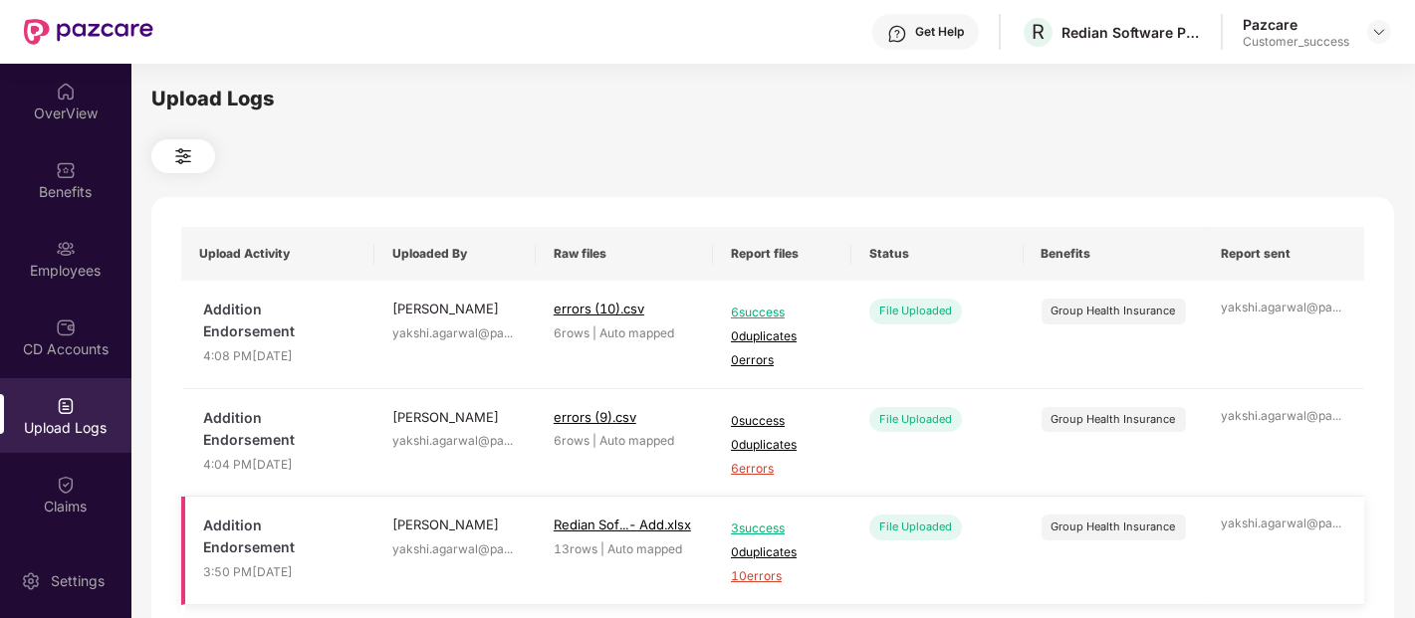
click at [1129, 498] on td "Group Health Insurance" at bounding box center [1114, 551] width 180 height 109
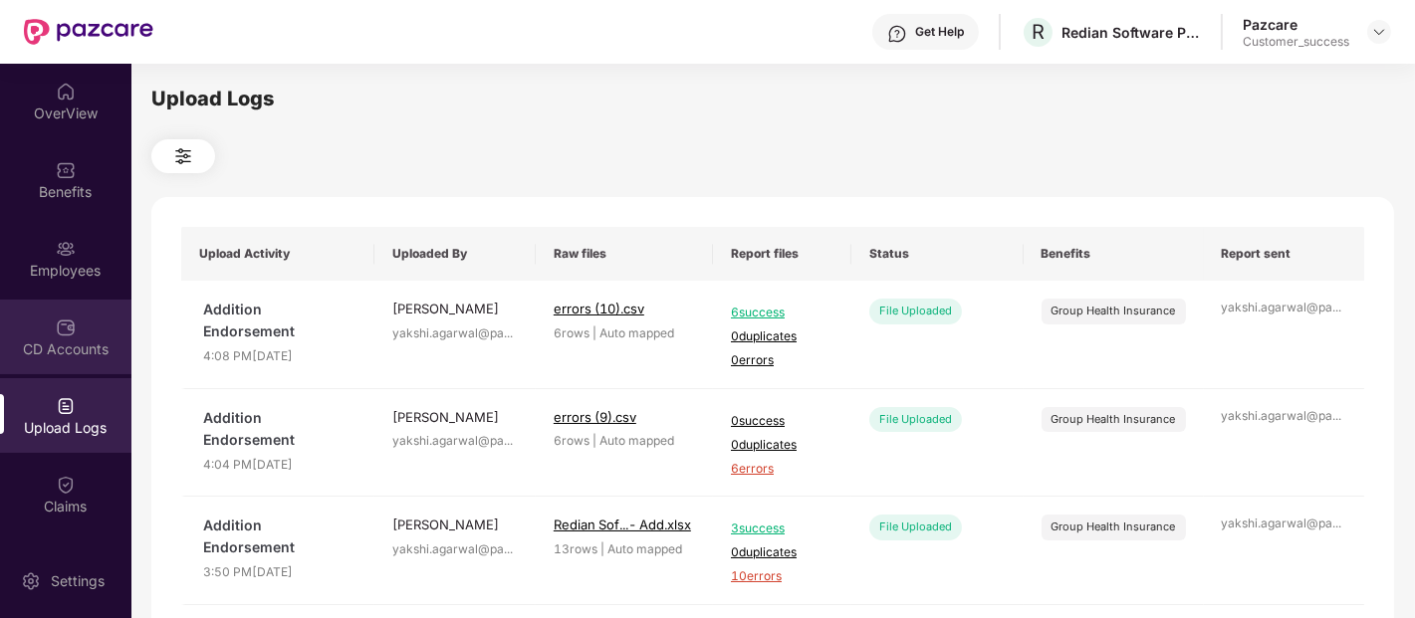
click at [31, 325] on div "CD Accounts" at bounding box center [65, 337] width 131 height 75
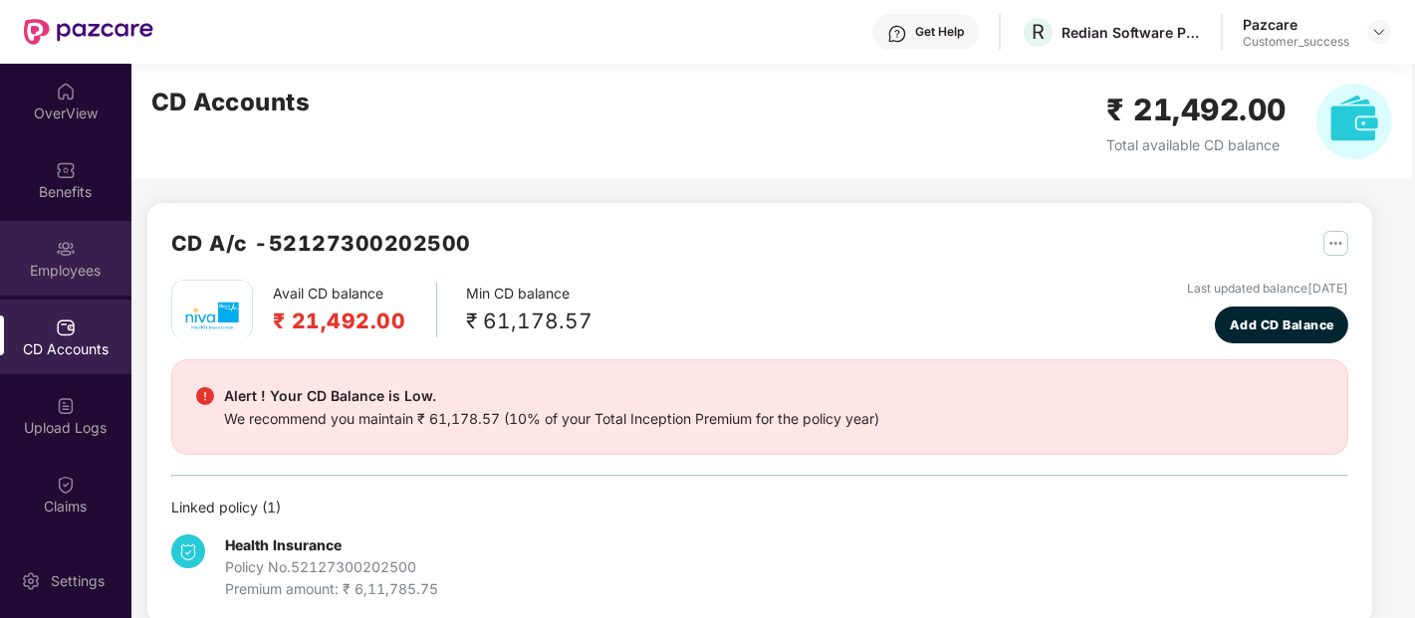
click at [71, 229] on div "Employees" at bounding box center [65, 258] width 131 height 75
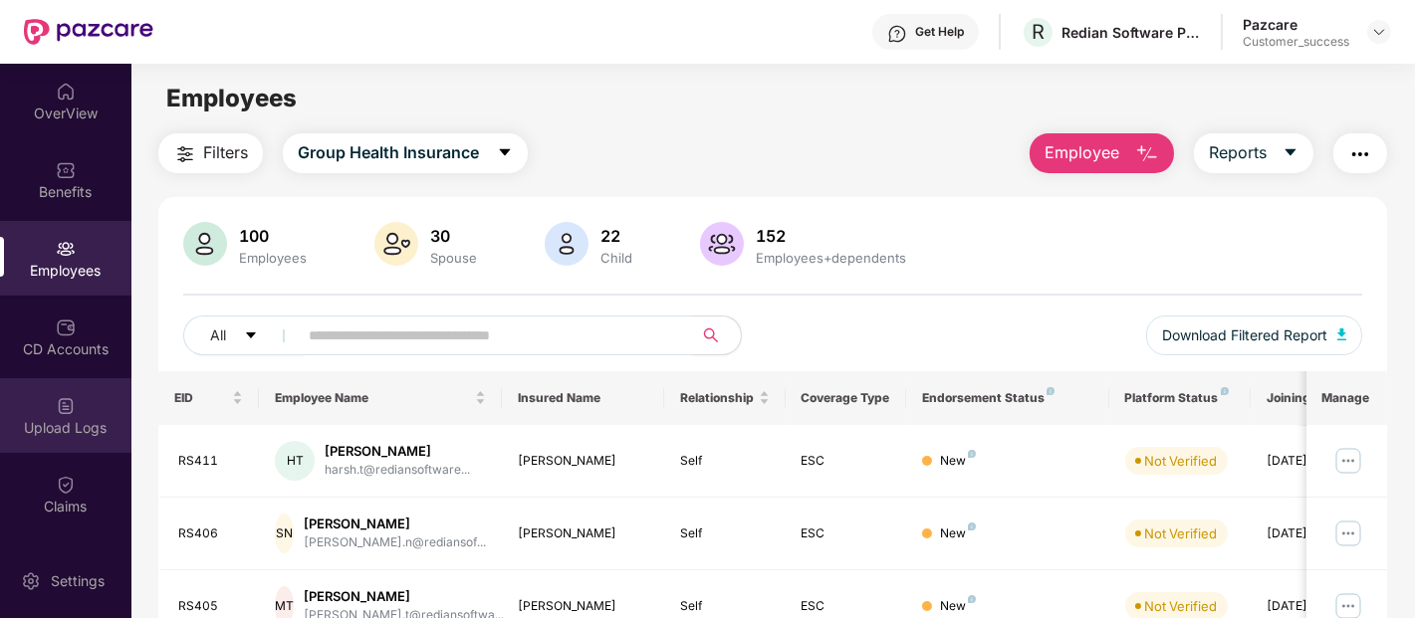
click at [85, 395] on div "Upload Logs" at bounding box center [65, 415] width 131 height 75
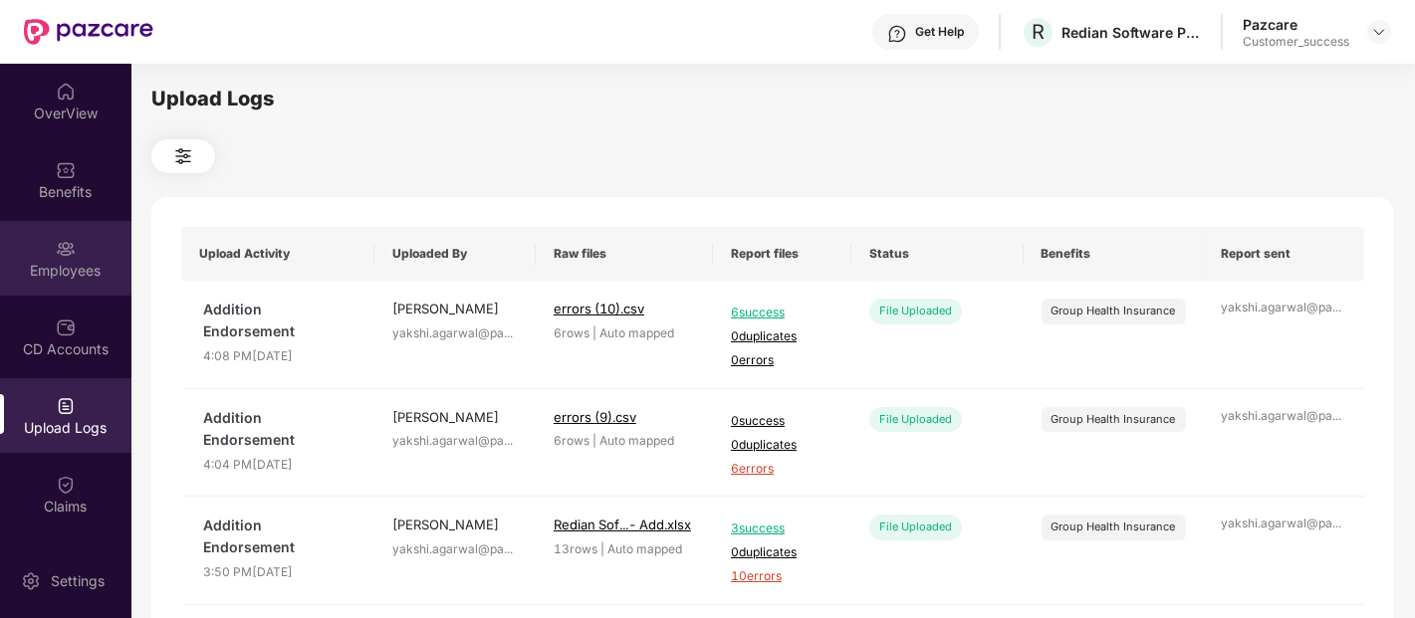
click at [100, 257] on div "Employees" at bounding box center [65, 258] width 131 height 75
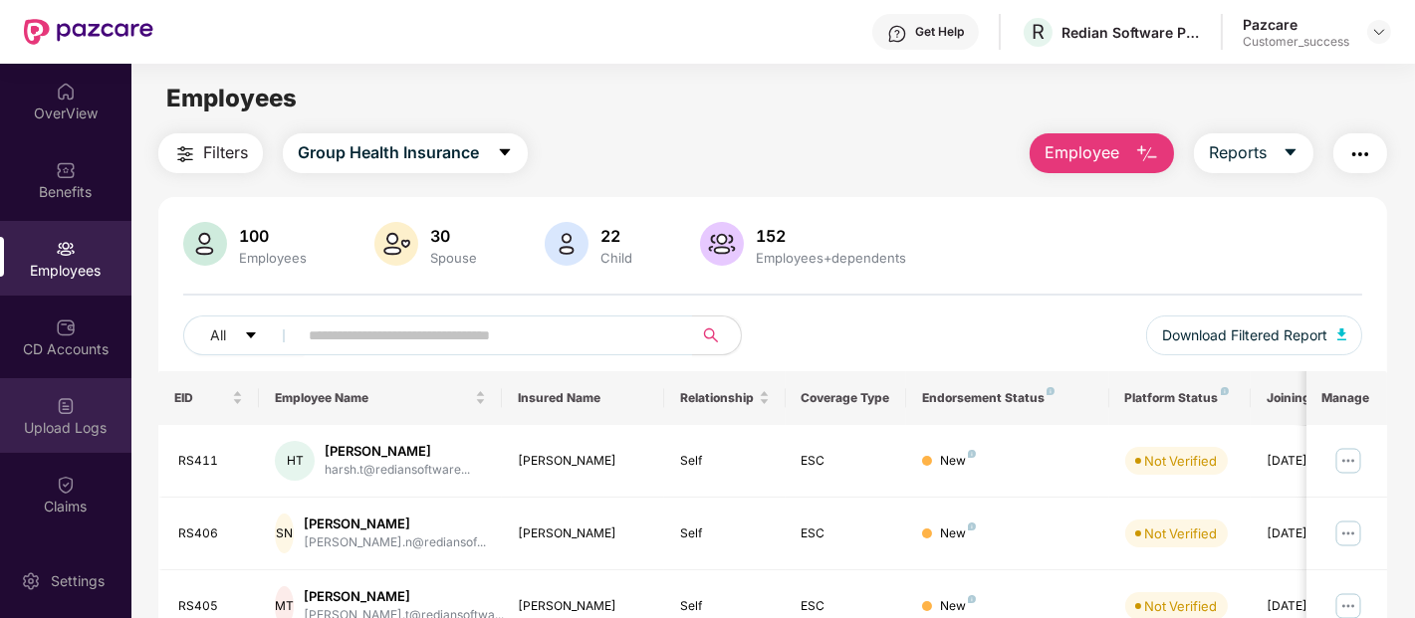
click at [117, 410] on div "Upload Logs" at bounding box center [65, 415] width 131 height 75
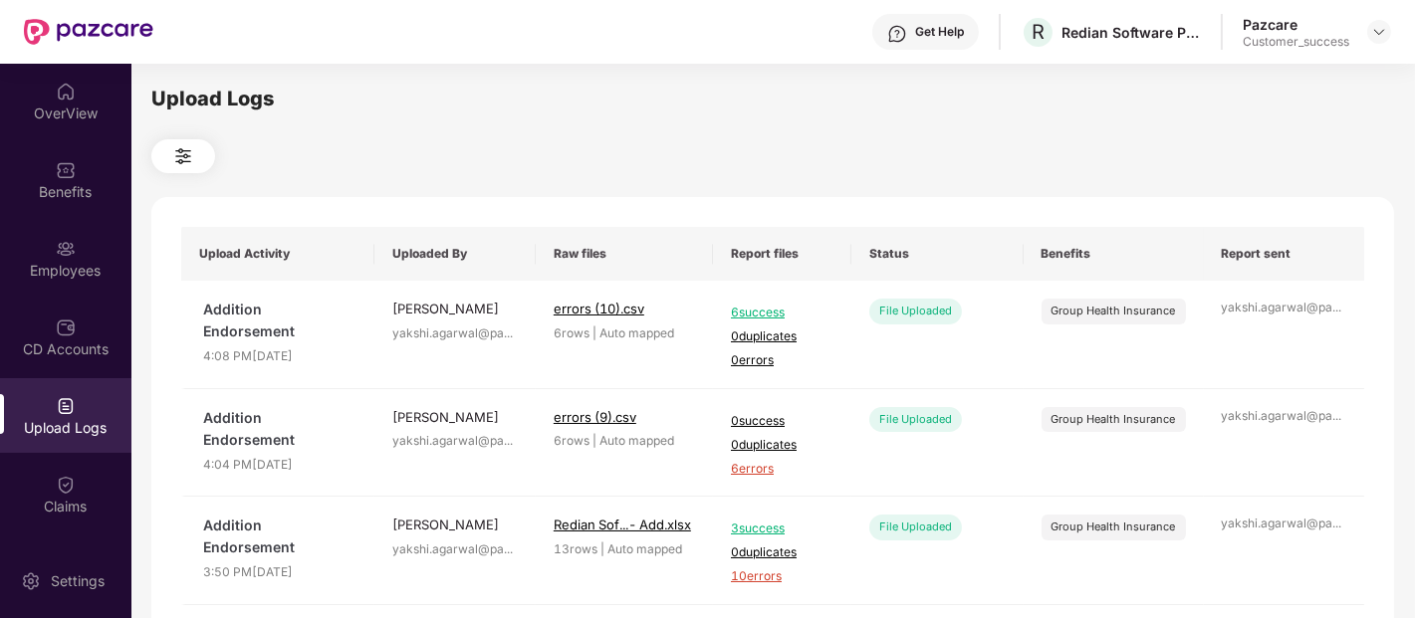
click at [56, 411] on img at bounding box center [66, 406] width 20 height 20
click at [68, 255] on img at bounding box center [66, 249] width 20 height 20
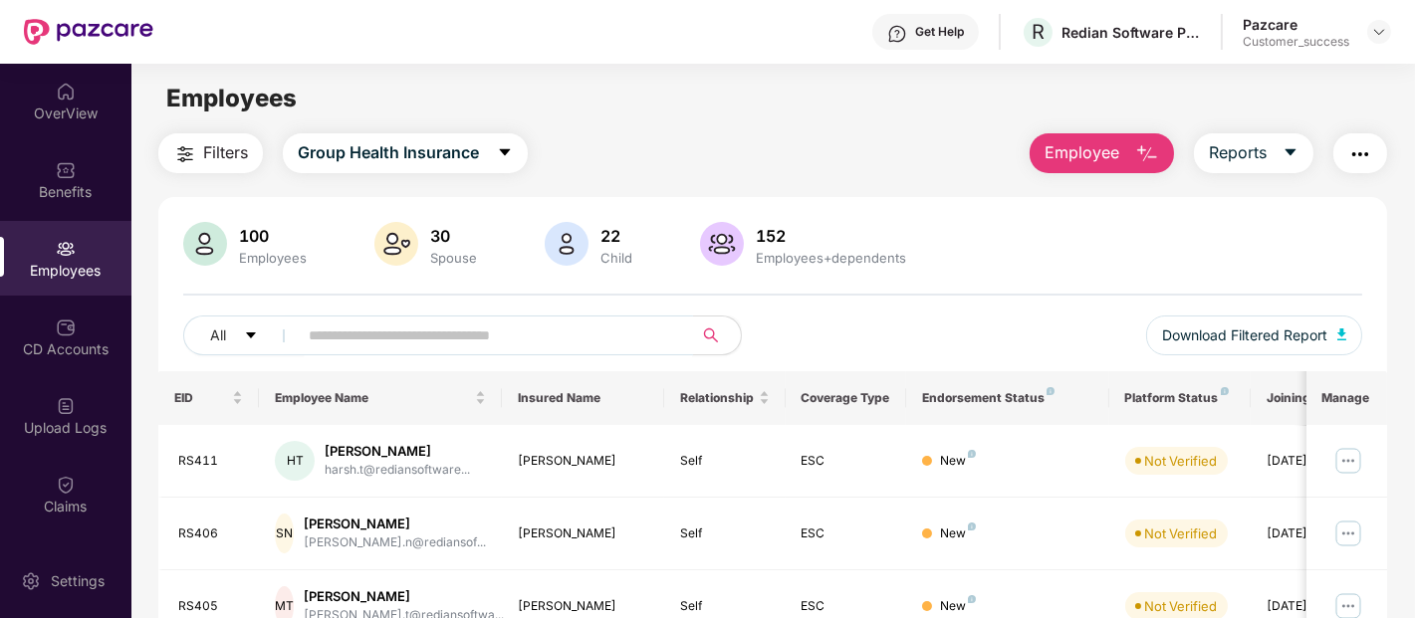
click at [531, 342] on input "text" at bounding box center [487, 336] width 357 height 30
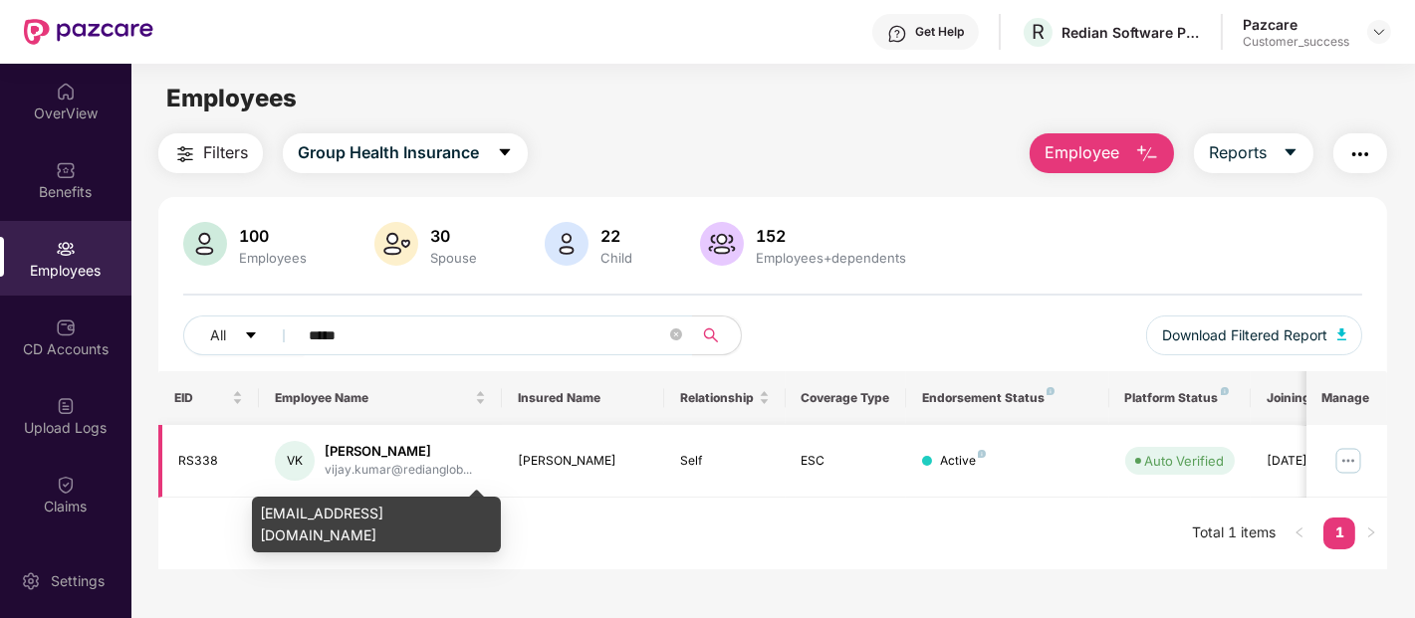
click at [413, 470] on div "vijay.kumar@redianglob..." at bounding box center [398, 470] width 147 height 19
copy div "vijay.kumar@redianglob..."
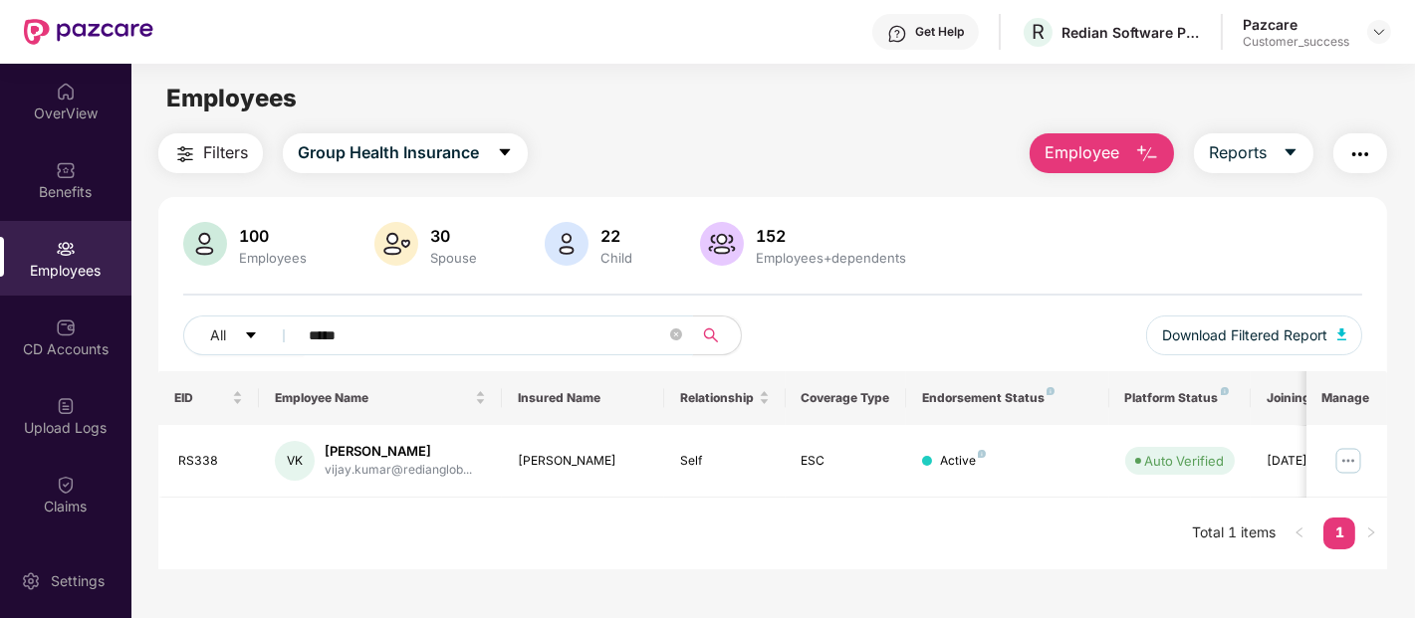
click at [432, 327] on input "*****" at bounding box center [487, 336] width 357 height 30
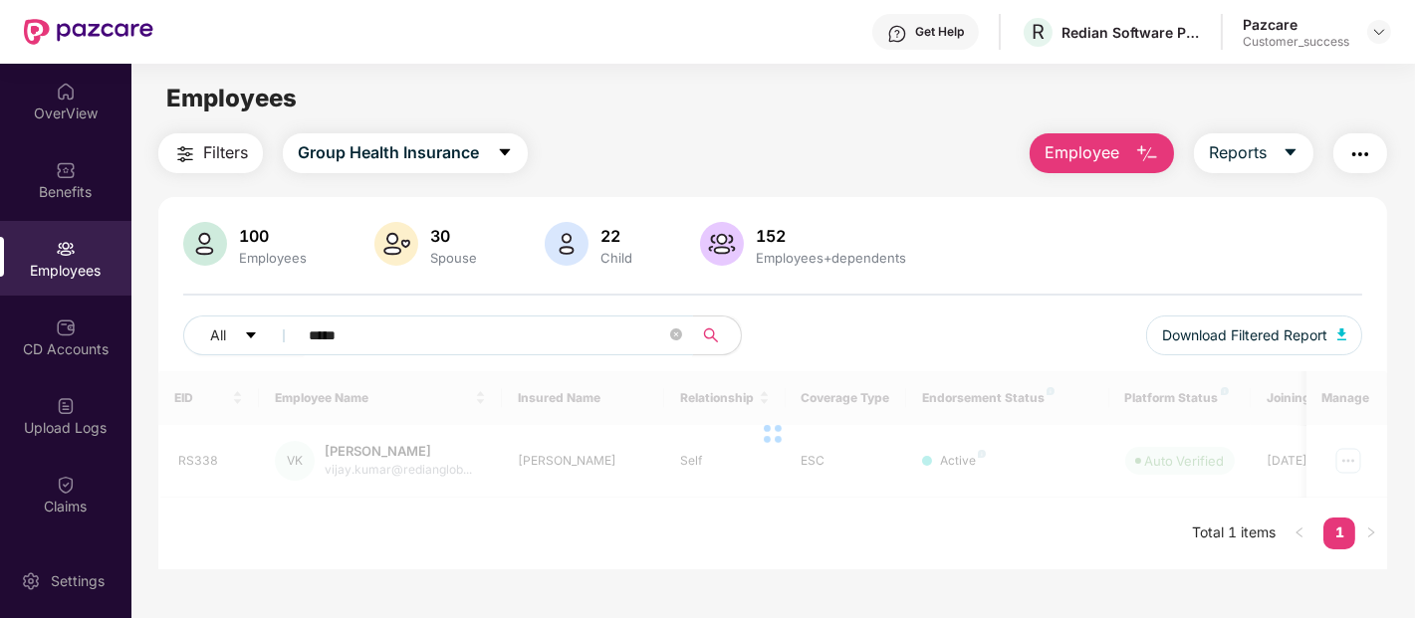
type input "*****"
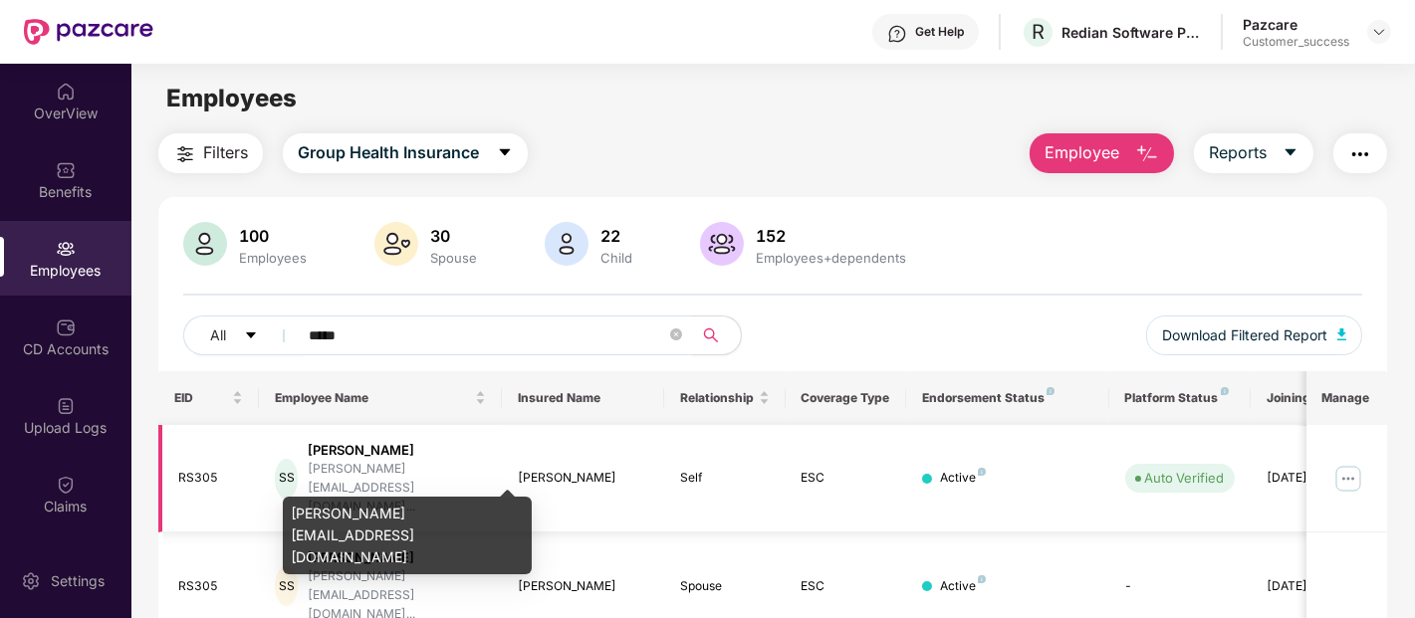
click at [363, 463] on div "shivam@redianglobal.co..." at bounding box center [397, 488] width 178 height 57
copy div "shivam@redianglobal.co..."
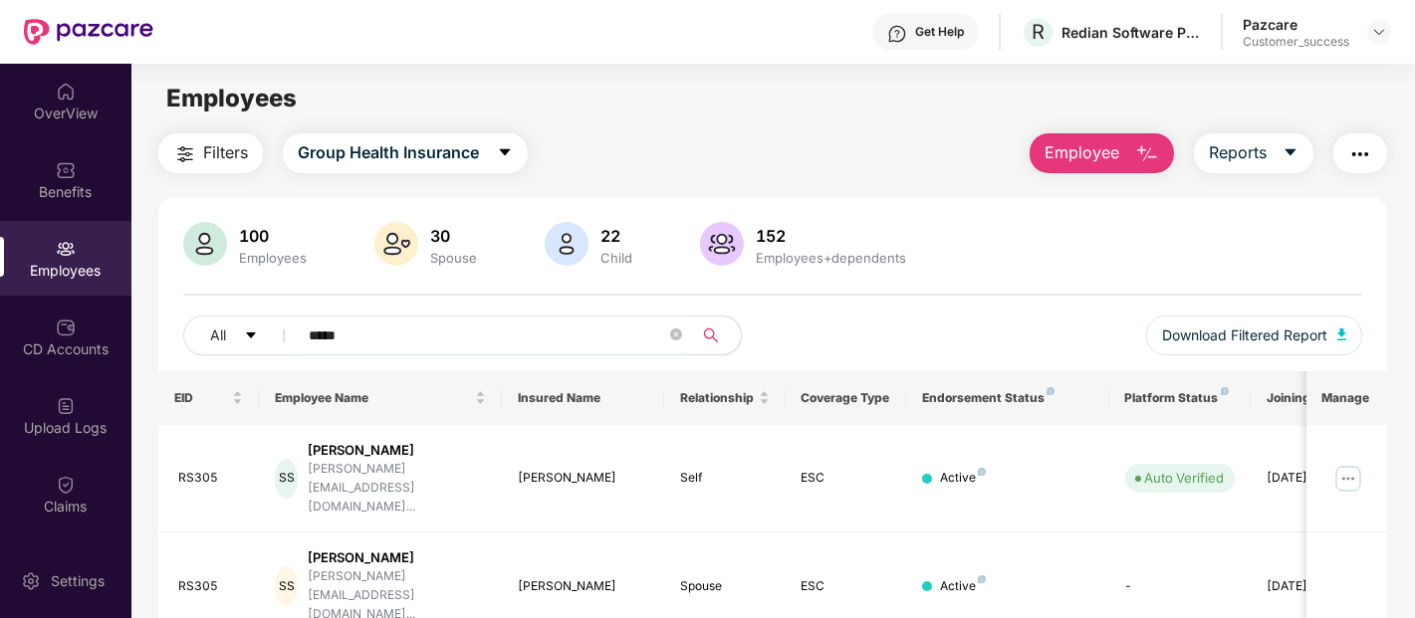
click at [1220, 237] on div "100 Employees 30 Spouse 22 Child 152 Employees+dependents" at bounding box center [772, 246] width 1179 height 48
click at [62, 410] on img at bounding box center [66, 406] width 20 height 20
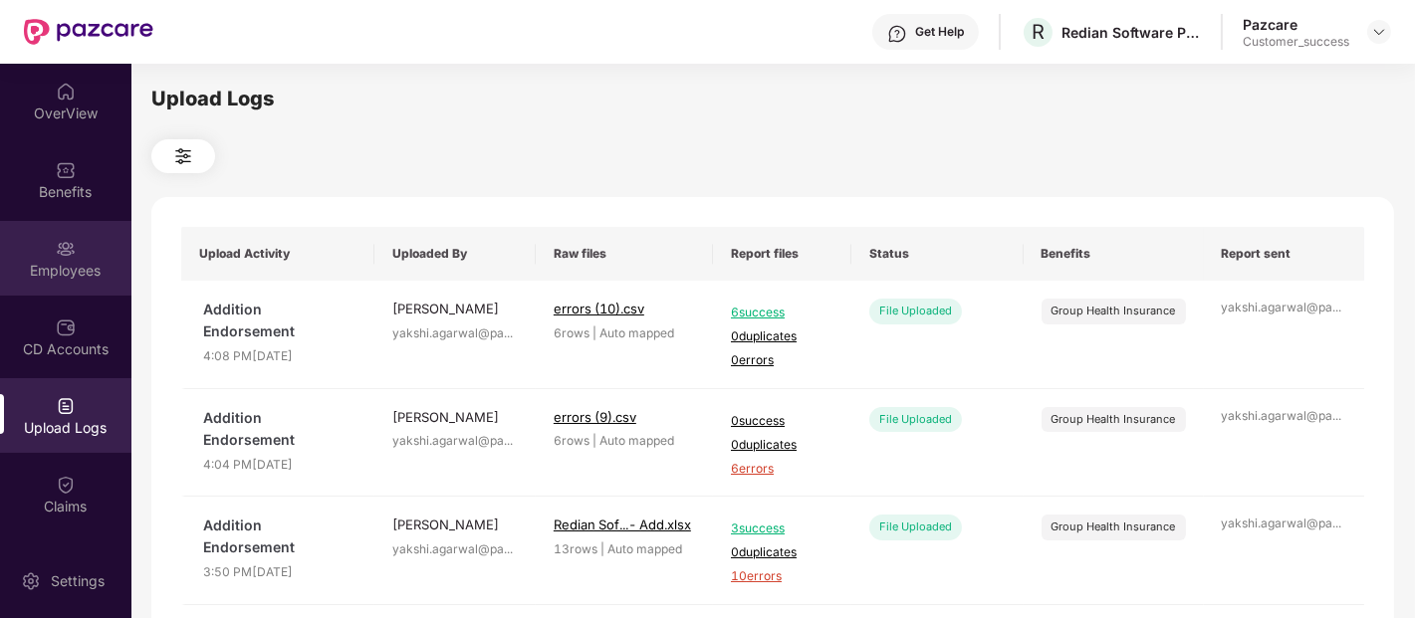
click at [104, 275] on div "Employees" at bounding box center [65, 271] width 131 height 20
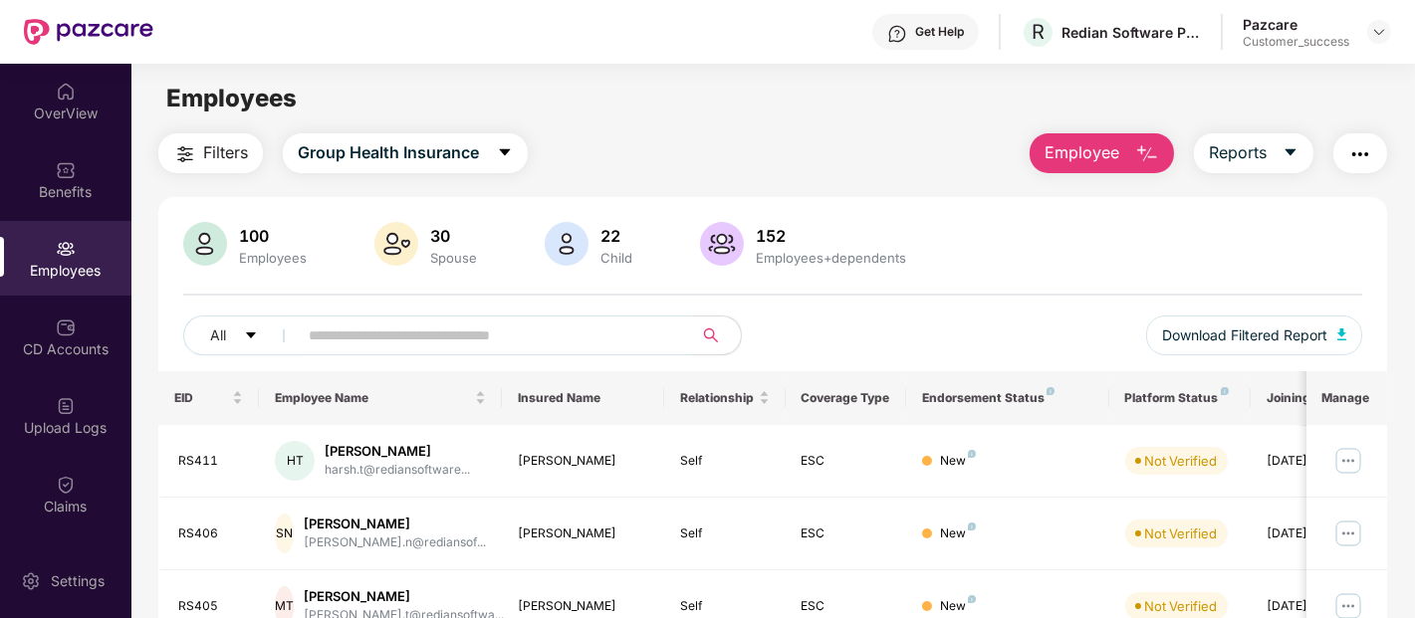
click at [1098, 153] on span "Employee" at bounding box center [1081, 152] width 75 height 25
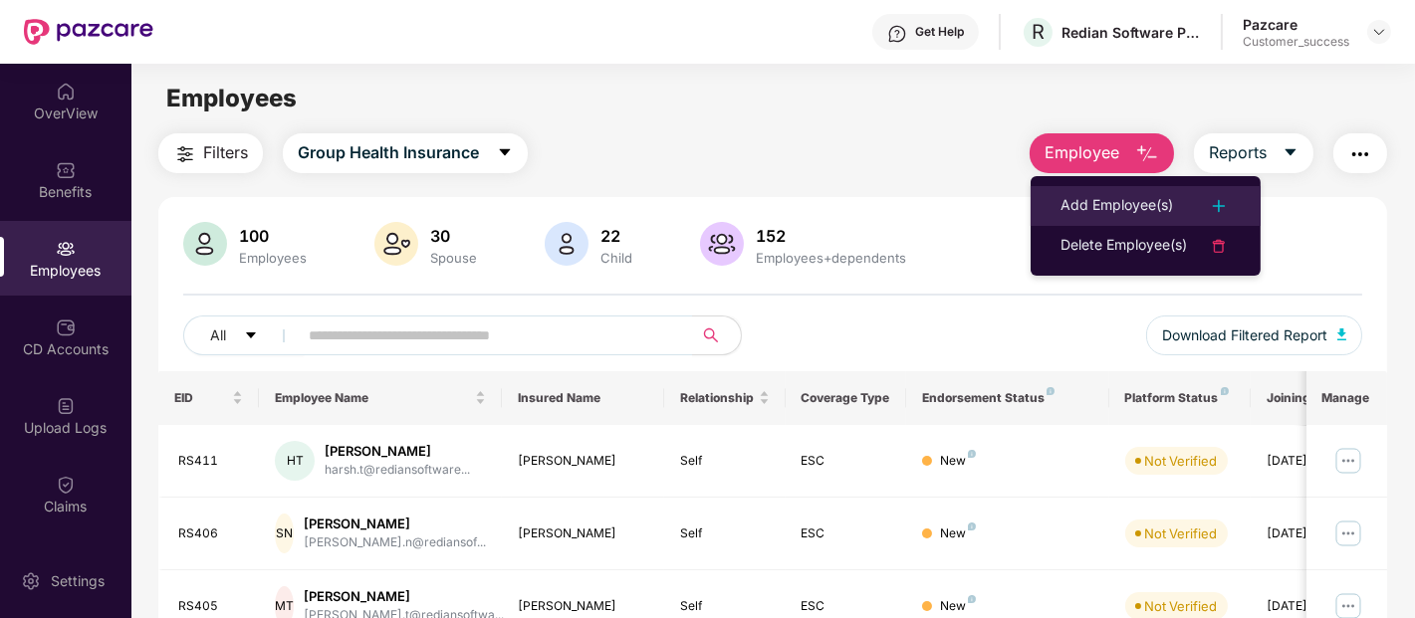
click at [1086, 224] on li "Add Employee(s)" at bounding box center [1146, 206] width 230 height 40
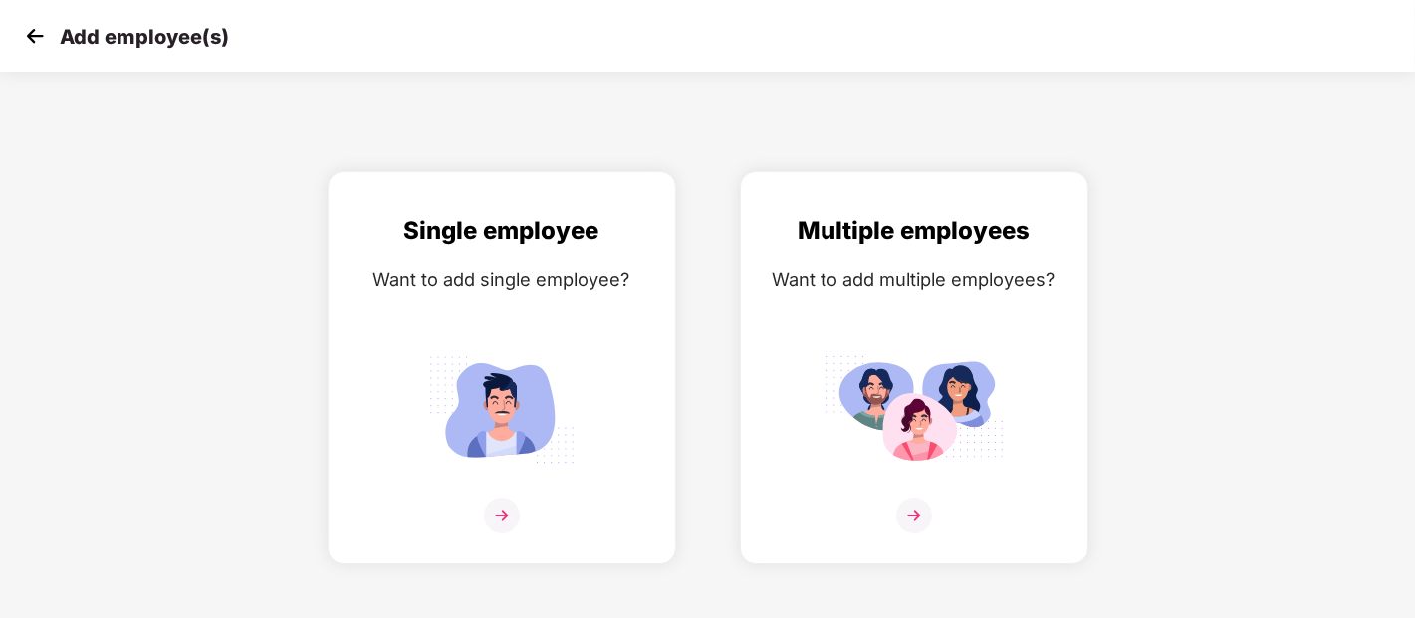
click at [22, 34] on img at bounding box center [35, 36] width 30 height 30
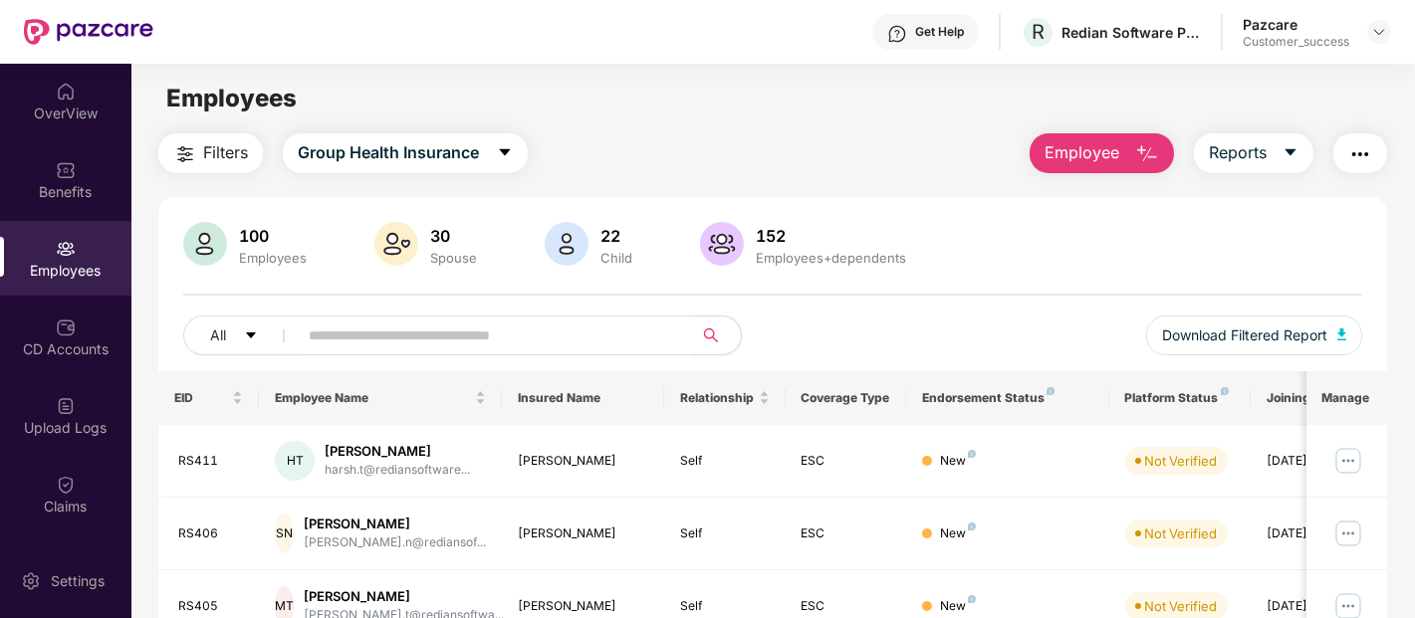
click at [1120, 153] on button "Employee" at bounding box center [1102, 153] width 144 height 40
click at [51, 414] on div "Upload Logs" at bounding box center [65, 415] width 131 height 75
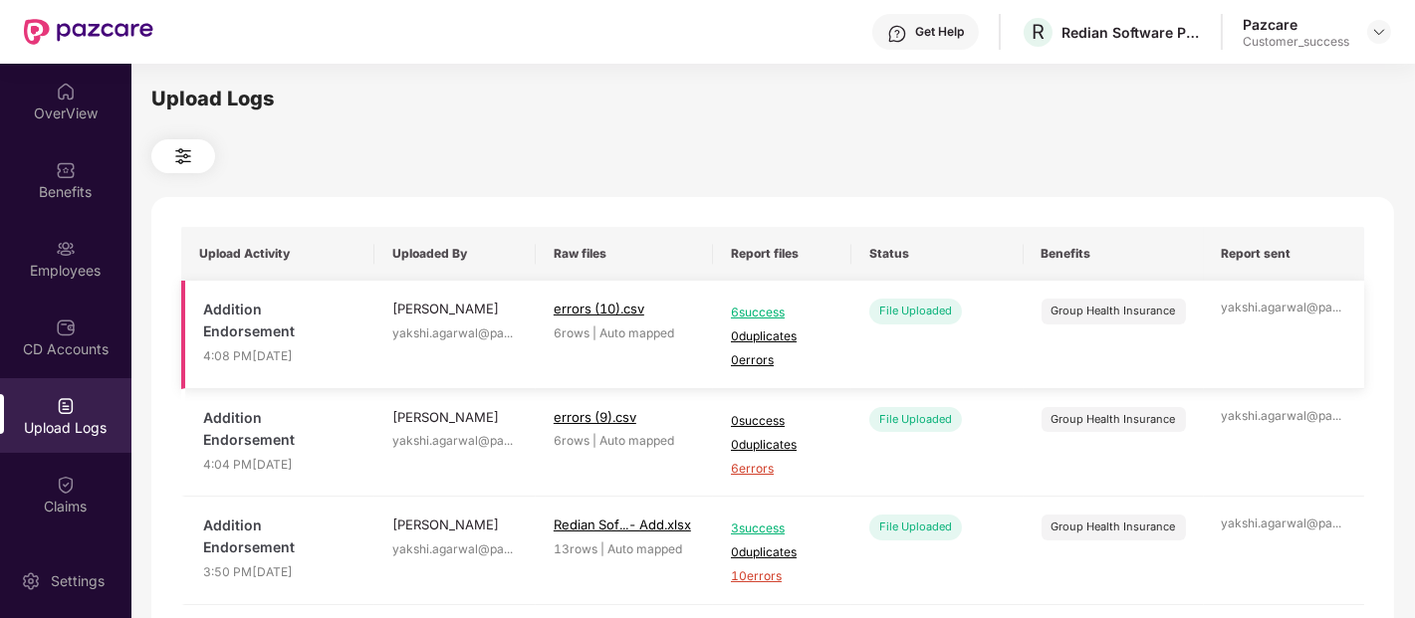
click at [762, 310] on span "6 success" at bounding box center [782, 313] width 103 height 19
click at [92, 247] on div "Employees" at bounding box center [65, 258] width 131 height 75
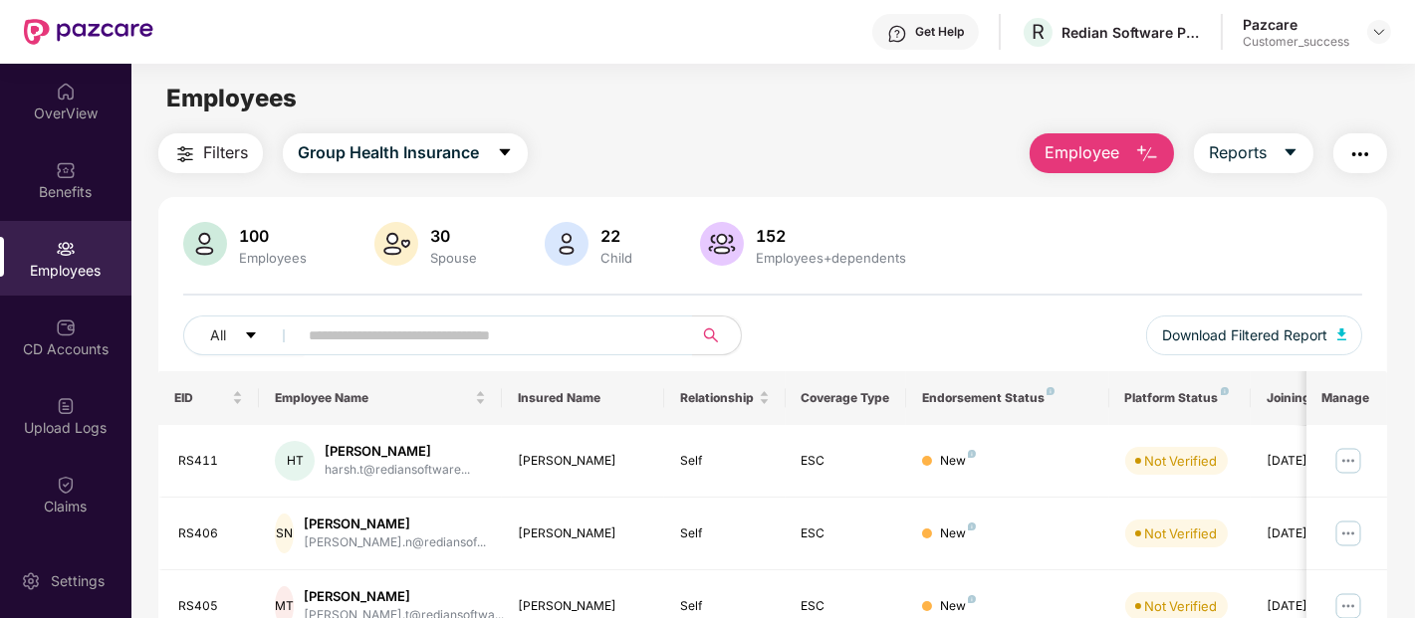
click at [1062, 150] on span "Employee" at bounding box center [1081, 152] width 75 height 25
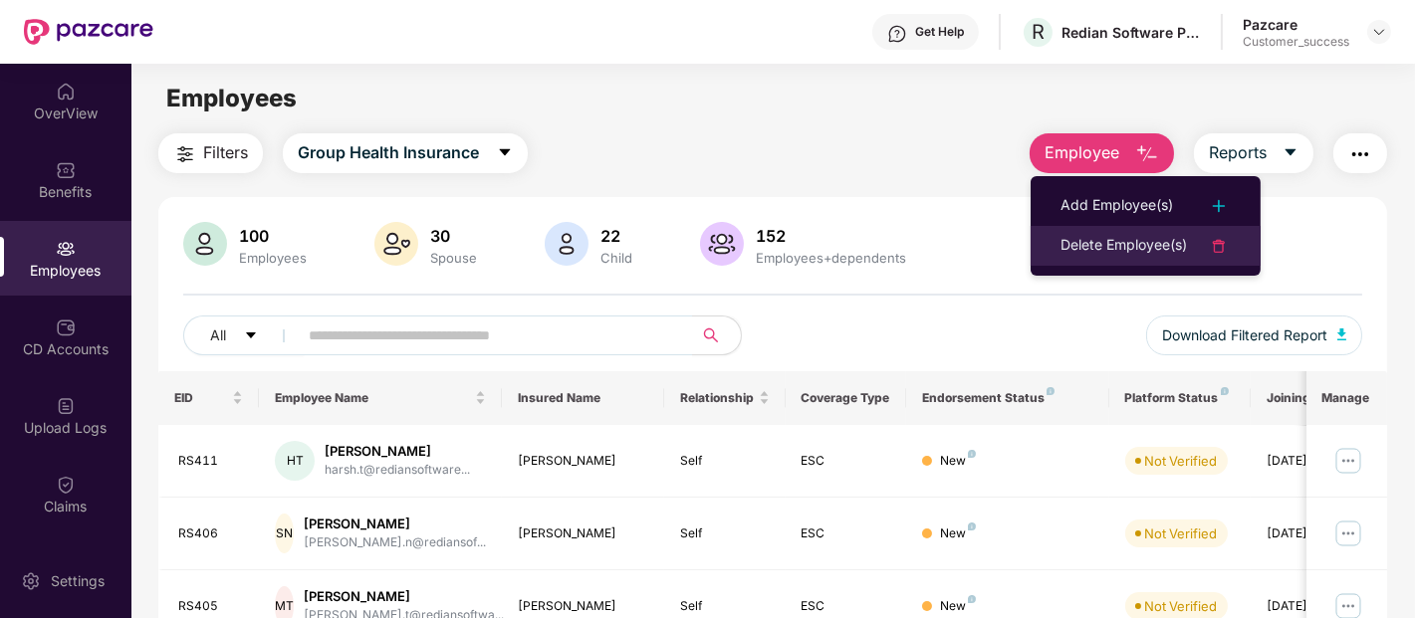
click at [1078, 249] on div "Delete Employee(s)" at bounding box center [1123, 246] width 126 height 24
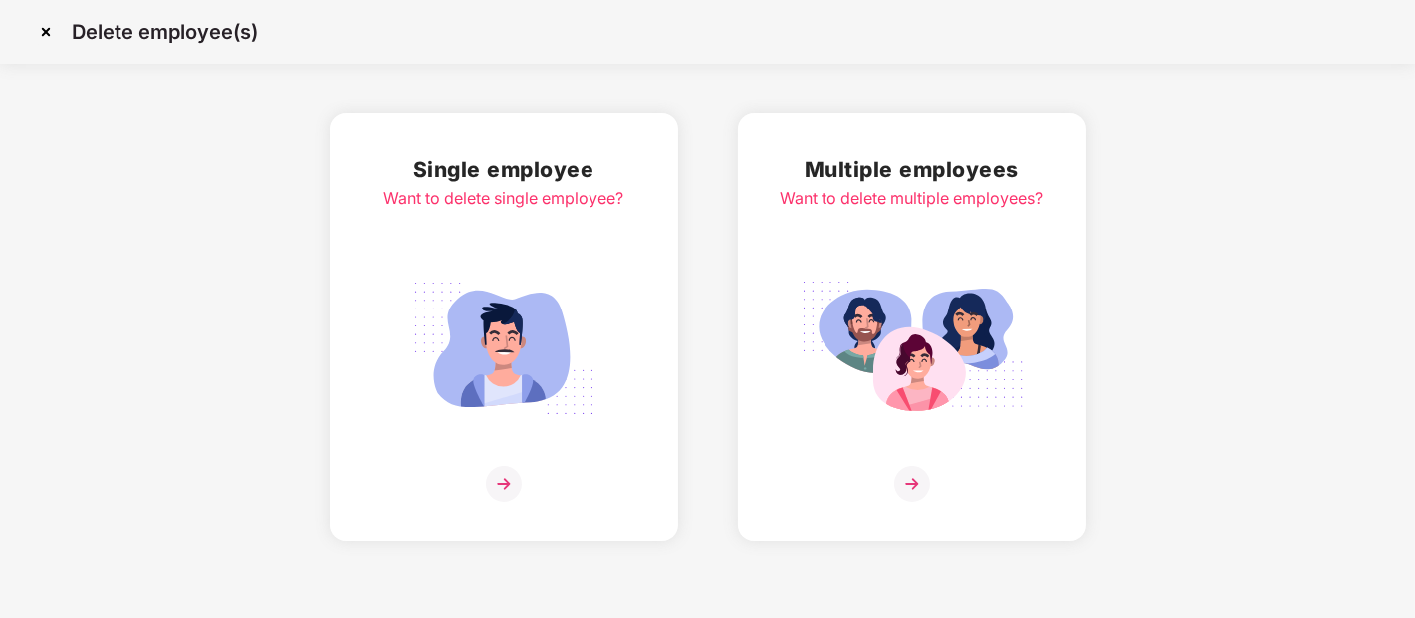
click at [889, 314] on img at bounding box center [912, 348] width 223 height 155
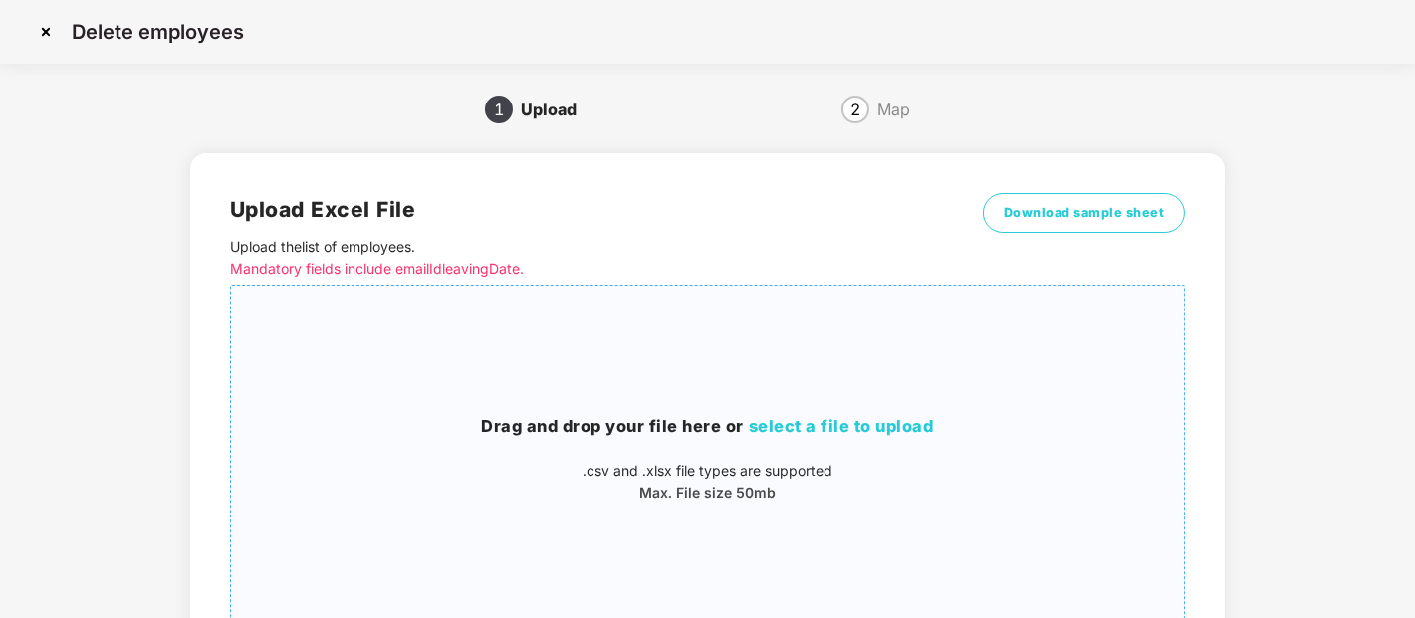
click at [674, 400] on div "Drag and drop your file here or select a file to upload .csv and .xlsx file typ…" at bounding box center [708, 459] width 954 height 315
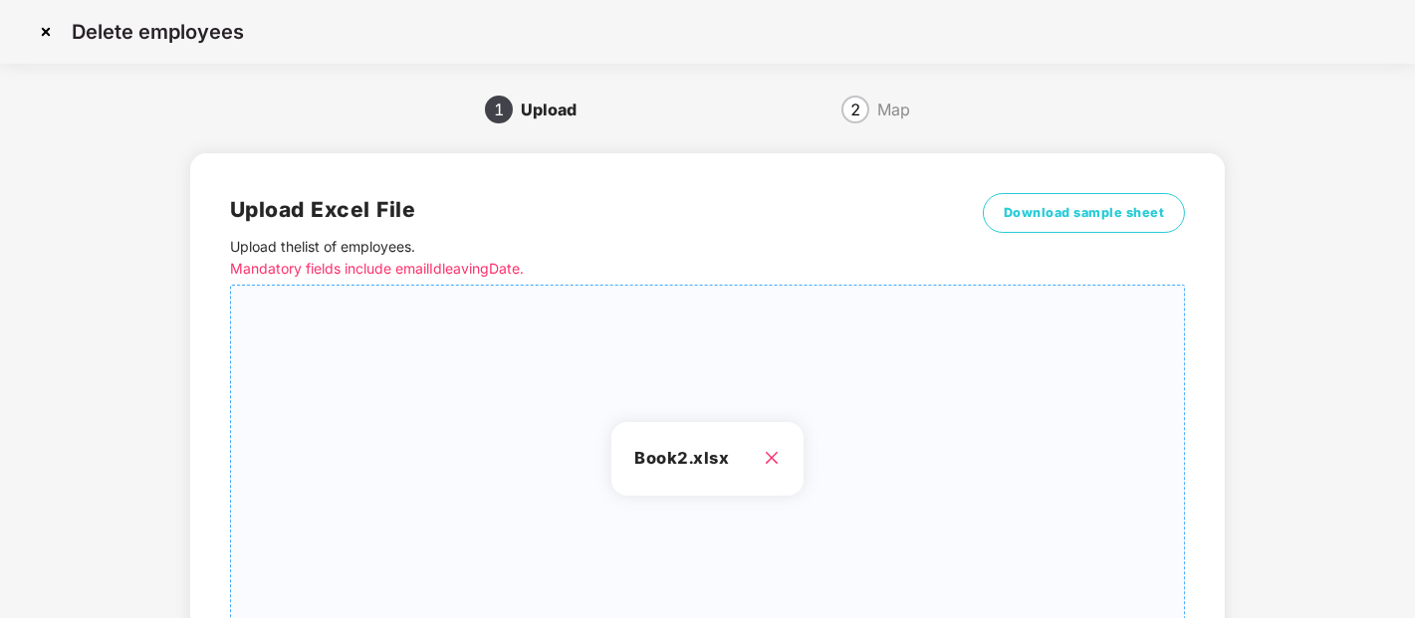
scroll to position [179, 0]
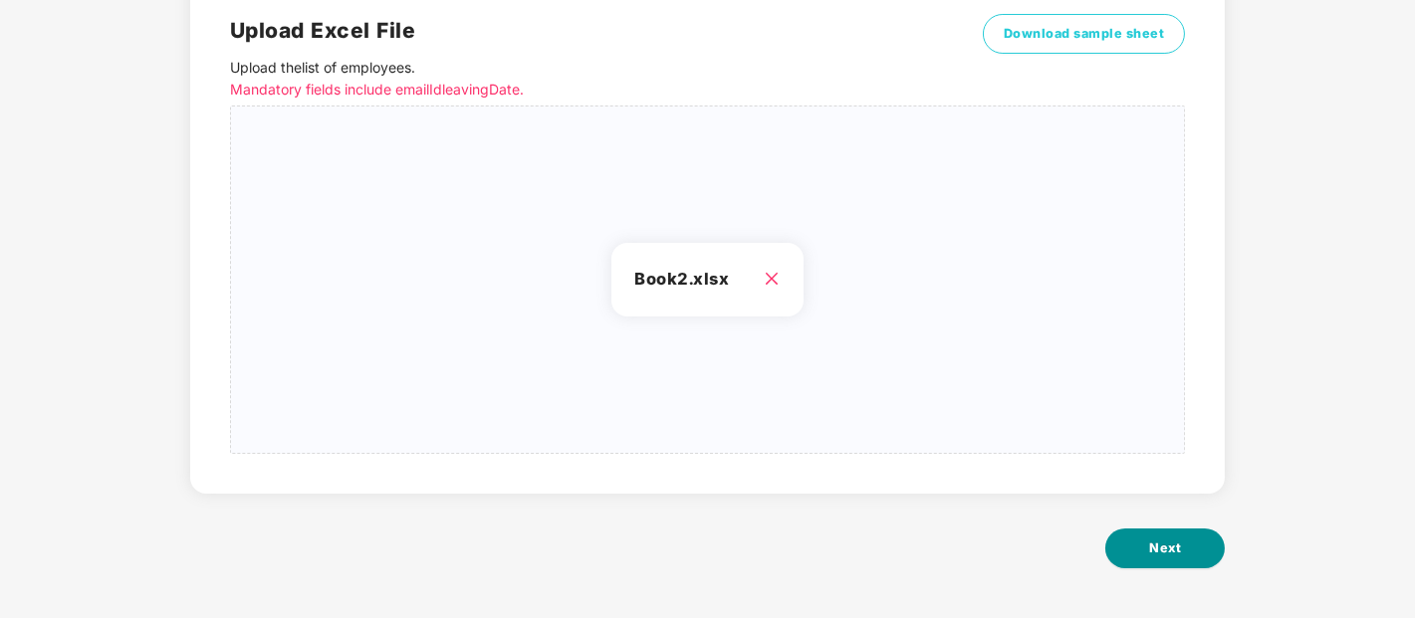
click at [1143, 546] on button "Next" at bounding box center [1164, 549] width 119 height 40
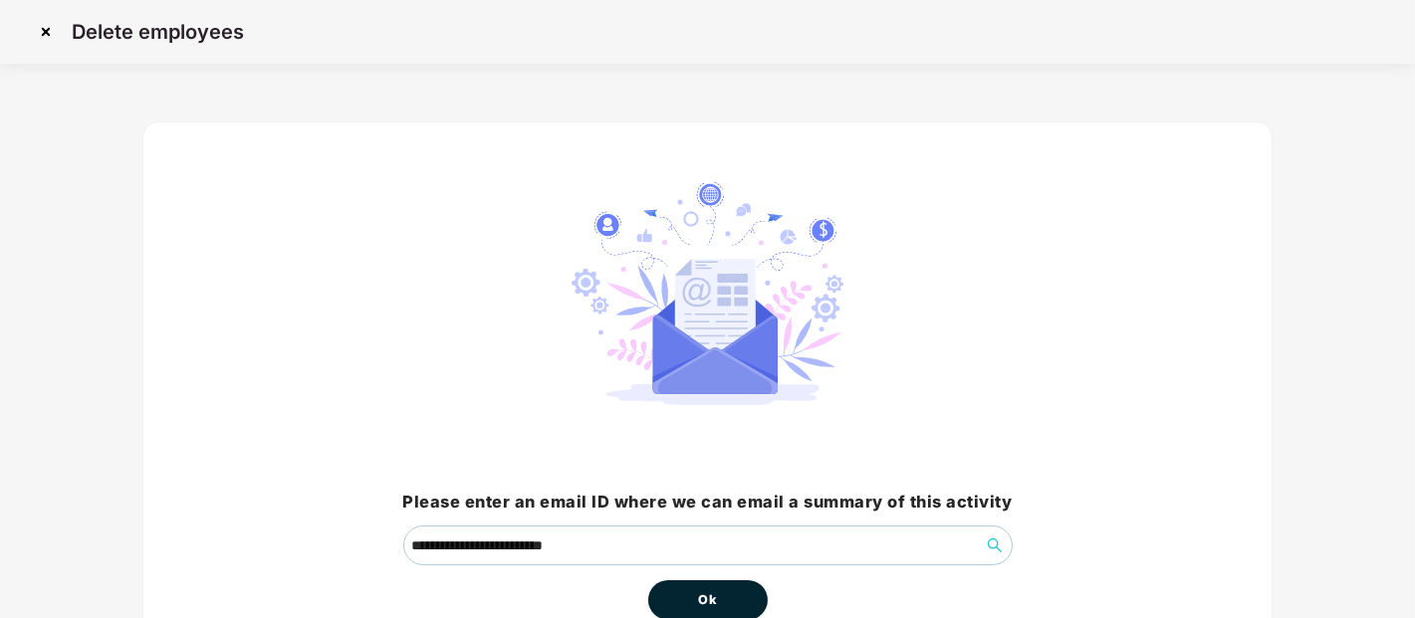
scroll to position [116, 0]
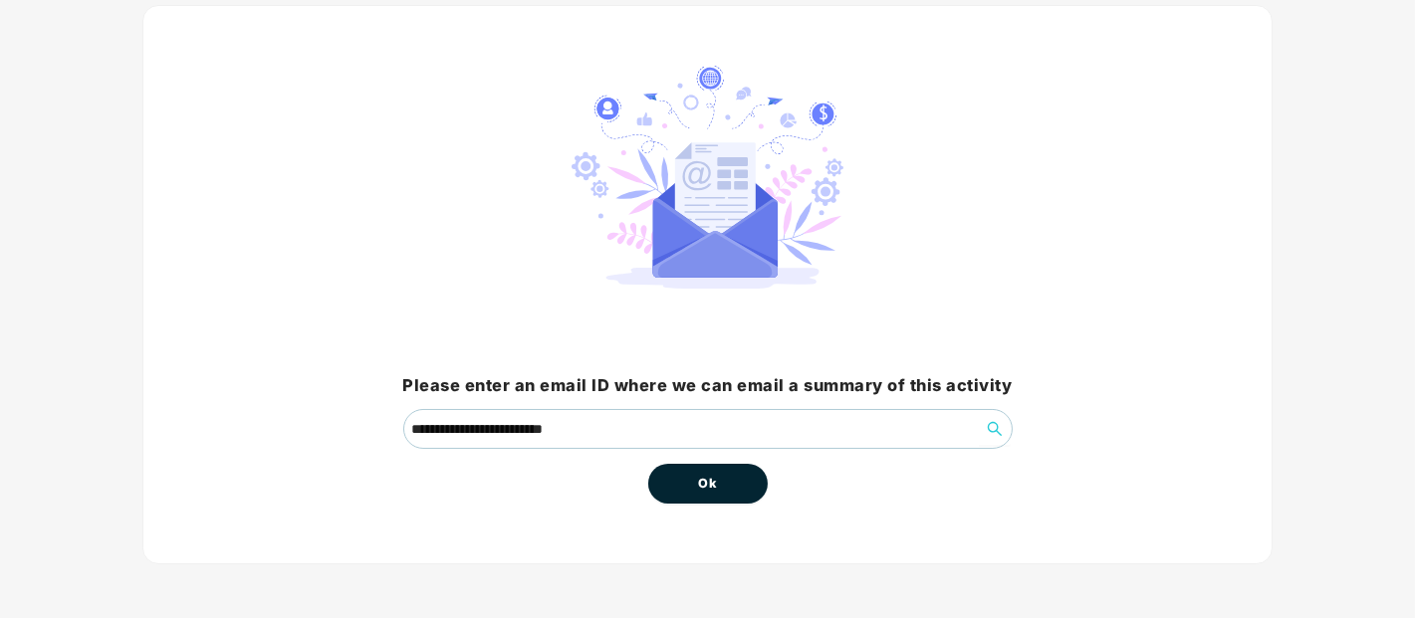
click at [692, 481] on button "Ok" at bounding box center [707, 484] width 119 height 40
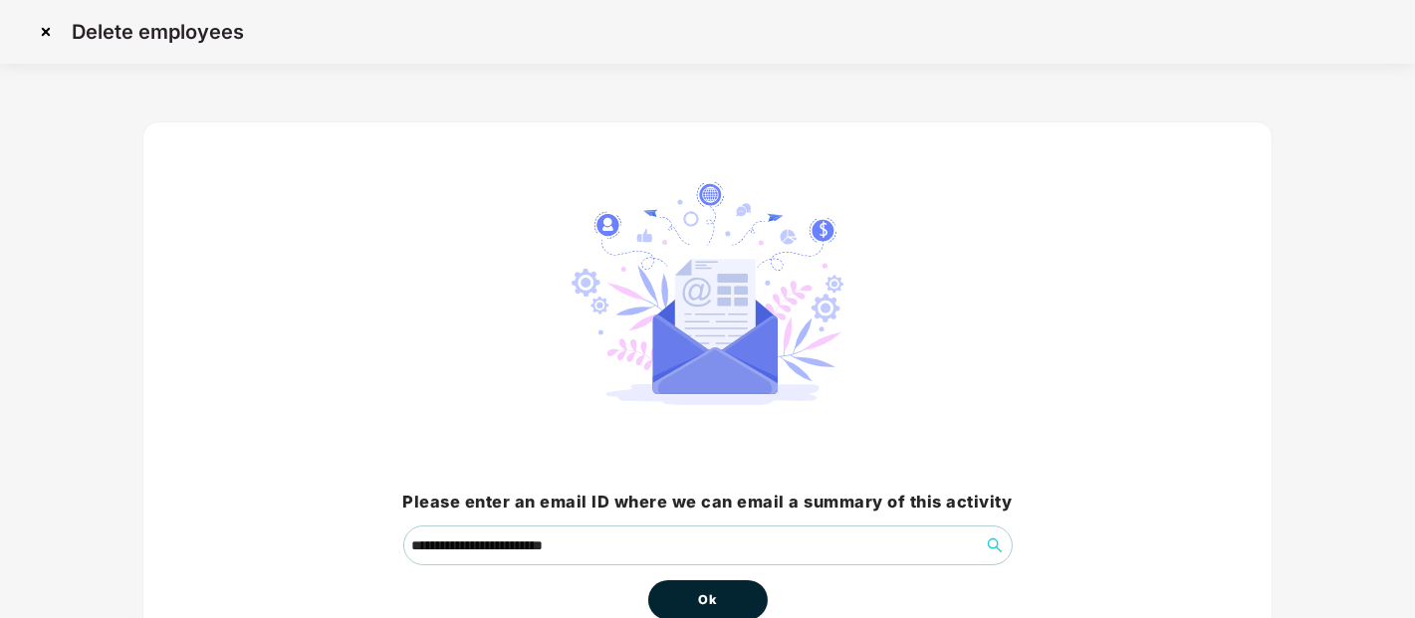
click at [688, 590] on button "Ok" at bounding box center [707, 600] width 119 height 40
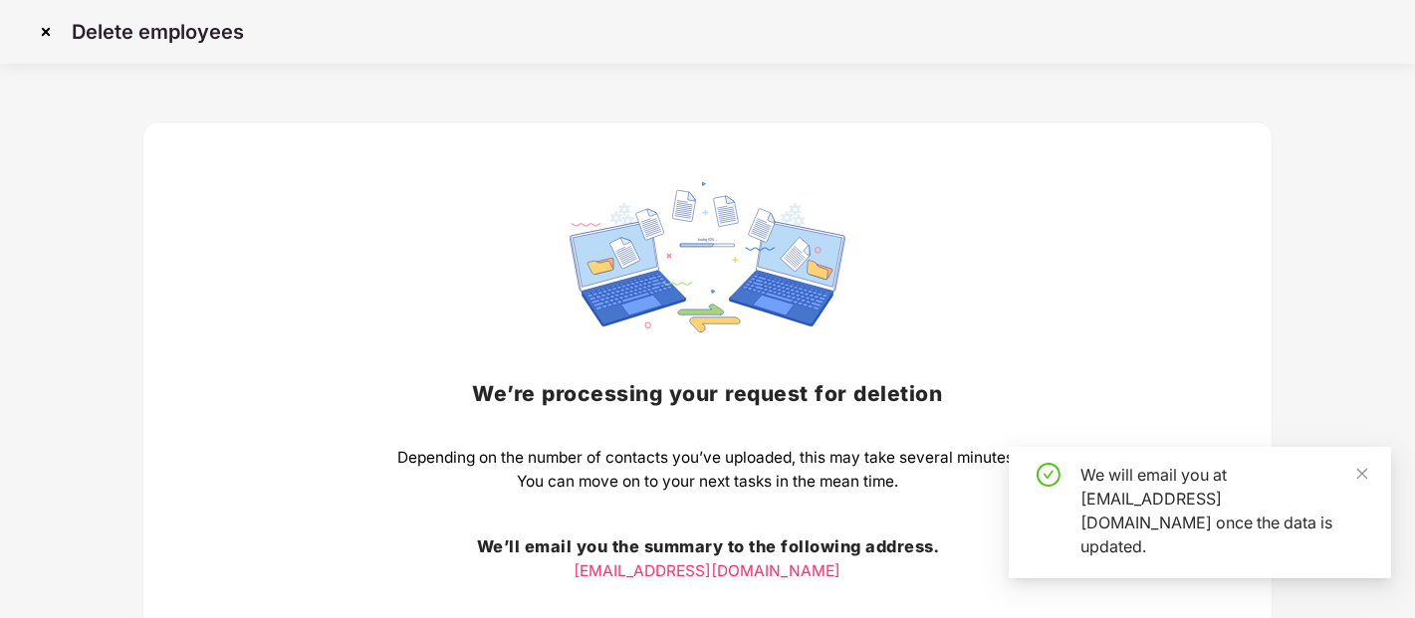
scroll to position [185, 0]
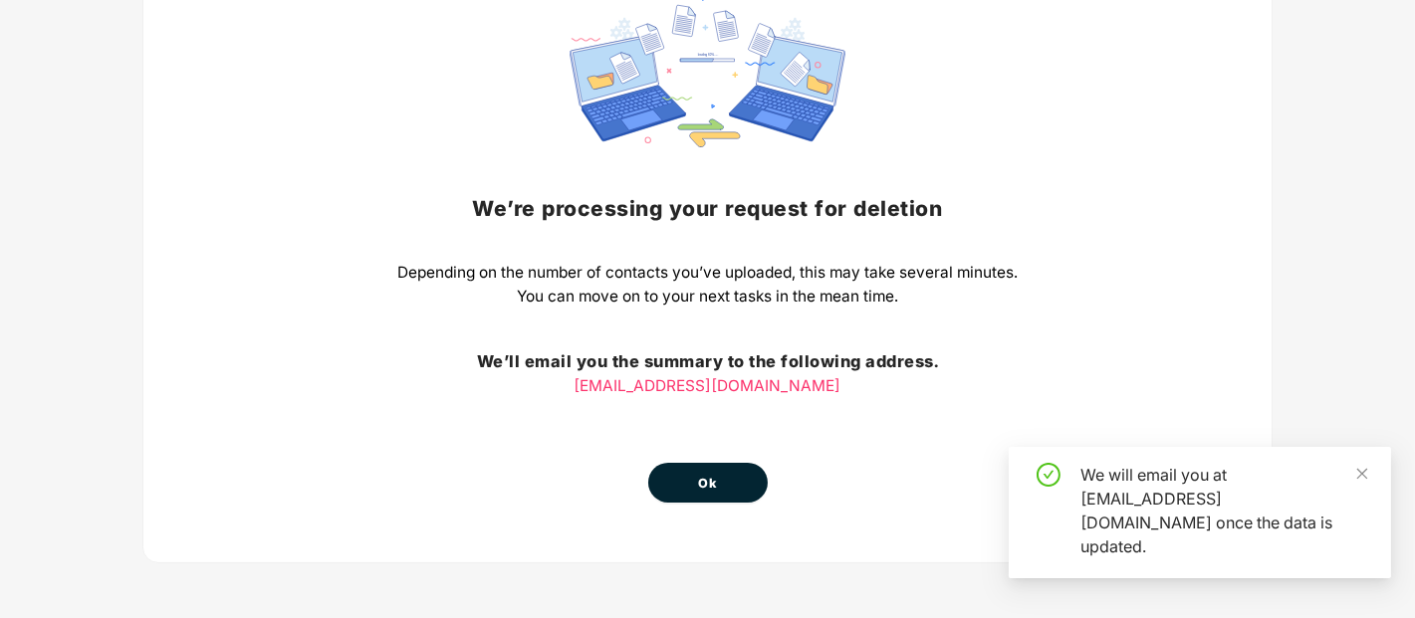
click at [661, 484] on button "Ok" at bounding box center [707, 483] width 119 height 40
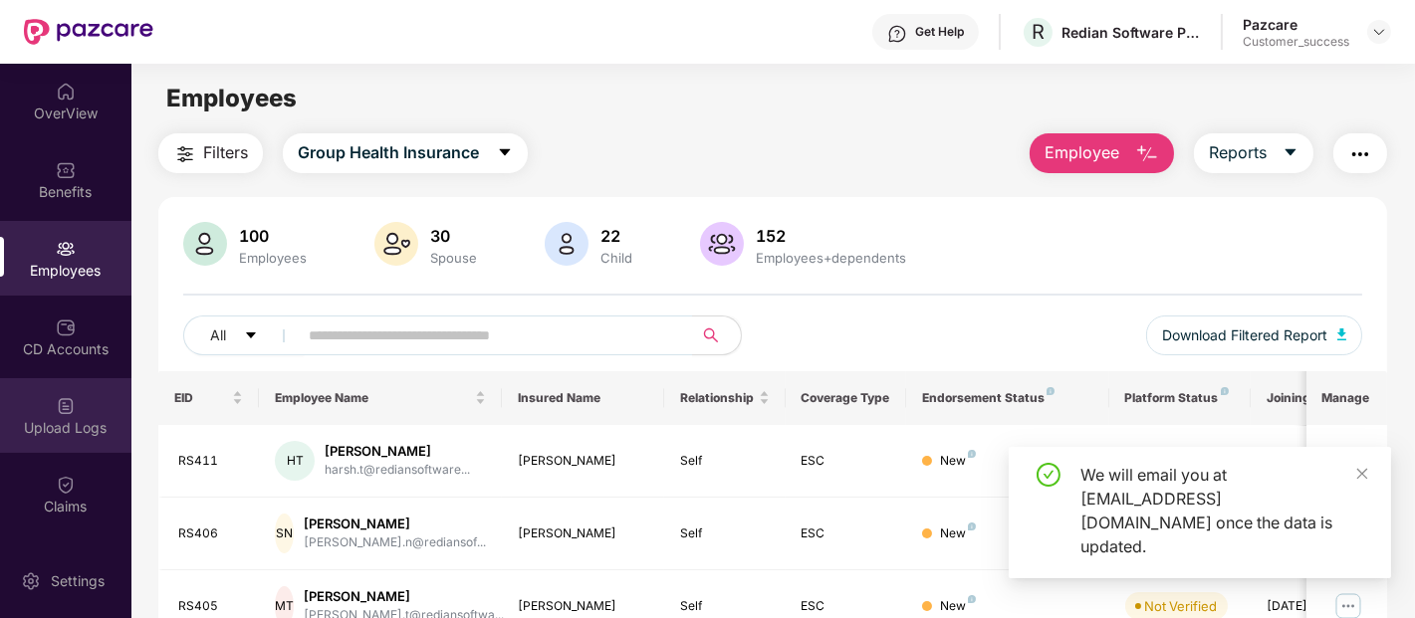
click at [62, 390] on div "Upload Logs" at bounding box center [65, 415] width 131 height 75
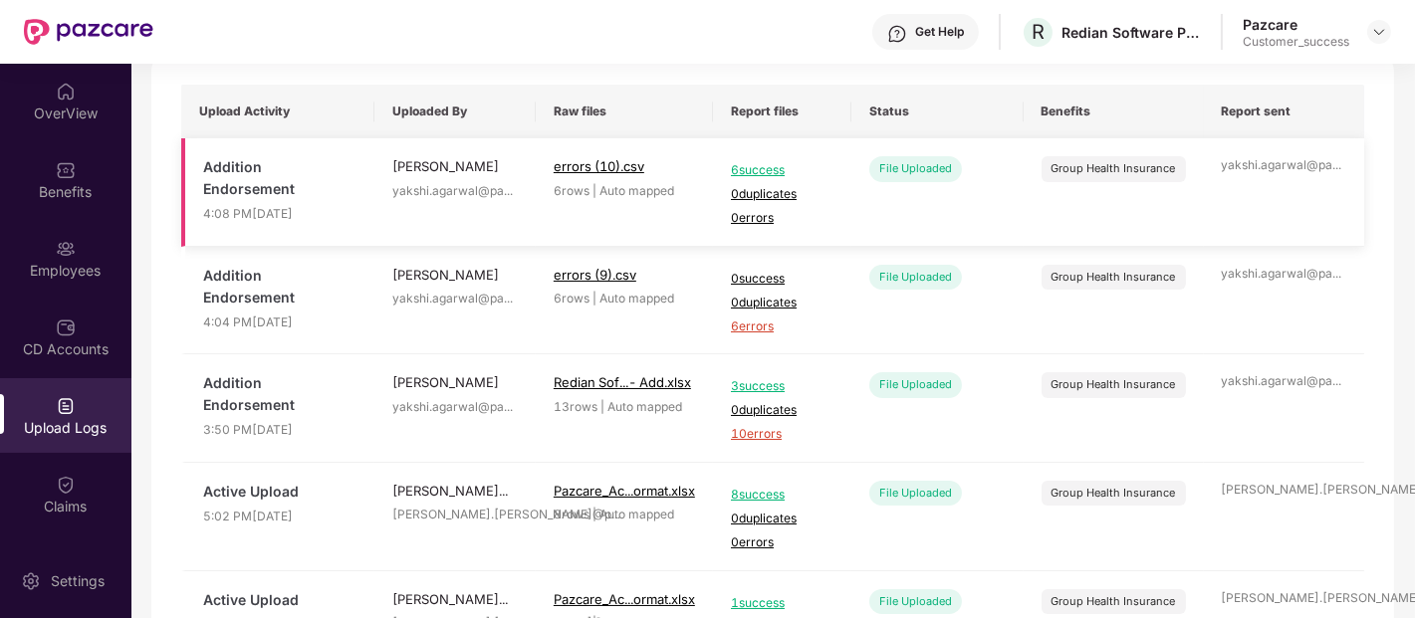
scroll to position [143, 0]
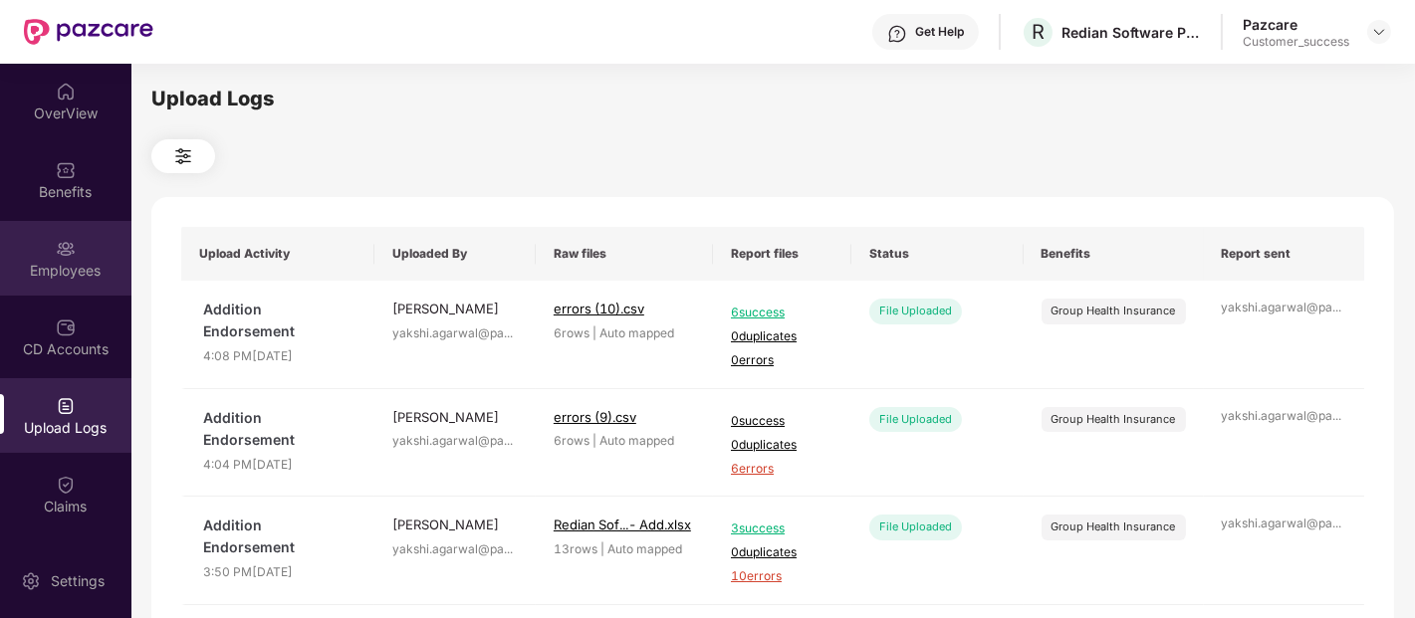
click at [73, 246] on div "Employees" at bounding box center [65, 258] width 131 height 75
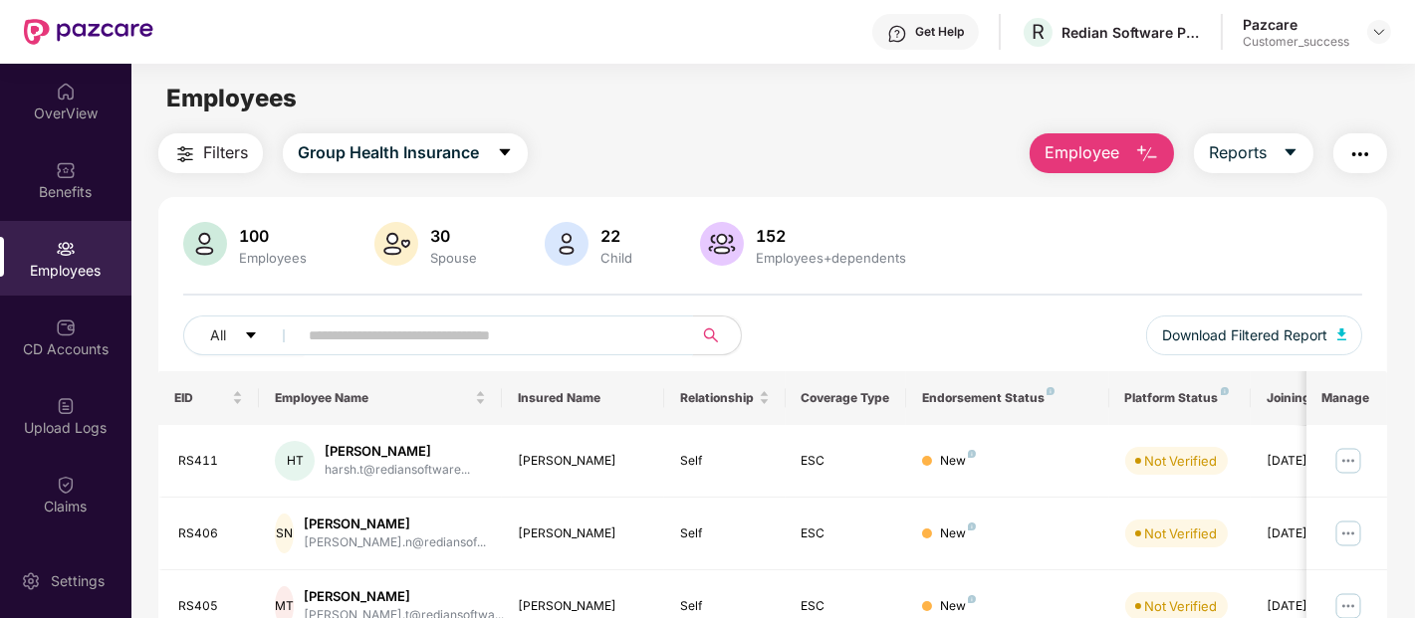
click at [398, 340] on input "text" at bounding box center [487, 336] width 357 height 30
paste input "**********"
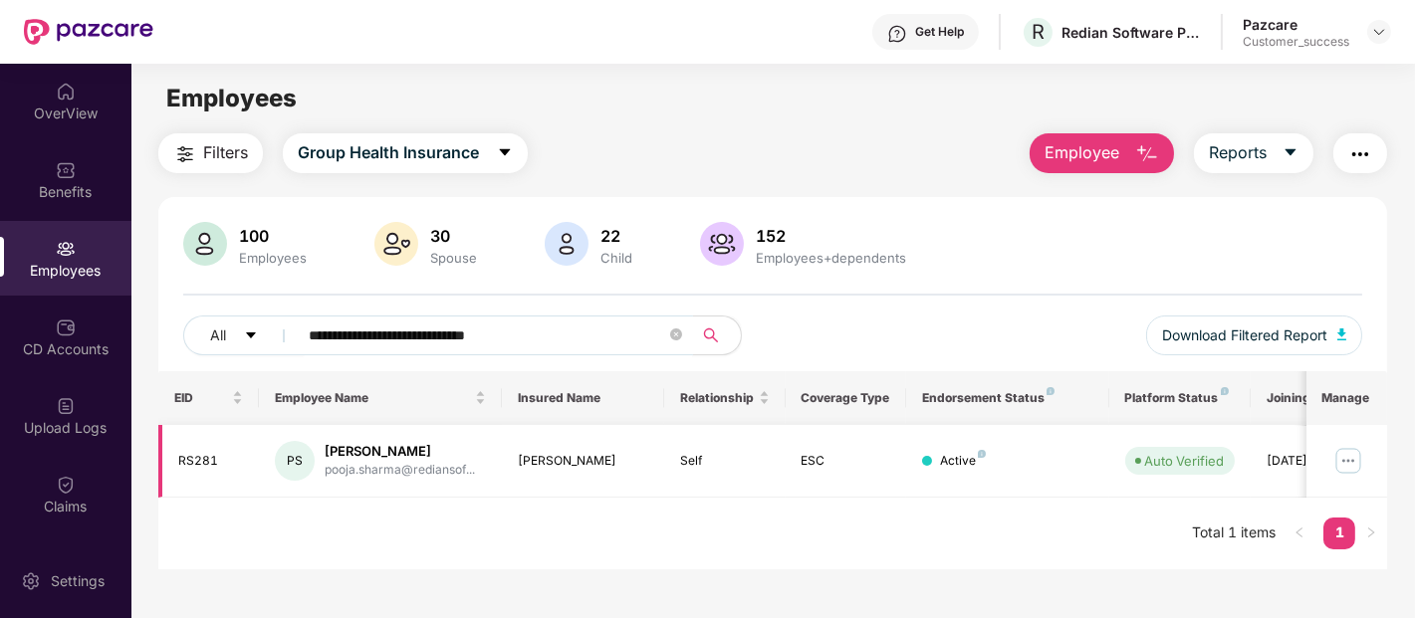
scroll to position [0, 64]
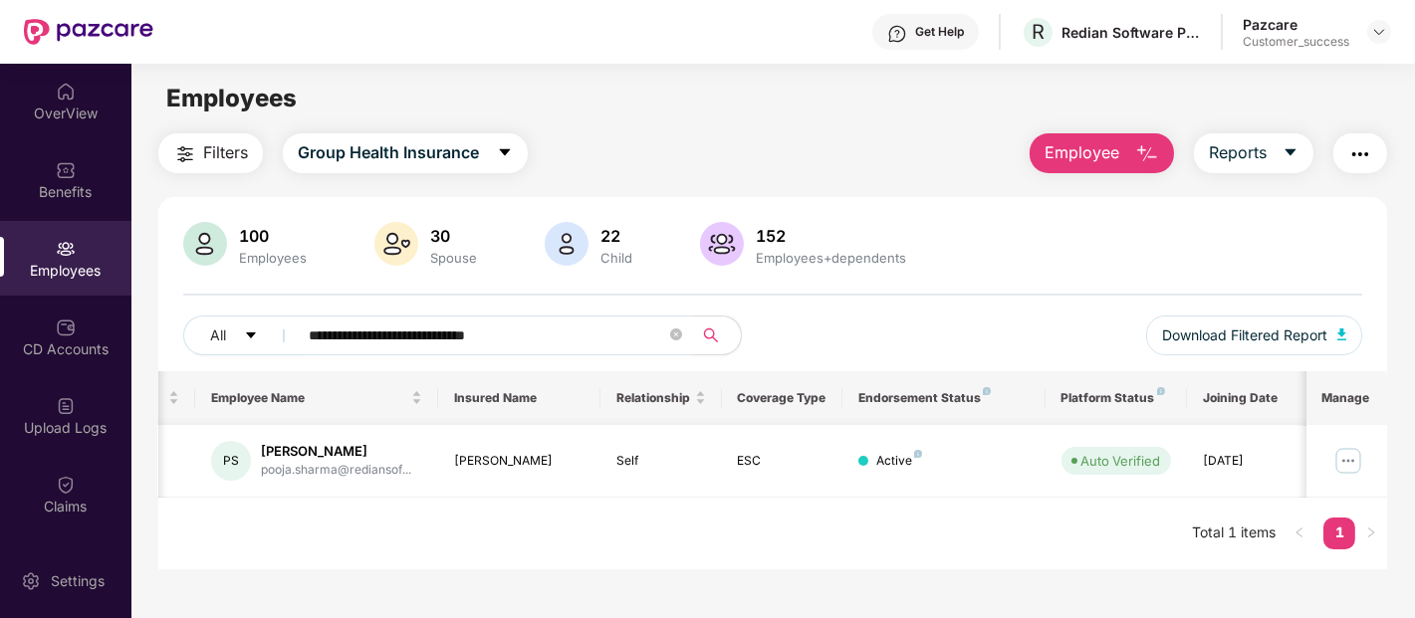
type input "**********"
click at [1348, 466] on img at bounding box center [1348, 461] width 32 height 32
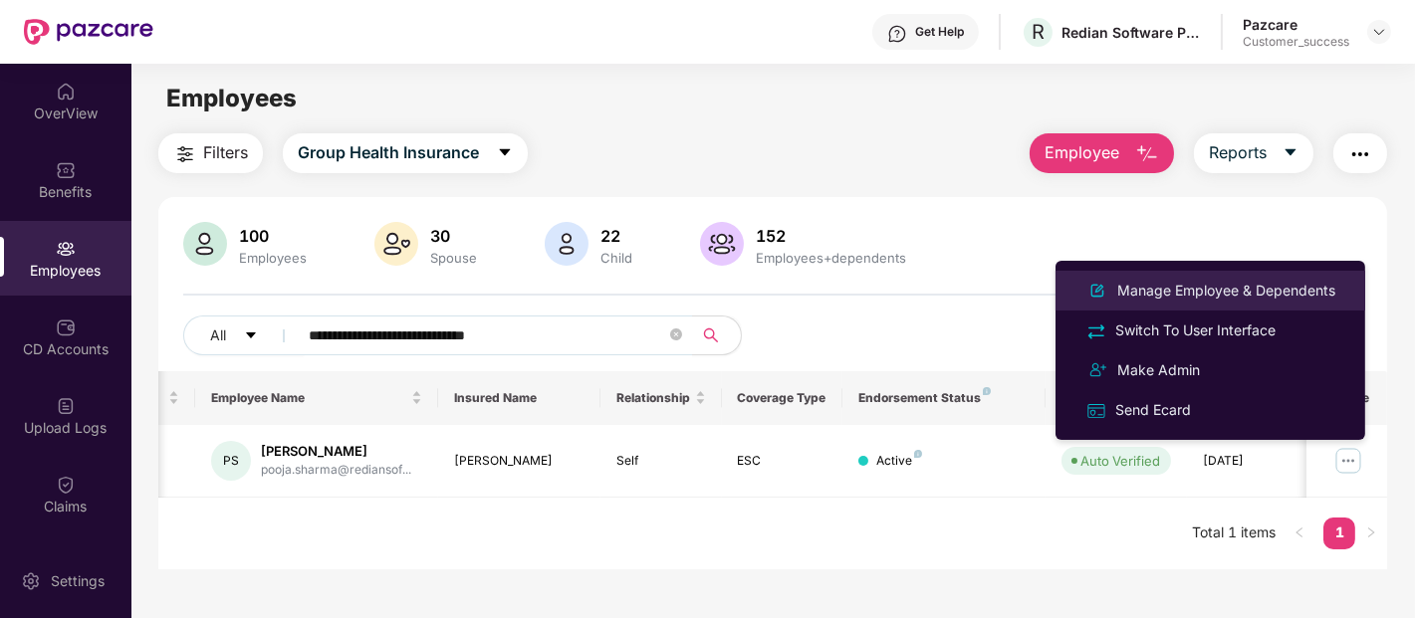
click at [1157, 287] on div "Manage Employee & Dependents" at bounding box center [1226, 291] width 226 height 22
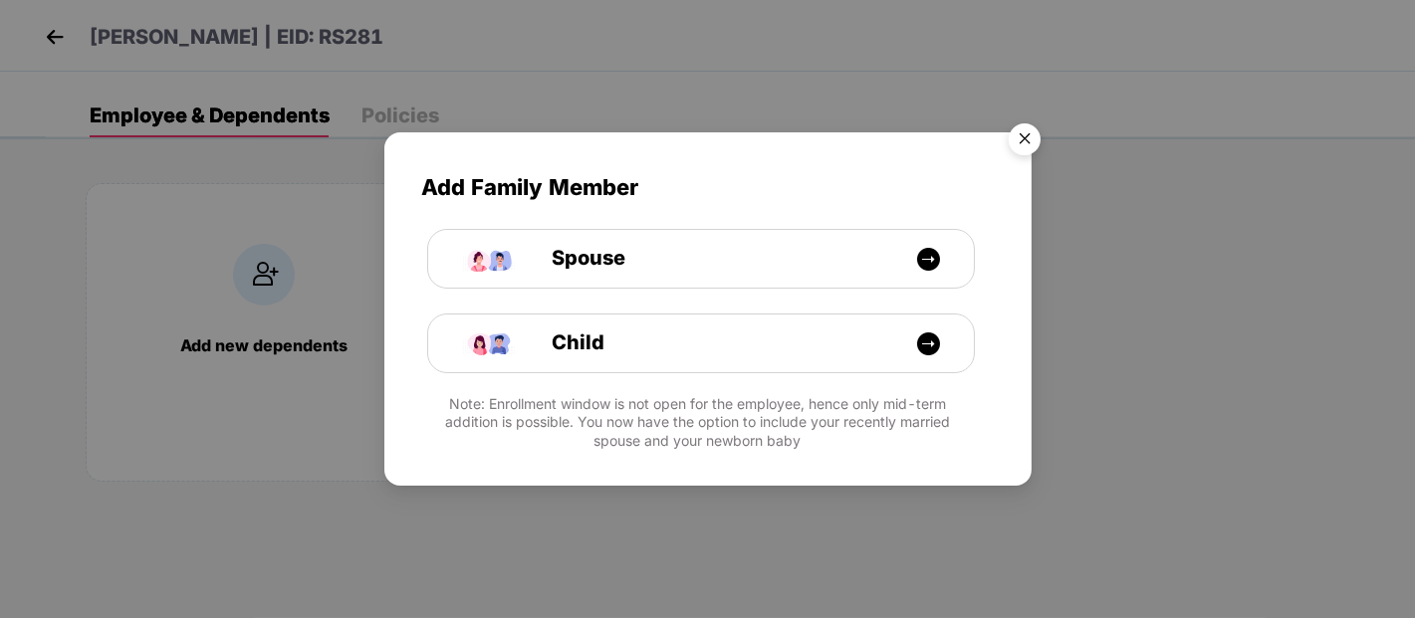
click at [1031, 136] on img "Close" at bounding box center [1025, 143] width 56 height 56
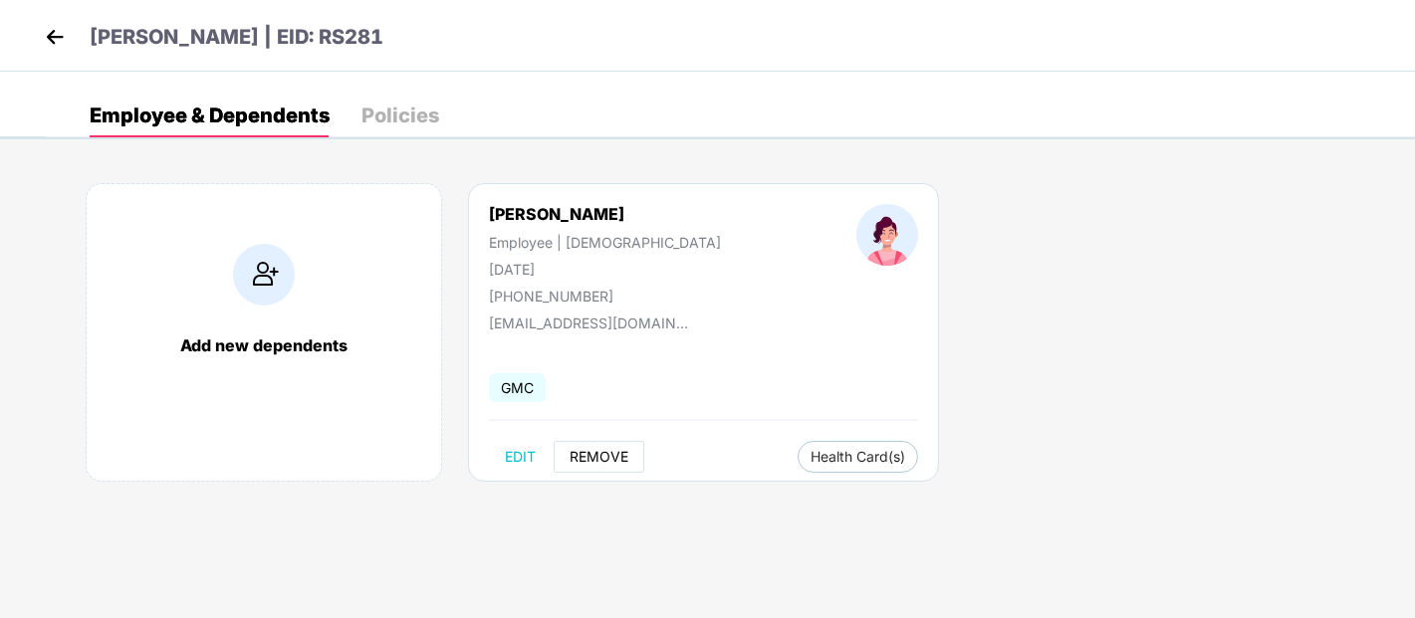
click at [593, 446] on button "REMOVE" at bounding box center [599, 457] width 91 height 32
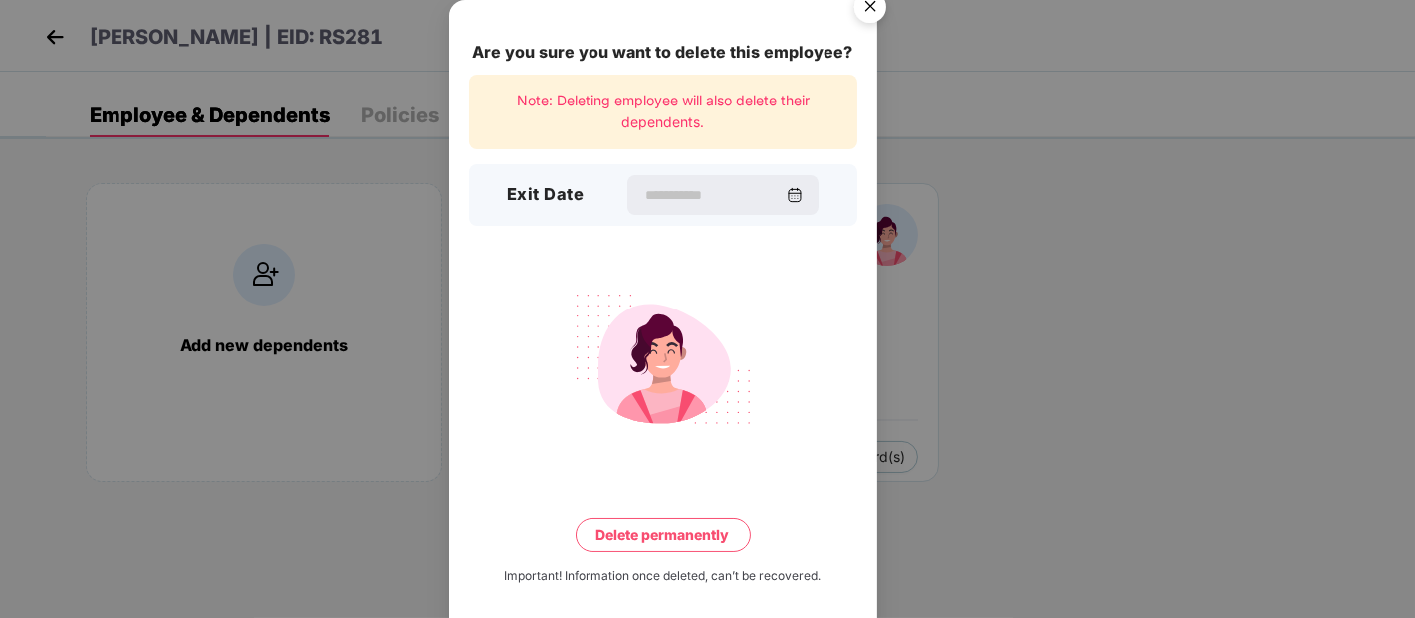
drag, startPoint x: 671, startPoint y: 177, endPoint x: 1086, endPoint y: 631, distance: 615.2
click at [1086, 617] on html "[PERSON_NAME] | EID: RS281 Employee & Dependents Policies Add new dependents [P…" at bounding box center [707, 309] width 1415 height 618
click at [643, 190] on input at bounding box center [714, 195] width 143 height 21
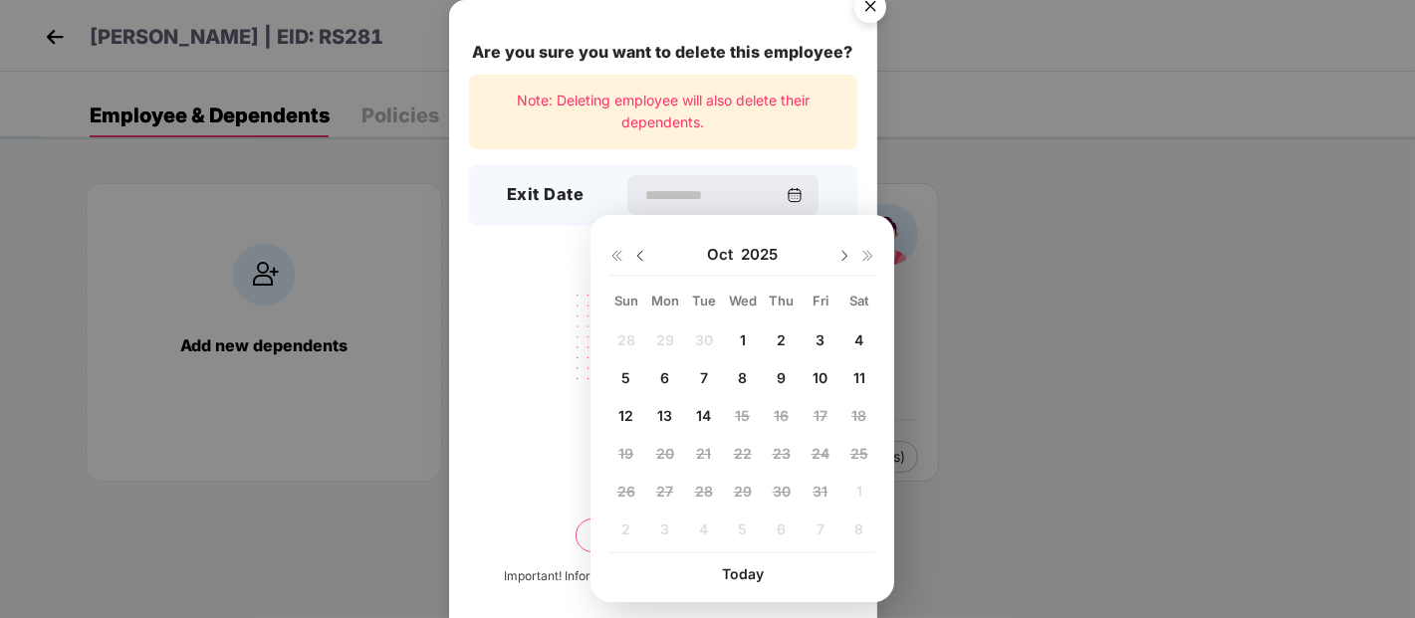
click at [836, 252] on img at bounding box center [844, 256] width 16 height 16
click at [639, 255] on img at bounding box center [640, 256] width 16 height 16
click at [707, 485] on span "30" at bounding box center [704, 491] width 18 height 17
type input "**********"
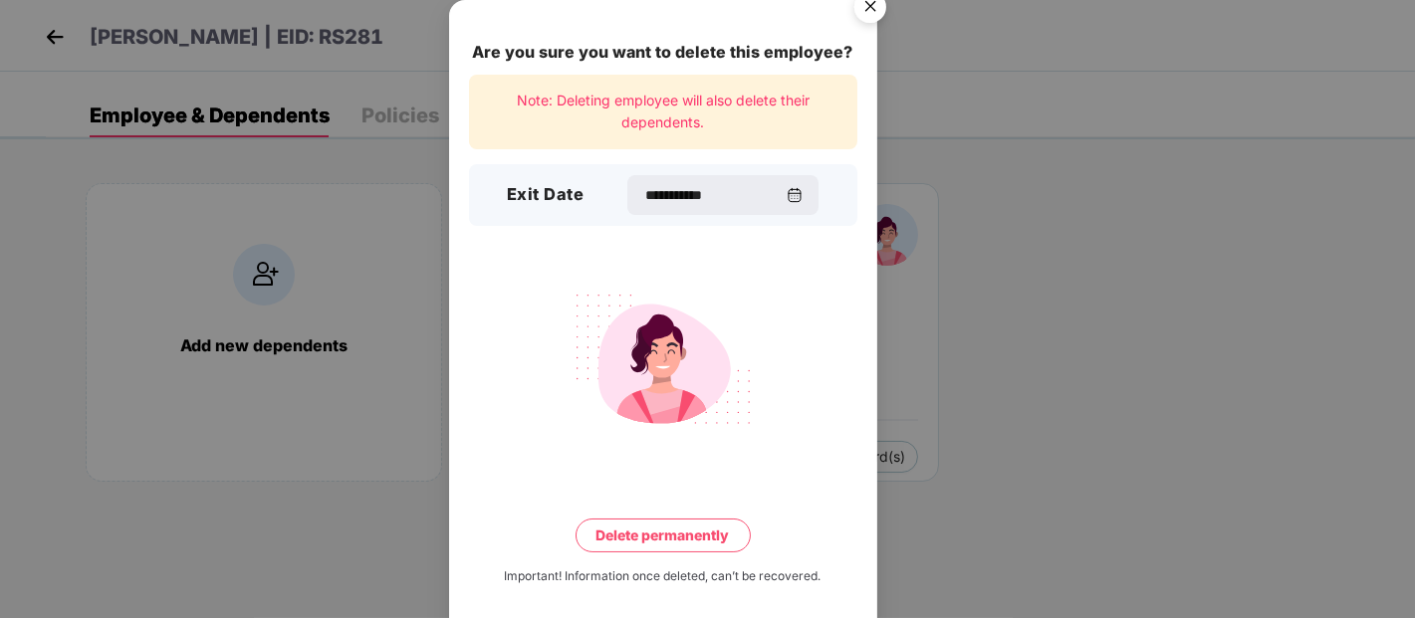
click at [624, 530] on button "Delete permanently" at bounding box center [662, 536] width 175 height 34
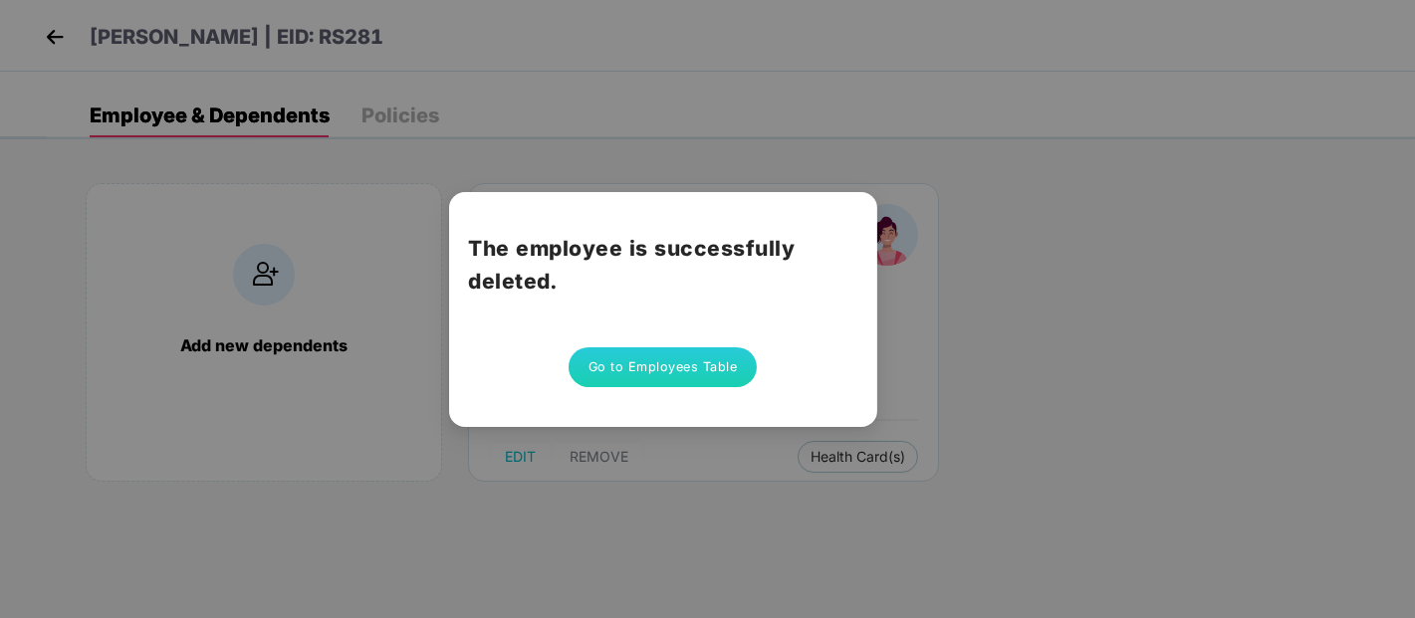
click at [306, 192] on div "The employee is successfully deleted. Go to Employees Table" at bounding box center [707, 309] width 1415 height 618
click at [659, 398] on div "The employee is successfully deleted. Go to Employees Table" at bounding box center [663, 309] width 428 height 235
click at [655, 365] on button "Go to Employees Table" at bounding box center [663, 367] width 189 height 40
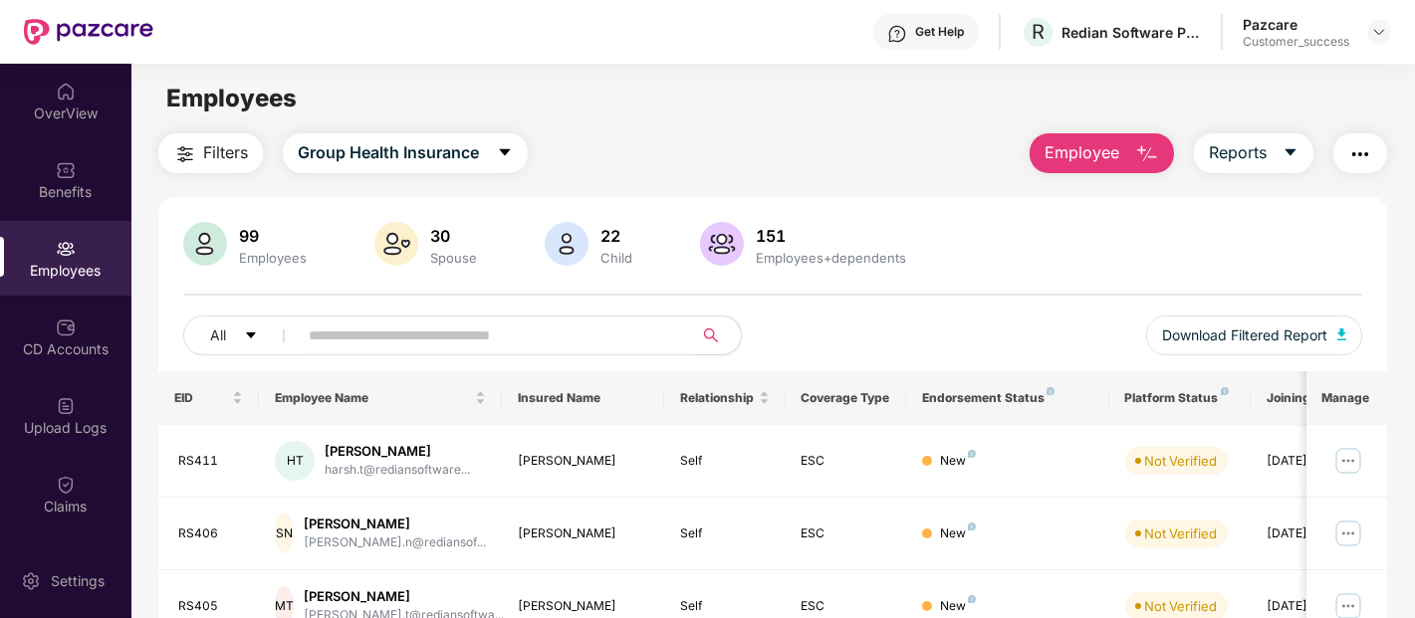
click at [379, 327] on input "text" at bounding box center [487, 336] width 357 height 30
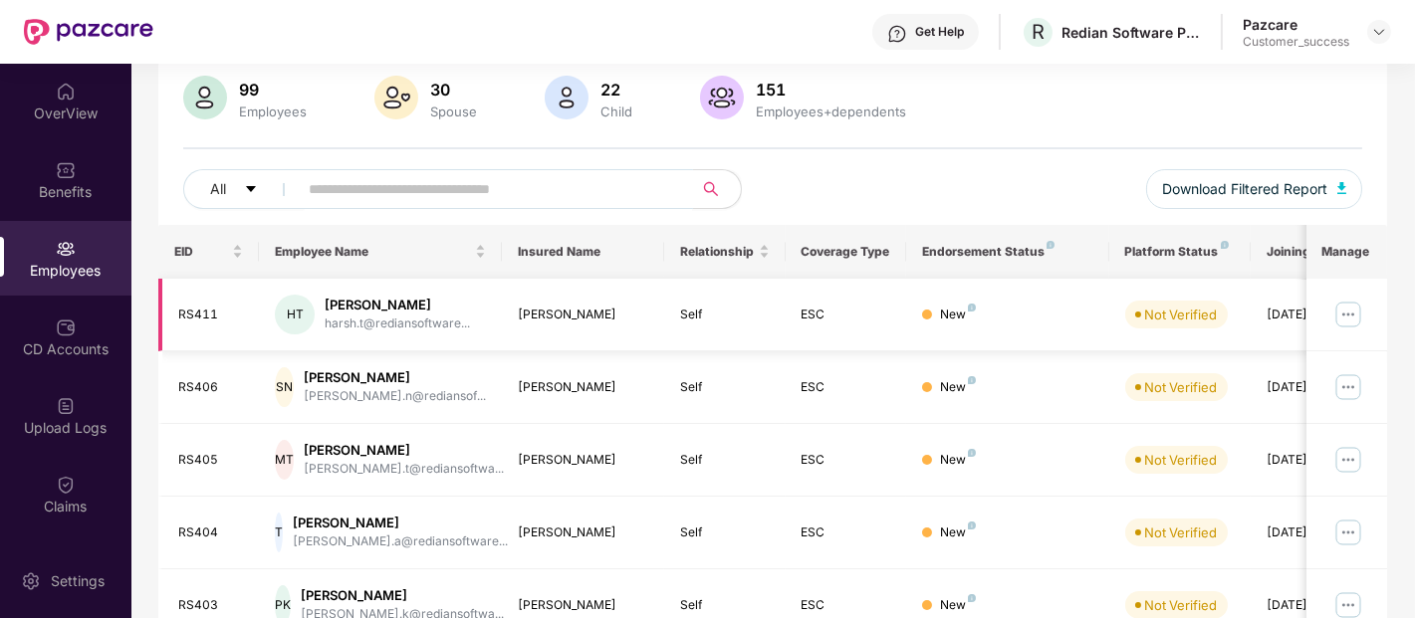
scroll to position [0, 0]
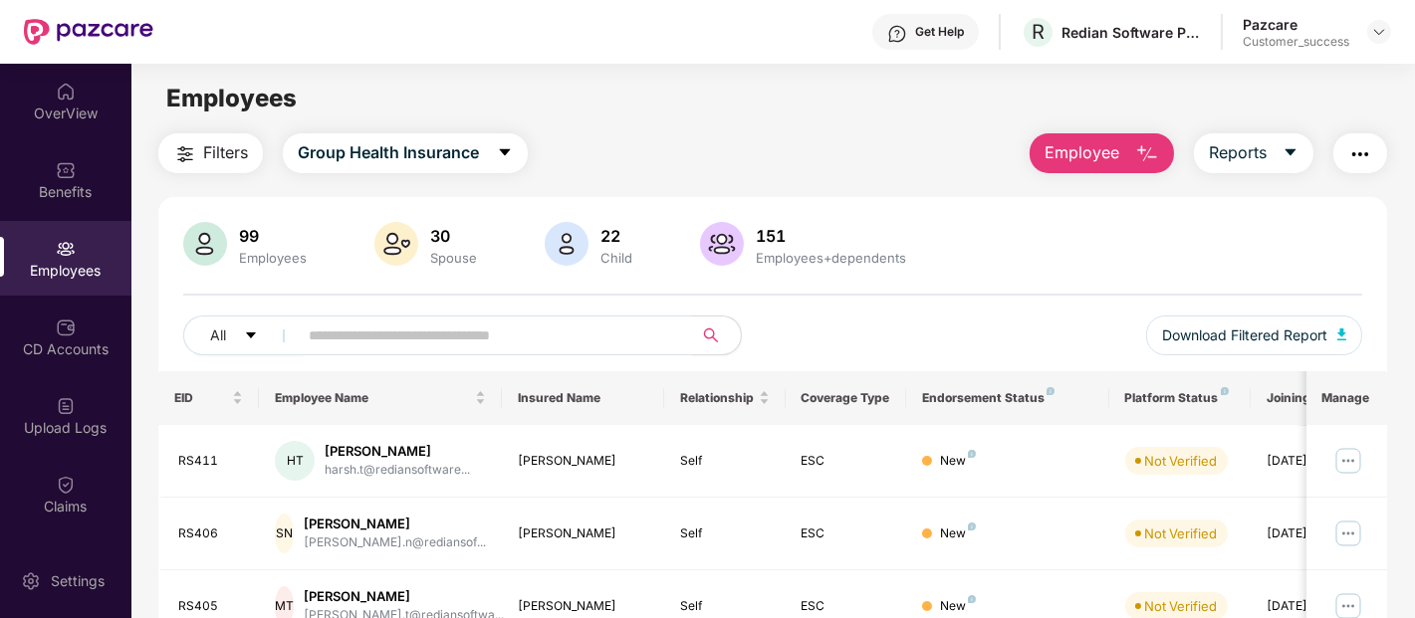
click at [1369, 282] on div "99 Employees 30 Spouse 22 Child 151 Employees+dependents All Download Filtered …" at bounding box center [772, 296] width 1229 height 149
click at [571, 339] on input "text" at bounding box center [487, 336] width 357 height 30
paste input "*****"
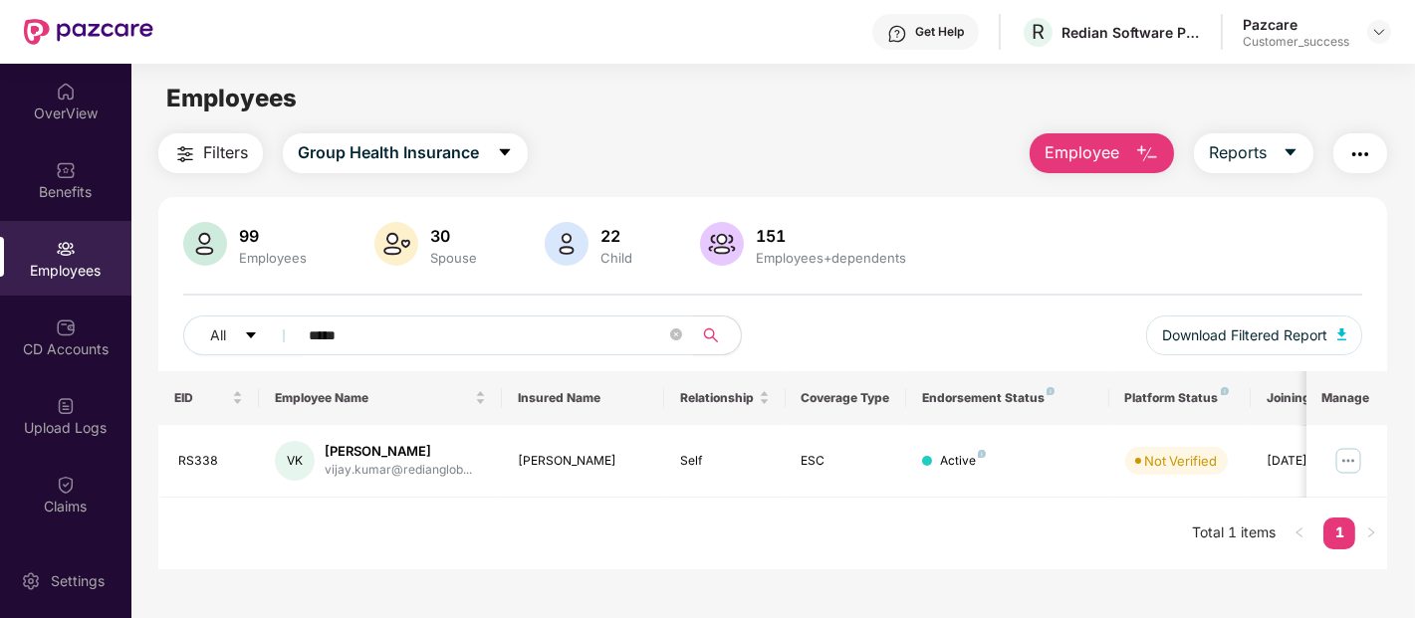
type input "*****"
click at [419, 321] on input "*****" at bounding box center [487, 336] width 357 height 30
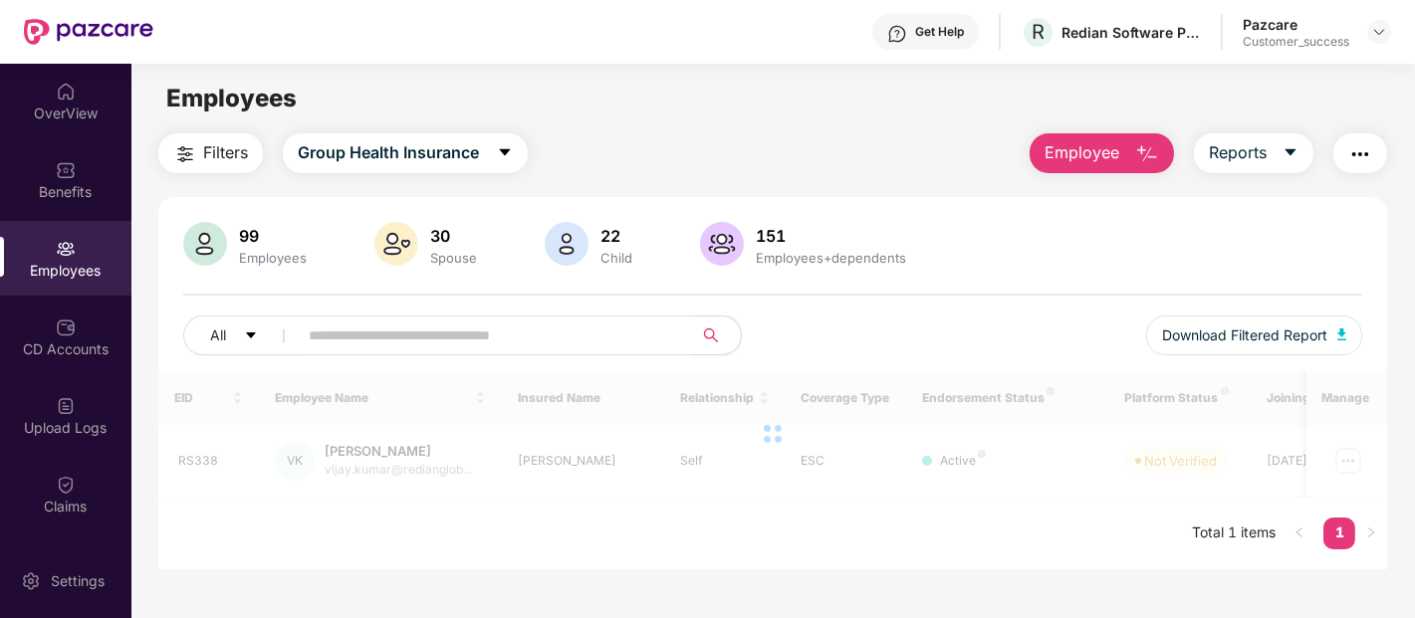
paste input "*****"
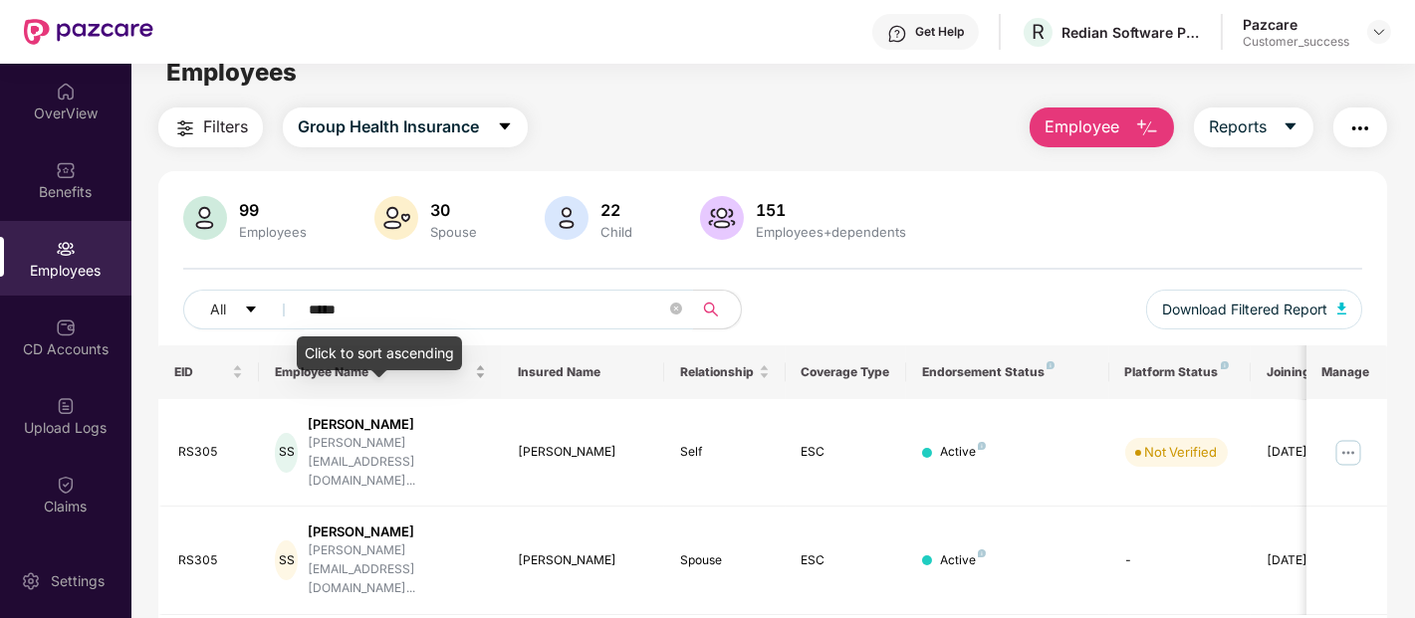
scroll to position [27, 0]
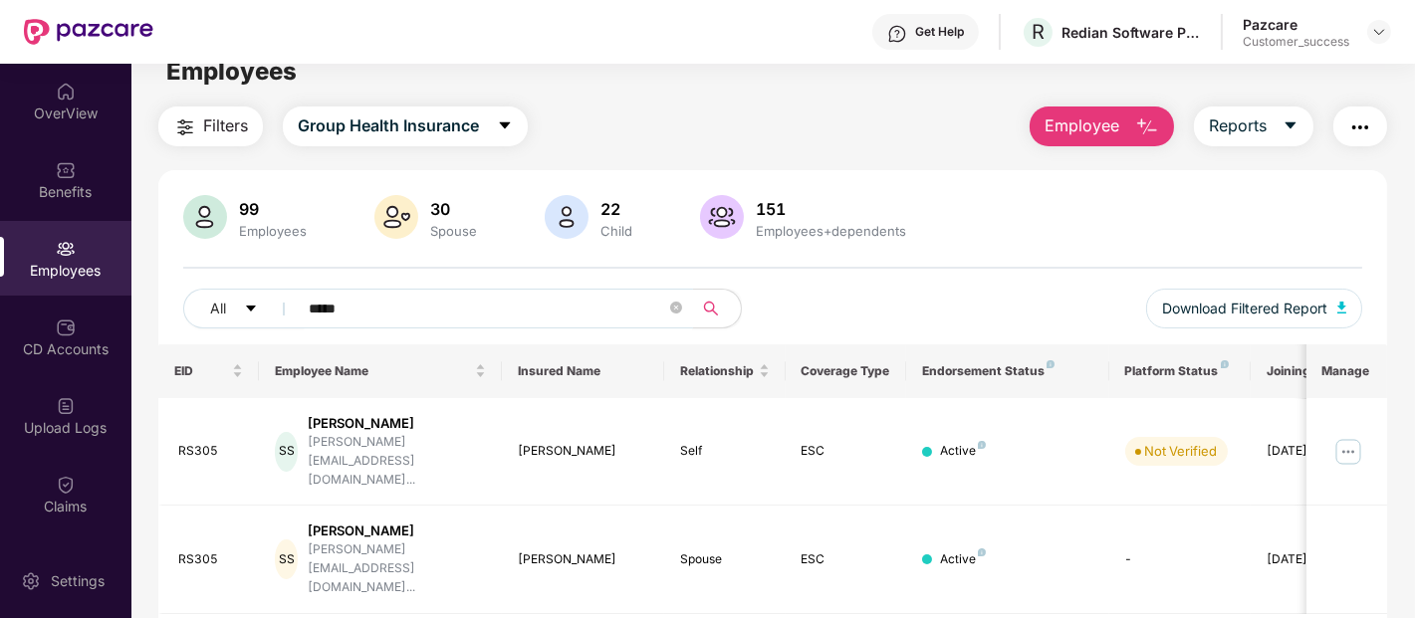
type input "*****"
